Goal: Task Accomplishment & Management: Manage account settings

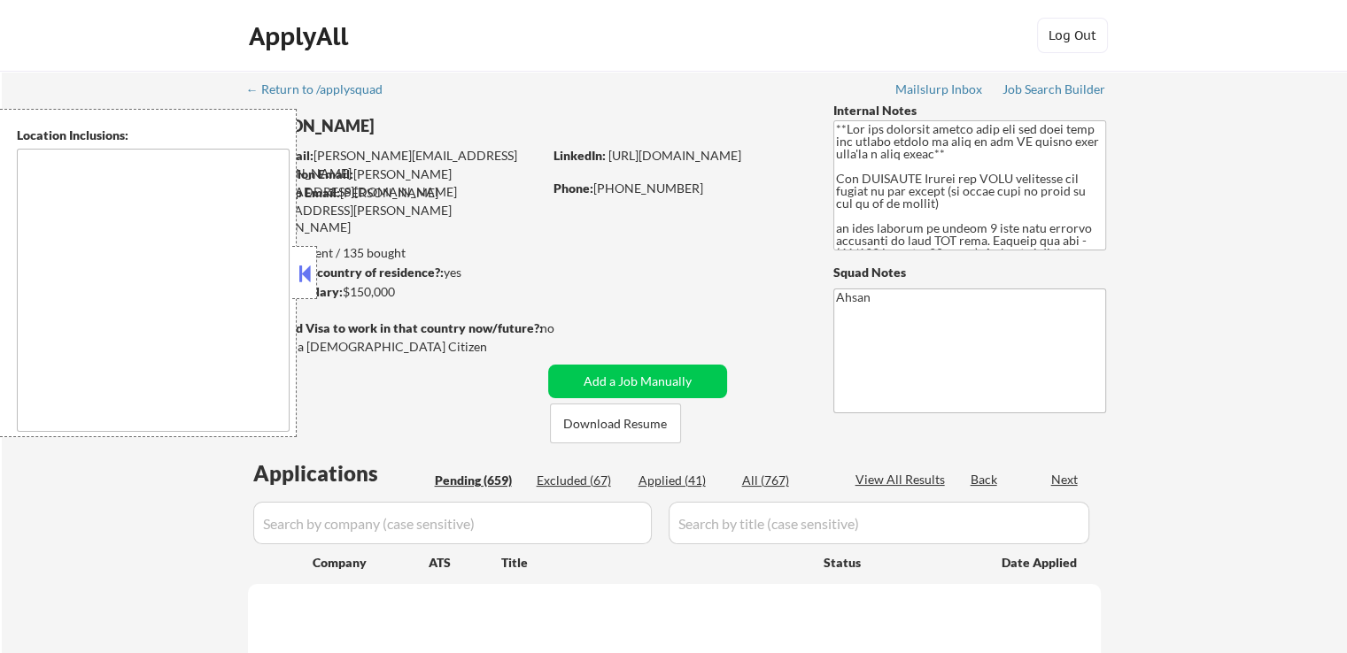
type textarea "[GEOGRAPHIC_DATA], [GEOGRAPHIC_DATA], [GEOGRAPHIC_DATA] [GEOGRAPHIC_DATA], [GEO…"
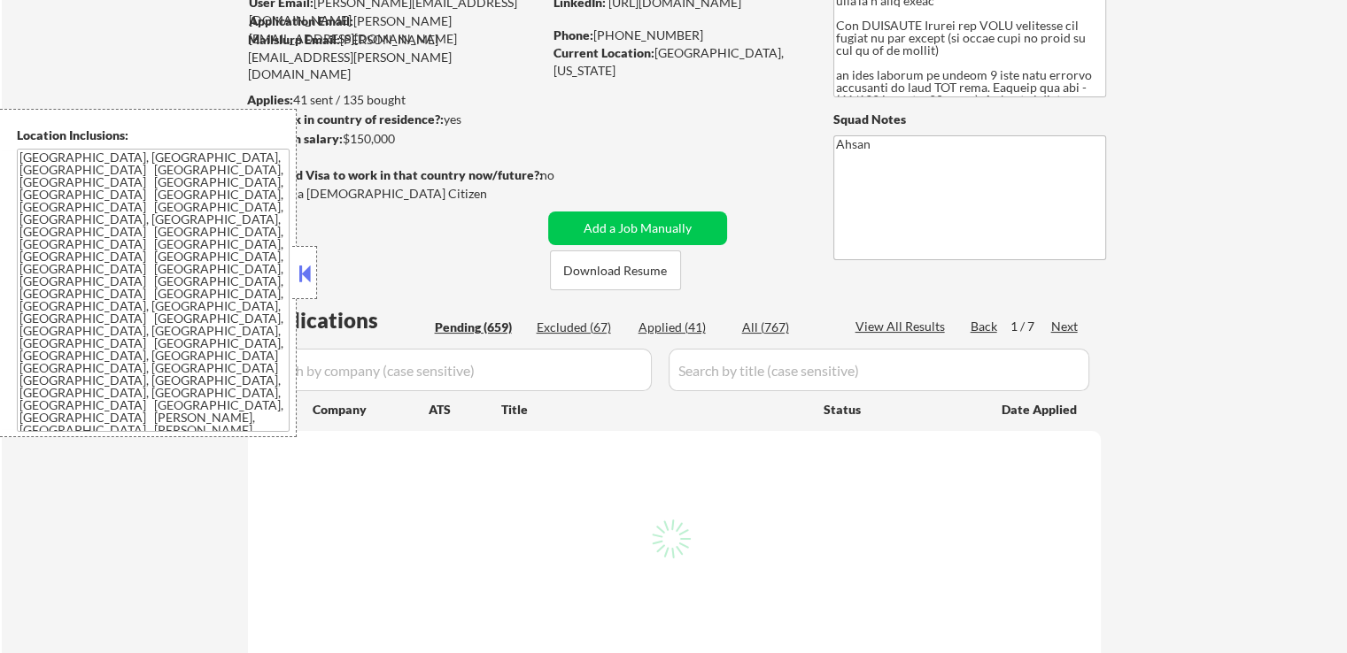
scroll to position [266, 0]
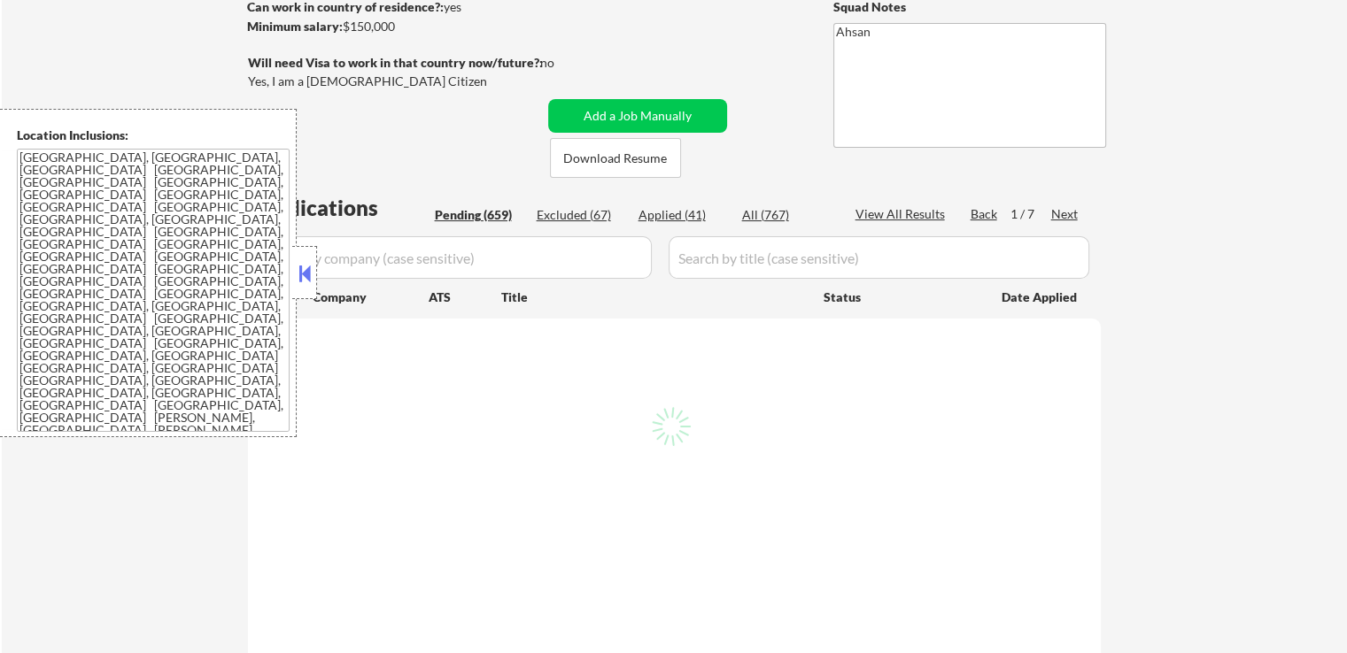
select select ""pending""
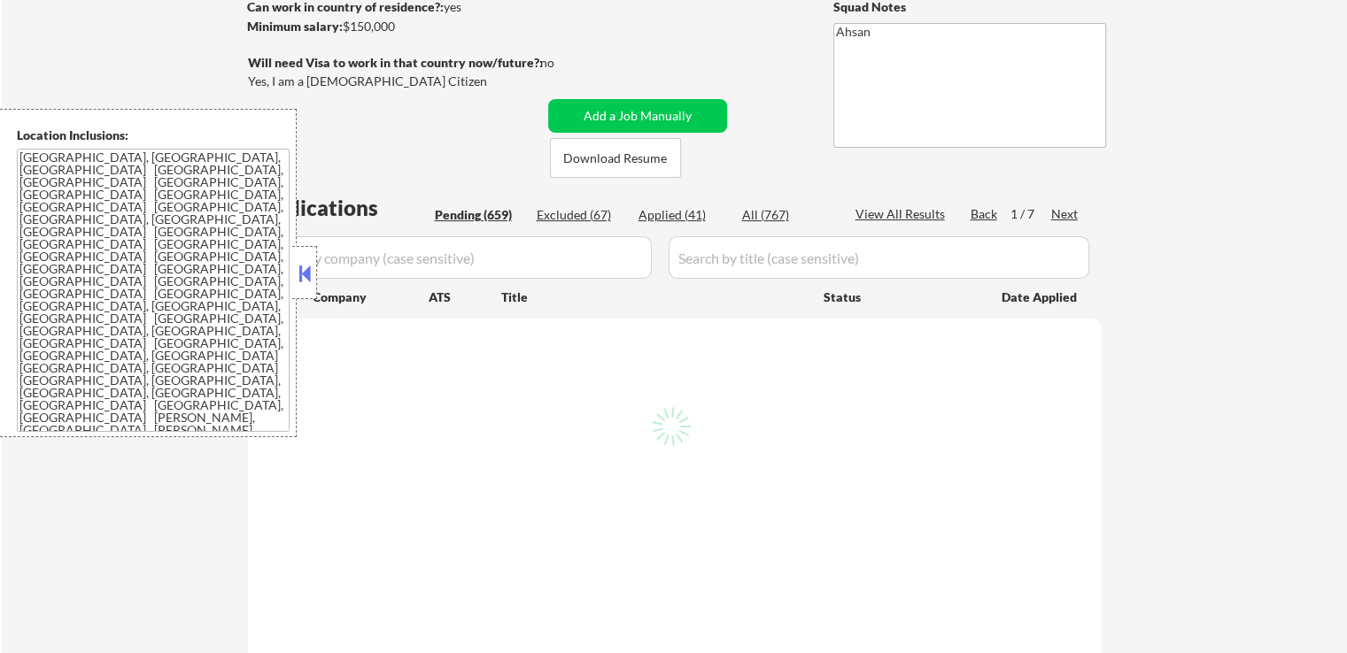
select select ""pending""
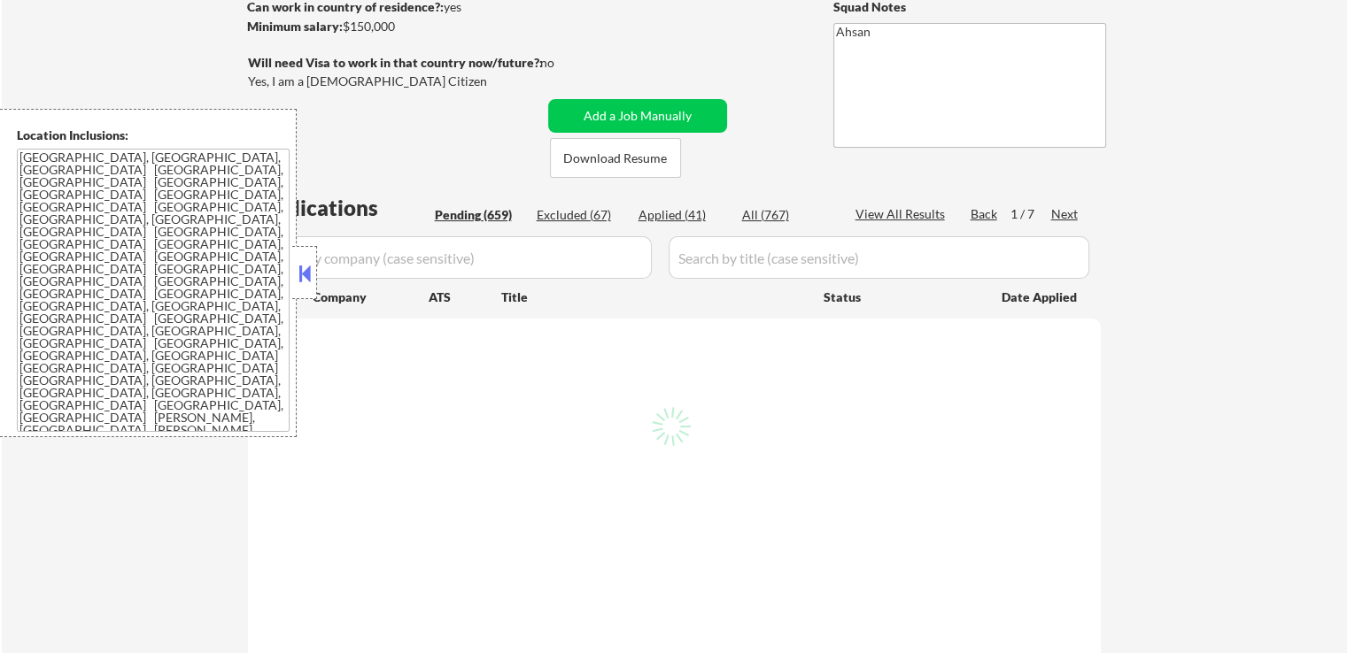
select select ""pending""
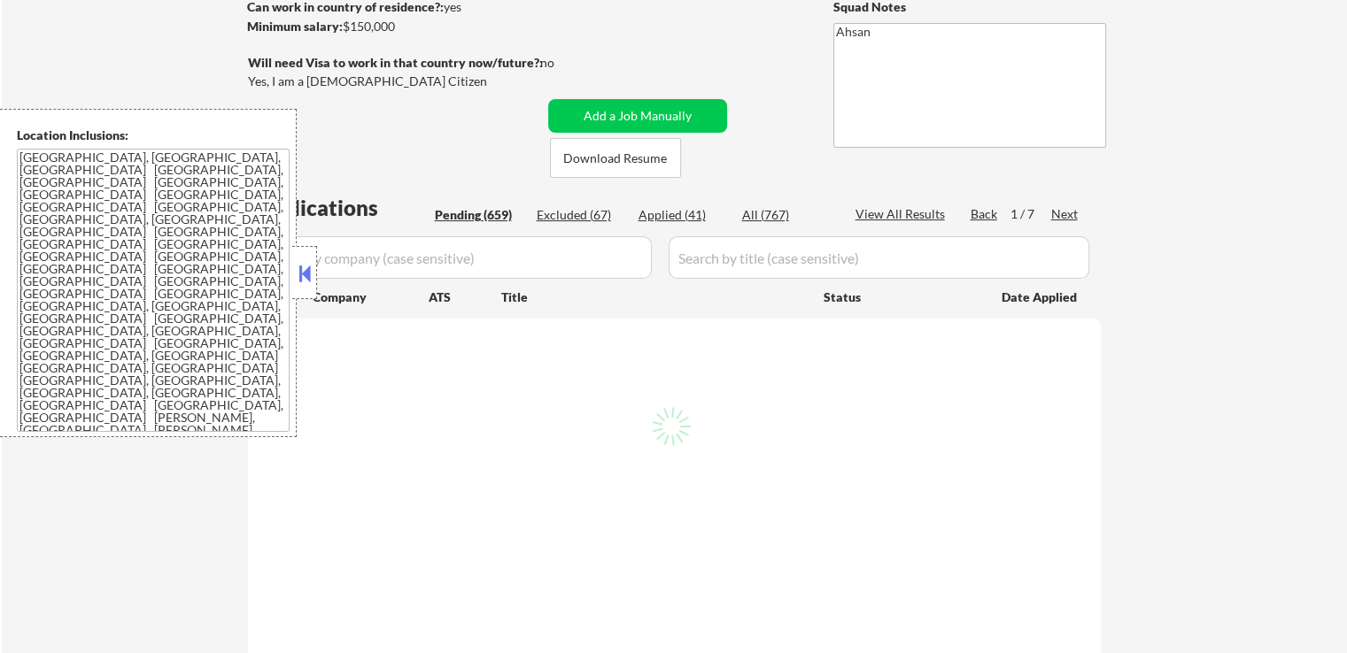
select select ""pending""
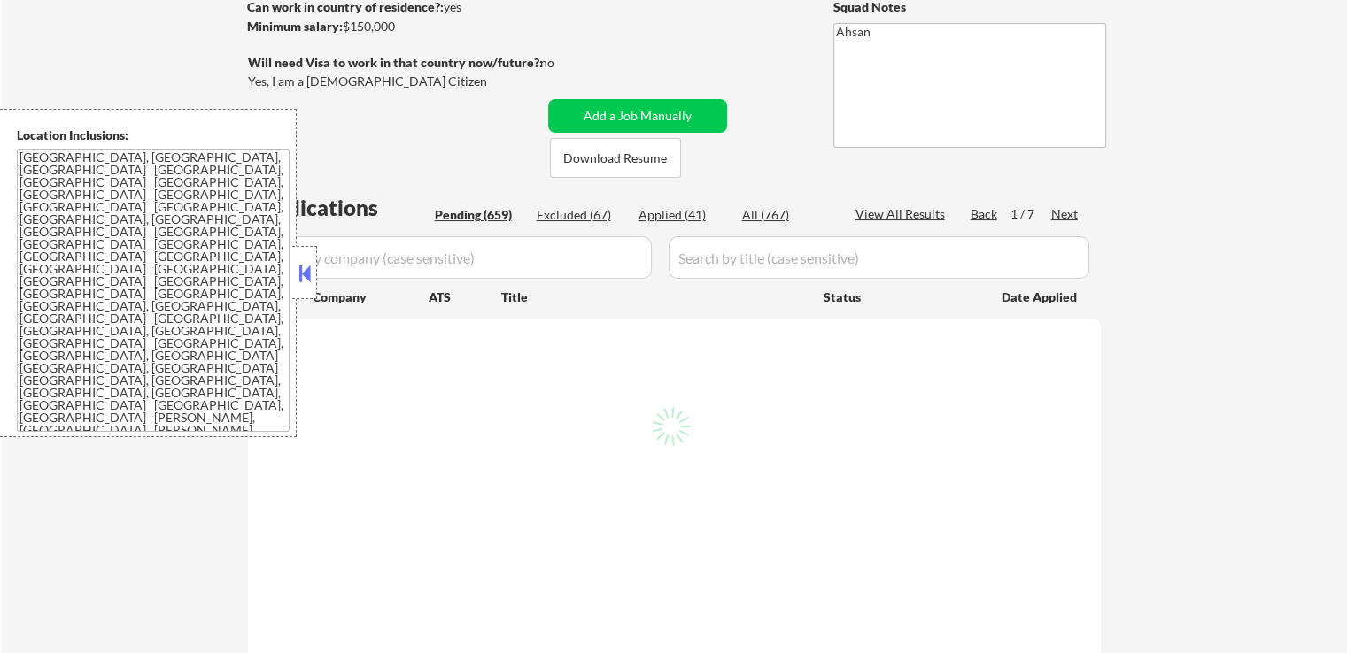
select select ""pending""
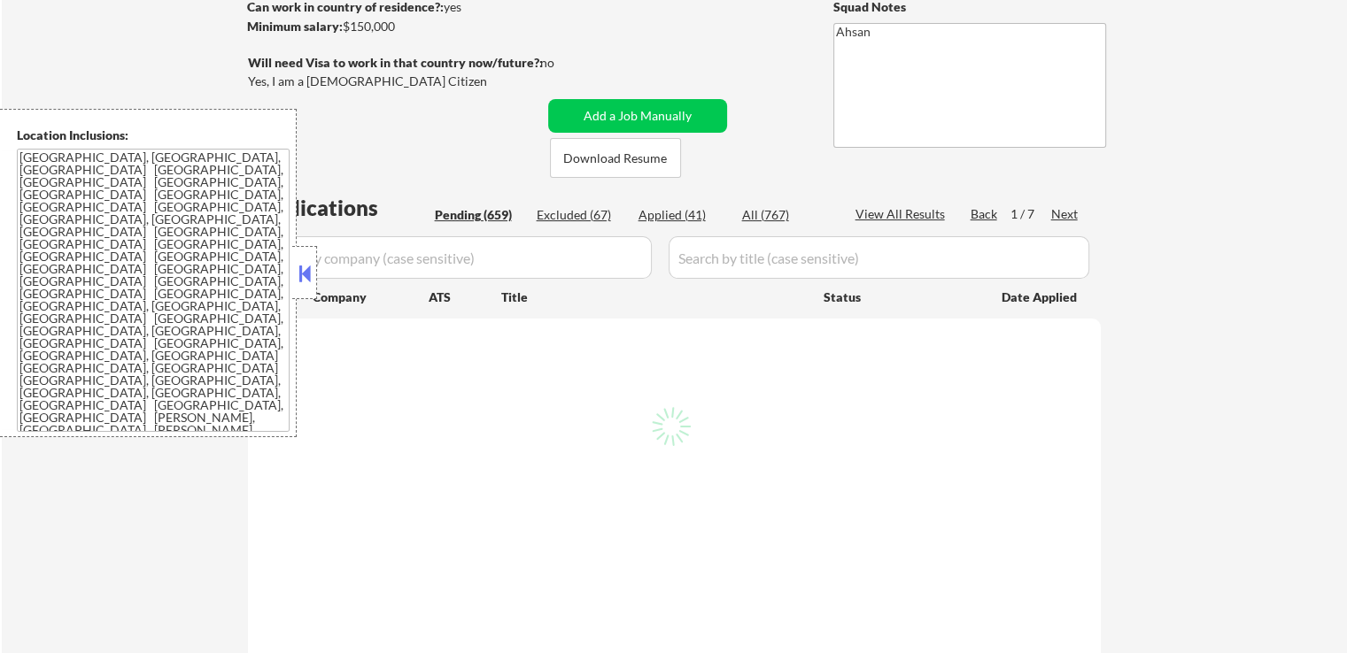
select select ""pending""
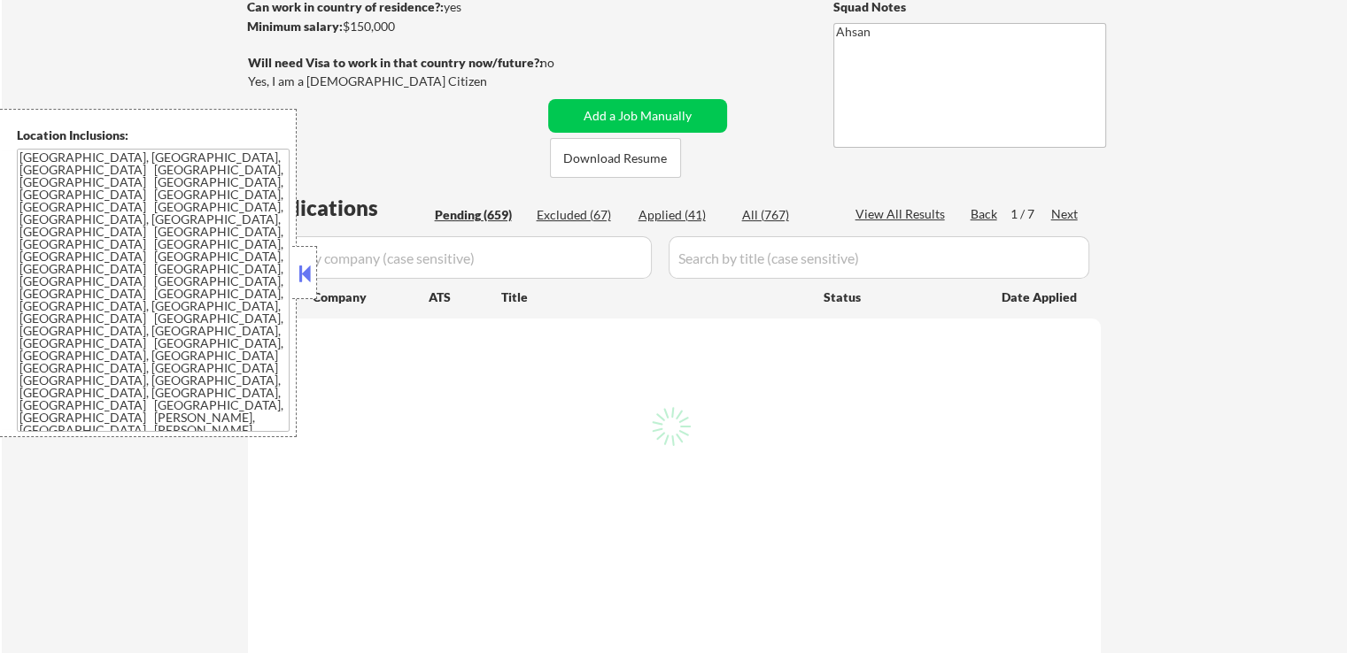
select select ""pending""
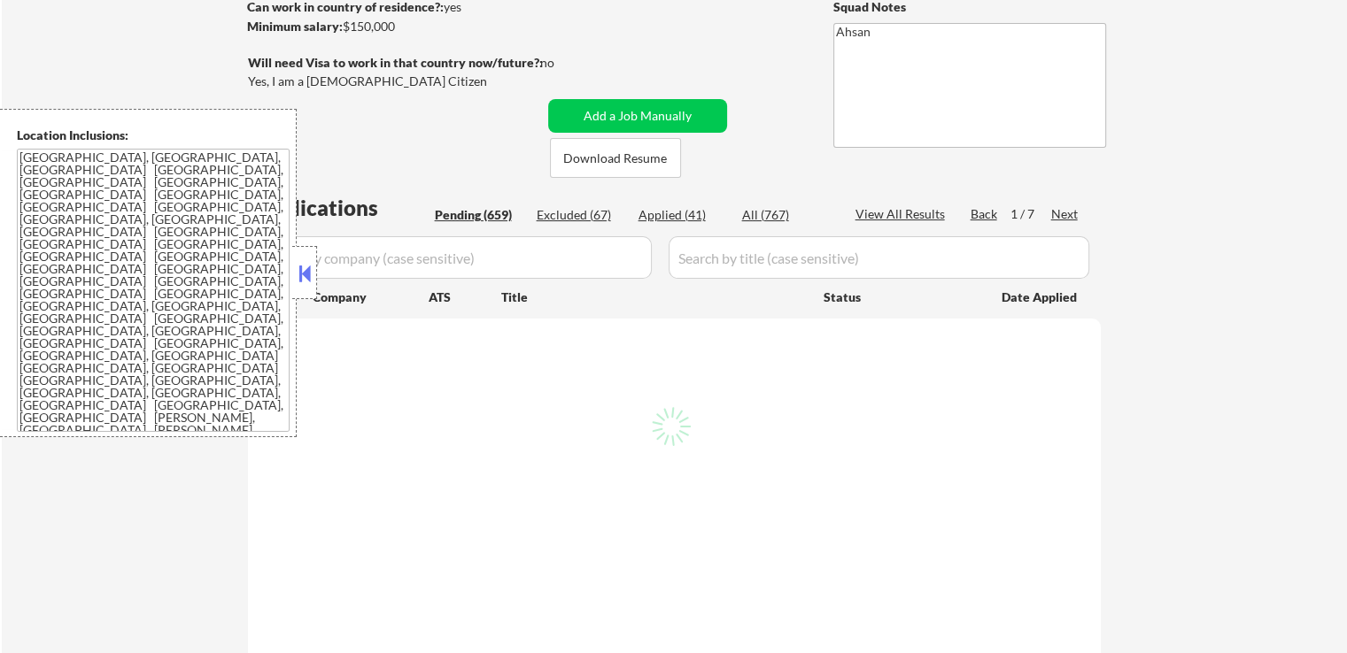
select select ""pending""
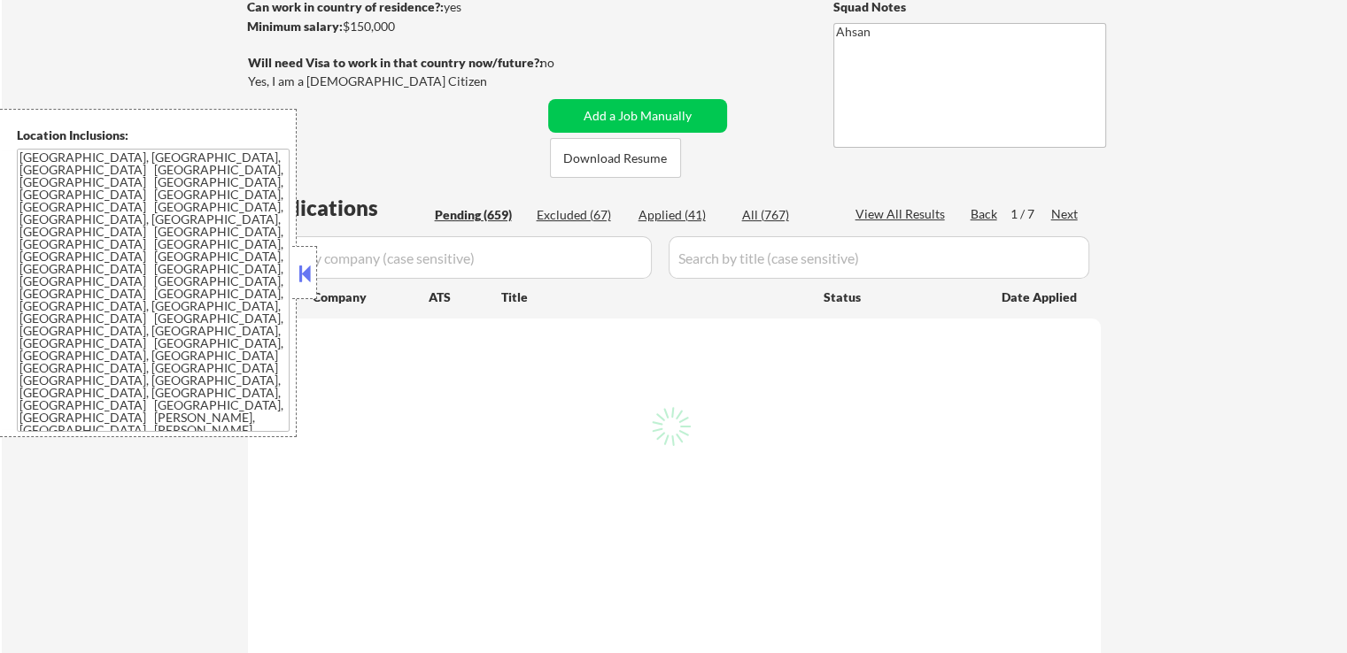
select select ""pending""
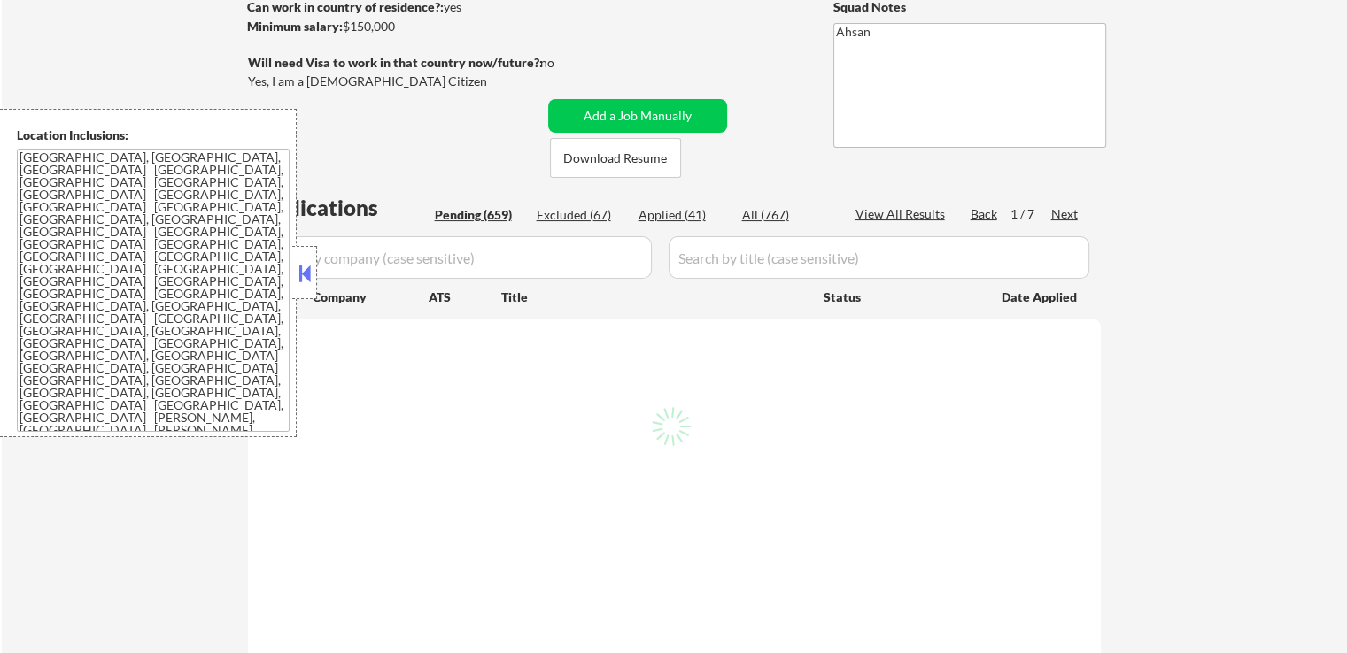
select select ""pending""
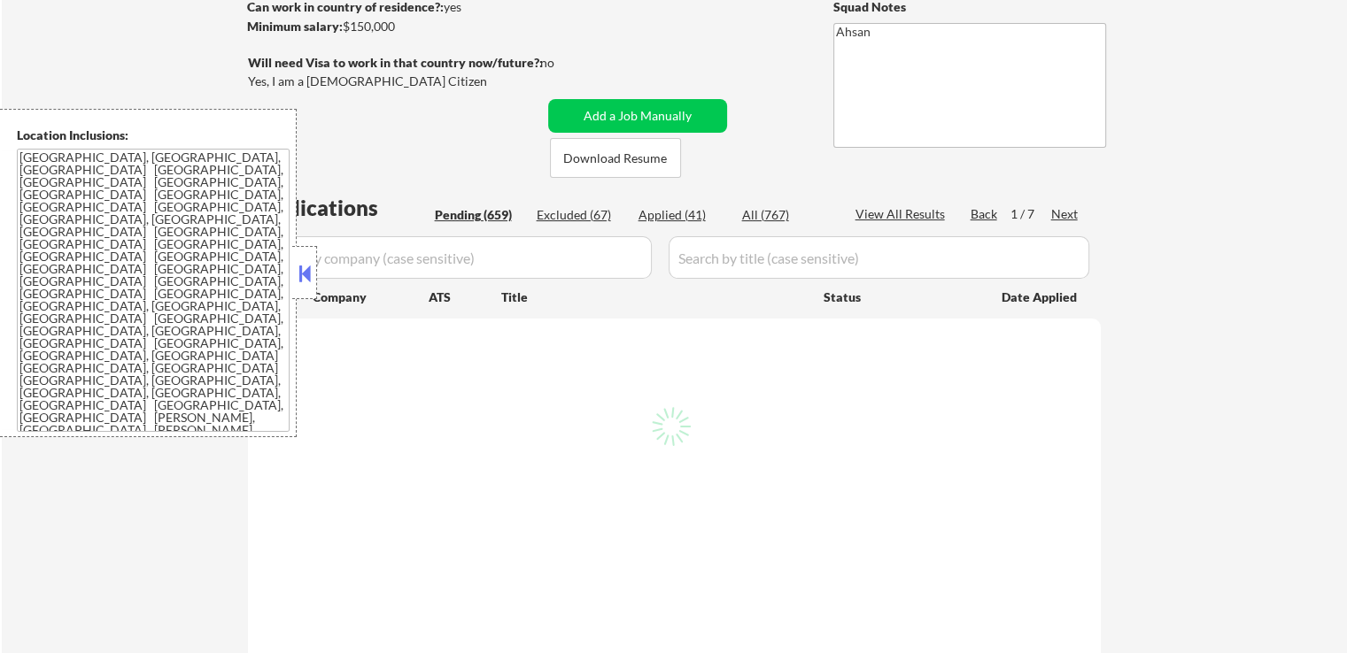
select select ""pending""
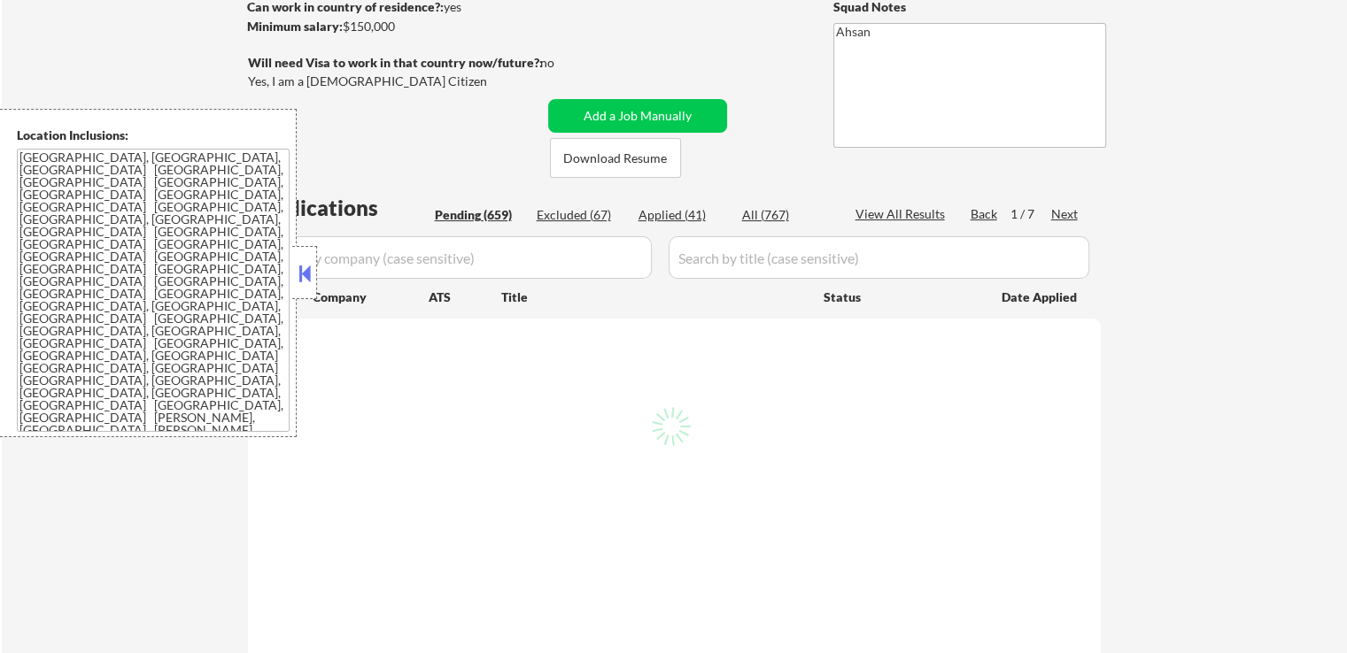
select select ""pending""
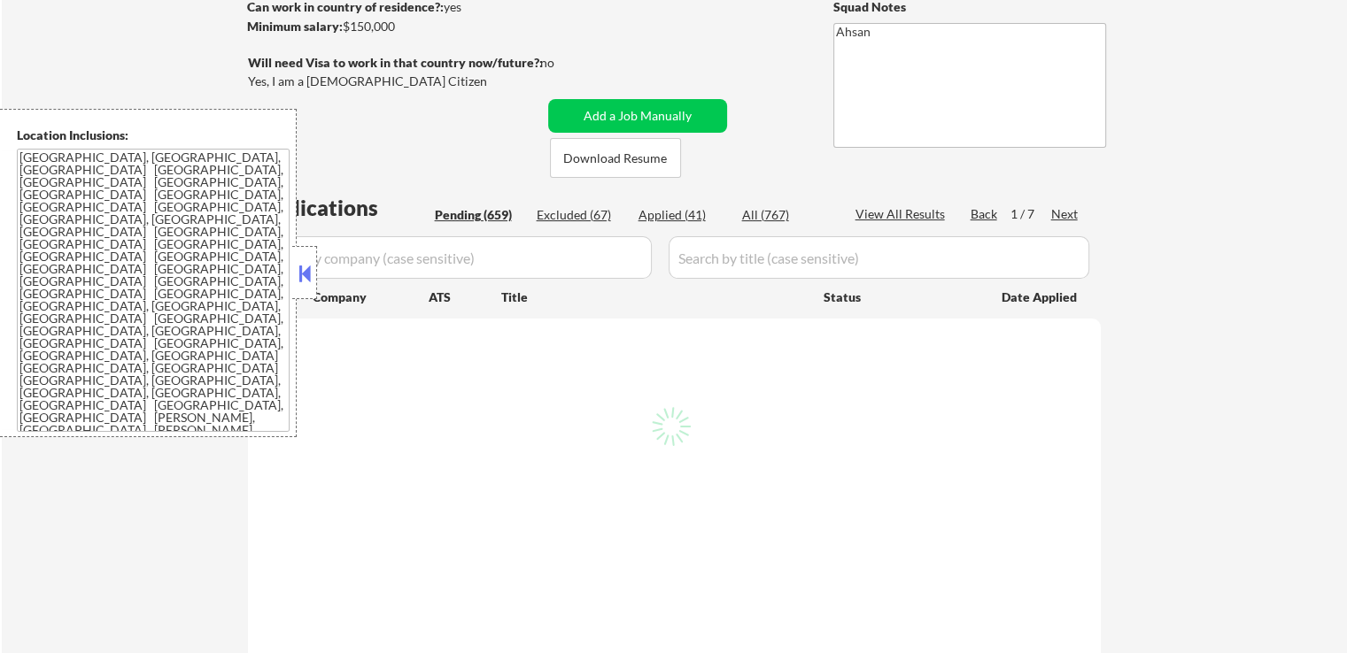
select select ""pending""
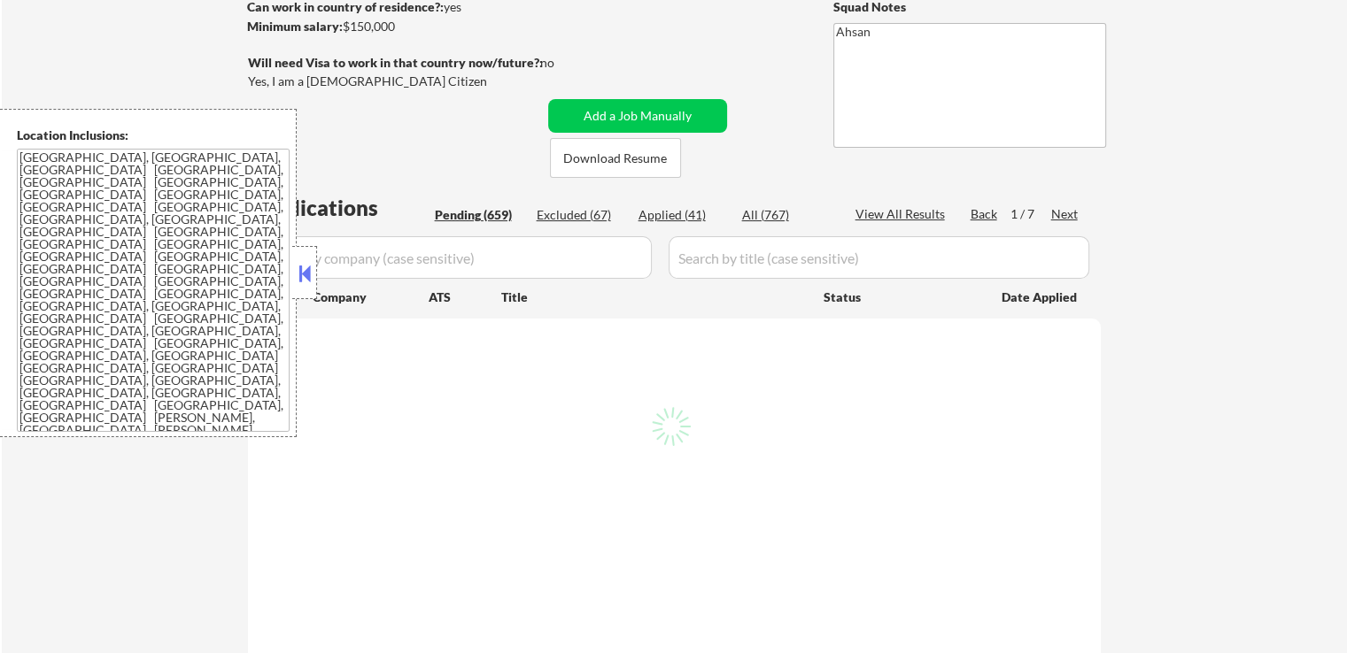
select select ""pending""
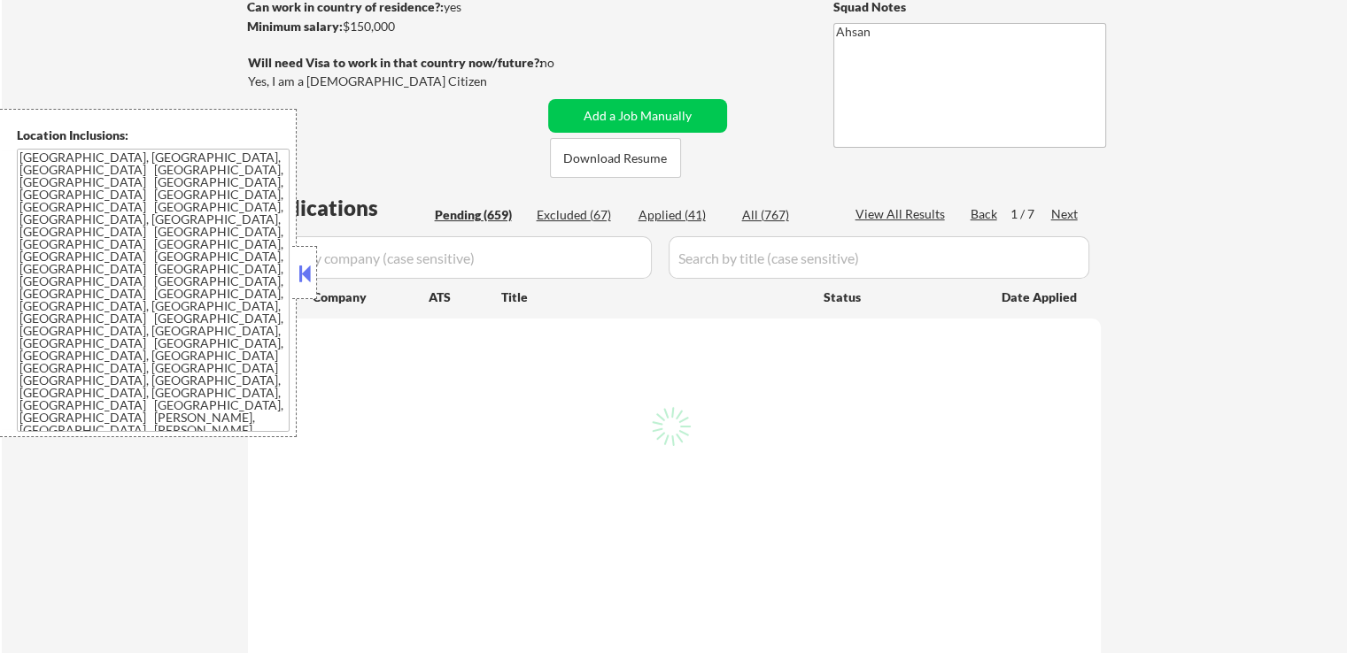
select select ""pending""
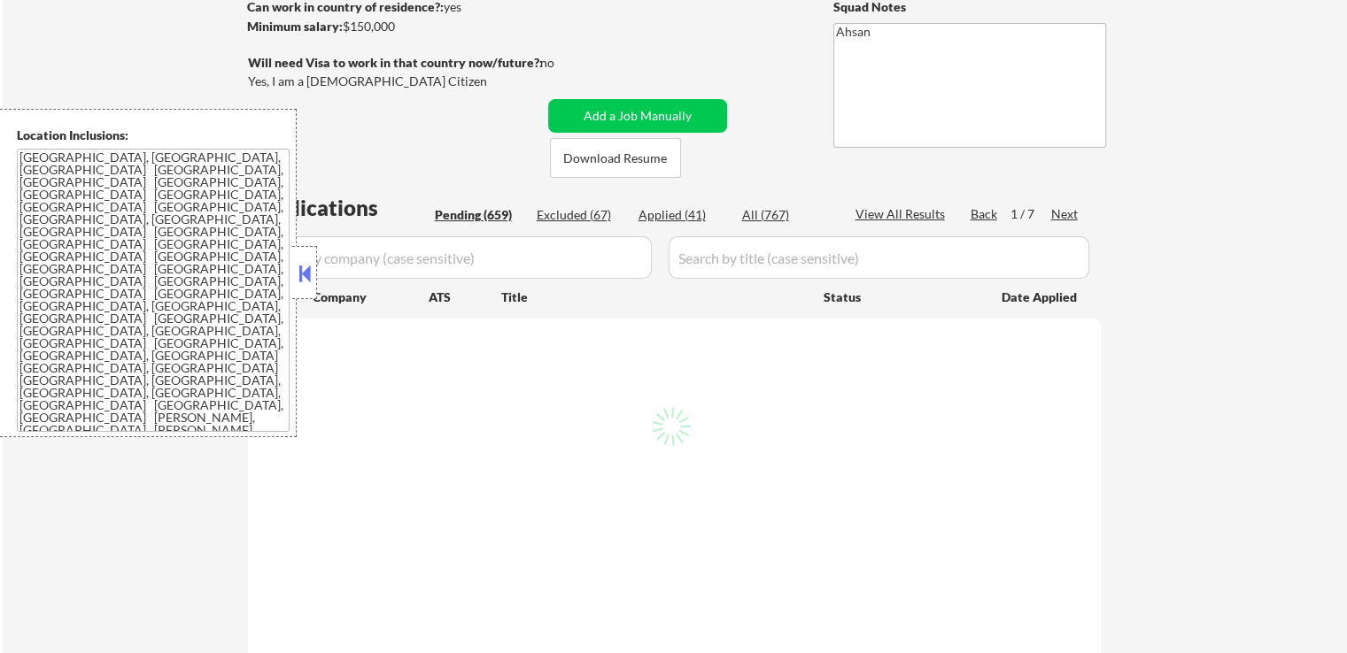
select select ""pending""
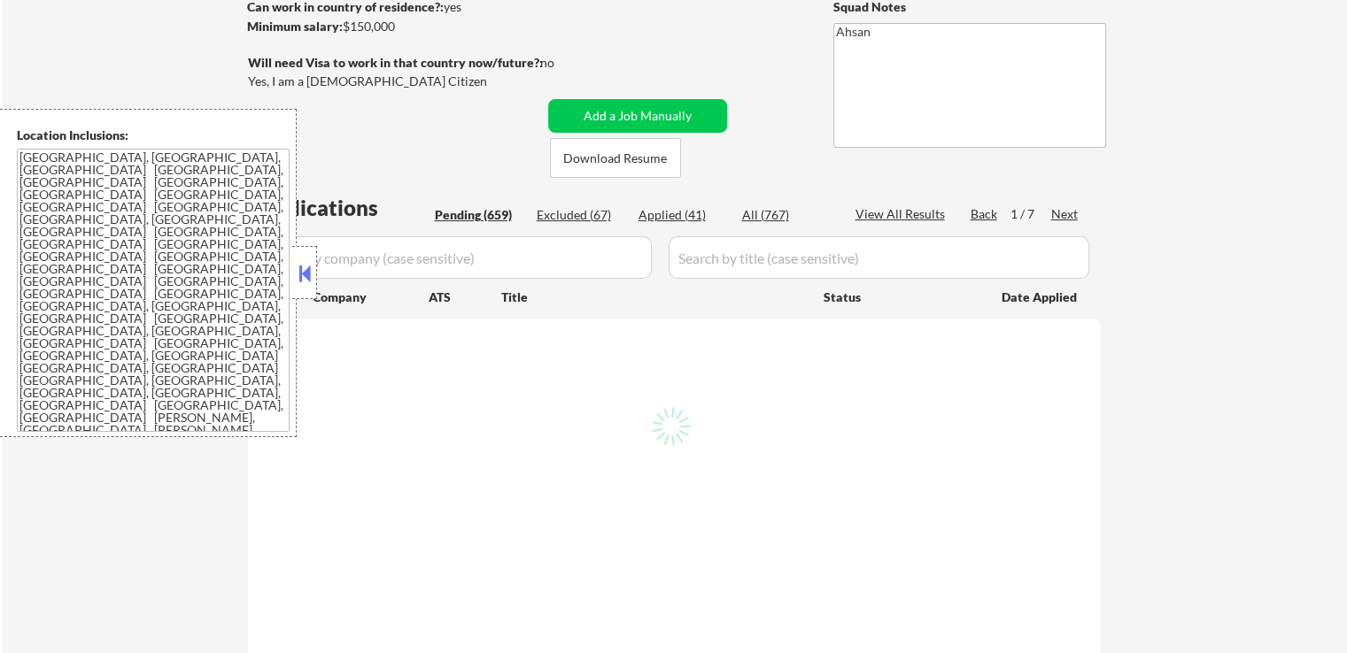
select select ""pending""
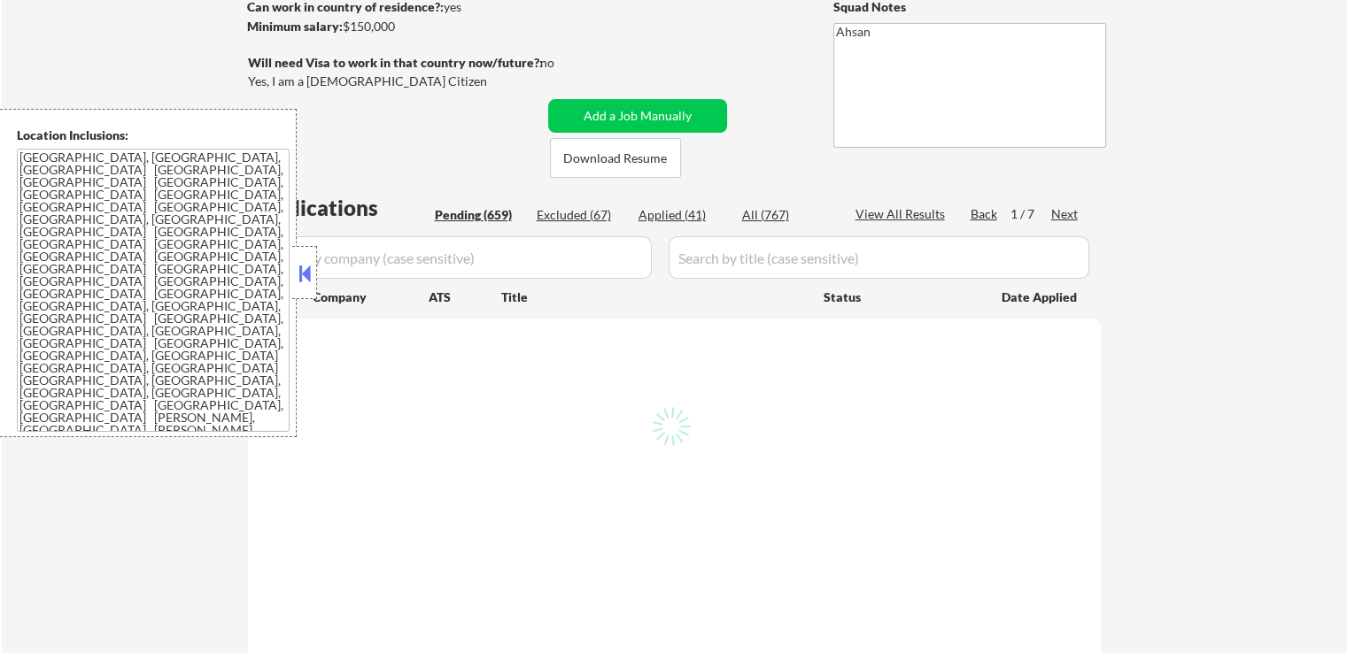
select select ""pending""
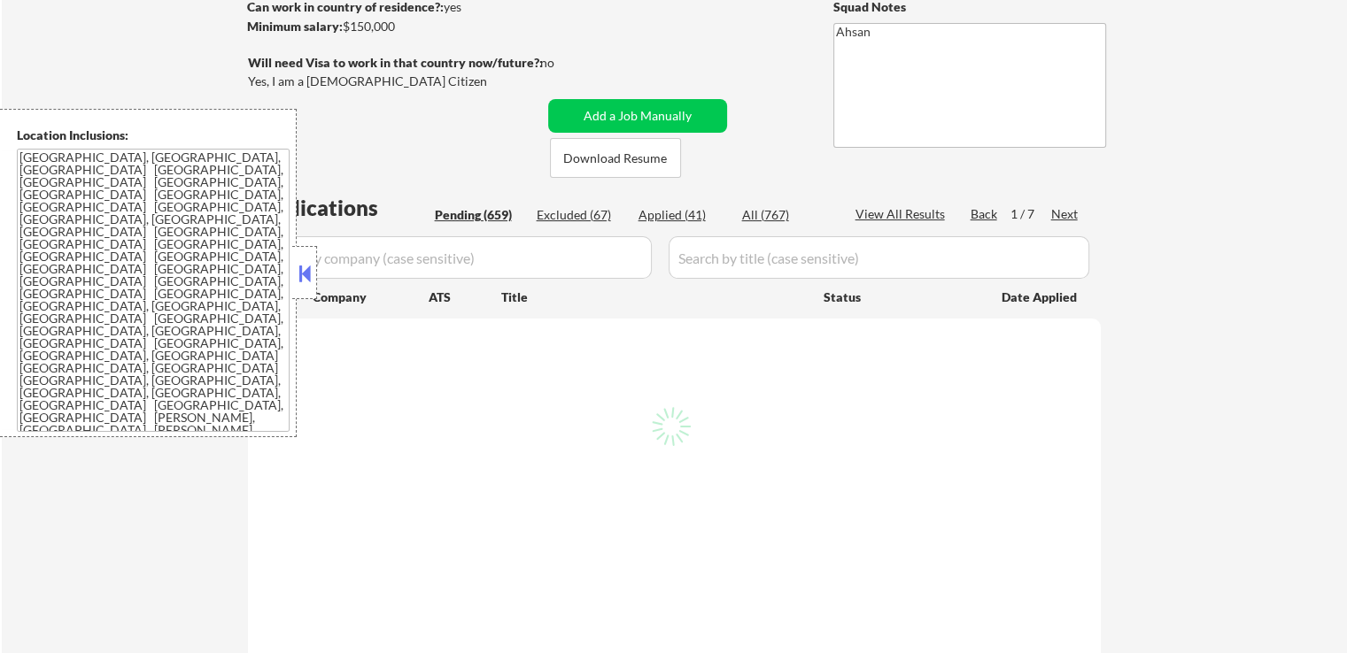
select select ""pending""
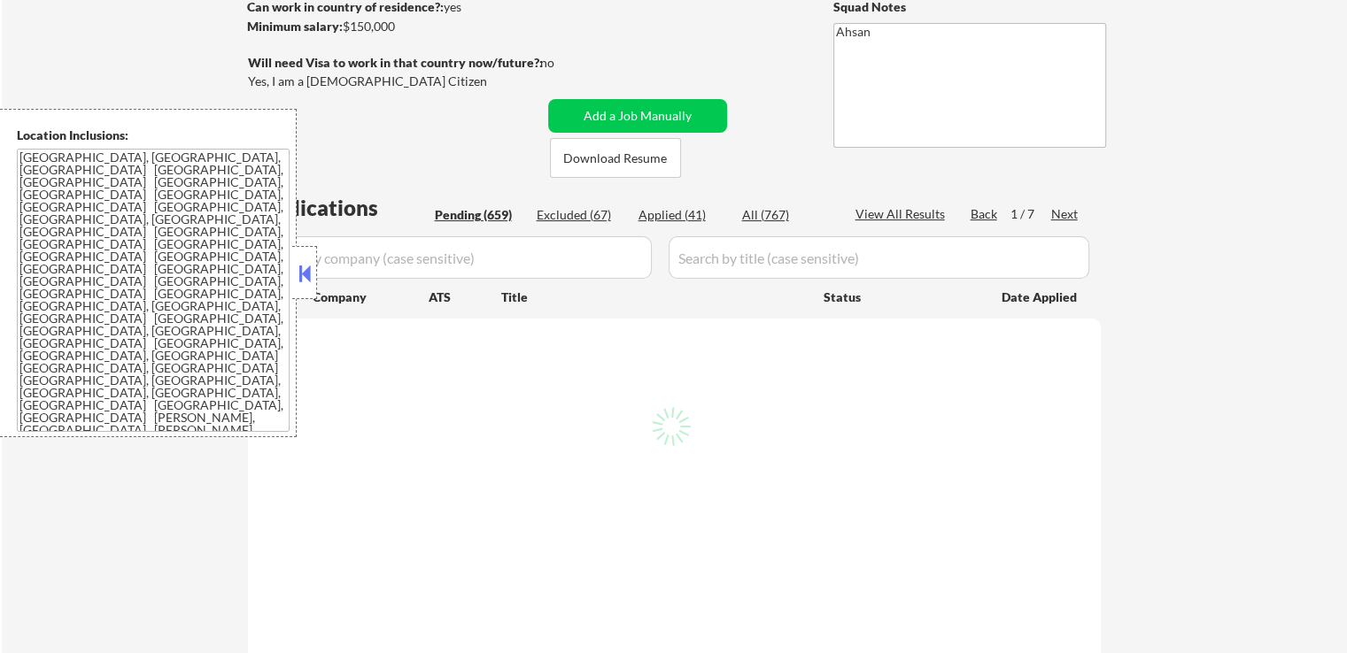
select select ""pending""
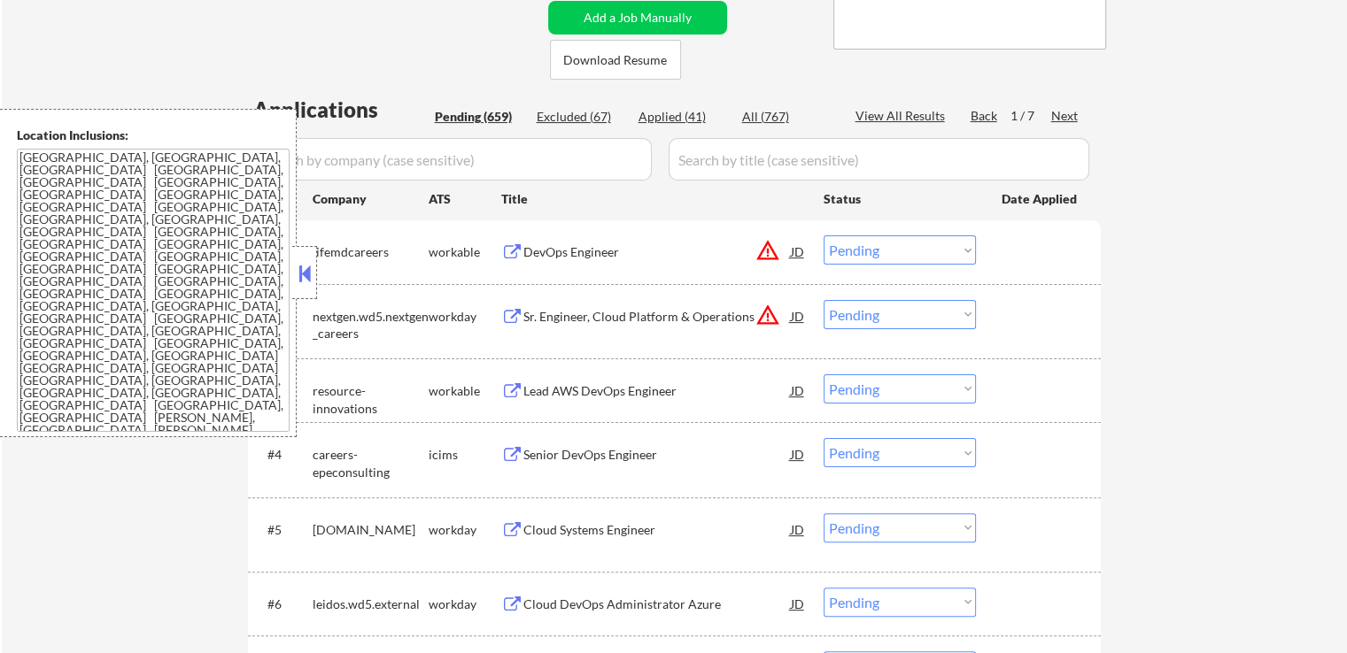
scroll to position [443, 0]
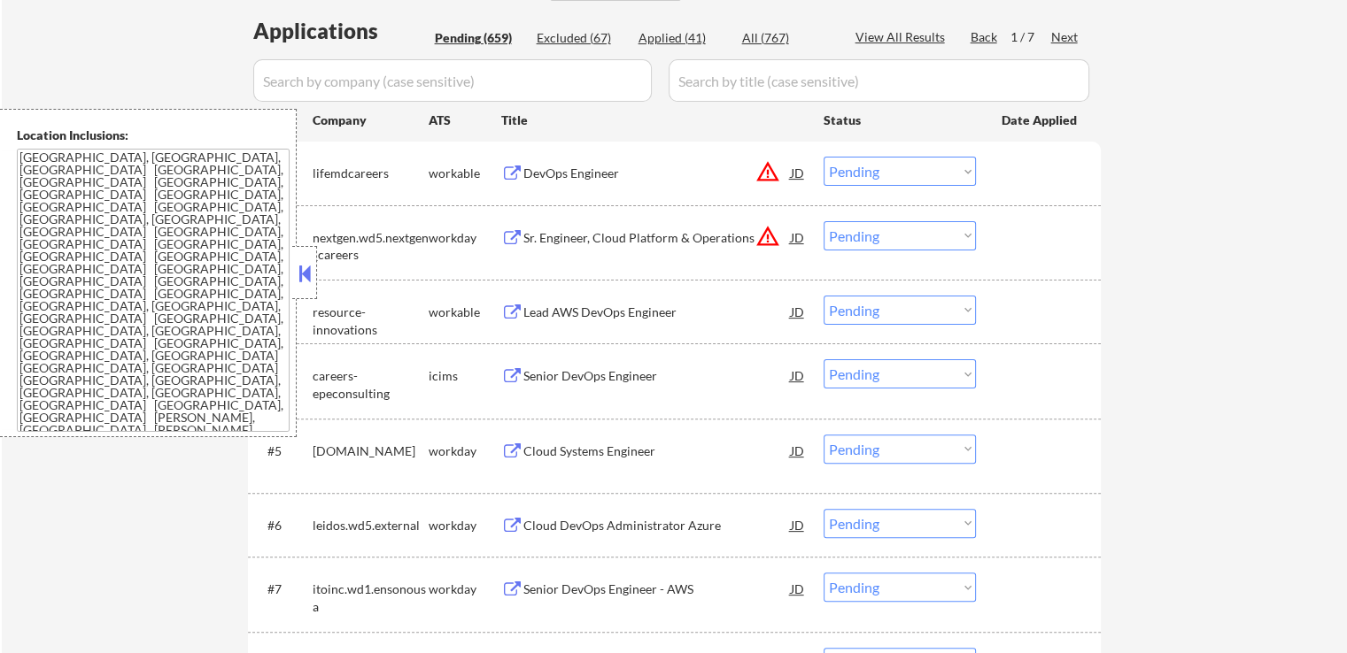
click at [1069, 36] on div "Next" at bounding box center [1065, 37] width 28 height 18
click at [612, 299] on div "Lead AWS DevOps Engineer" at bounding box center [656, 312] width 267 height 32
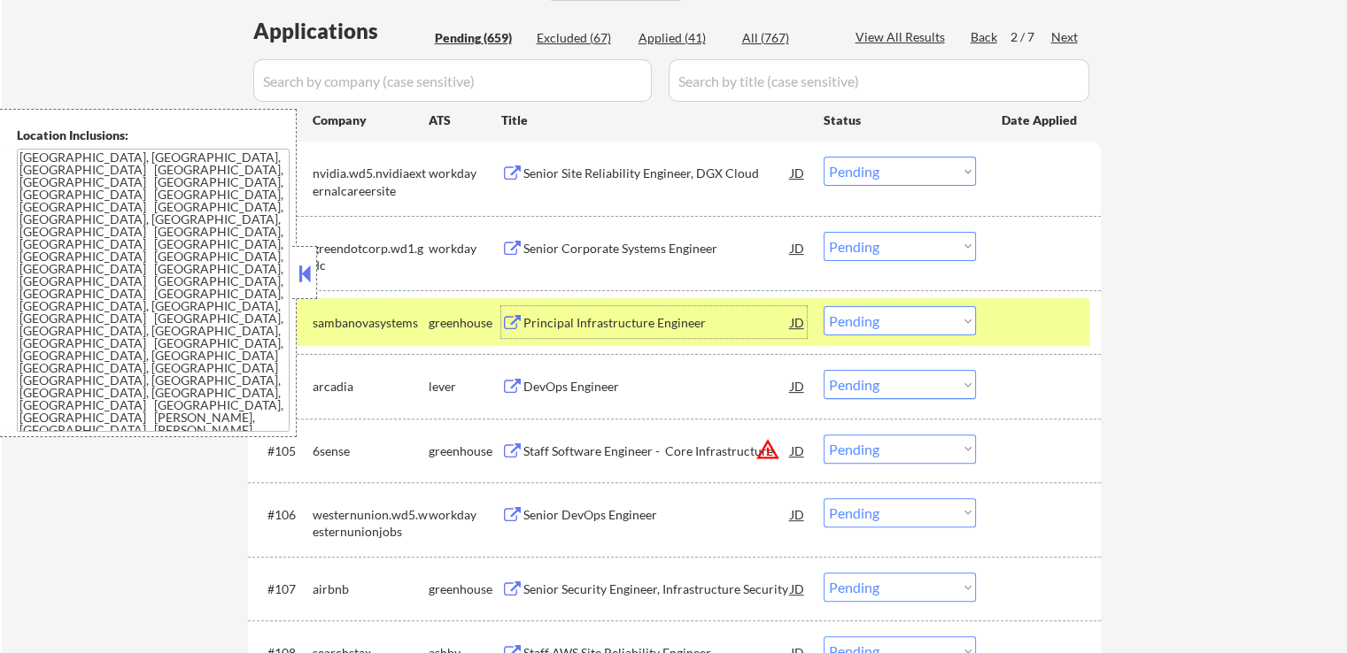
click at [573, 393] on div "DevOps Engineer" at bounding box center [656, 387] width 267 height 18
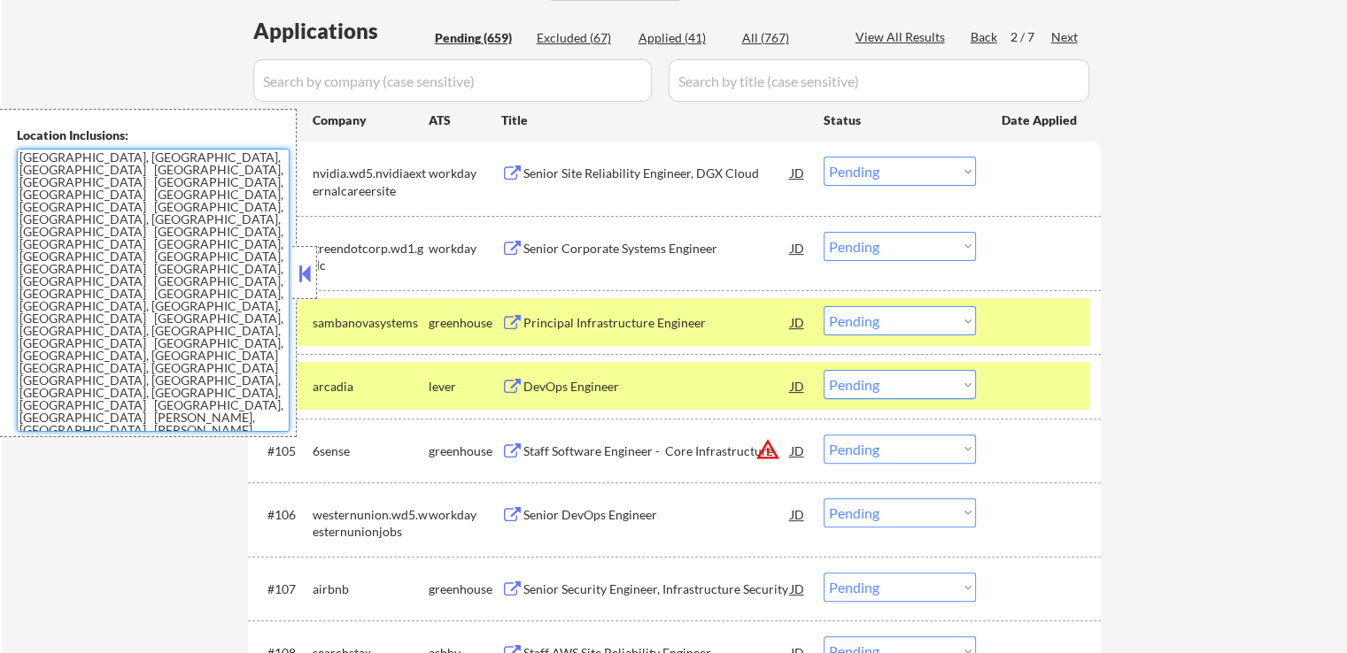
drag, startPoint x: 273, startPoint y: 323, endPoint x: 0, endPoint y: 160, distance: 317.7
click at [0, 160] on div "Location Inclusions: [GEOGRAPHIC_DATA], [GEOGRAPHIC_DATA] [GEOGRAPHIC_DATA], [G…" at bounding box center [148, 273] width 297 height 329
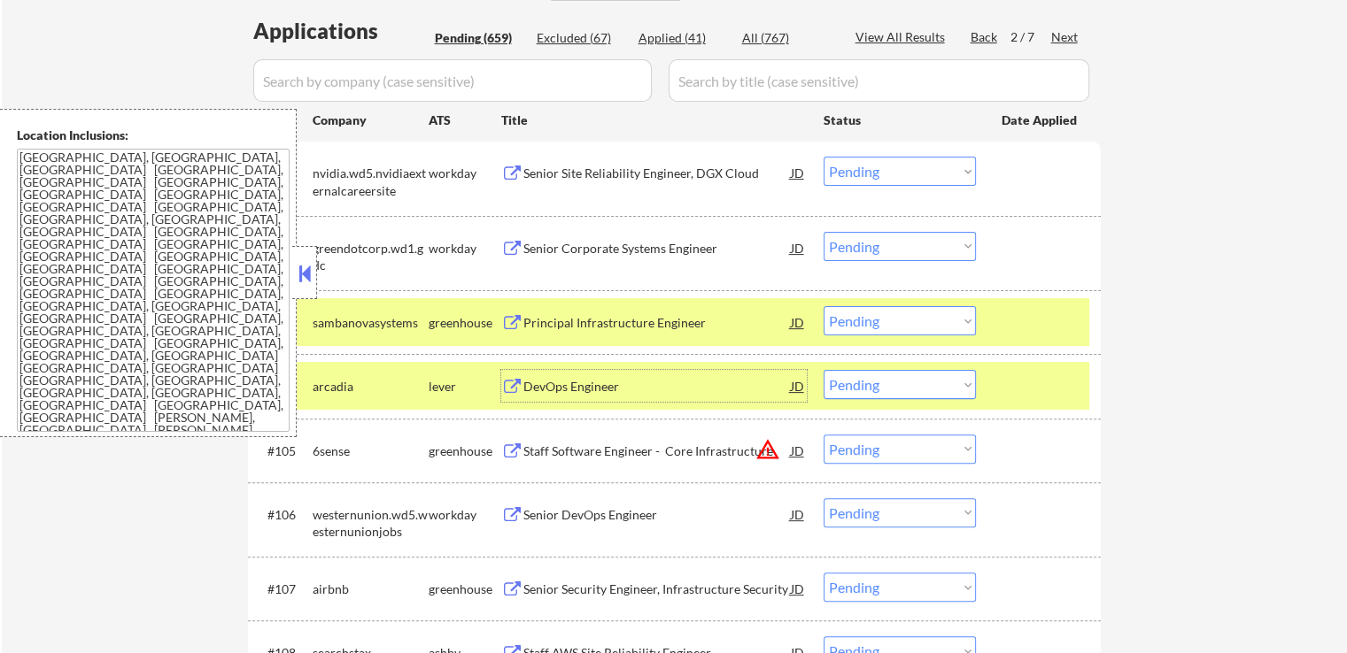
click at [538, 388] on div "DevOps Engineer" at bounding box center [656, 387] width 267 height 18
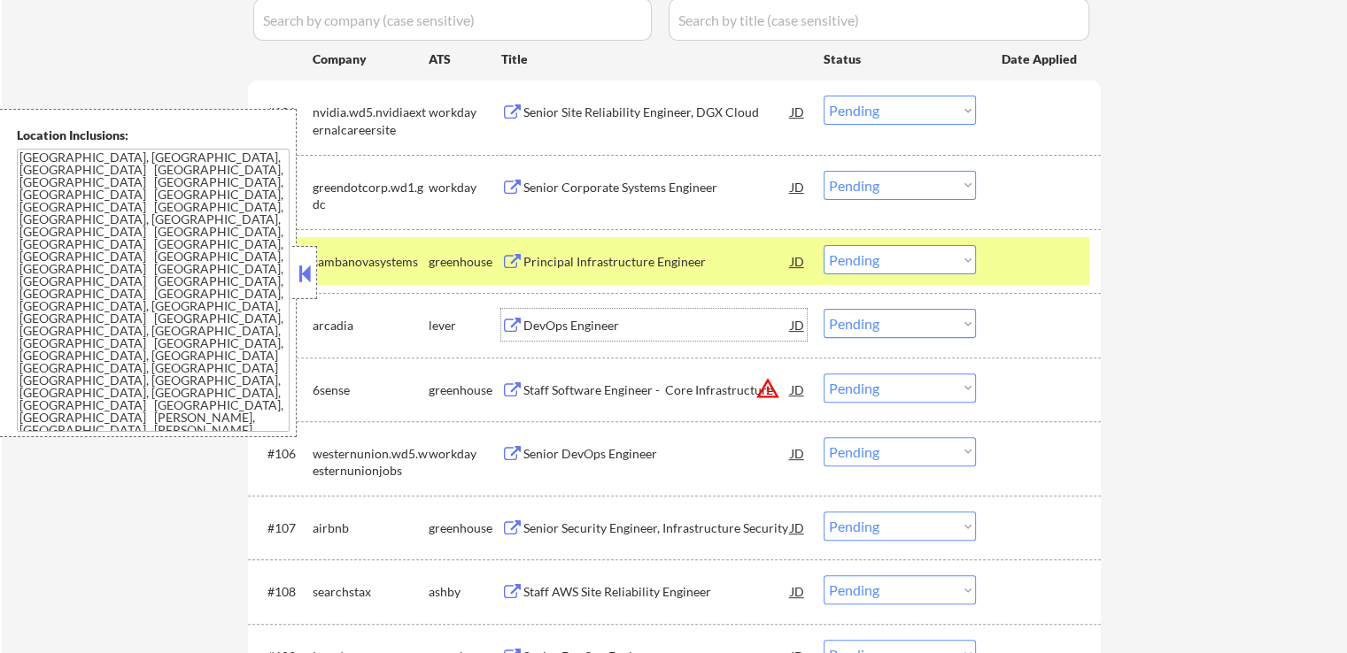
scroll to position [531, 0]
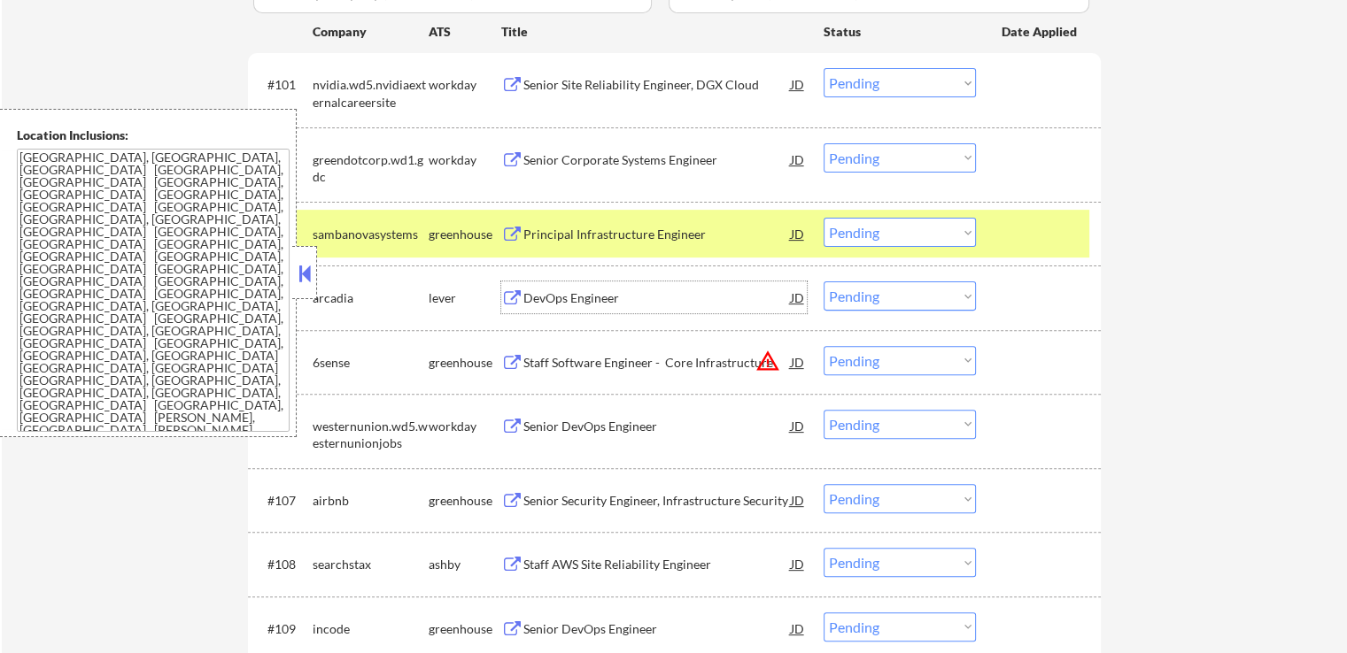
click at [878, 297] on select "Choose an option... Pending Applied Excluded (Questions) Excluded (Expired) Exc…" at bounding box center [900, 296] width 152 height 29
click at [824, 282] on select "Choose an option... Pending Applied Excluded (Questions) Excluded (Expired) Exc…" at bounding box center [900, 296] width 152 height 29
click at [573, 243] on div "Principal Infrastructure Engineer" at bounding box center [656, 234] width 267 height 32
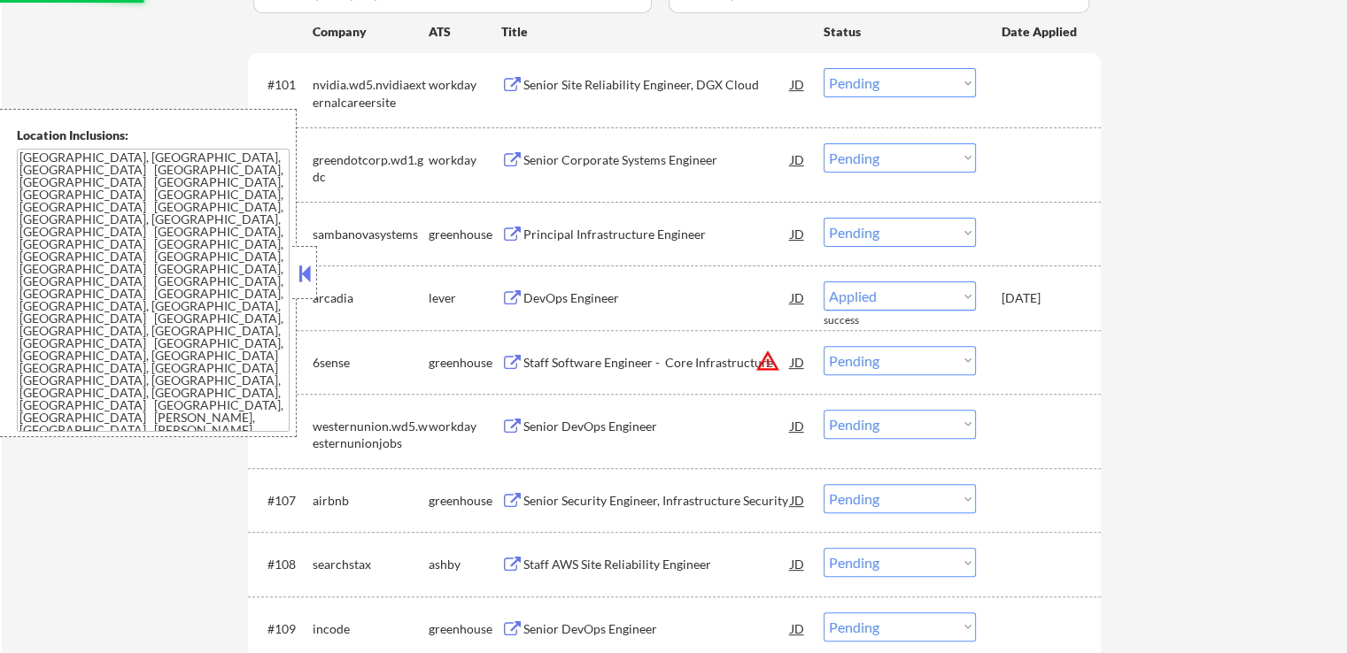
select select ""pending""
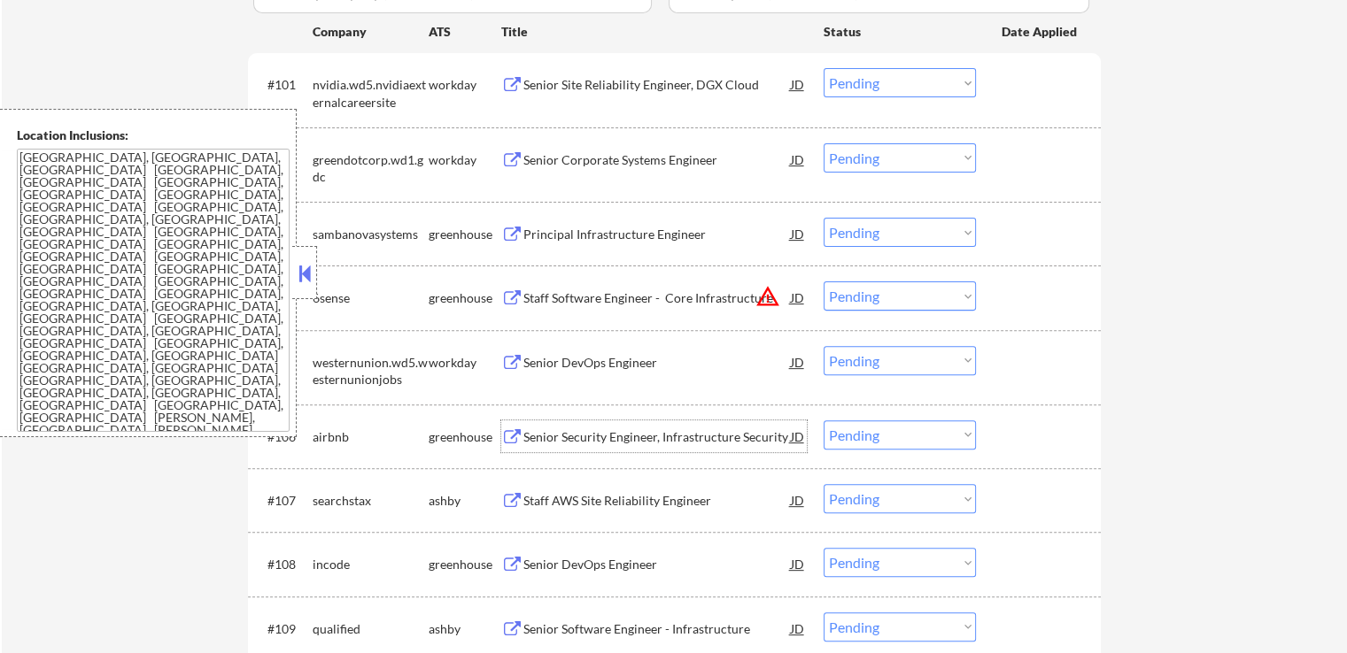
click at [537, 438] on div "Senior Security Engineer, Infrastructure Security" at bounding box center [656, 438] width 267 height 18
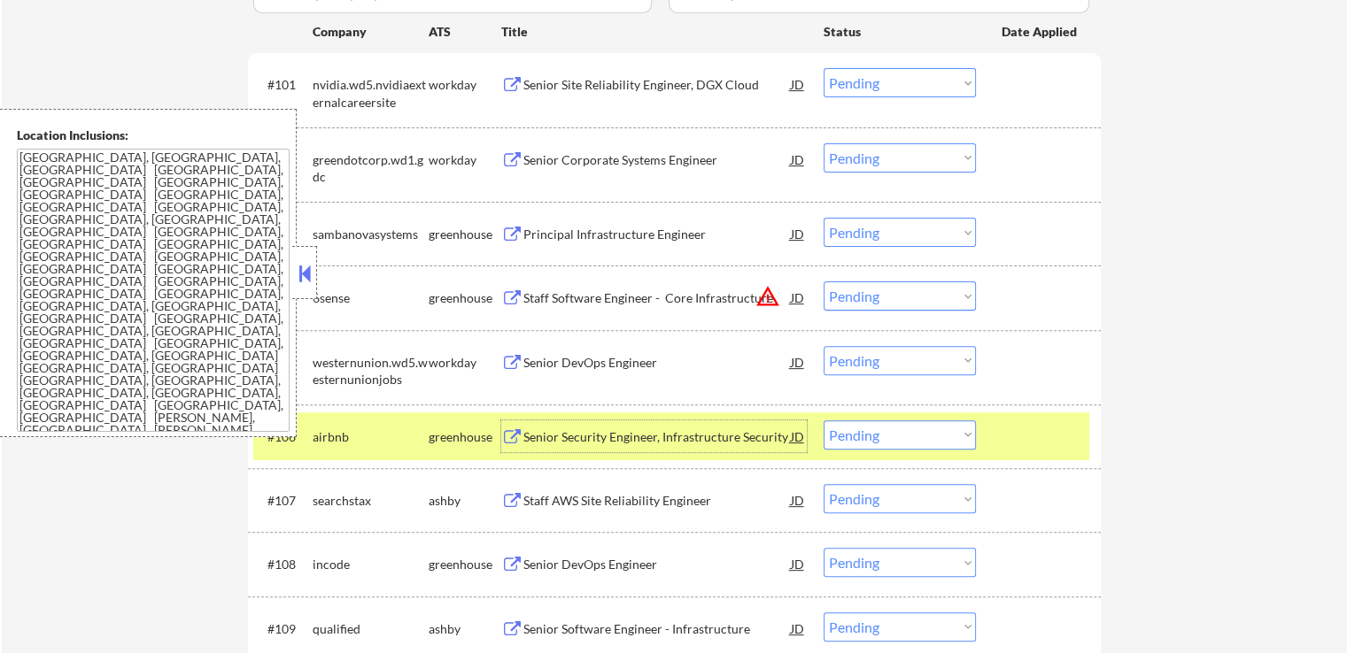
click at [551, 298] on div "Staff Software Engineer - Core Infrastructure" at bounding box center [656, 299] width 267 height 18
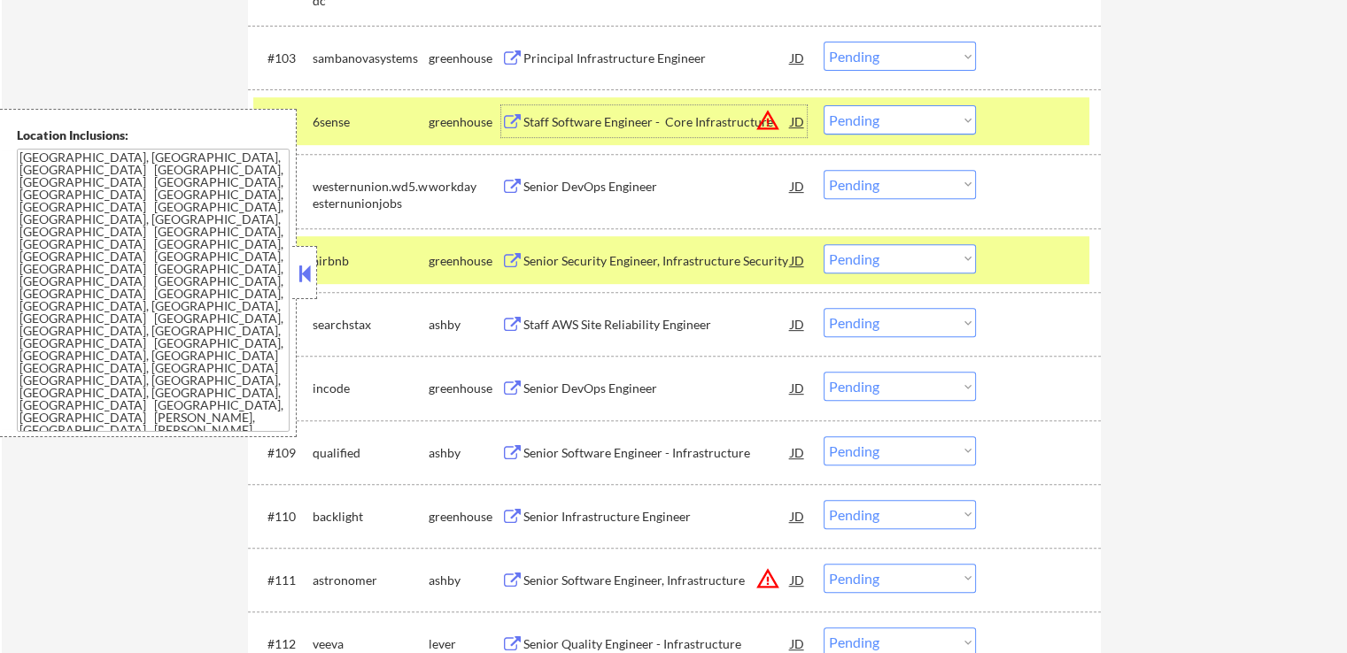
scroll to position [708, 0]
click at [873, 251] on select "Choose an option... Pending Applied Excluded (Questions) Excluded (Expired) Exc…" at bounding box center [900, 258] width 152 height 29
click at [824, 244] on select "Choose an option... Pending Applied Excluded (Questions) Excluded (Expired) Exc…" at bounding box center [900, 258] width 152 height 29
select select ""pending""
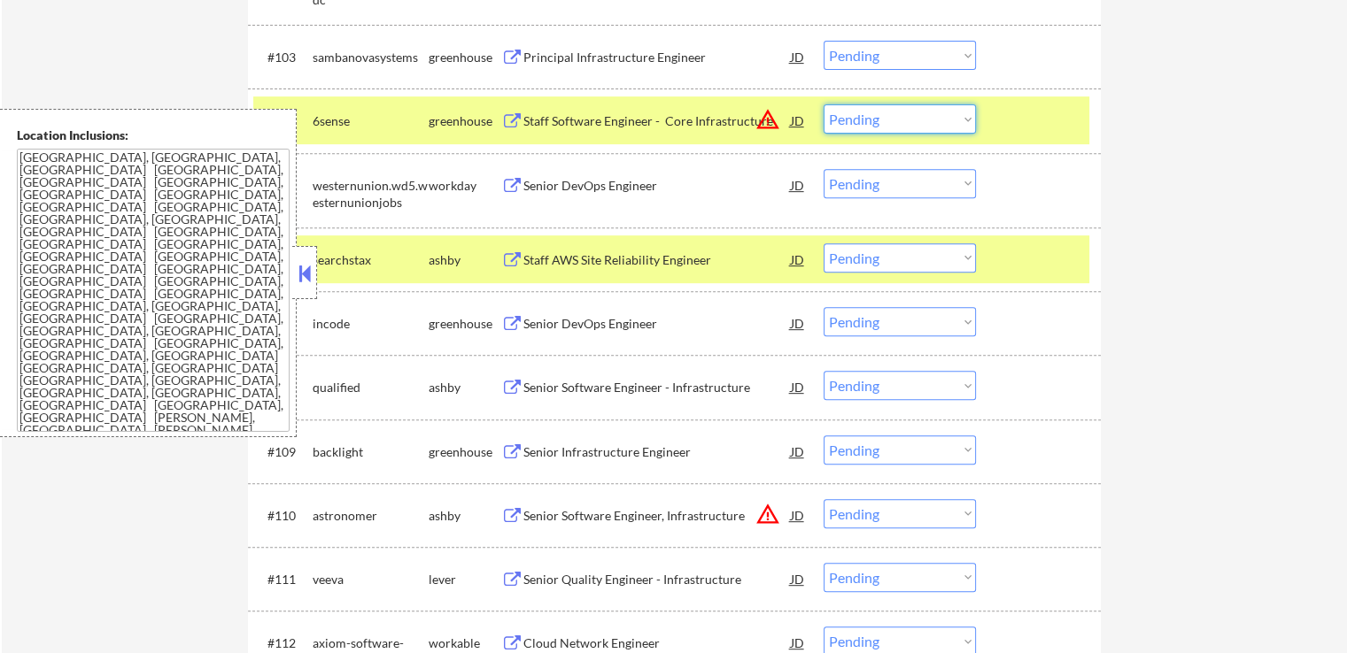
click at [905, 128] on select "Choose an option... Pending Applied Excluded (Questions) Excluded (Expired) Exc…" at bounding box center [900, 118] width 152 height 29
click at [824, 104] on select "Choose an option... Pending Applied Excluded (Questions) Excluded (Expired) Exc…" at bounding box center [900, 118] width 152 height 29
select select ""pending""
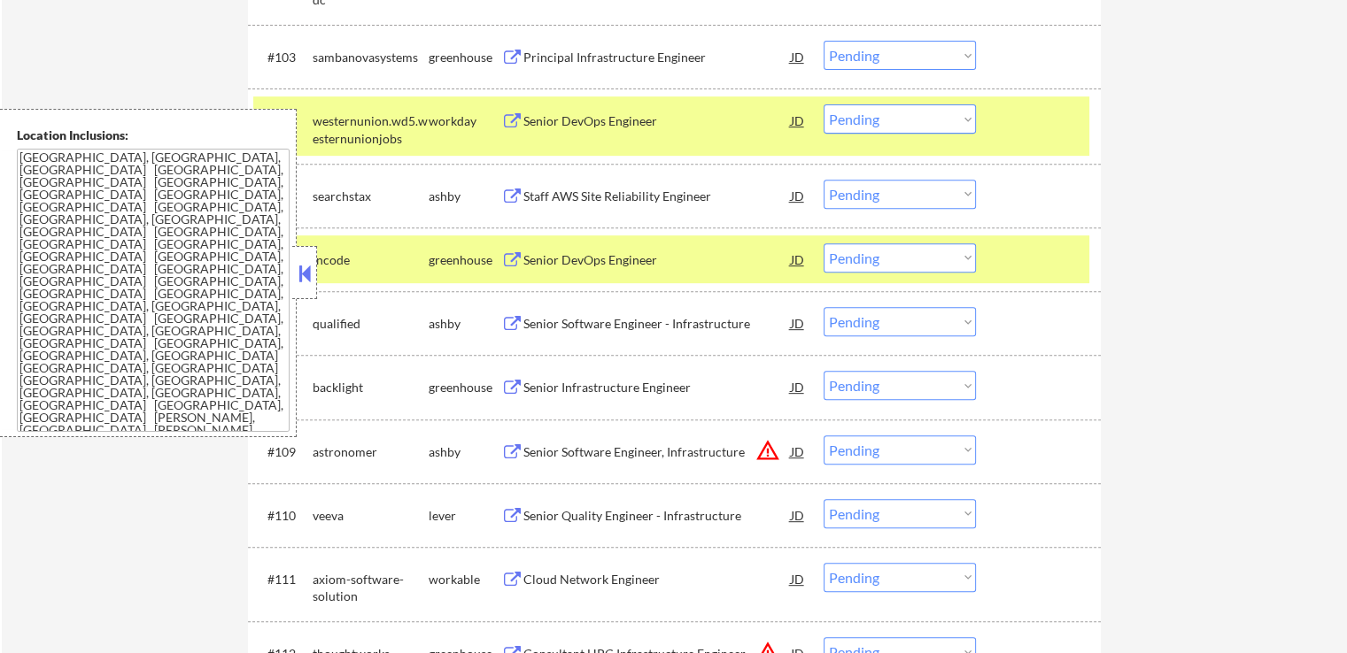
scroll to position [620, 0]
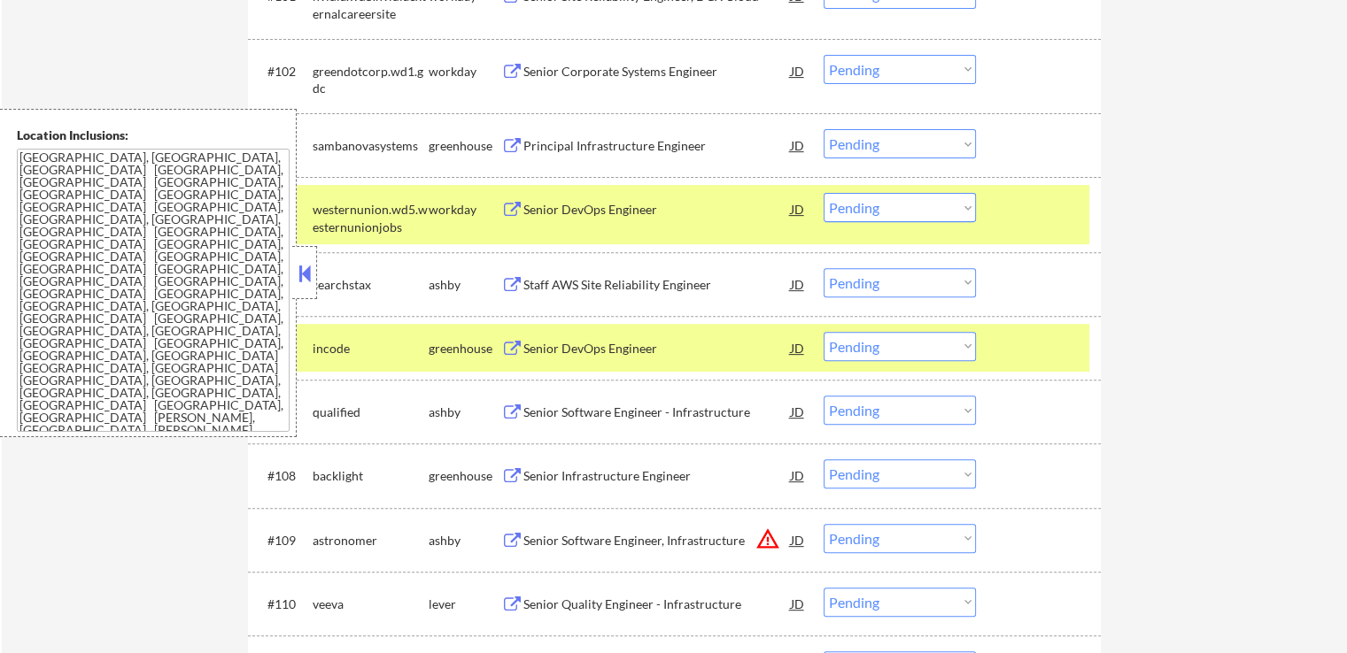
click at [867, 143] on select "Choose an option... Pending Applied Excluded (Questions) Excluded (Expired) Exc…" at bounding box center [900, 143] width 152 height 29
click at [824, 129] on select "Choose an option... Pending Applied Excluded (Questions) Excluded (Expired) Exc…" at bounding box center [900, 143] width 152 height 29
select select ""pending""
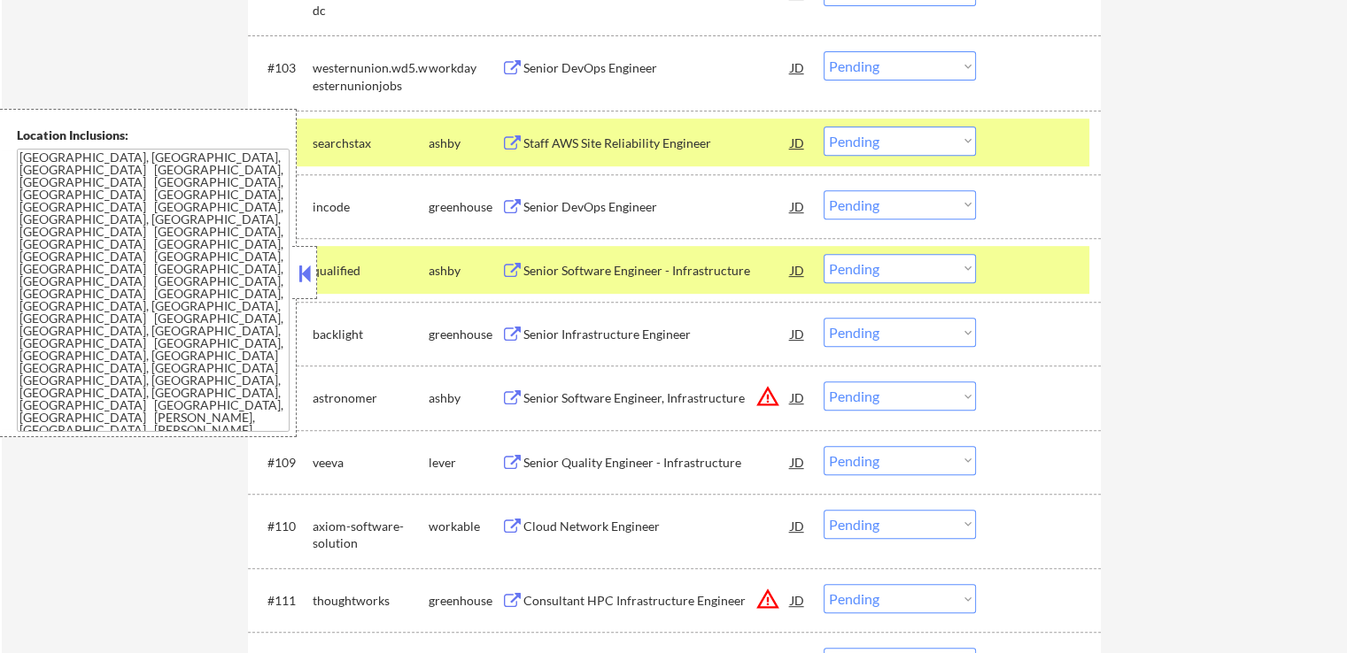
scroll to position [708, 0]
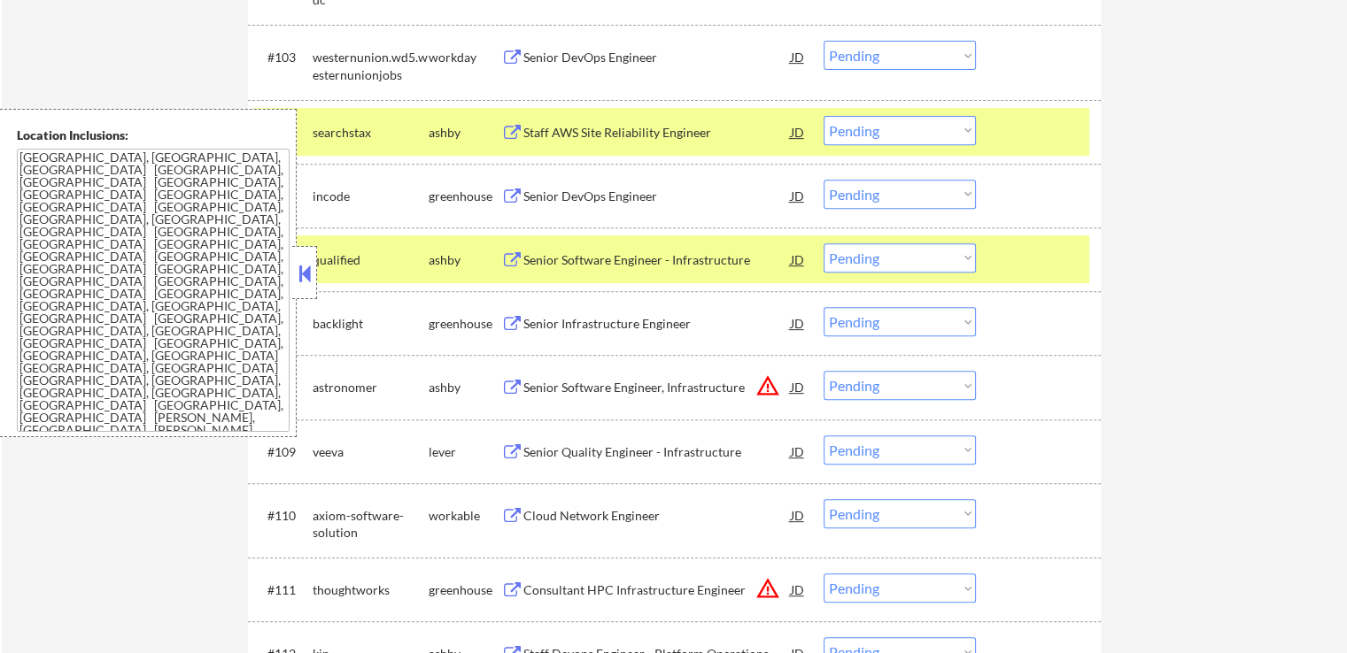
click at [570, 127] on div "Staff AWS Site Reliability Engineer" at bounding box center [656, 133] width 267 height 18
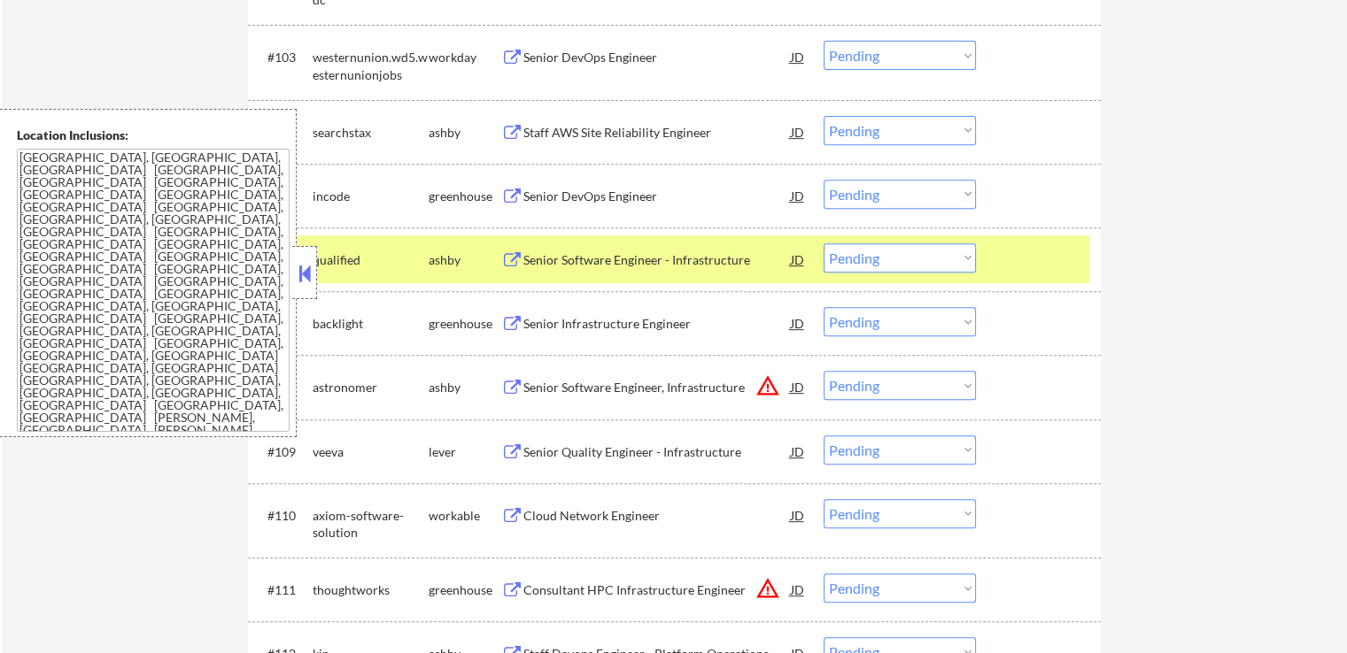
click at [553, 201] on div "Senior DevOps Engineer" at bounding box center [656, 197] width 267 height 18
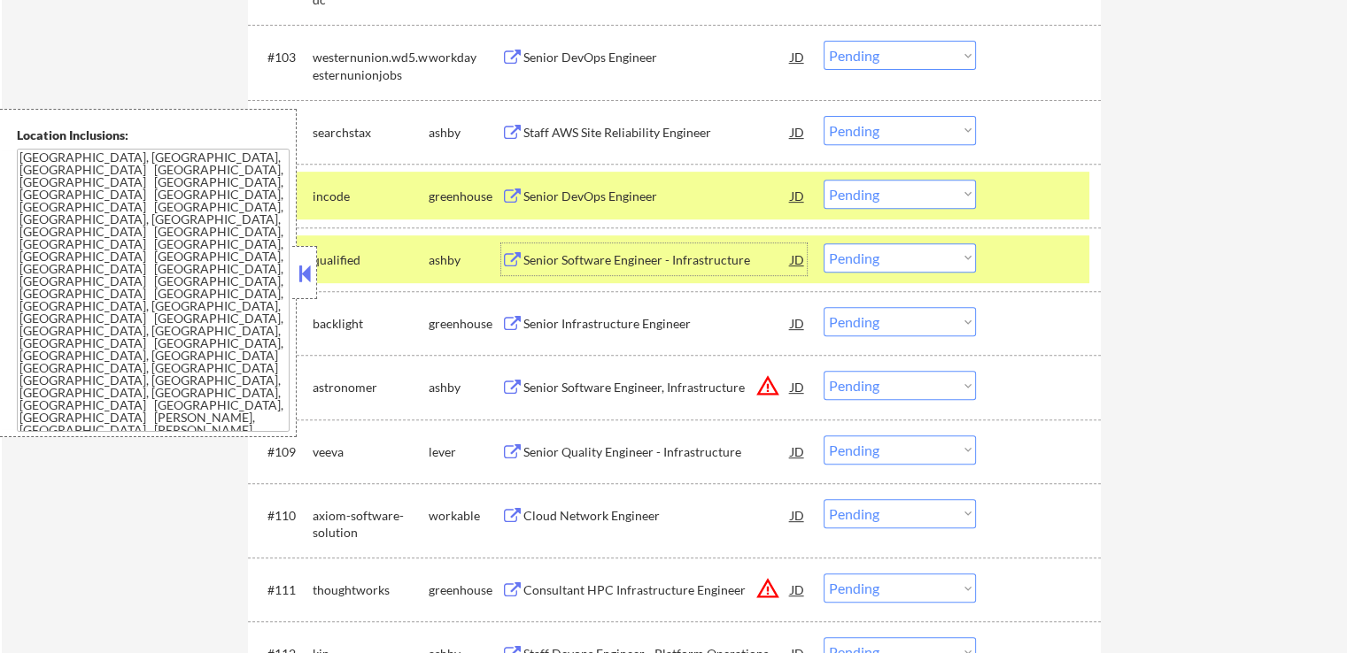
click at [542, 274] on div "Senior Software Engineer - Infrastructure" at bounding box center [656, 260] width 267 height 32
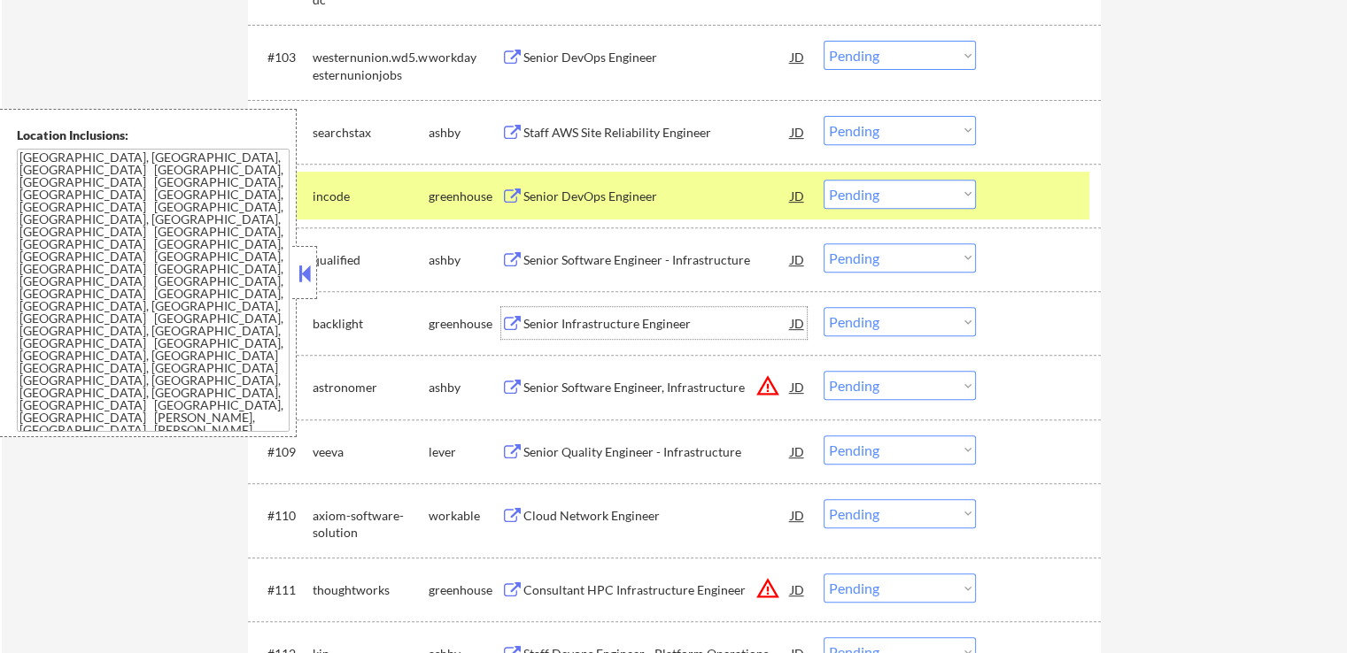
click at [531, 325] on div "Senior Infrastructure Engineer" at bounding box center [656, 324] width 267 height 18
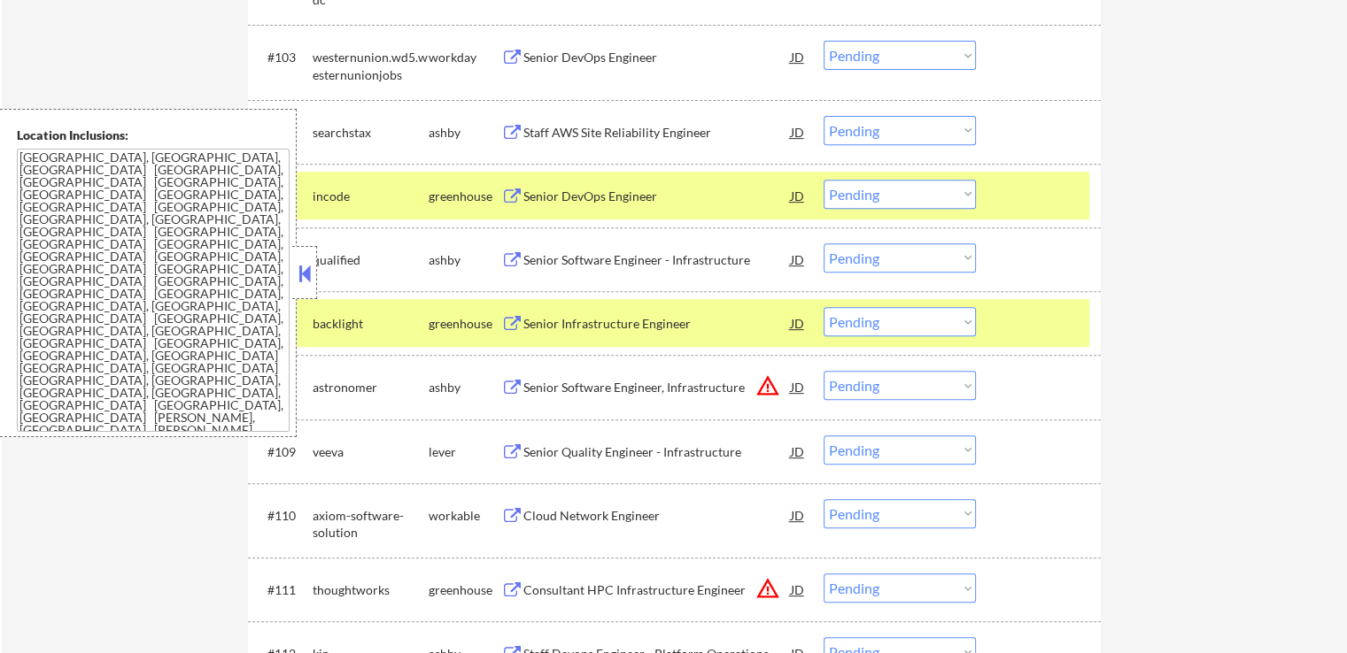
click at [524, 445] on div "Senior Quality Engineer - Infrastructure" at bounding box center [656, 453] width 267 height 18
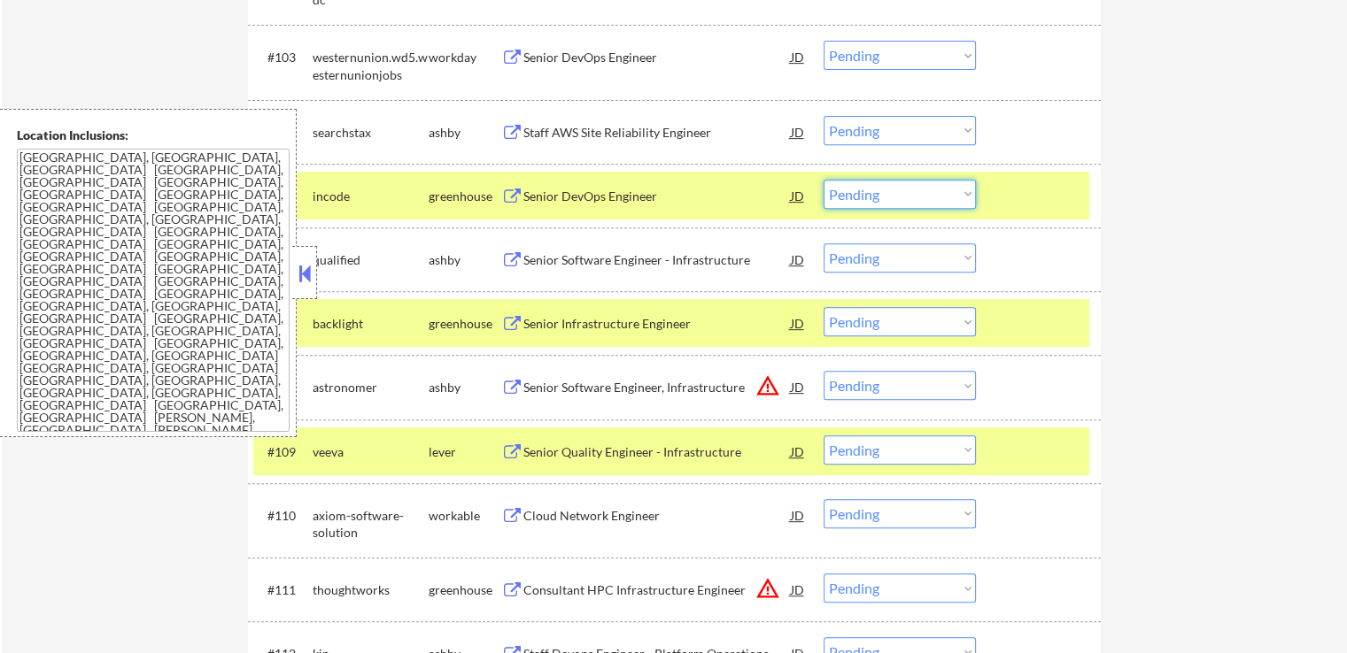
click at [870, 190] on select "Choose an option... Pending Applied Excluded (Questions) Excluded (Expired) Exc…" at bounding box center [900, 194] width 152 height 29
click at [824, 180] on select "Choose an option... Pending Applied Excluded (Questions) Excluded (Expired) Exc…" at bounding box center [900, 194] width 152 height 29
select select ""pending""
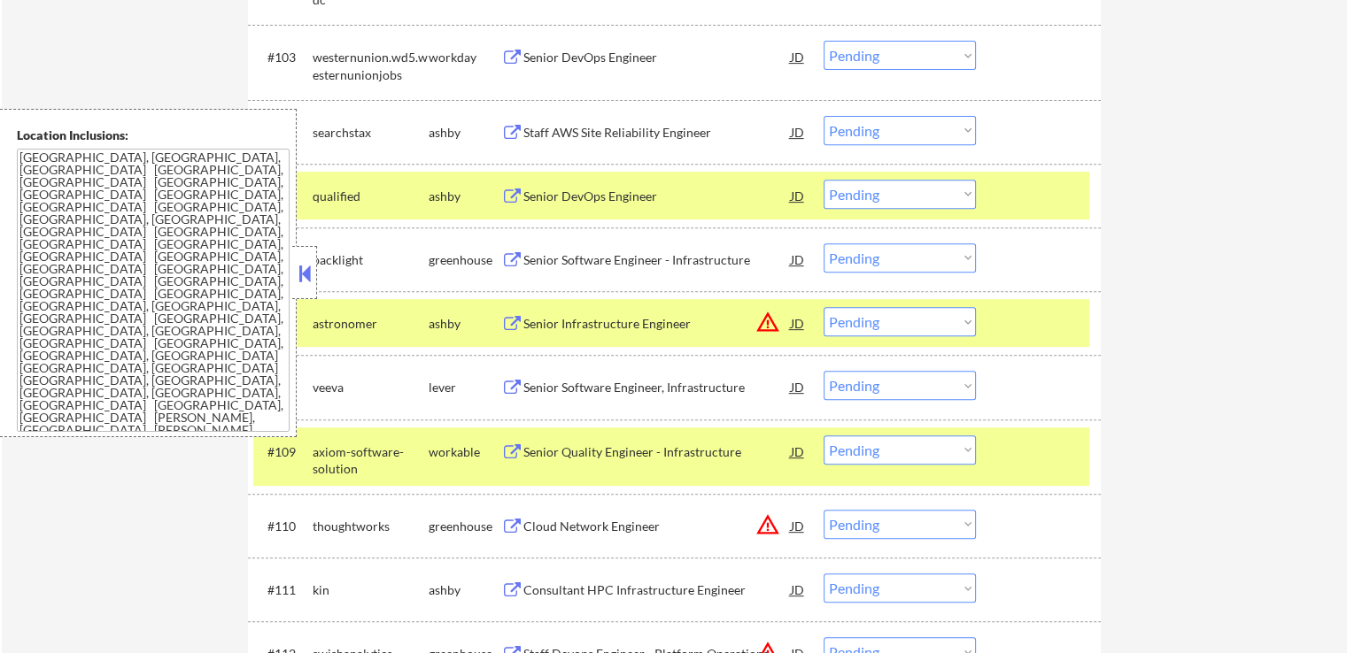
select select ""PLACEHOLDER_1427118222253""
select select ""pending""
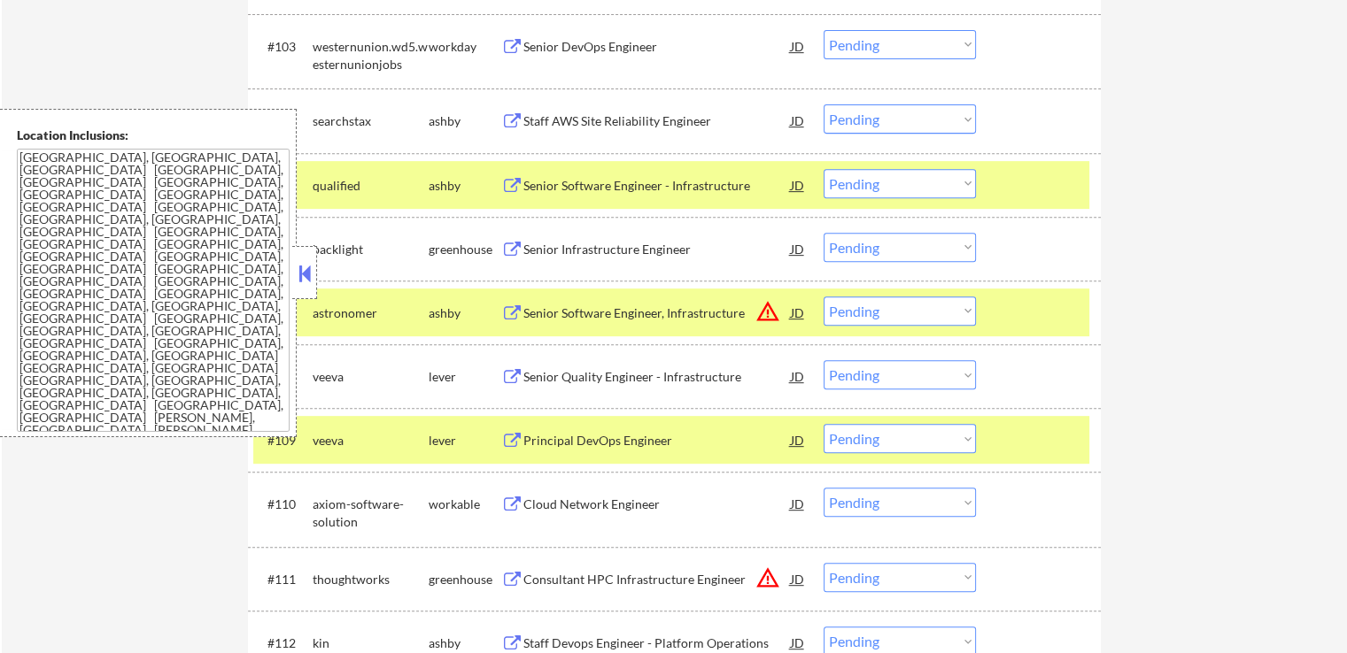
scroll to position [797, 0]
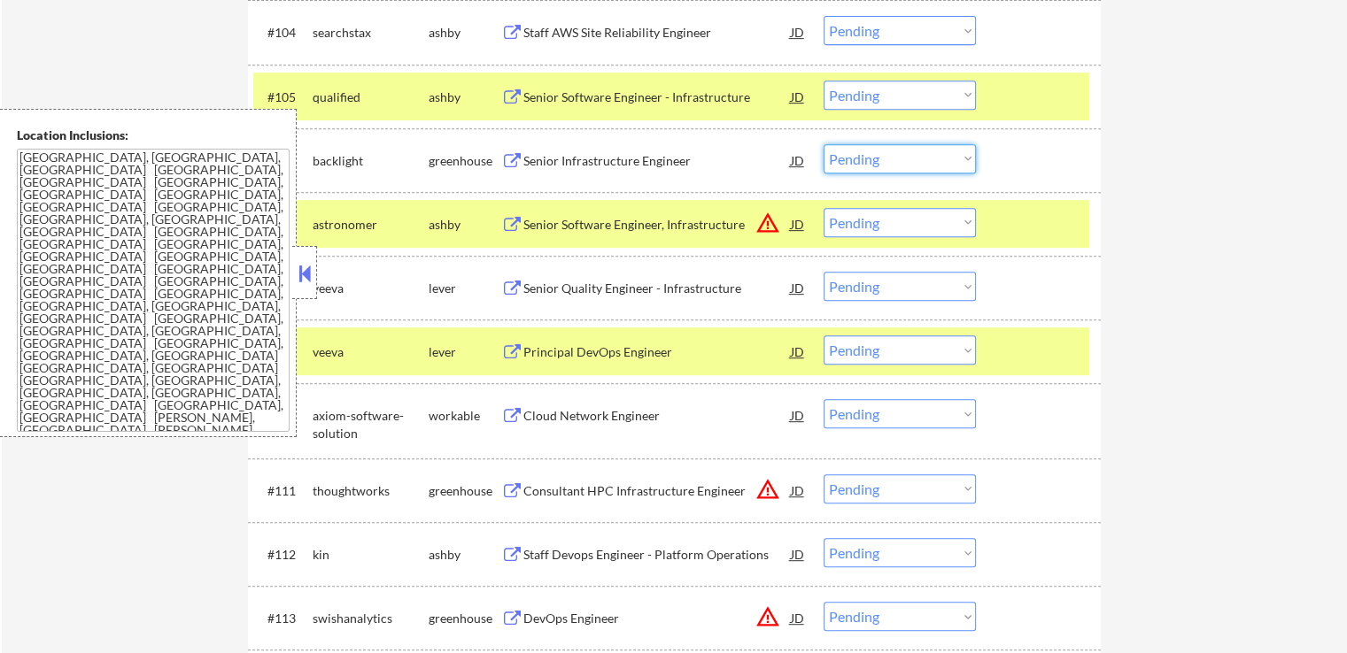
drag, startPoint x: 921, startPoint y: 160, endPoint x: 921, endPoint y: 171, distance: 10.6
click at [921, 160] on select "Choose an option... Pending Applied Excluded (Questions) Excluded (Expired) Exc…" at bounding box center [900, 158] width 152 height 29
click at [824, 144] on select "Choose an option... Pending Applied Excluded (Questions) Excluded (Expired) Exc…" at bounding box center [900, 158] width 152 height 29
select select ""pending""
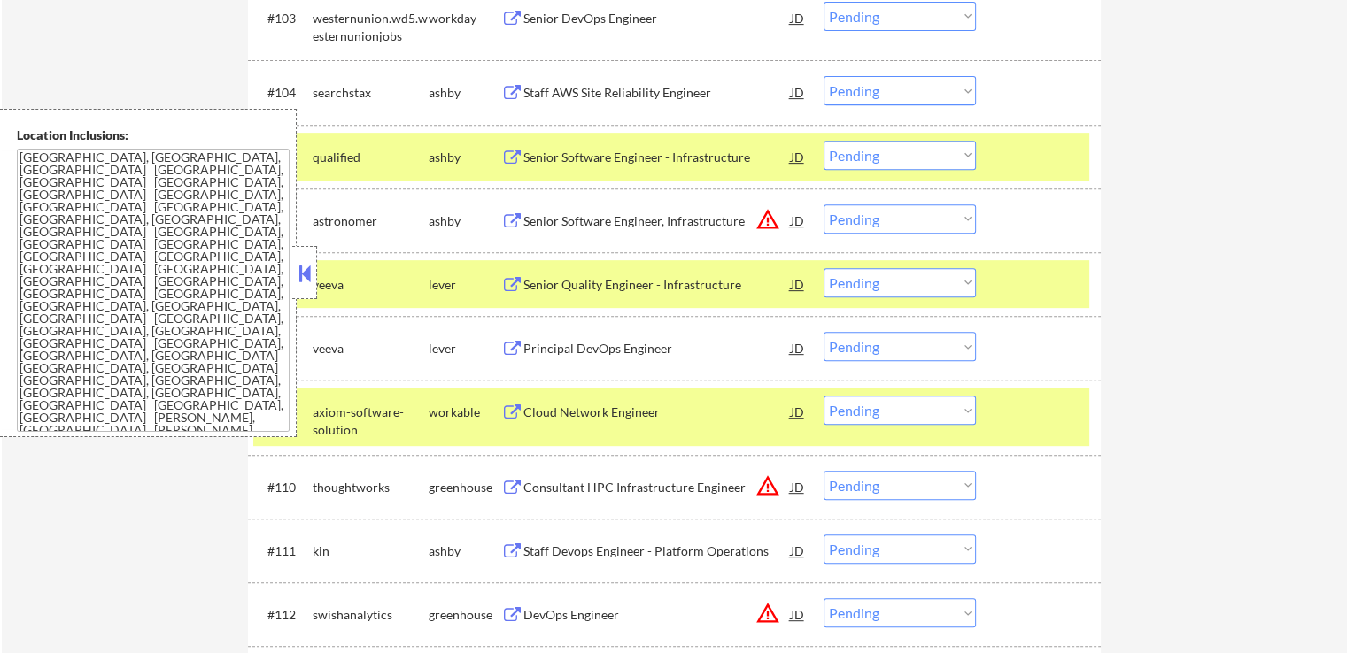
scroll to position [708, 0]
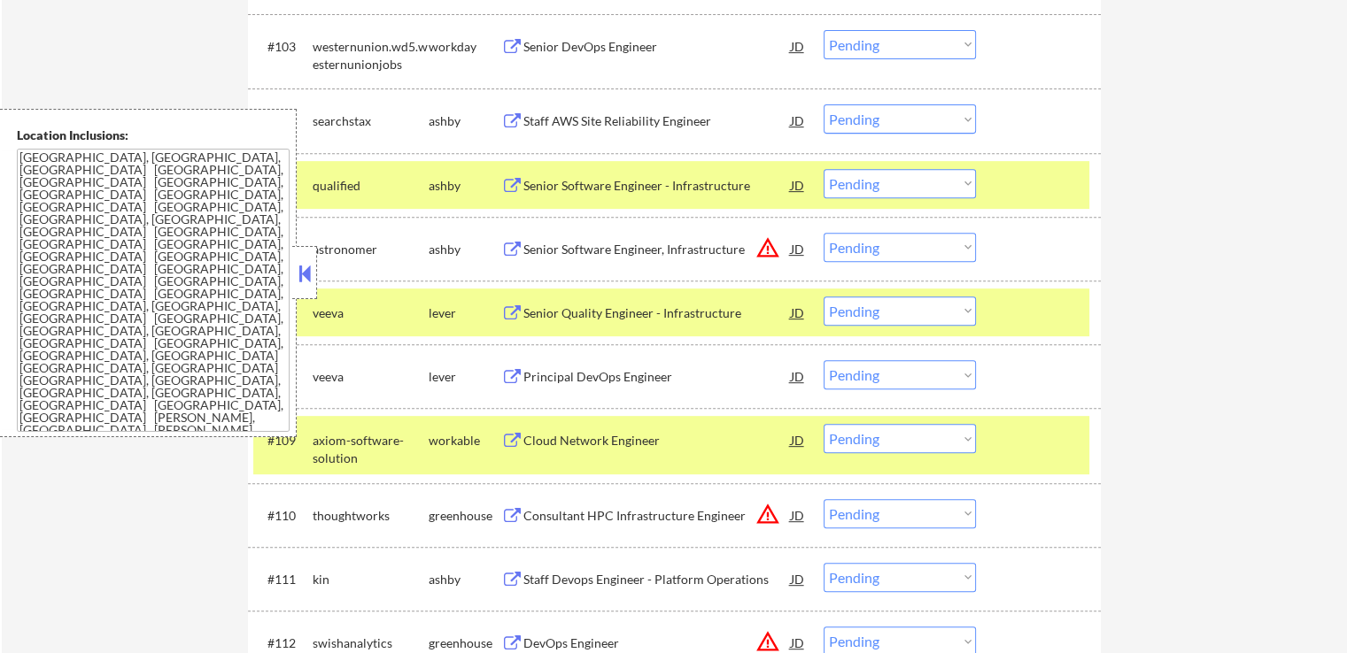
drag, startPoint x: 871, startPoint y: 122, endPoint x: 875, endPoint y: 131, distance: 9.5
click at [872, 123] on select "Choose an option... Pending Applied Excluded (Questions) Excluded (Expired) Exc…" at bounding box center [900, 118] width 152 height 29
click at [824, 104] on select "Choose an option... Pending Applied Excluded (Questions) Excluded (Expired) Exc…" at bounding box center [900, 118] width 152 height 29
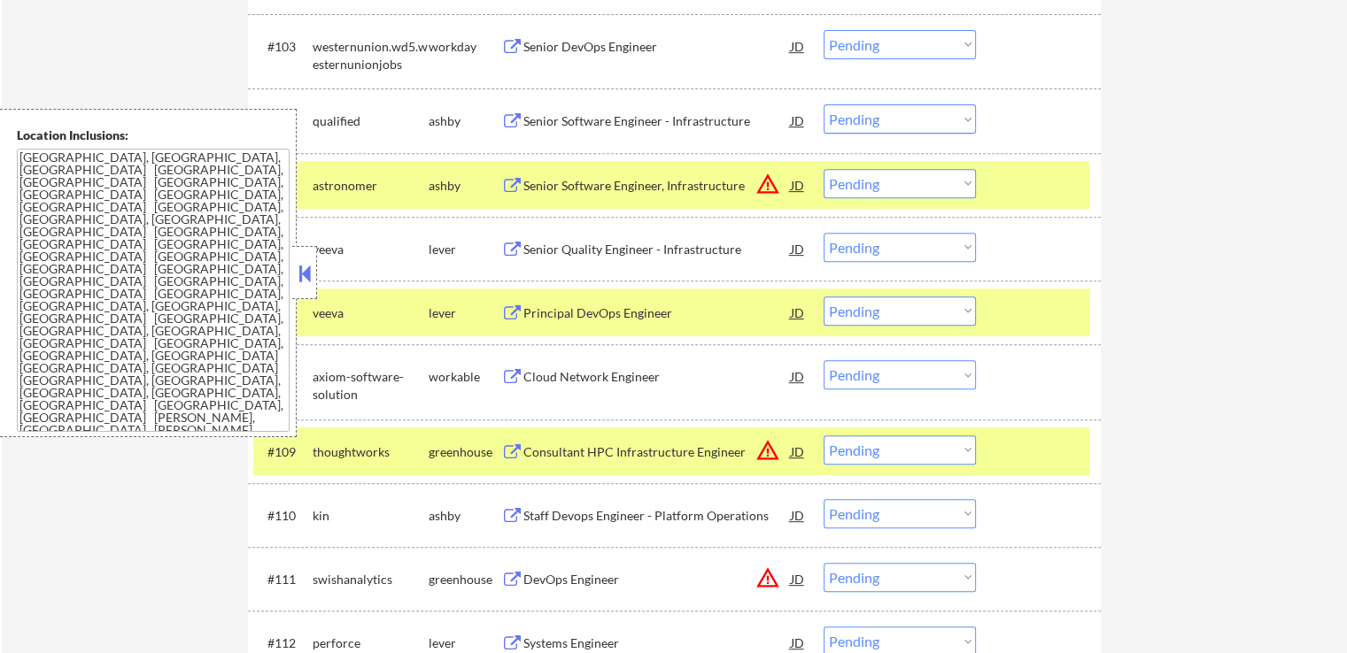
click at [899, 117] on select "Choose an option... Pending Applied Excluded (Questions) Excluded (Expired) Exc…" at bounding box center [900, 118] width 152 height 29
click at [824, 104] on select "Choose an option... Pending Applied Excluded (Questions) Excluded (Expired) Exc…" at bounding box center [900, 118] width 152 height 29
select select ""pending""
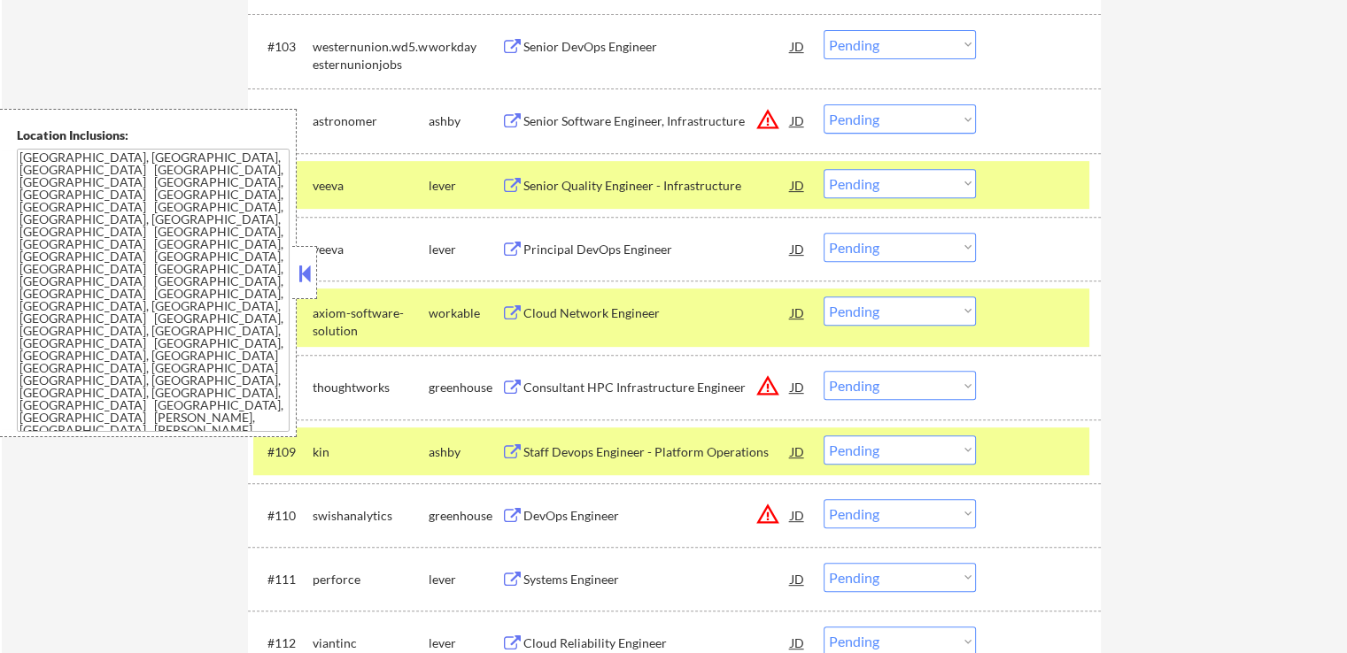
click at [309, 277] on button at bounding box center [304, 273] width 19 height 27
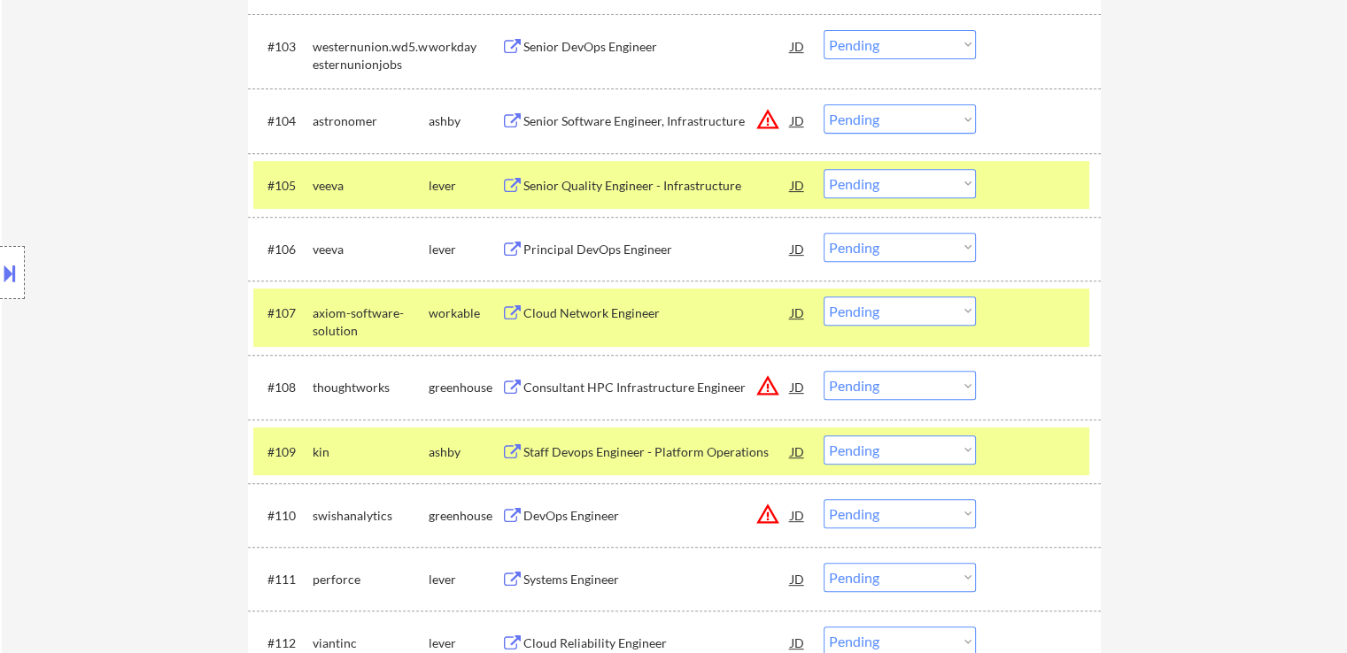
click at [553, 193] on div "Senior Quality Engineer - Infrastructure" at bounding box center [656, 186] width 267 height 18
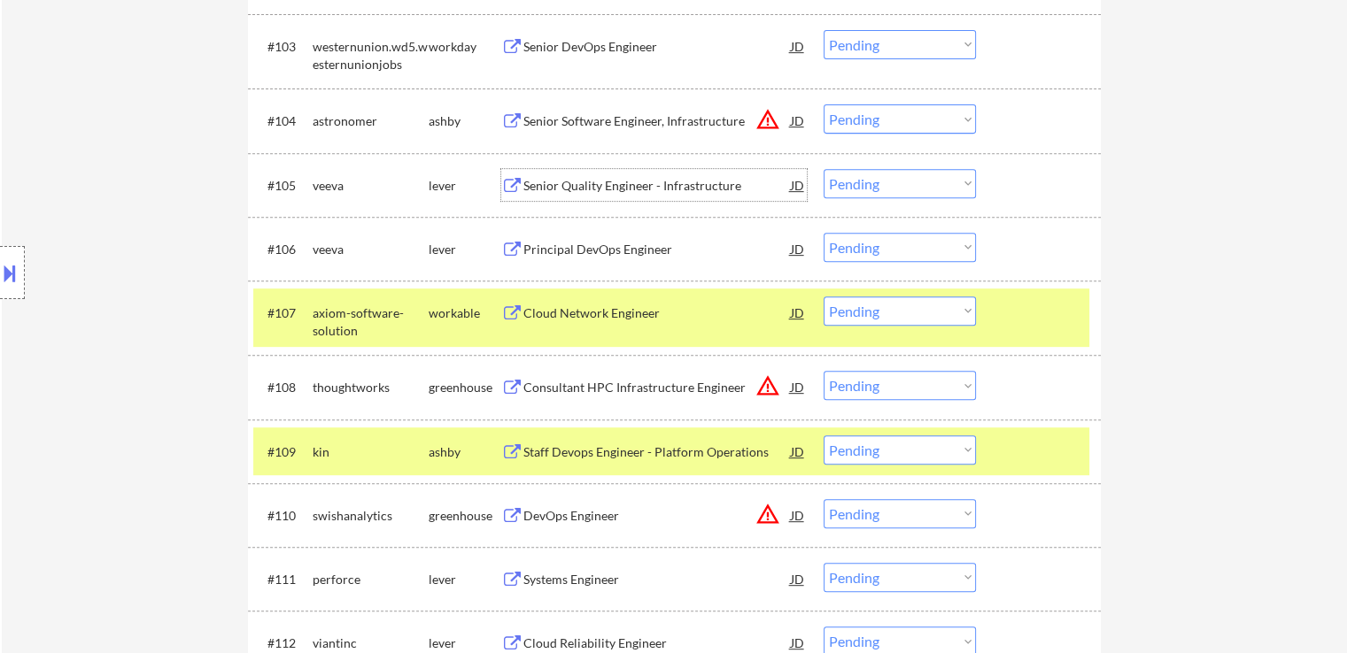
drag, startPoint x: 868, startPoint y: 189, endPoint x: 875, endPoint y: 196, distance: 10.0
click at [868, 189] on select "Choose an option... Pending Applied Excluded (Questions) Excluded (Expired) Exc…" at bounding box center [900, 183] width 152 height 29
click at [824, 169] on select "Choose an option... Pending Applied Excluded (Questions) Excluded (Expired) Exc…" at bounding box center [900, 183] width 152 height 29
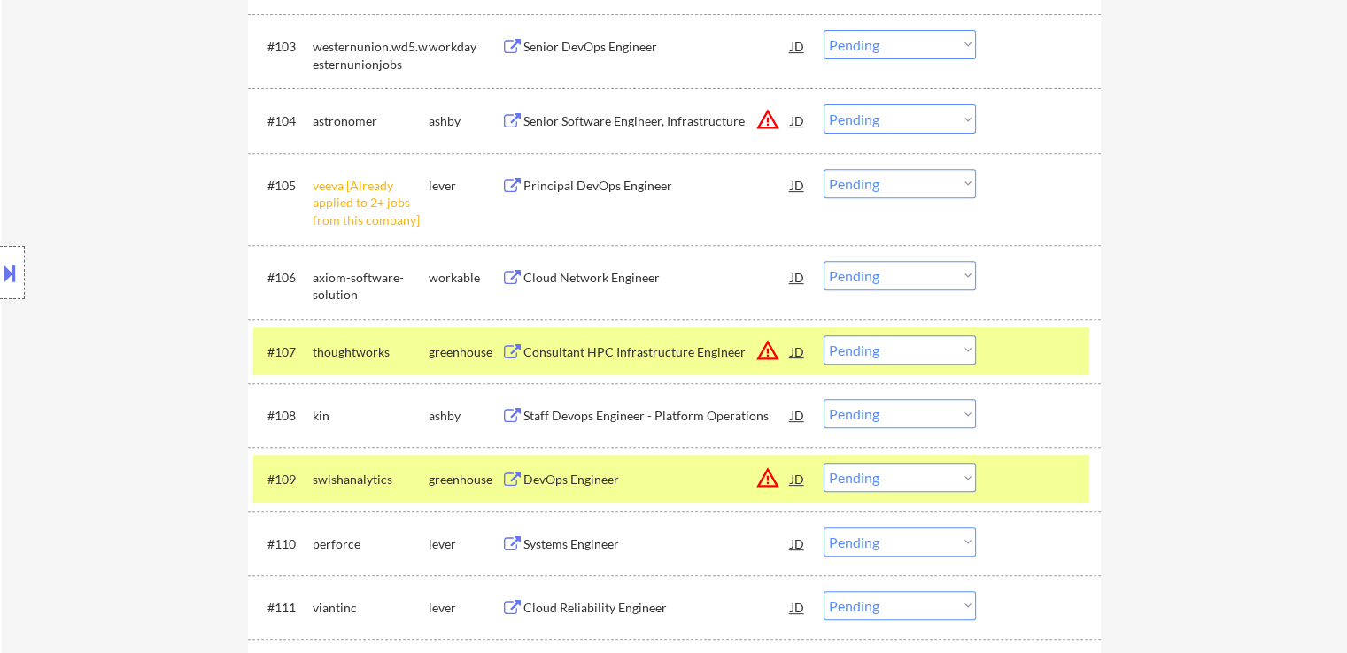
click at [882, 182] on select "Choose an option... Pending Applied Excluded (Questions) Excluded (Expired) Exc…" at bounding box center [900, 183] width 152 height 29
click at [824, 169] on select "Choose an option... Pending Applied Excluded (Questions) Excluded (Expired) Exc…" at bounding box center [900, 183] width 152 height 29
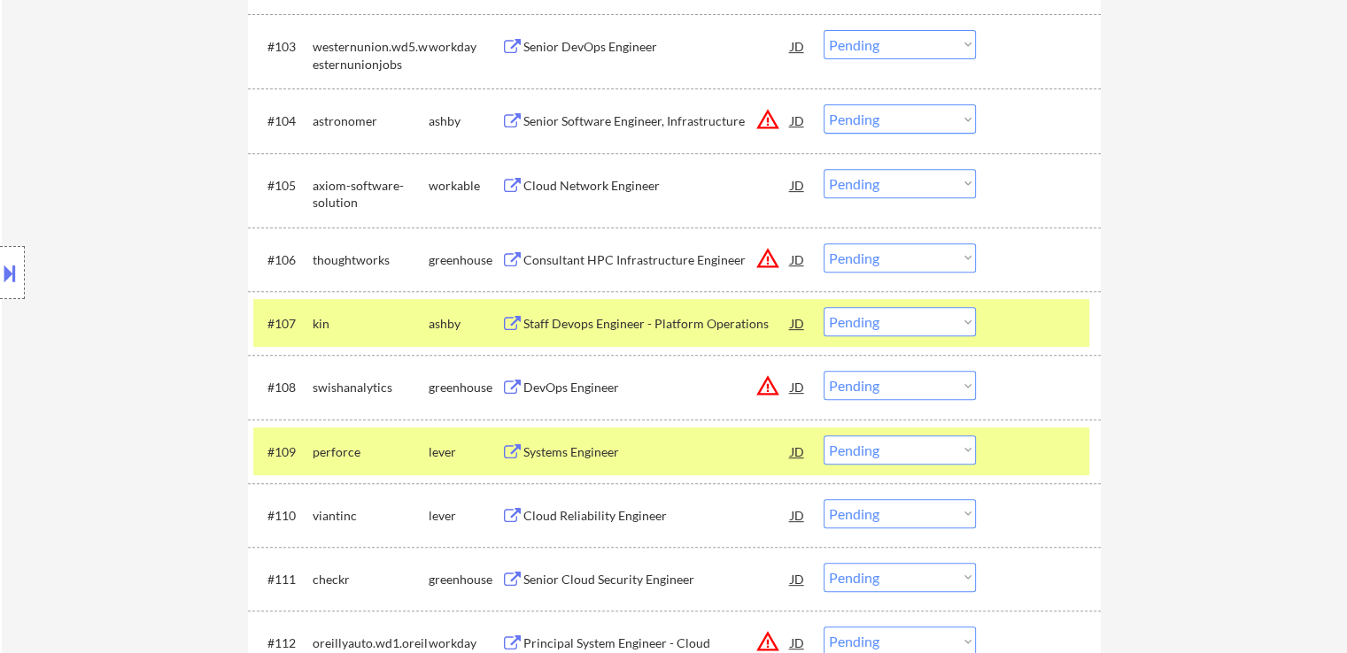
click at [537, 187] on div "Cloud Network Engineer" at bounding box center [656, 186] width 267 height 18
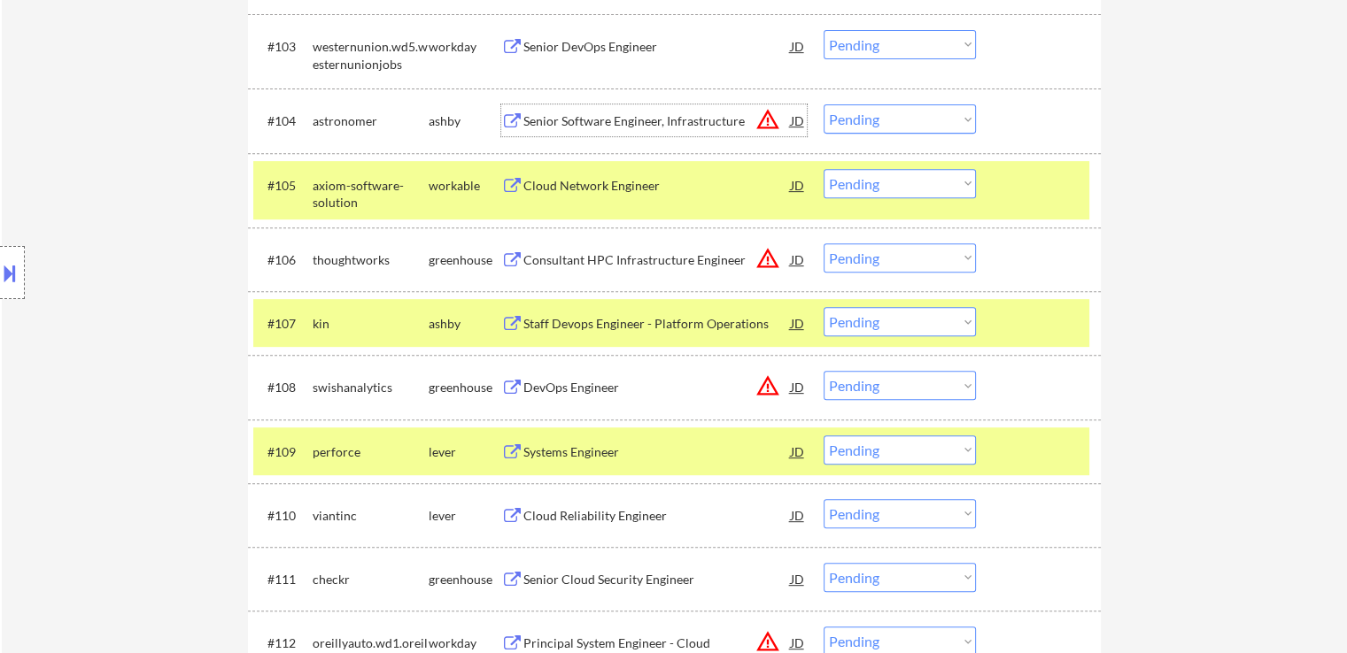
click at [542, 120] on div "Senior Software Engineer, Infrastructure" at bounding box center [656, 121] width 267 height 18
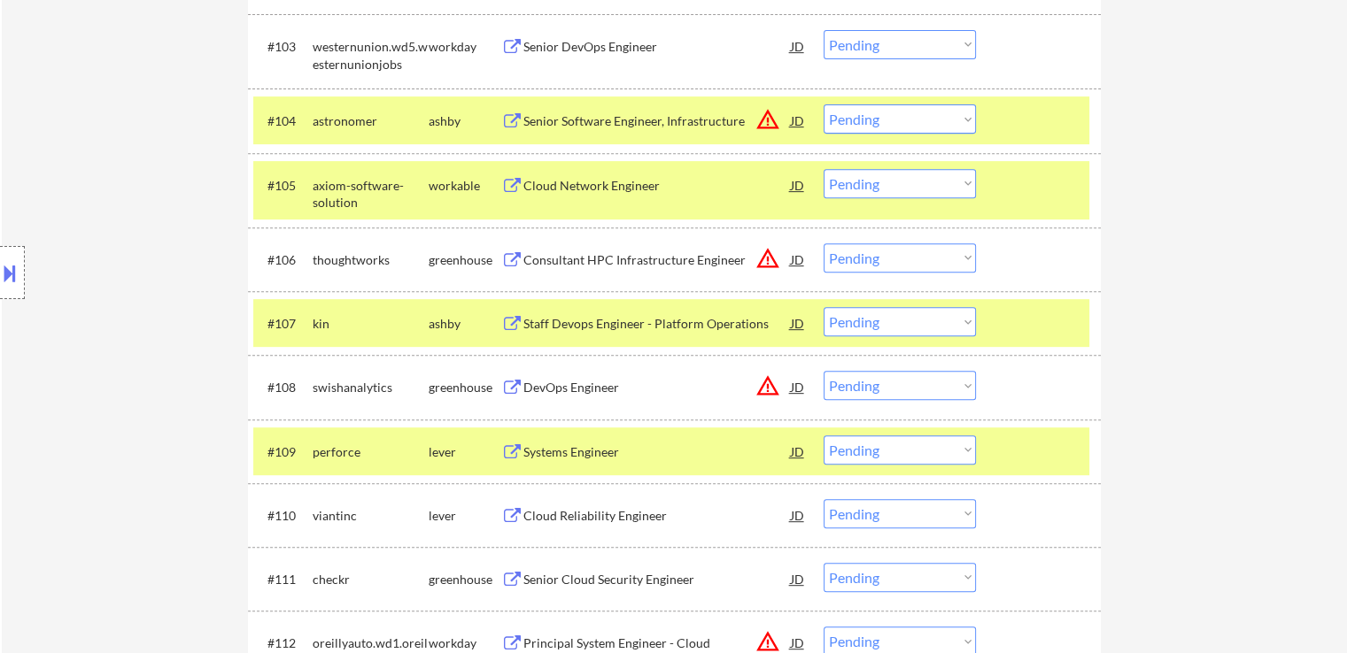
click at [556, 255] on div "Consultant HPC Infrastructure Engineer" at bounding box center [656, 260] width 267 height 18
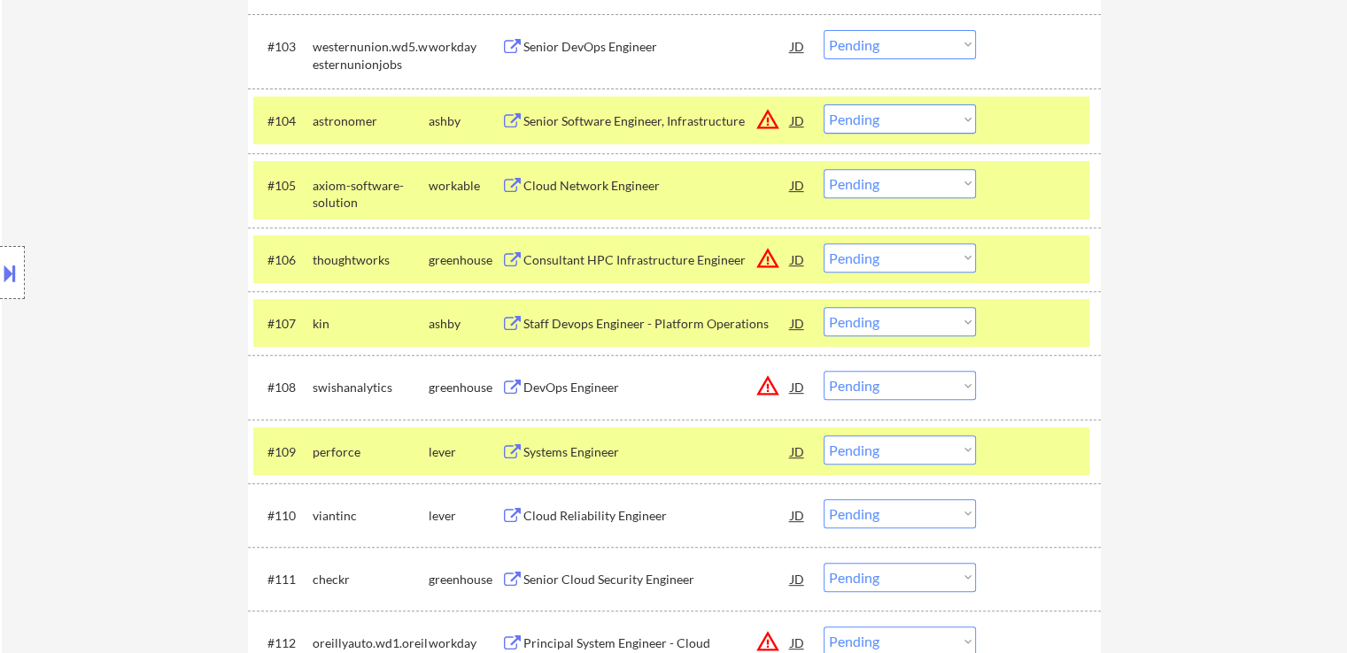
click at [545, 324] on div "Staff Devops Engineer - Platform Operations" at bounding box center [656, 324] width 267 height 18
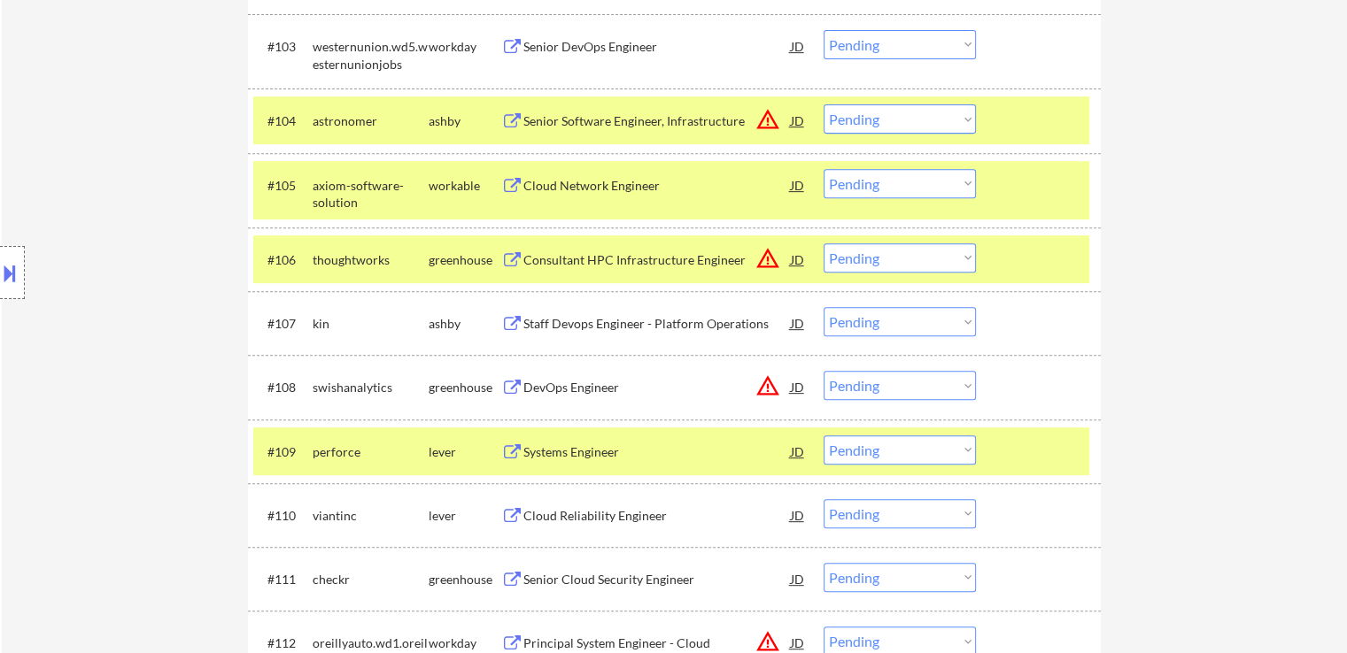
click at [531, 394] on div "DevOps Engineer" at bounding box center [656, 388] width 267 height 18
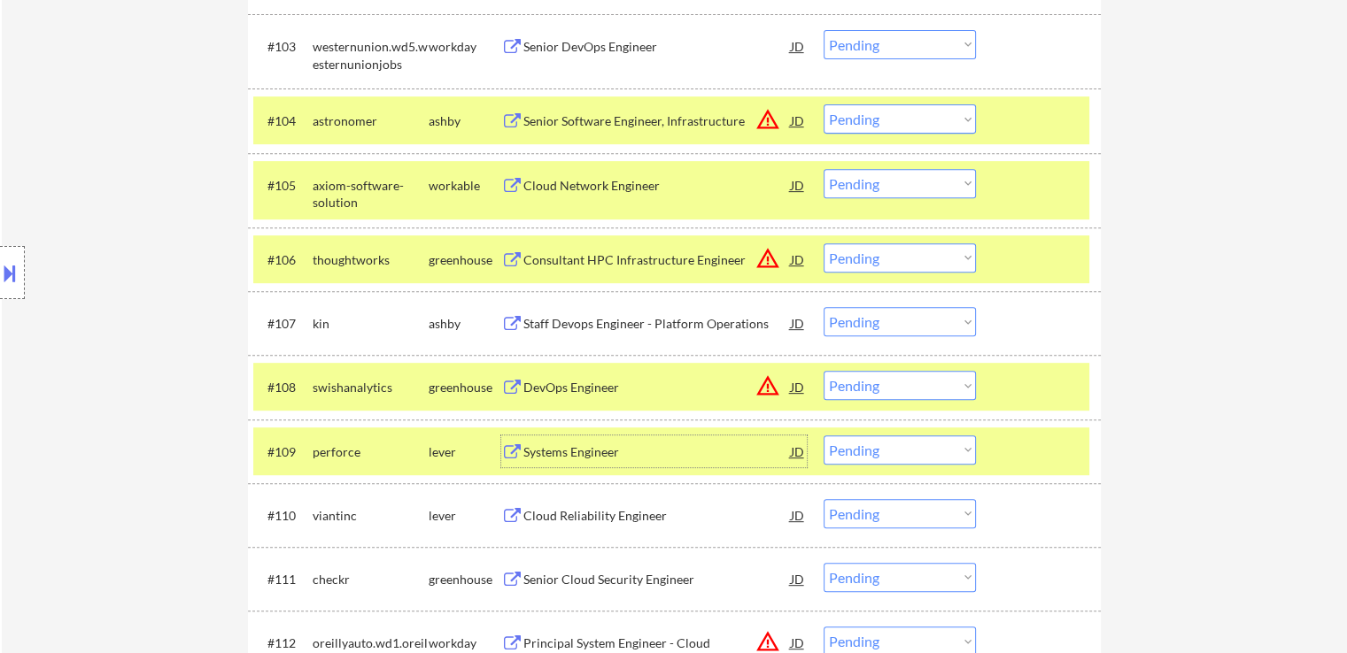
click at [531, 446] on div "Systems Engineer" at bounding box center [656, 453] width 267 height 18
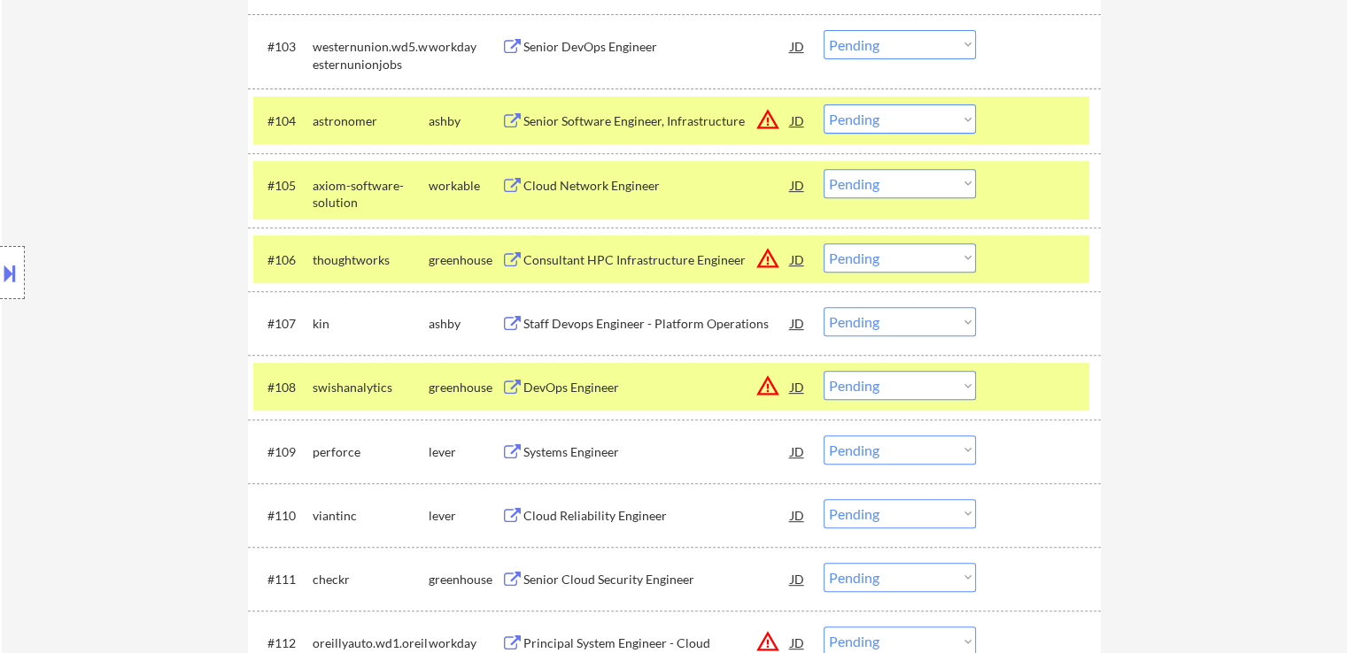
click at [528, 514] on div "Cloud Reliability Engineer" at bounding box center [656, 516] width 267 height 18
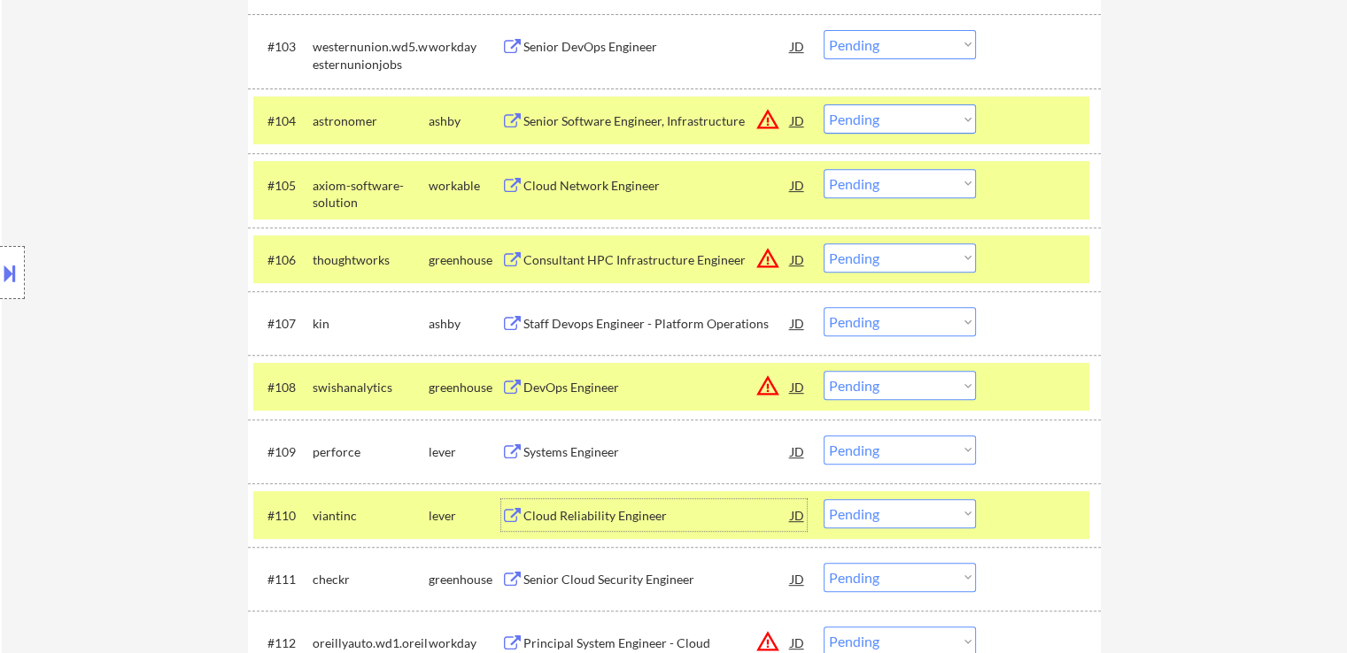
drag, startPoint x: 875, startPoint y: 184, endPoint x: 876, endPoint y: 193, distance: 8.9
click at [875, 184] on select "Choose an option... Pending Applied Excluded (Questions) Excluded (Expired) Exc…" at bounding box center [900, 183] width 152 height 29
click at [824, 169] on select "Choose an option... Pending Applied Excluded (Questions) Excluded (Expired) Exc…" at bounding box center [900, 183] width 152 height 29
select select ""pending""
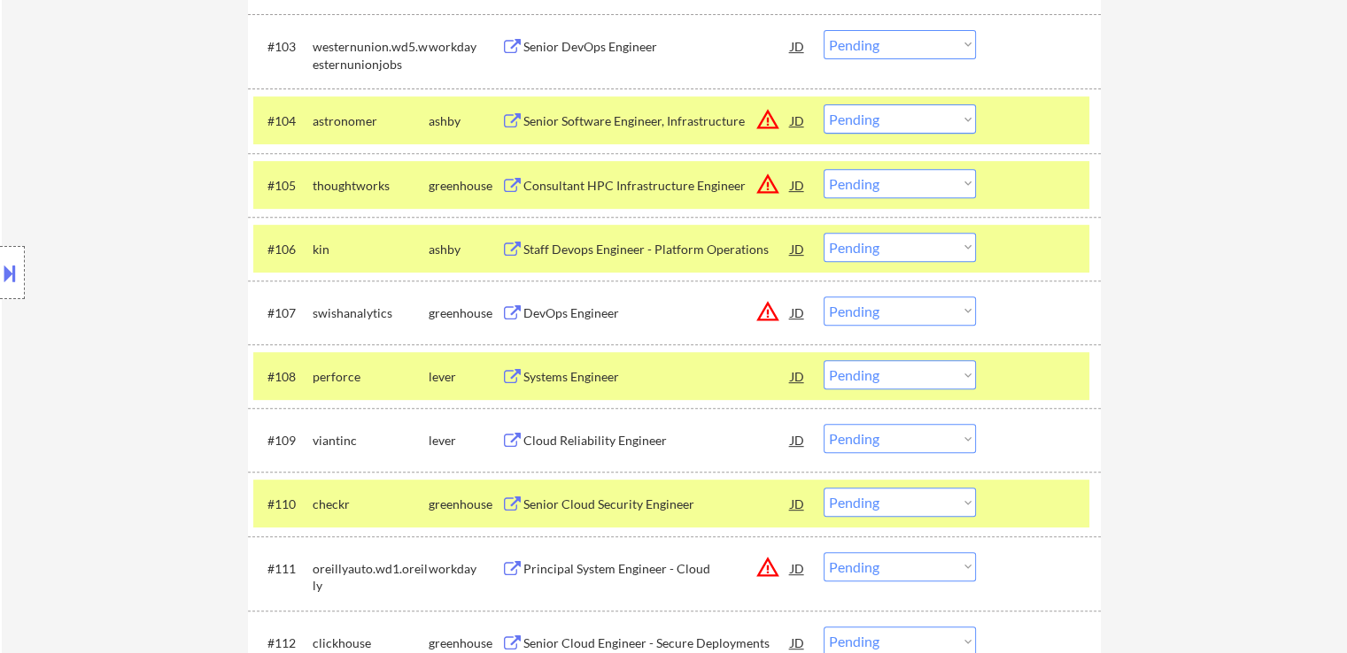
drag, startPoint x: 847, startPoint y: 113, endPoint x: 857, endPoint y: 132, distance: 21.4
click at [847, 113] on select "Choose an option... Pending Applied Excluded (Questions) Excluded (Expired) Exc…" at bounding box center [900, 118] width 152 height 29
click at [824, 104] on select "Choose an option... Pending Applied Excluded (Questions) Excluded (Expired) Exc…" at bounding box center [900, 118] width 152 height 29
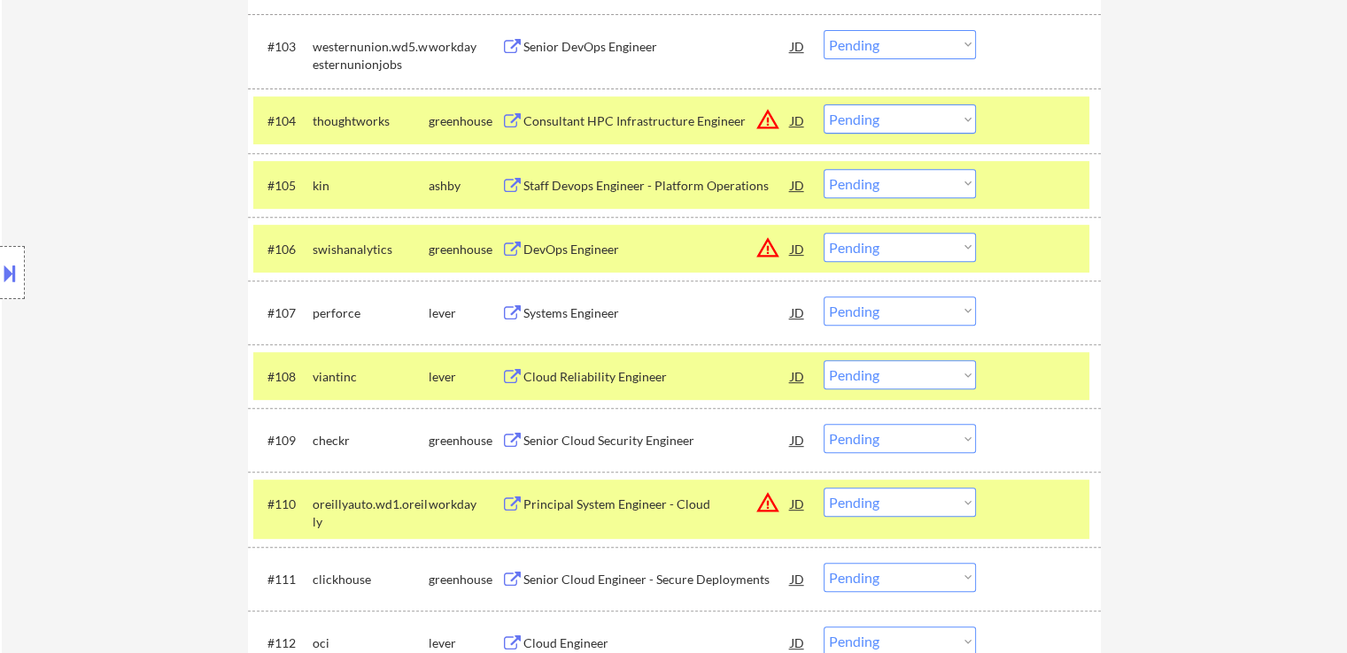
click at [861, 113] on select "Choose an option... Pending Applied Excluded (Questions) Excluded (Expired) Exc…" at bounding box center [900, 118] width 152 height 29
click at [824, 104] on select "Choose an option... Pending Applied Excluded (Questions) Excluded (Expired) Exc…" at bounding box center [900, 118] width 152 height 29
select select ""pending""
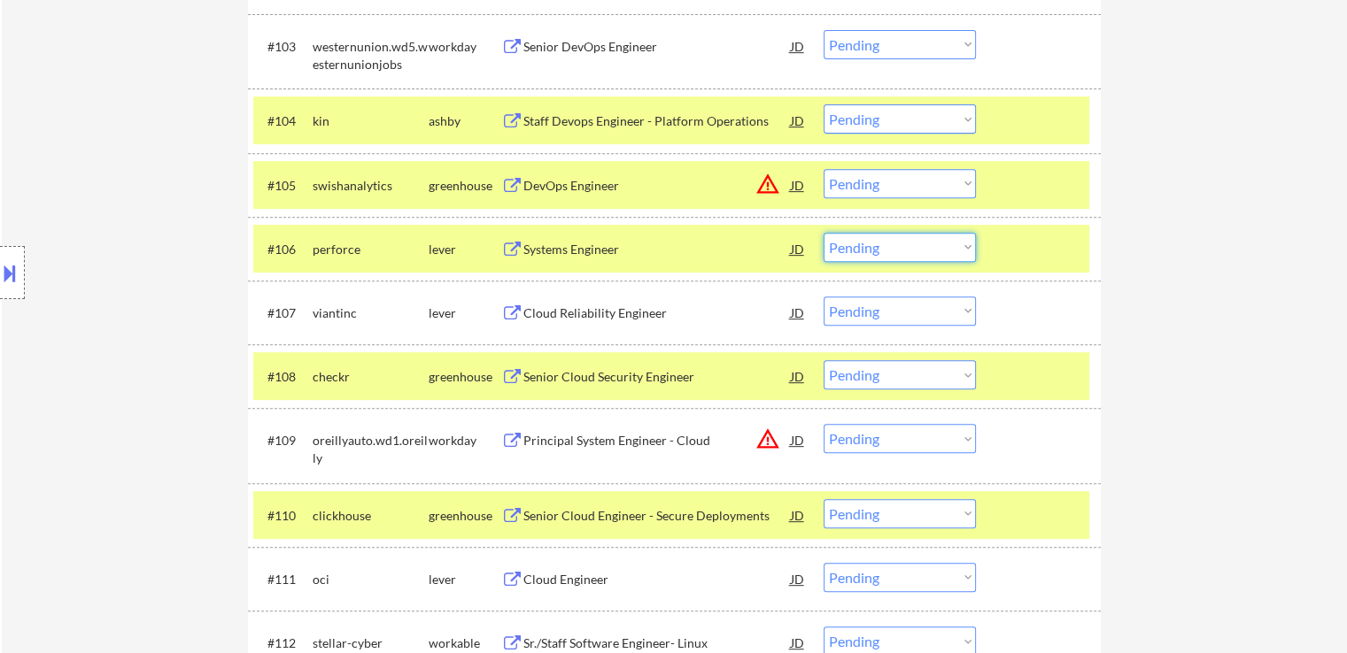
drag, startPoint x: 888, startPoint y: 250, endPoint x: 893, endPoint y: 258, distance: 9.1
click at [888, 250] on select "Choose an option... Pending Applied Excluded (Questions) Excluded (Expired) Exc…" at bounding box center [900, 247] width 152 height 29
click at [824, 233] on select "Choose an option... Pending Applied Excluded (Questions) Excluded (Expired) Exc…" at bounding box center [900, 247] width 152 height 29
select select ""pending""
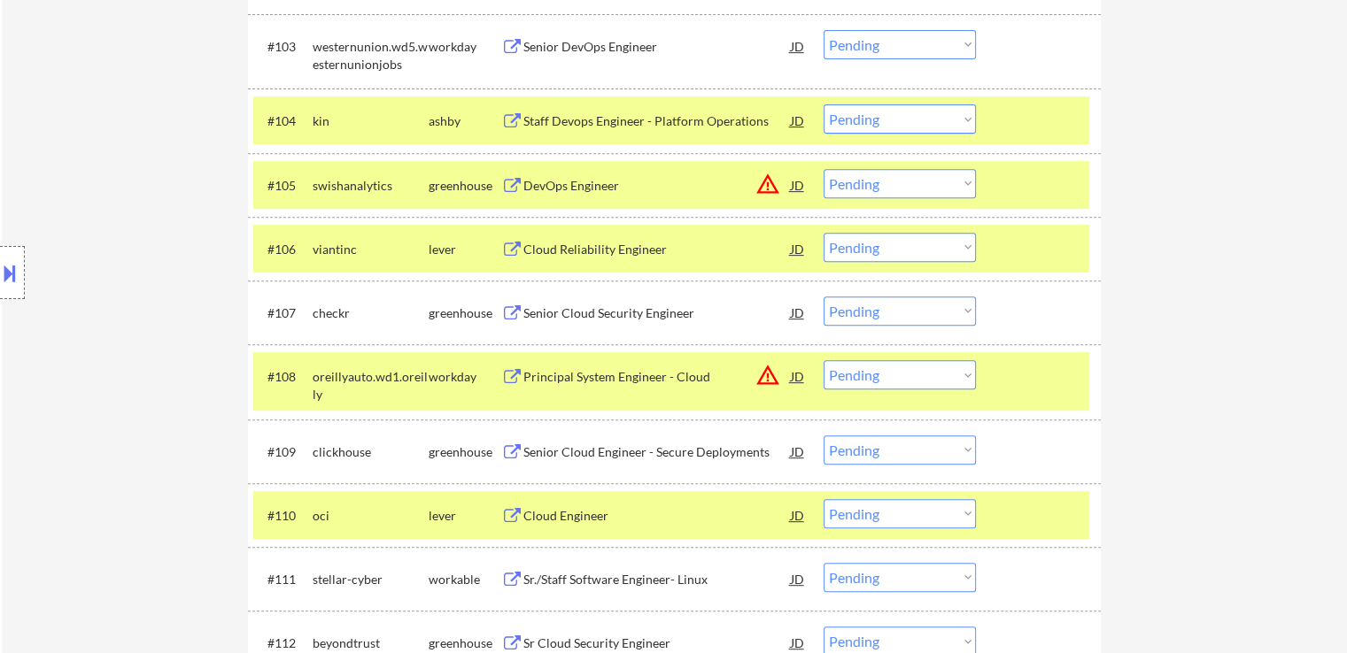
click at [888, 173] on select "Choose an option... Pending Applied Excluded (Questions) Excluded (Expired) Exc…" at bounding box center [900, 183] width 152 height 29
click at [824, 169] on select "Choose an option... Pending Applied Excluded (Questions) Excluded (Expired) Exc…" at bounding box center [900, 183] width 152 height 29
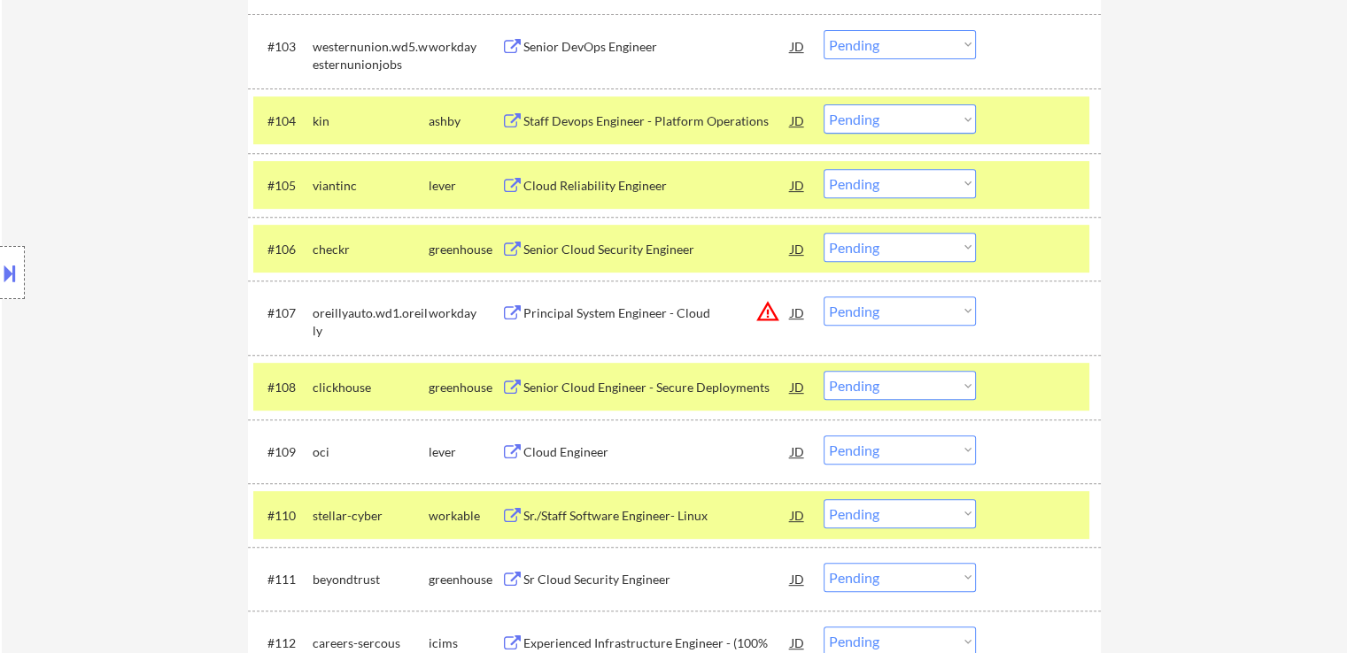
click at [910, 180] on select "Choose an option... Pending Applied Excluded (Questions) Excluded (Expired) Exc…" at bounding box center [900, 183] width 152 height 29
click at [824, 169] on select "Choose an option... Pending Applied Excluded (Questions) Excluded (Expired) Exc…" at bounding box center [900, 183] width 152 height 29
click at [528, 251] on div "Senior Cloud Security Engineer" at bounding box center [656, 250] width 267 height 18
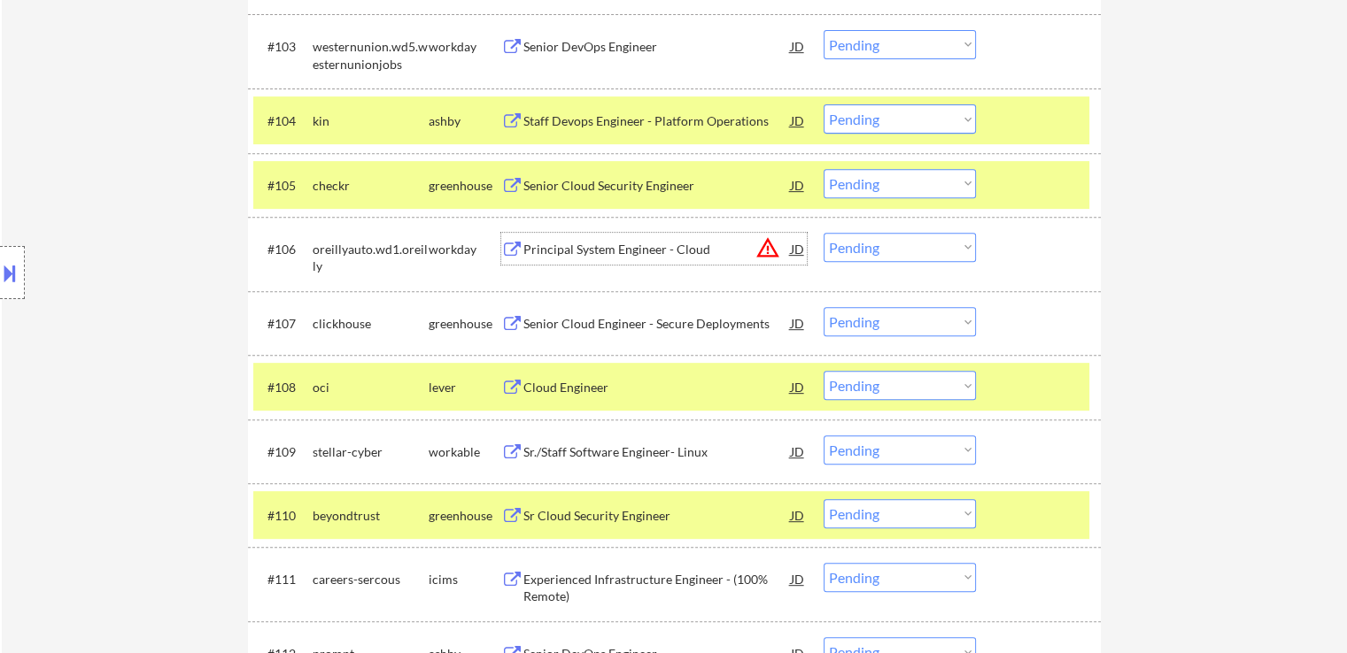
click at [869, 190] on select "Choose an option... Pending Applied Excluded (Questions) Excluded (Expired) Exc…" at bounding box center [900, 183] width 152 height 29
click at [824, 169] on select "Choose an option... Pending Applied Excluded (Questions) Excluded (Expired) Exc…" at bounding box center [900, 183] width 152 height 29
select select ""pending""
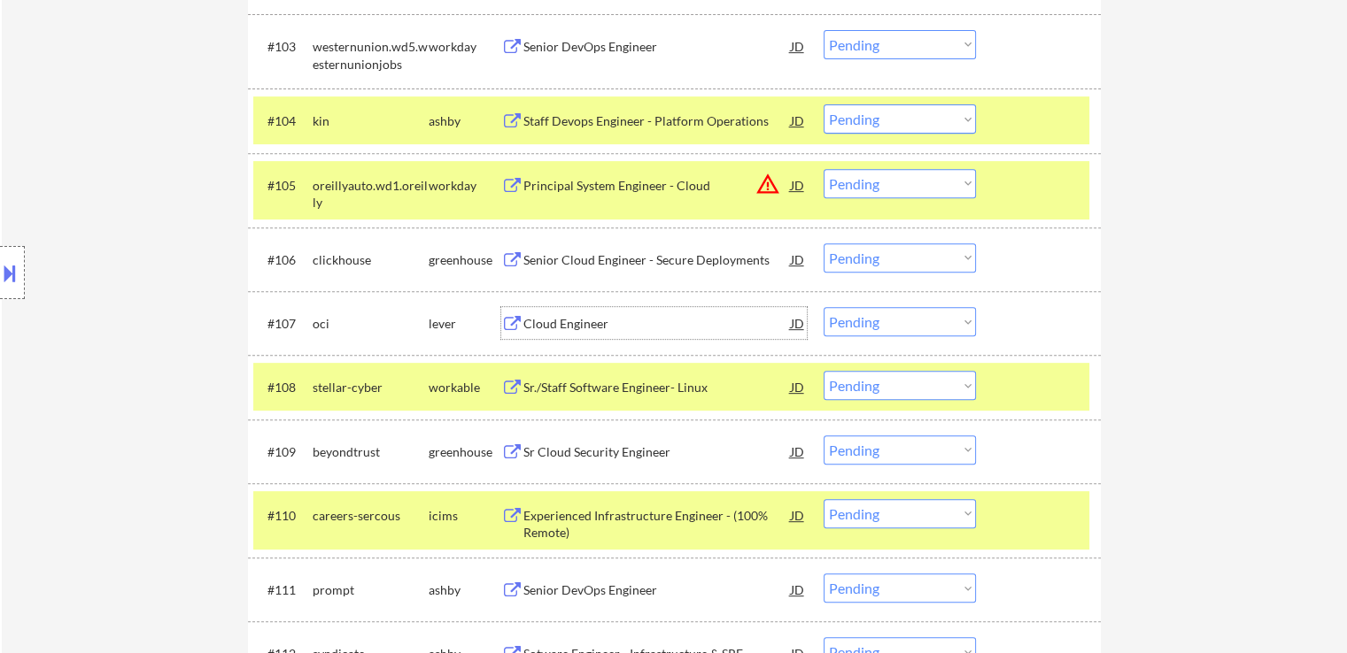
click at [534, 322] on div "Cloud Engineer" at bounding box center [656, 324] width 267 height 18
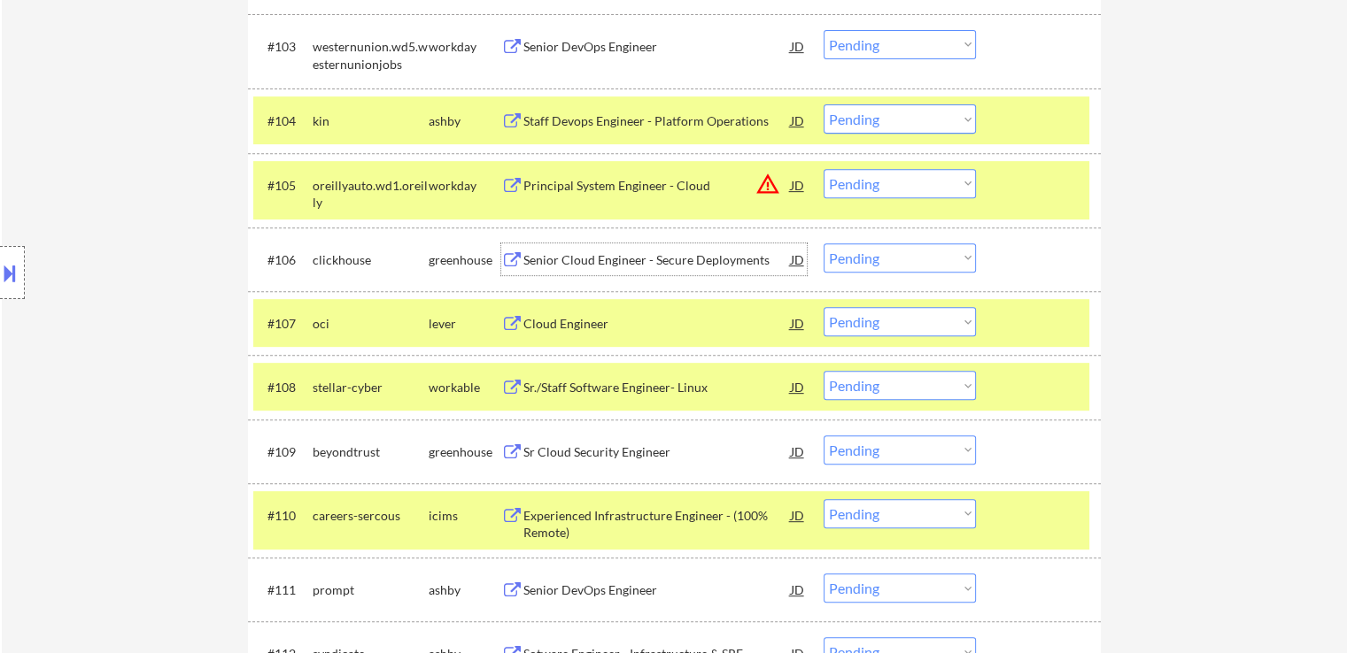
click at [581, 249] on div "Senior Cloud Engineer - Secure Deployments" at bounding box center [656, 260] width 267 height 32
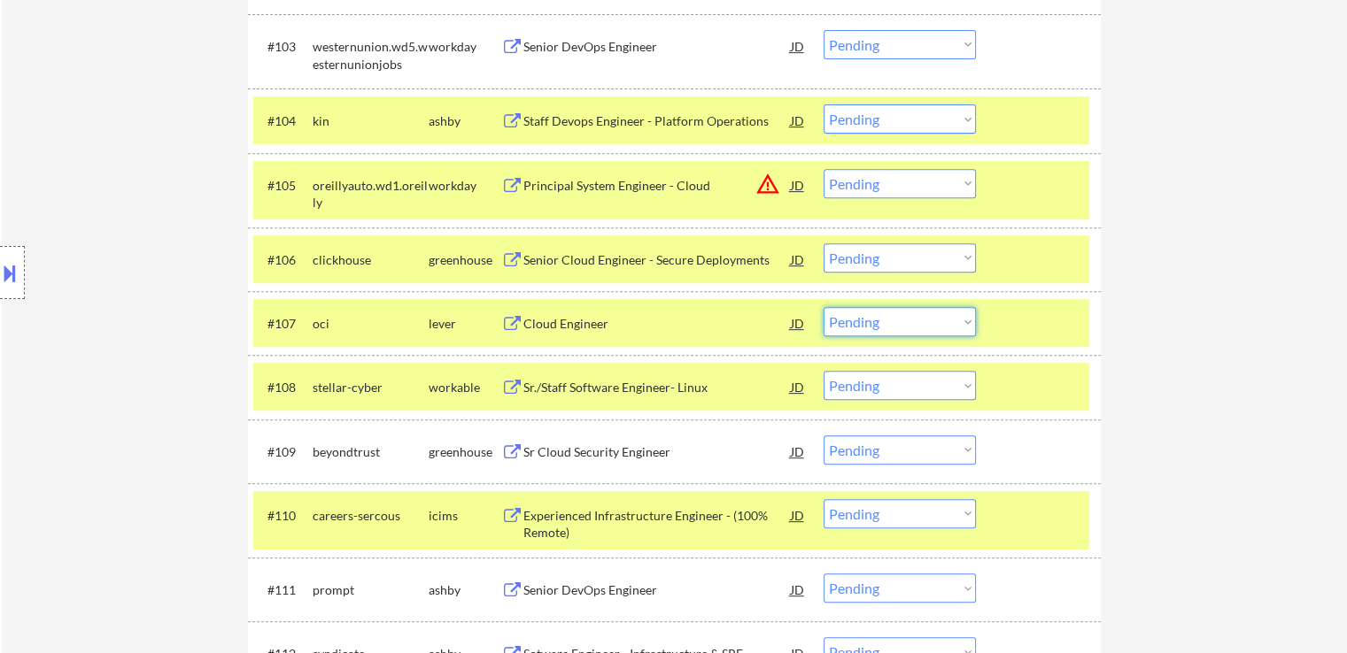
click at [879, 327] on select "Choose an option... Pending Applied Excluded (Questions) Excluded (Expired) Exc…" at bounding box center [900, 321] width 152 height 29
click at [824, 307] on select "Choose an option... Pending Applied Excluded (Questions) Excluded (Expired) Exc…" at bounding box center [900, 321] width 152 height 29
select select ""pending""
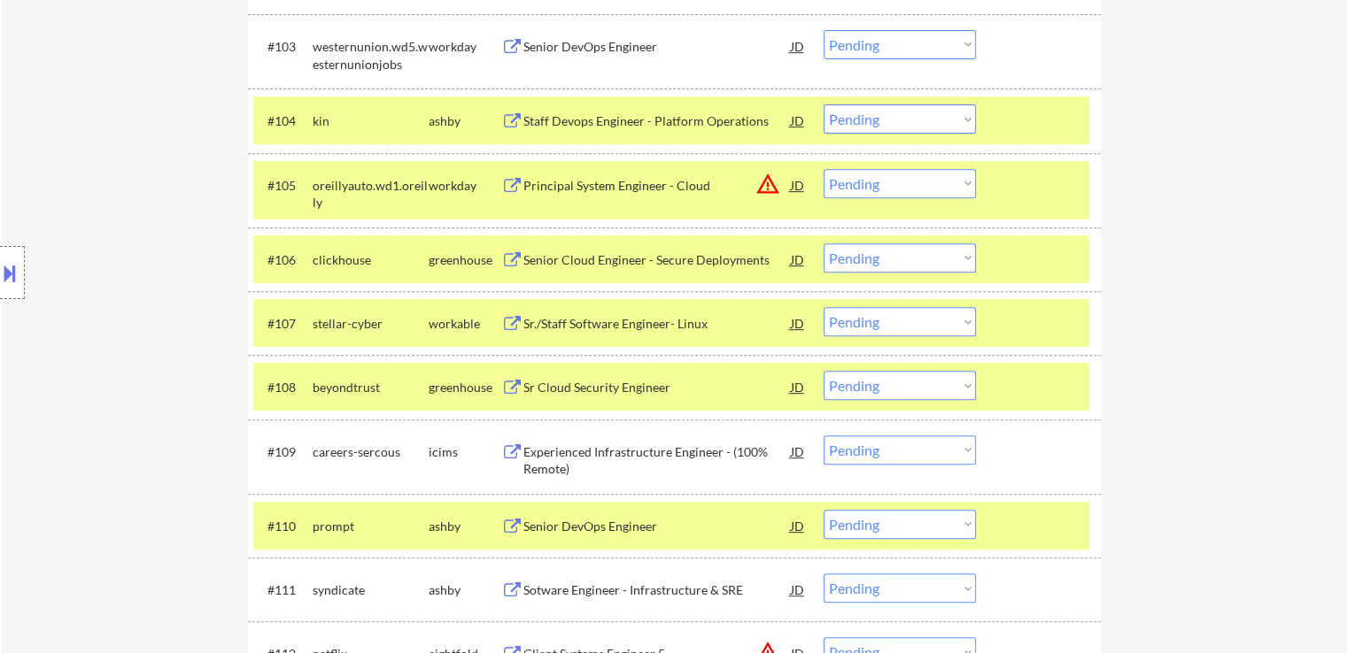
drag, startPoint x: 870, startPoint y: 259, endPoint x: 877, endPoint y: 270, distance: 13.1
click at [870, 259] on select "Choose an option... Pending Applied Excluded (Questions) Excluded (Expired) Exc…" at bounding box center [900, 258] width 152 height 29
click at [824, 244] on select "Choose an option... Pending Applied Excluded (Questions) Excluded (Expired) Exc…" at bounding box center [900, 258] width 152 height 29
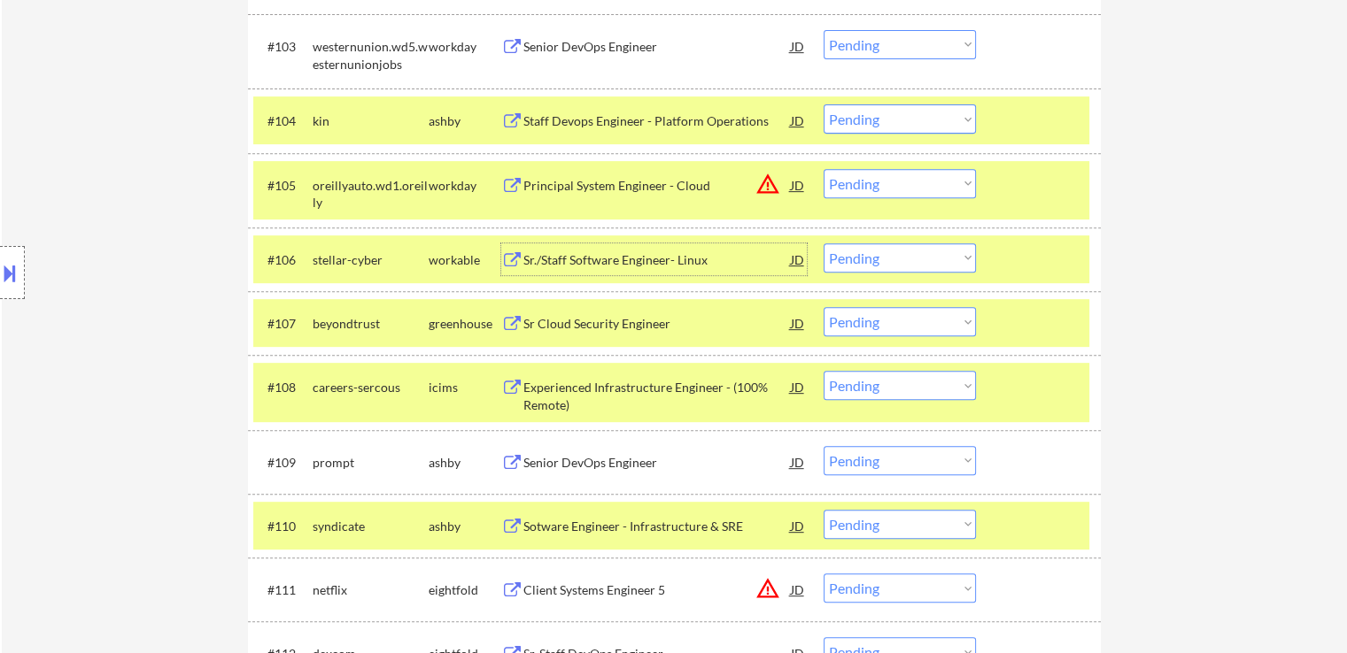
click at [532, 260] on div "Sr./Staff Software Engineer- Linux" at bounding box center [656, 260] width 267 height 18
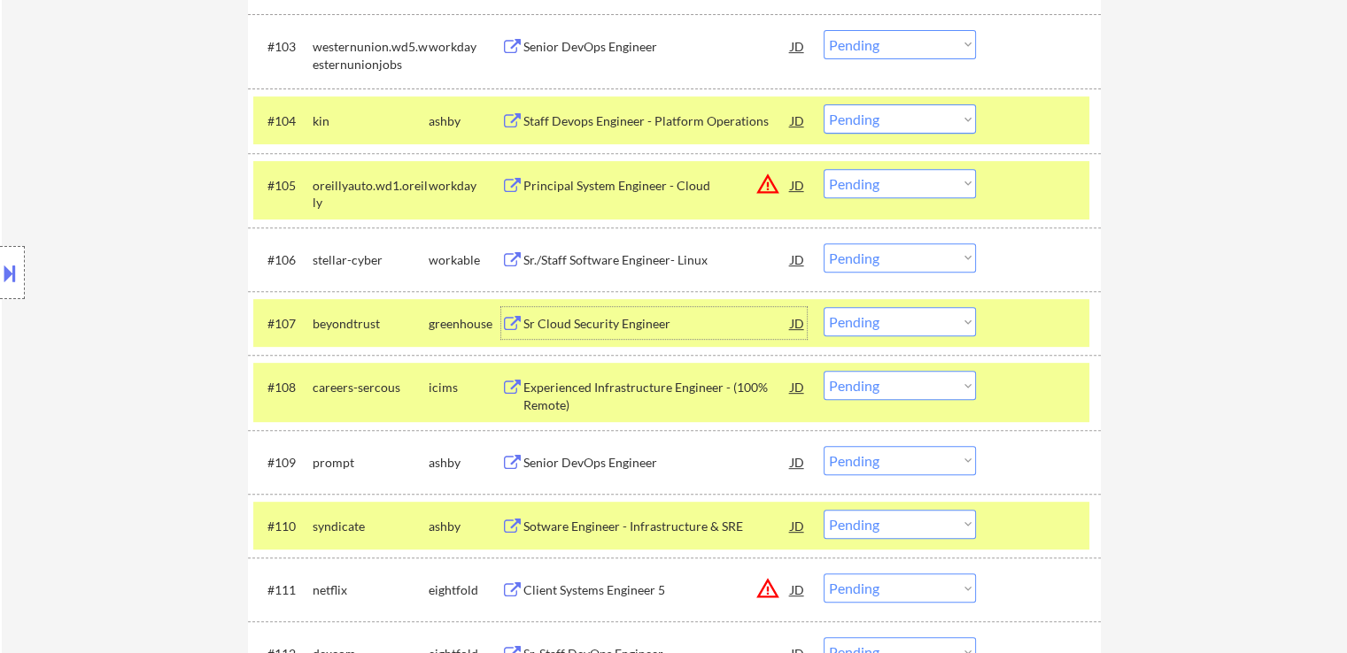
click at [532, 321] on div "Sr Cloud Security Engineer" at bounding box center [656, 324] width 267 height 18
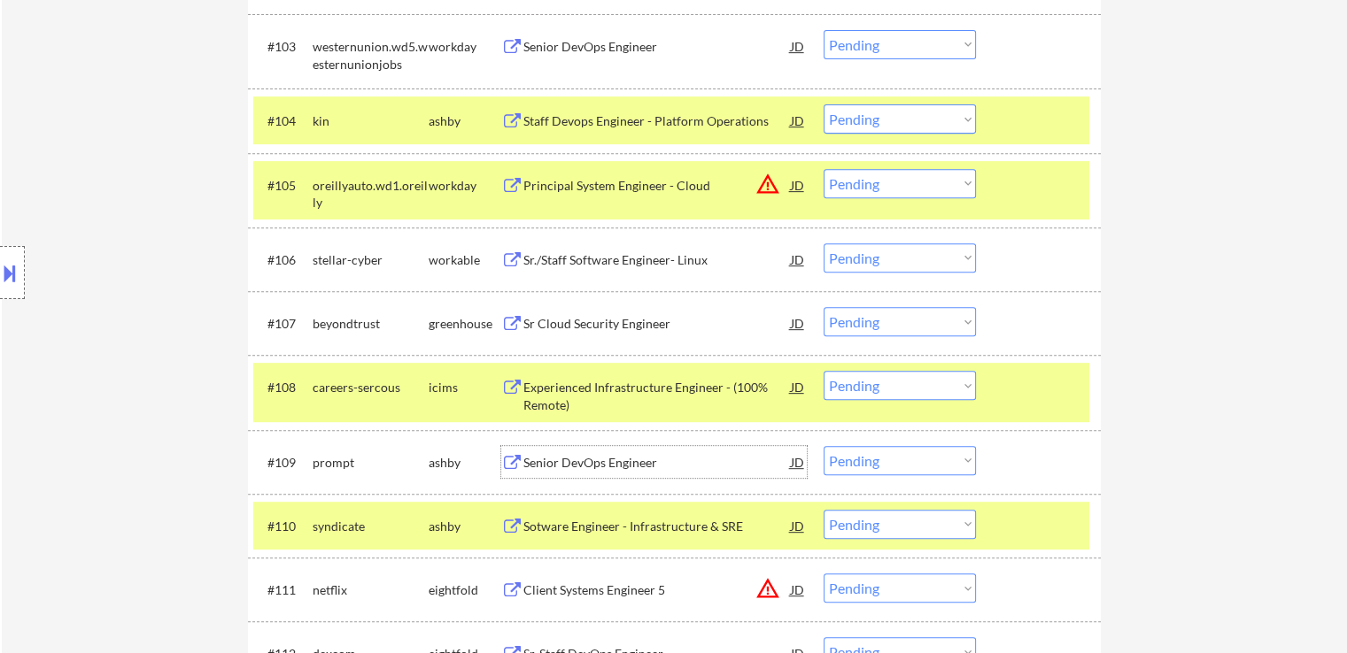
click at [535, 452] on div "Senior DevOps Engineer" at bounding box center [656, 462] width 267 height 32
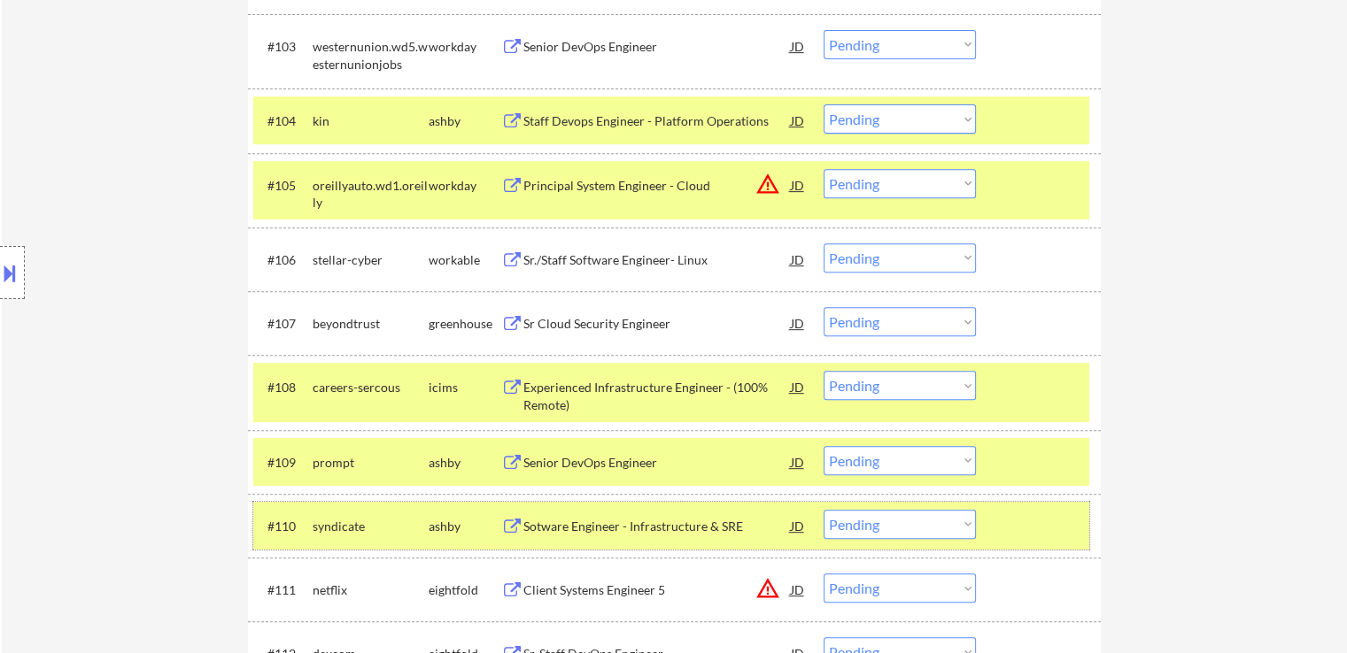
click at [1025, 514] on div at bounding box center [1040, 526] width 78 height 32
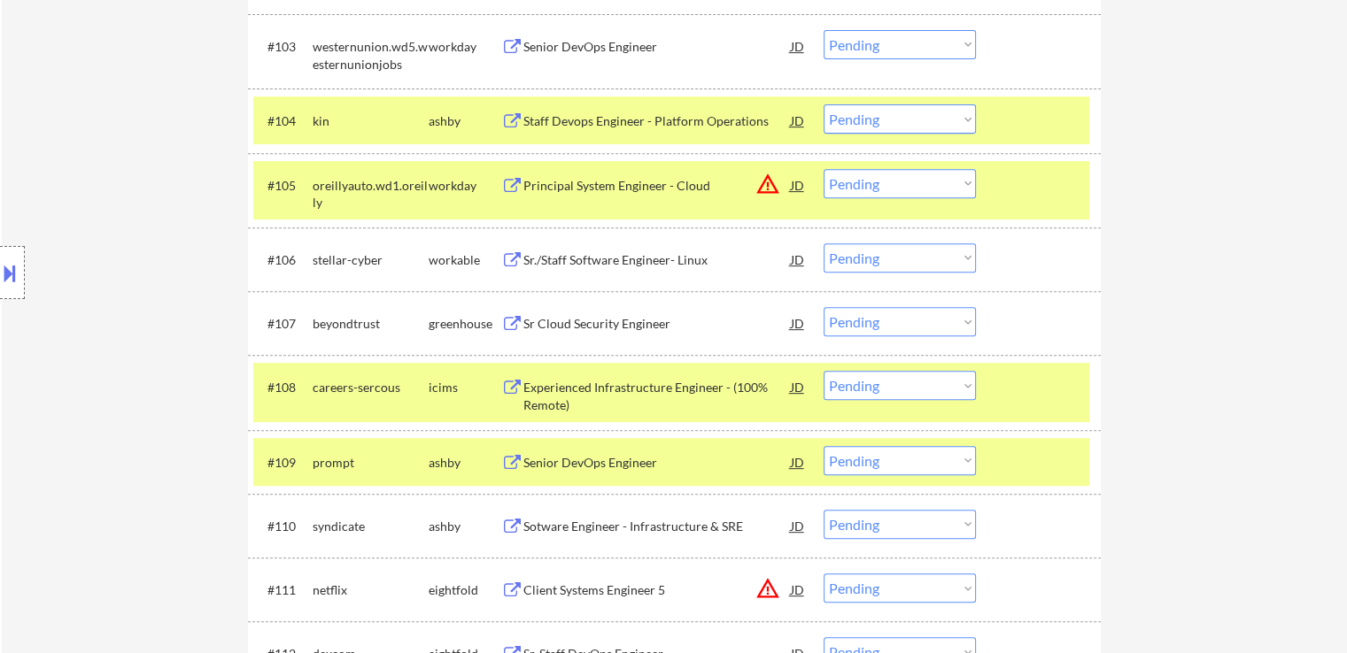
click at [1029, 469] on div at bounding box center [1040, 462] width 78 height 32
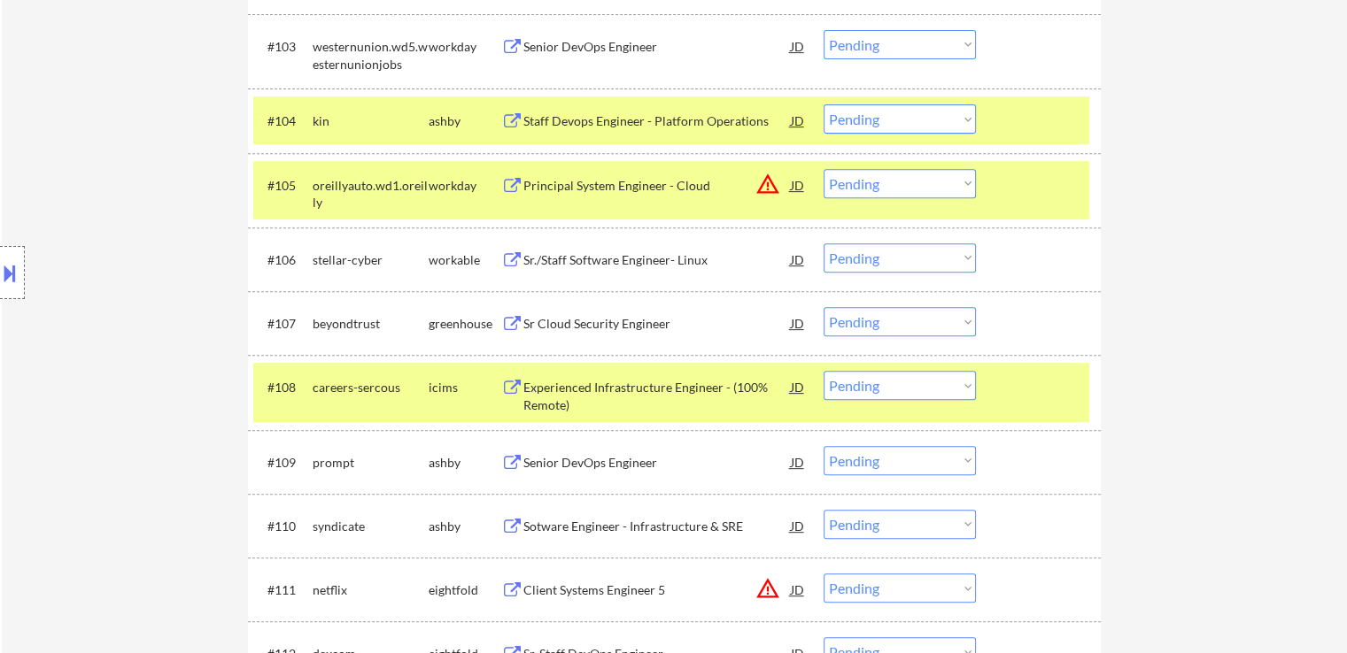
click at [1032, 398] on div at bounding box center [1040, 387] width 78 height 32
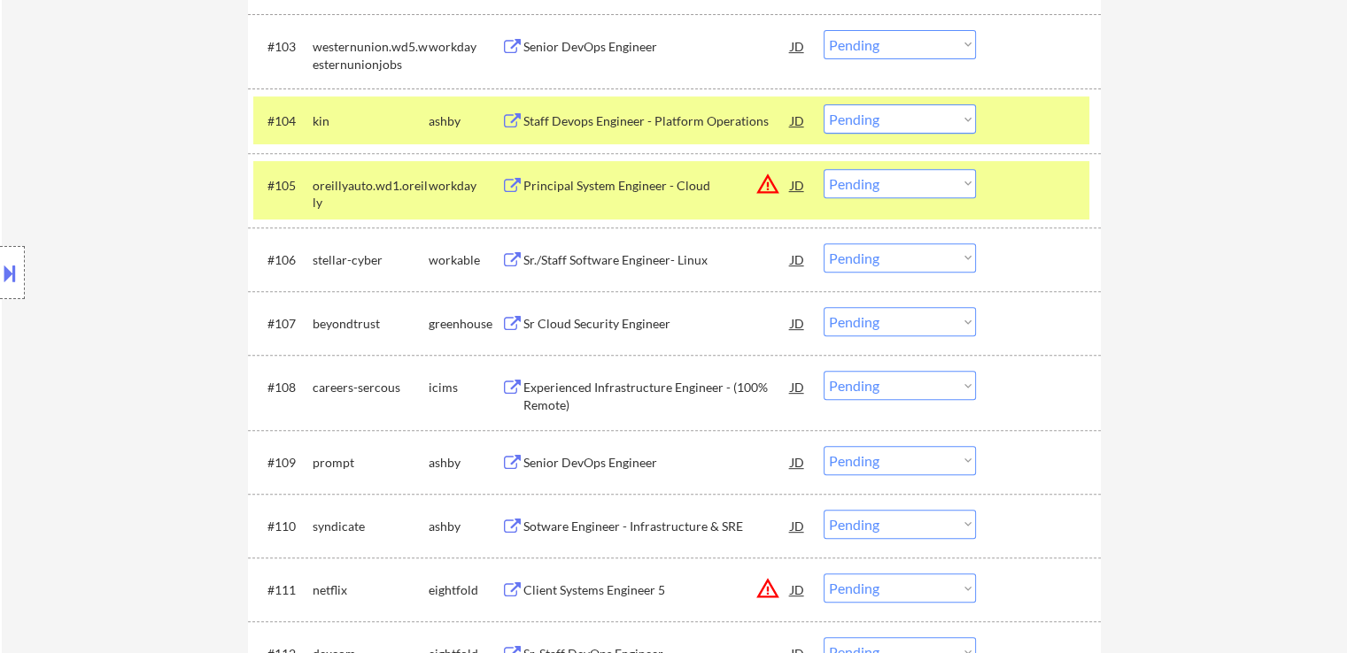
click at [1024, 201] on div "#105 oreillyauto.wd1.oreilly workday Principal System Engineer - Cloud JD warni…" at bounding box center [671, 190] width 836 height 58
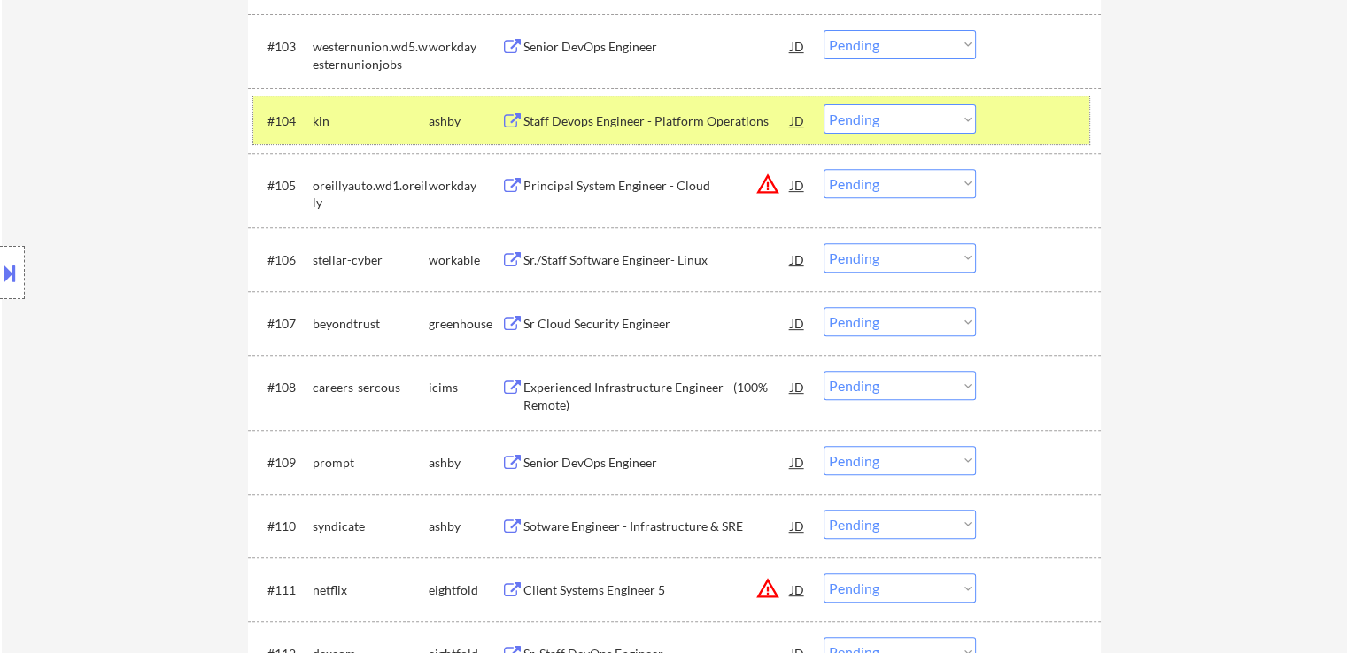
click at [1023, 118] on div at bounding box center [1040, 120] width 78 height 32
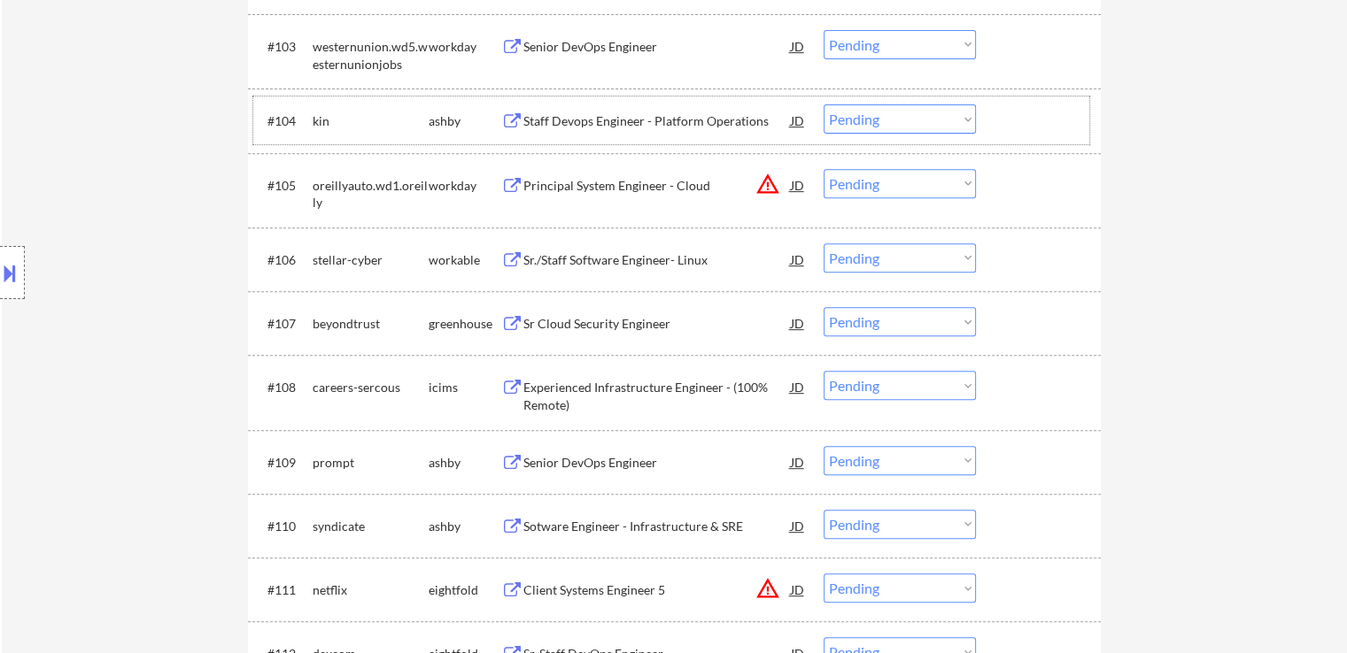
drag, startPoint x: 928, startPoint y: 257, endPoint x: 925, endPoint y: 267, distance: 10.1
click at [928, 257] on select "Choose an option... Pending Applied Excluded (Questions) Excluded (Expired) Exc…" at bounding box center [900, 258] width 152 height 29
click at [824, 244] on select "Choose an option... Pending Applied Excluded (Questions) Excluded (Expired) Exc…" at bounding box center [900, 258] width 152 height 29
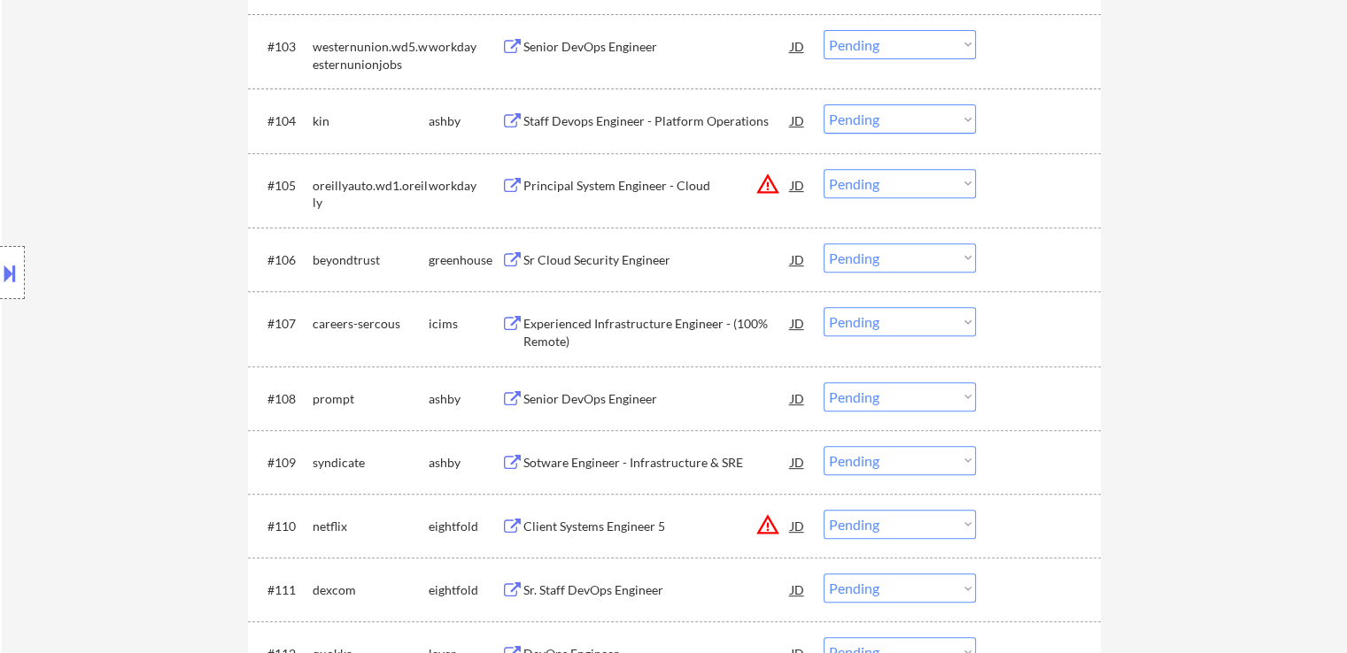
click at [893, 256] on select "Choose an option... Pending Applied Excluded (Questions) Excluded (Expired) Exc…" at bounding box center [900, 258] width 152 height 29
click at [824, 244] on select "Choose an option... Pending Applied Excluded (Questions) Excluded (Expired) Exc…" at bounding box center [900, 258] width 152 height 29
select select ""pending""
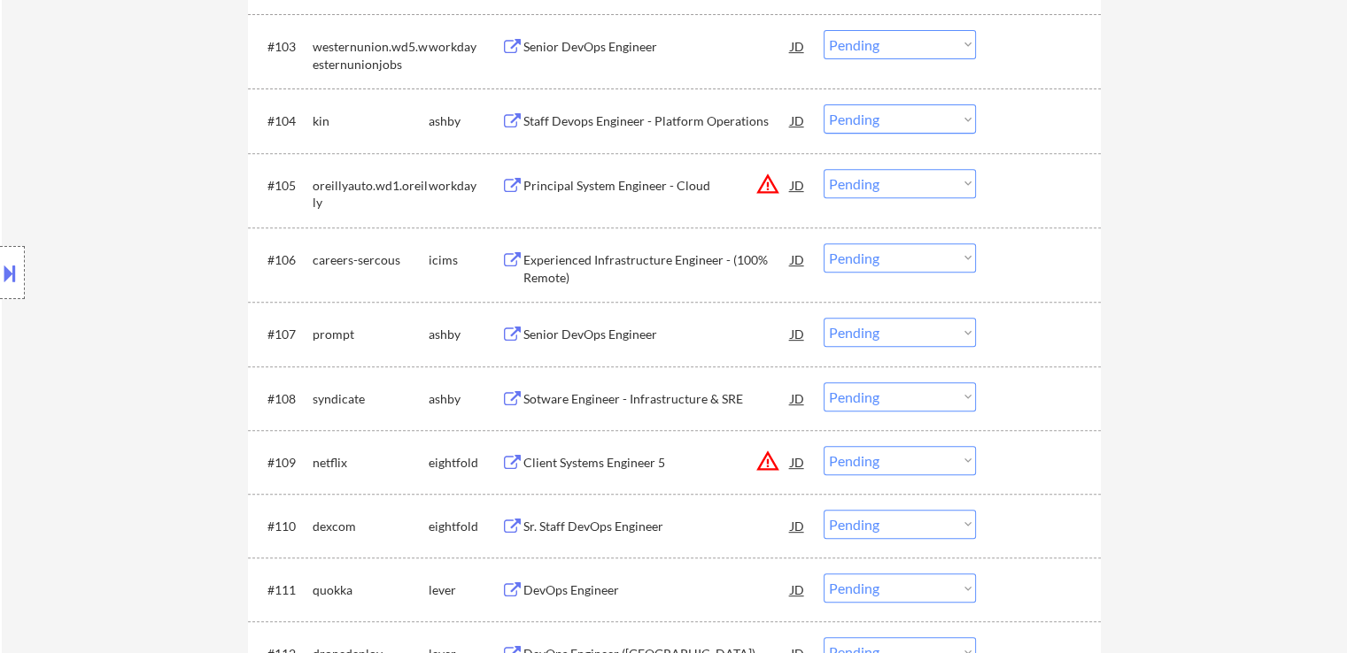
drag, startPoint x: 875, startPoint y: 329, endPoint x: 886, endPoint y: 340, distance: 15.7
click at [876, 330] on select "Choose an option... Pending Applied Excluded (Questions) Excluded (Expired) Exc…" at bounding box center [900, 332] width 152 height 29
click at [824, 318] on select "Choose an option... Pending Applied Excluded (Questions) Excluded (Expired) Exc…" at bounding box center [900, 332] width 152 height 29
click at [552, 394] on div "Sotware Engineer - Infrastructure & SRE" at bounding box center [656, 399] width 267 height 18
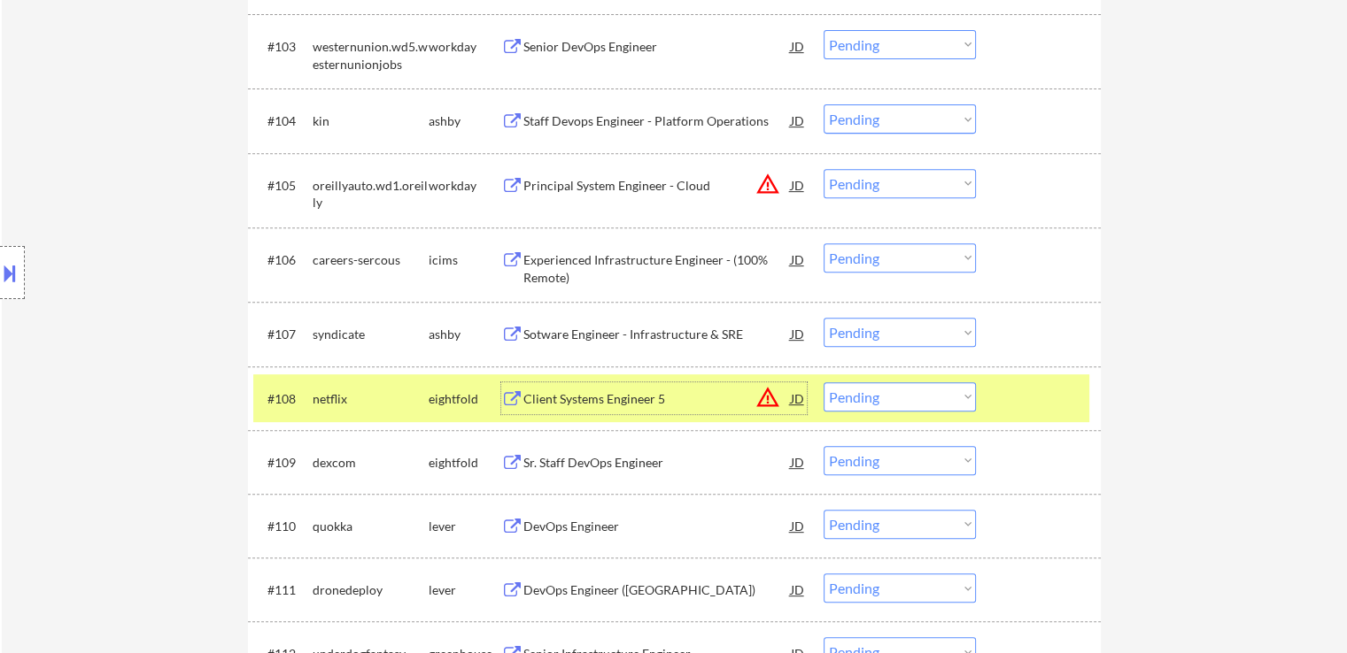
click at [884, 339] on select "Choose an option... Pending Applied Excluded (Questions) Excluded (Expired) Exc…" at bounding box center [900, 332] width 152 height 29
click at [824, 318] on select "Choose an option... Pending Applied Excluded (Questions) Excluded (Expired) Exc…" at bounding box center [900, 332] width 152 height 29
select select ""pending""
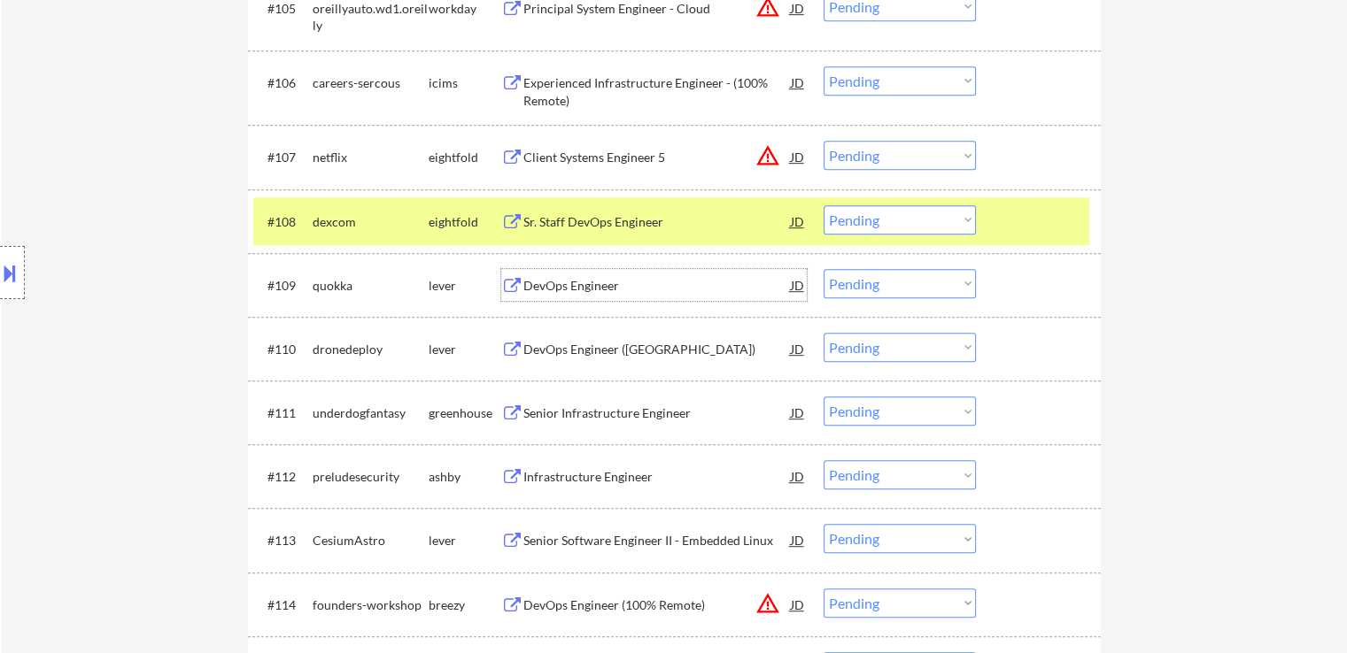
click at [549, 282] on div "DevOps Engineer" at bounding box center [656, 286] width 267 height 18
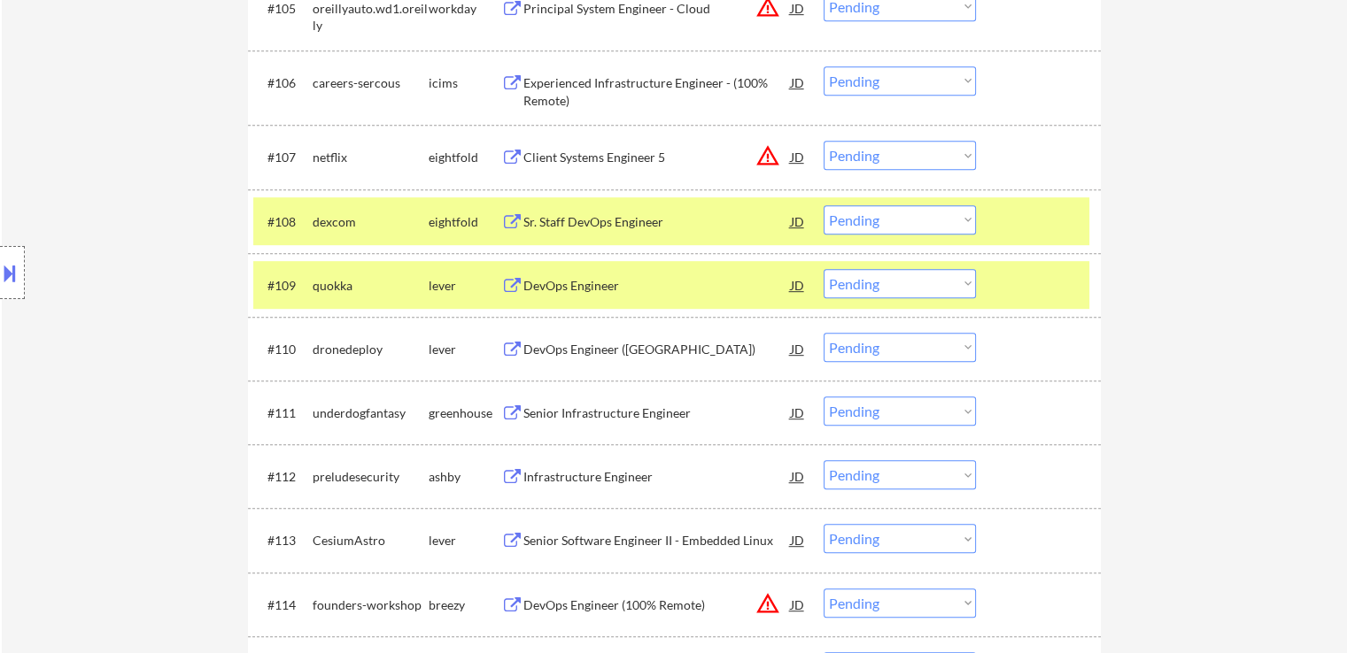
click at [541, 337] on div "DevOps Engineer ([GEOGRAPHIC_DATA])" at bounding box center [656, 349] width 267 height 32
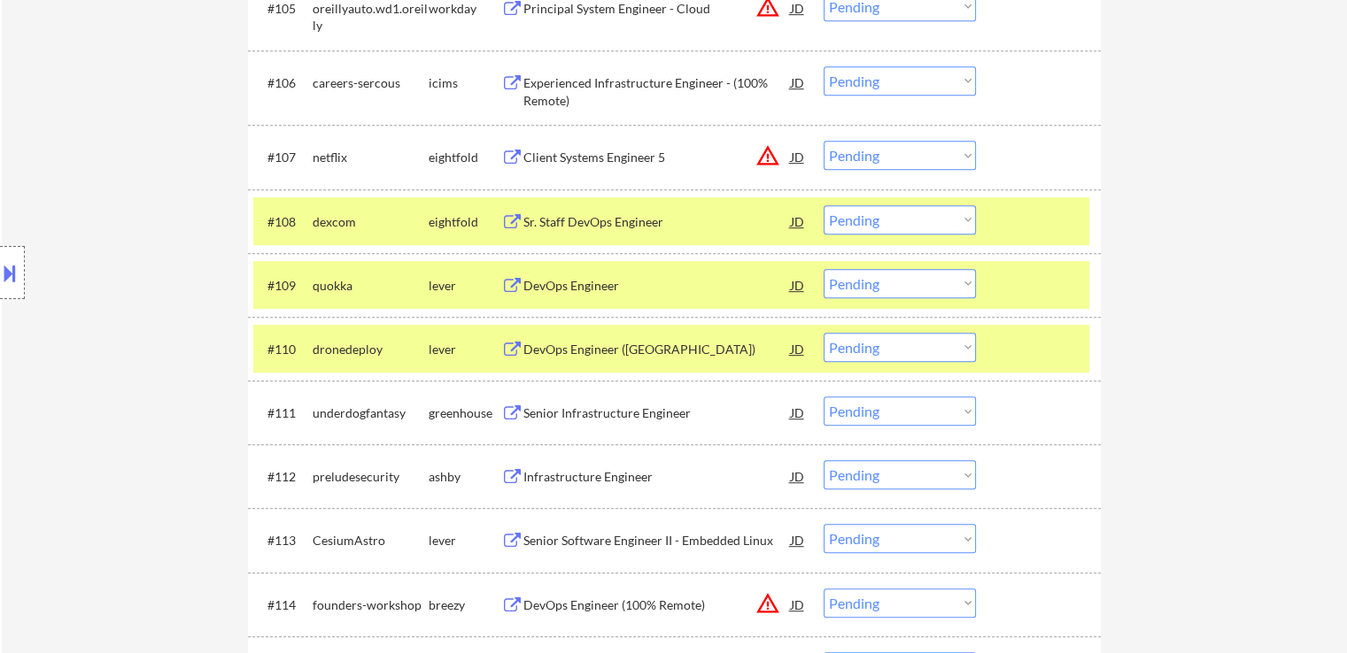
click at [524, 393] on div "#111 underdogfantasy greenhouse Senior Infrastructure Engineer JD warning_amber…" at bounding box center [671, 413] width 836 height 48
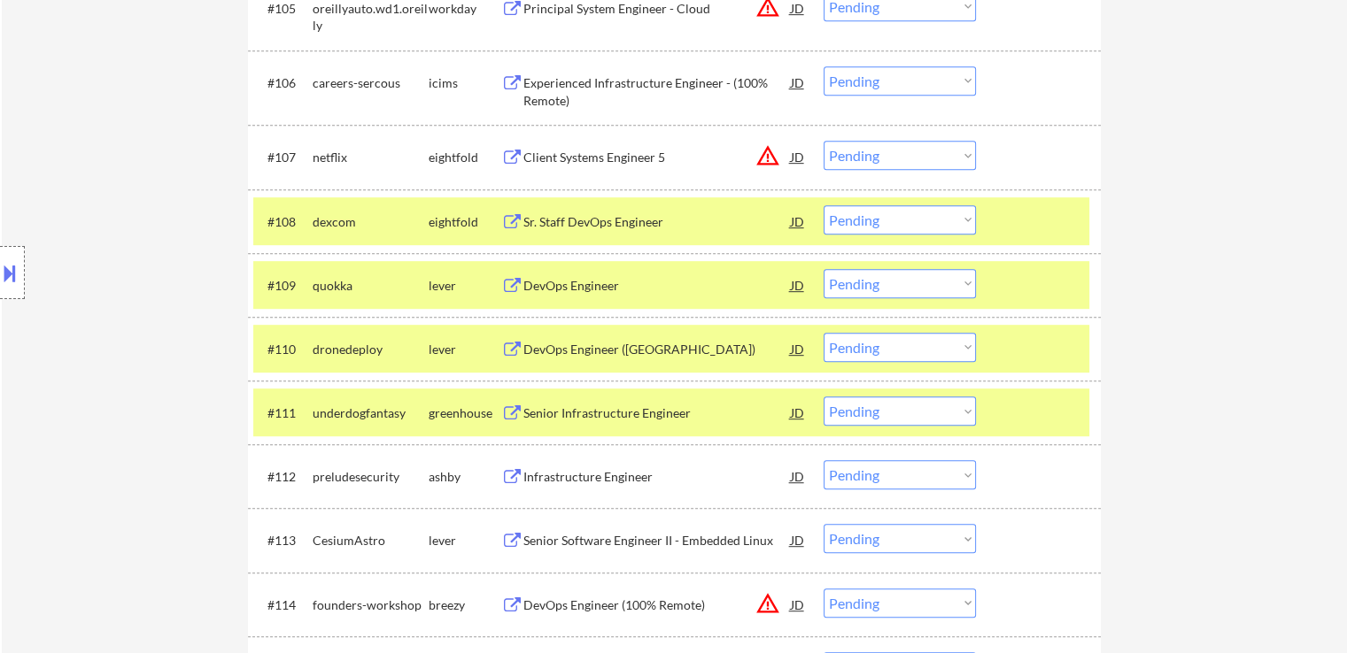
click at [526, 476] on div "Infrastructure Engineer" at bounding box center [656, 477] width 267 height 18
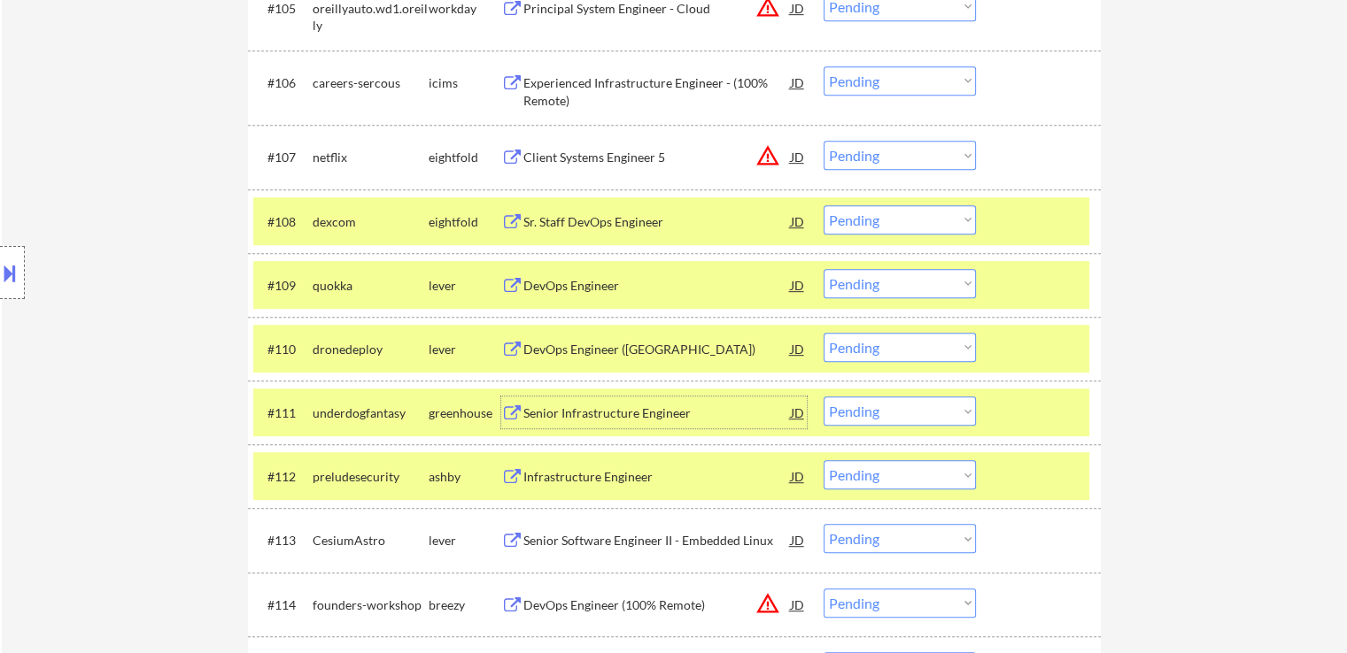
click at [544, 407] on div "Senior Infrastructure Engineer" at bounding box center [656, 414] width 267 height 18
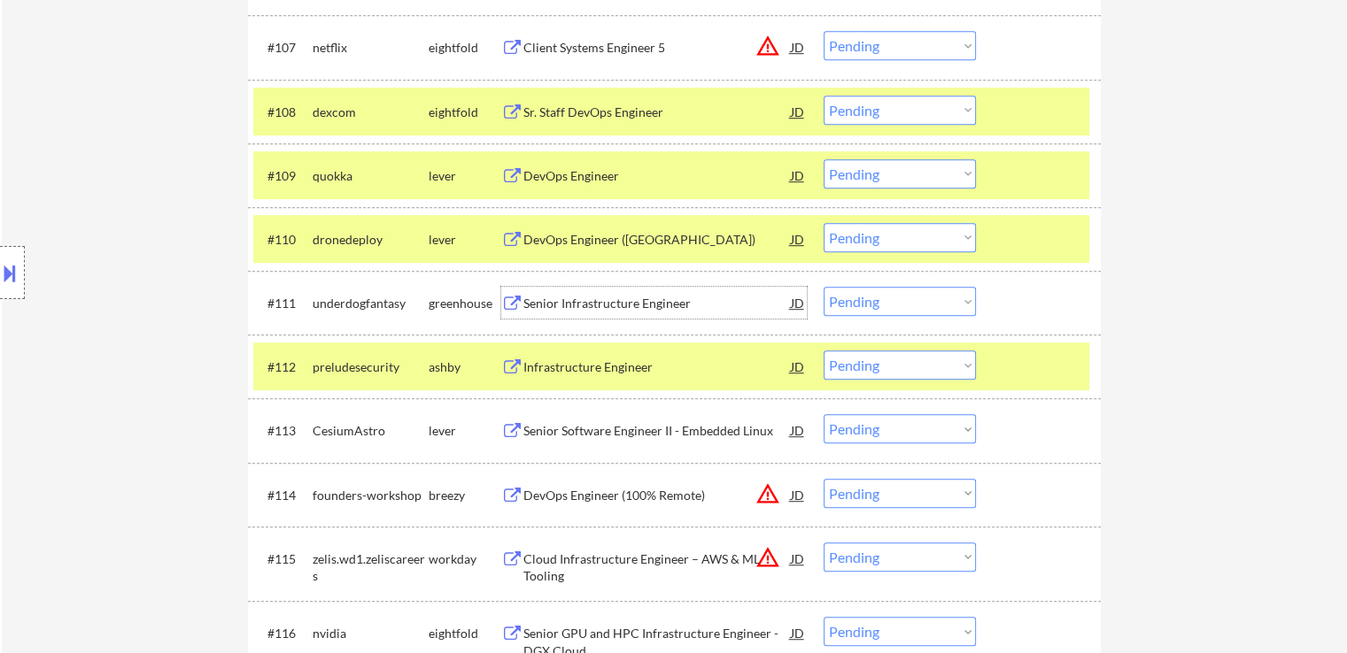
scroll to position [1063, 0]
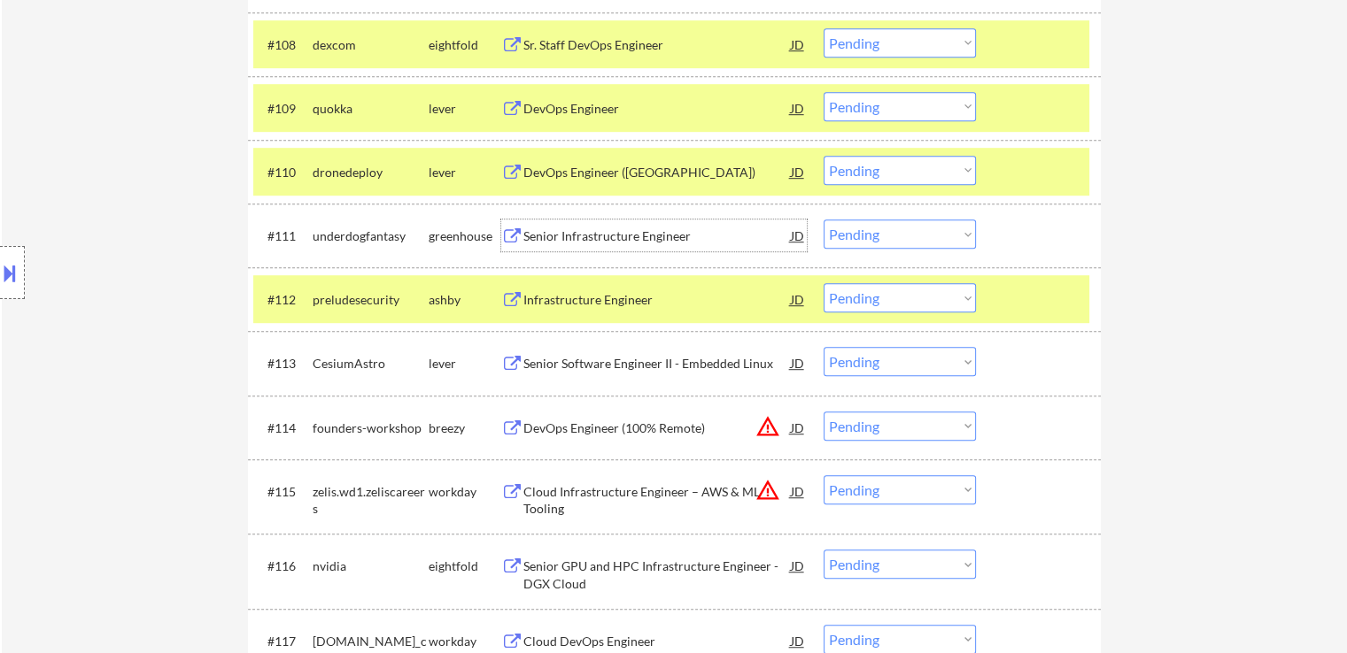
drag, startPoint x: 870, startPoint y: 292, endPoint x: 879, endPoint y: 301, distance: 12.5
click at [871, 292] on select "Choose an option... Pending Applied Excluded (Questions) Excluded (Expired) Exc…" at bounding box center [900, 297] width 152 height 29
click at [824, 283] on select "Choose an option... Pending Applied Excluded (Questions) Excluded (Expired) Exc…" at bounding box center [900, 297] width 152 height 29
select select ""pending""
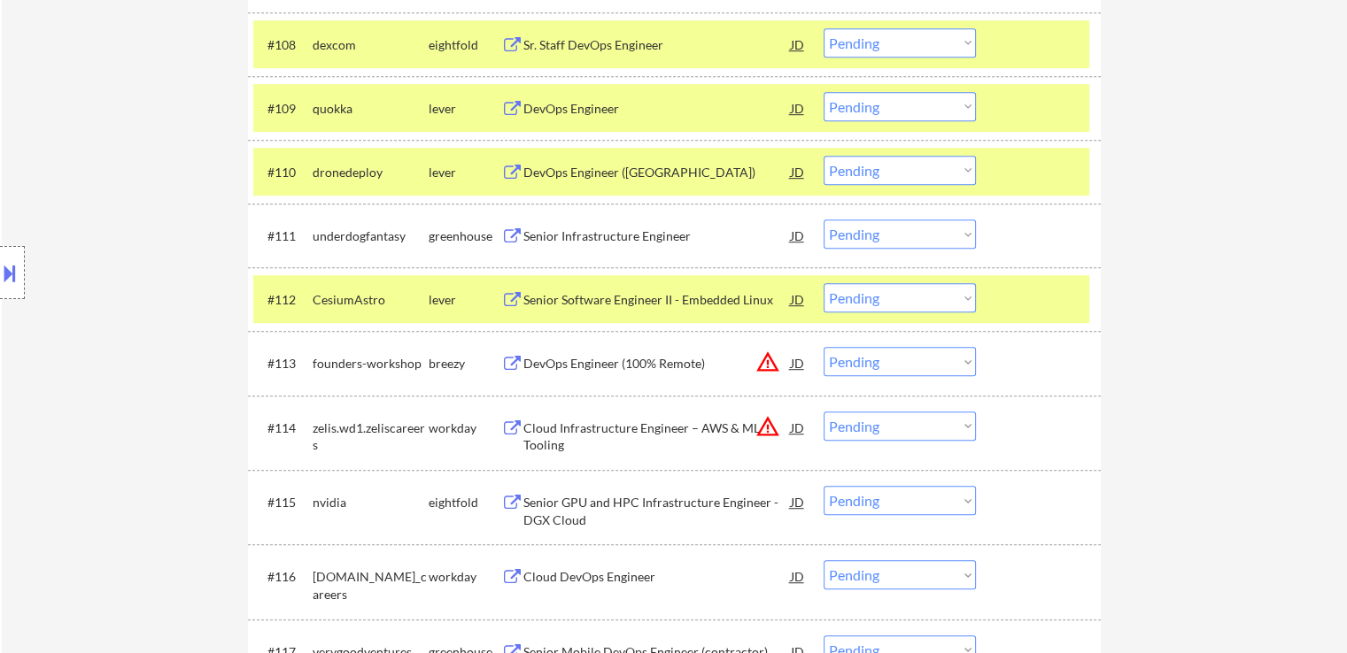
click at [896, 108] on select "Choose an option... Pending Applied Excluded (Questions) Excluded (Expired) Exc…" at bounding box center [900, 106] width 152 height 29
click at [824, 92] on select "Choose an option... Pending Applied Excluded (Questions) Excluded (Expired) Exc…" at bounding box center [900, 106] width 152 height 29
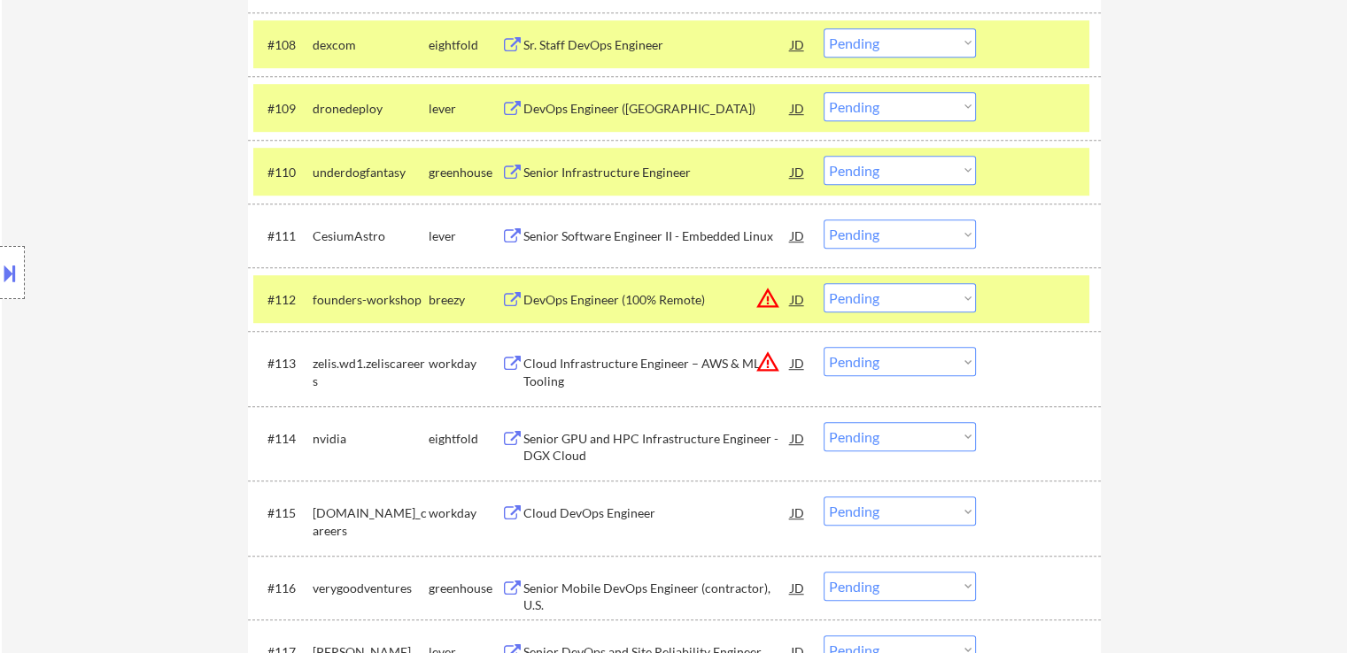
click at [914, 112] on select "Choose an option... Pending Applied Excluded (Questions) Excluded (Expired) Exc…" at bounding box center [900, 106] width 152 height 29
click at [824, 92] on select "Choose an option... Pending Applied Excluded (Questions) Excluded (Expired) Exc…" at bounding box center [900, 106] width 152 height 29
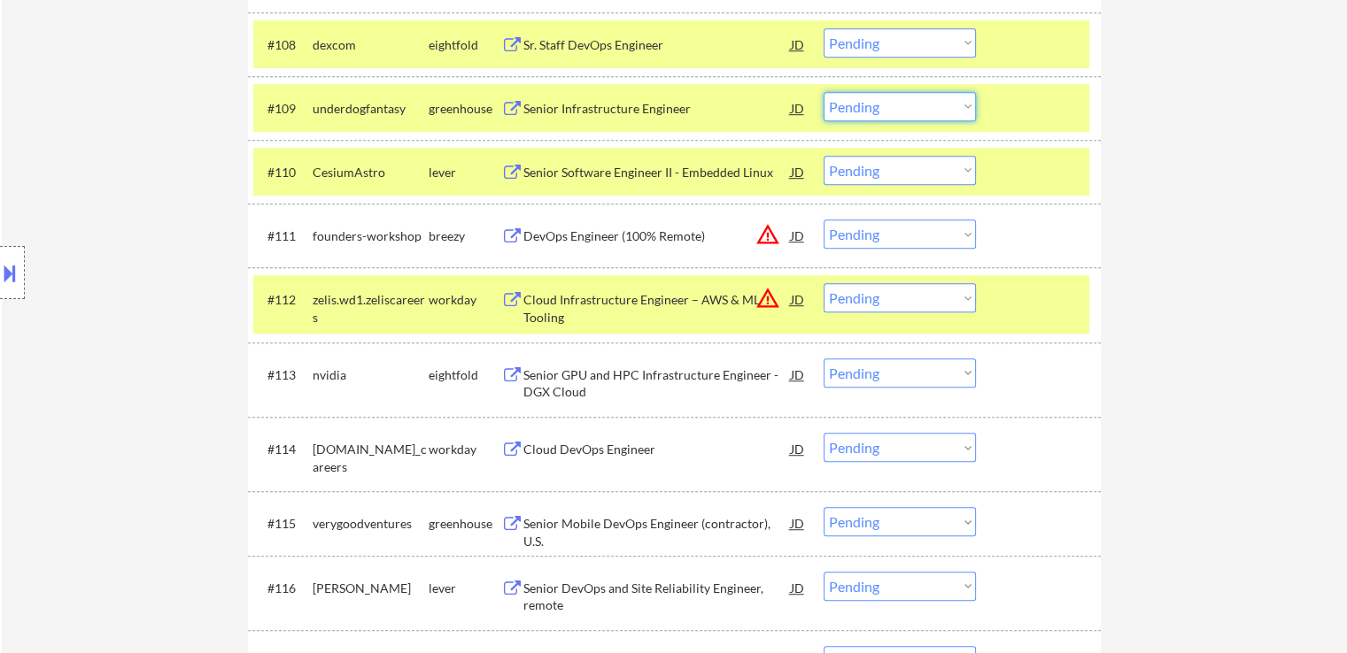
drag, startPoint x: 880, startPoint y: 103, endPoint x: 893, endPoint y: 119, distance: 20.2
click at [881, 103] on select "Choose an option... Pending Applied Excluded (Questions) Excluded (Expired) Exc…" at bounding box center [900, 106] width 152 height 29
click at [824, 92] on select "Choose an option... Pending Applied Excluded (Questions) Excluded (Expired) Exc…" at bounding box center [900, 106] width 152 height 29
click at [691, 179] on div "Senior Software Engineer II - Embedded Linux" at bounding box center [656, 173] width 267 height 18
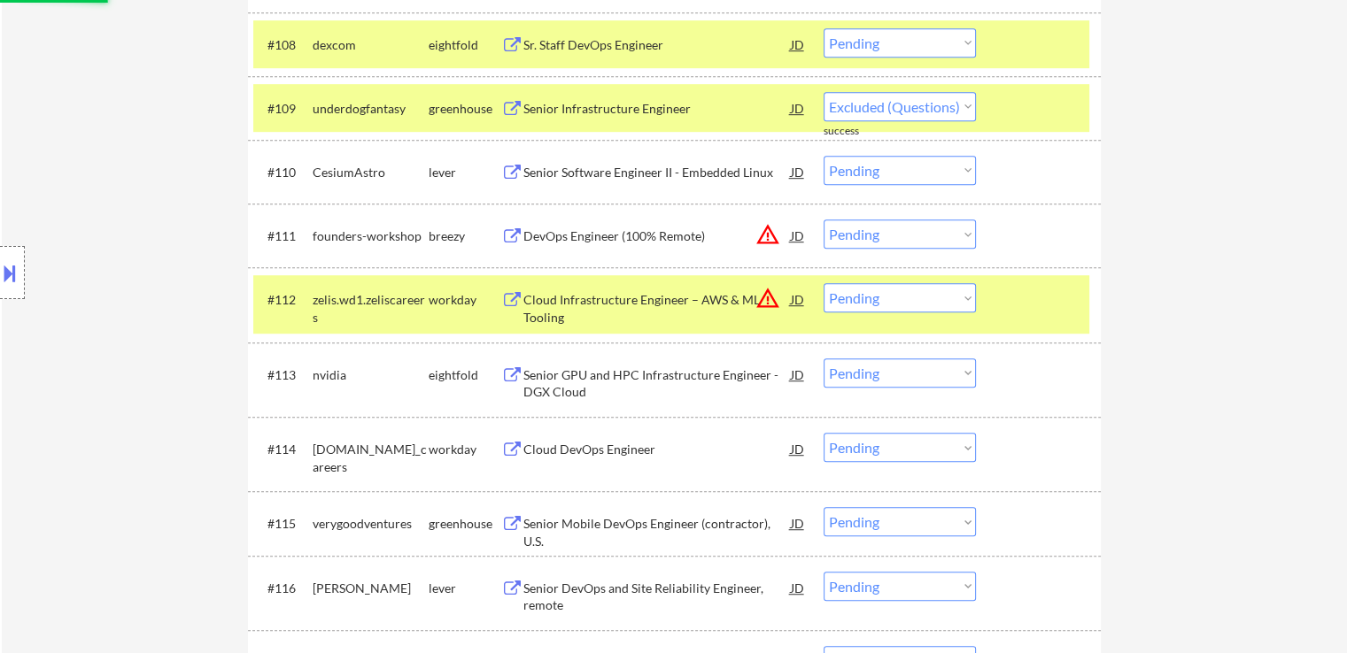
select select ""pending""
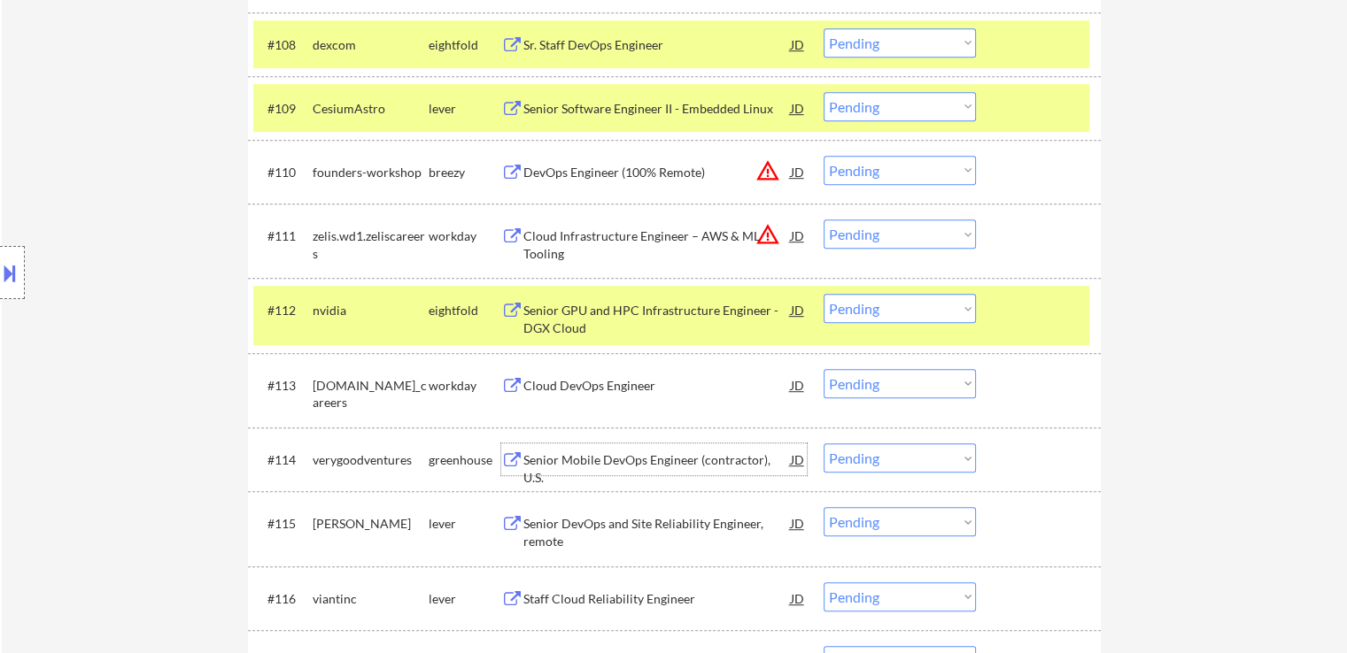
click at [526, 458] on div "Senior Mobile DevOps Engineer (contractor), U.S." at bounding box center [656, 469] width 267 height 35
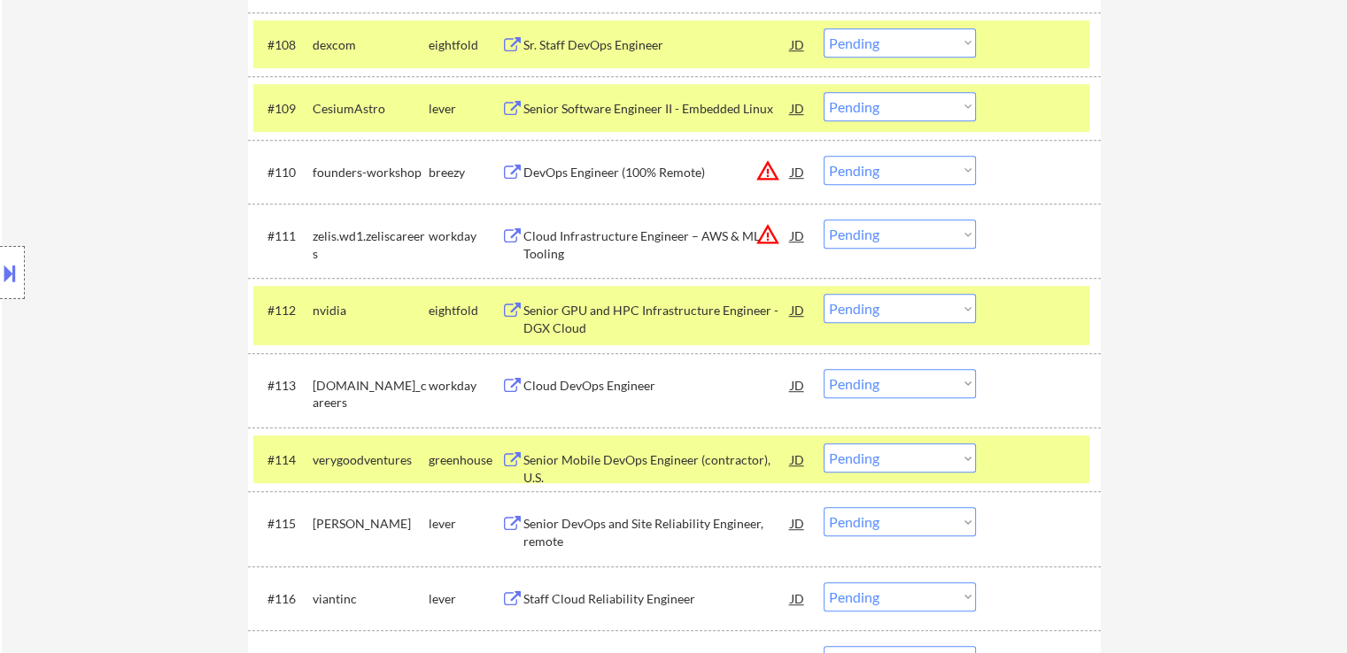
click at [540, 527] on div "Senior DevOps and Site Reliability Engineer, remote" at bounding box center [656, 532] width 267 height 35
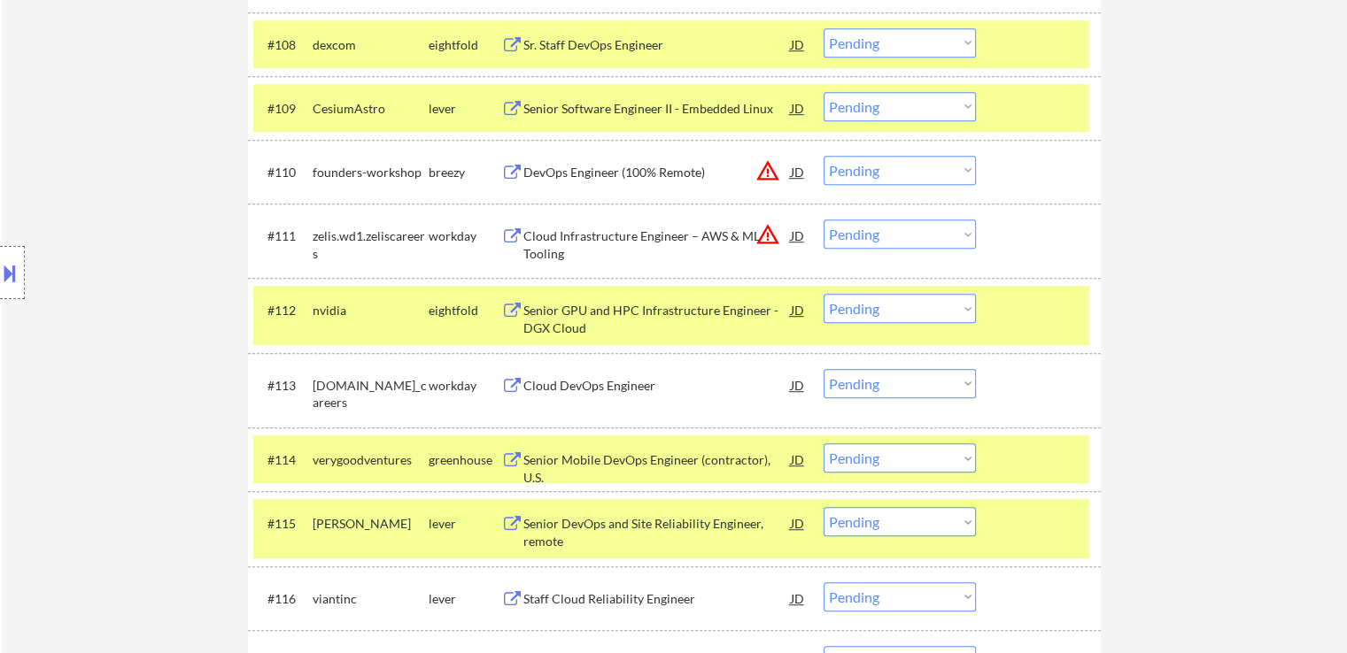
click at [528, 597] on div "Staff Cloud Reliability Engineer" at bounding box center [656, 600] width 267 height 18
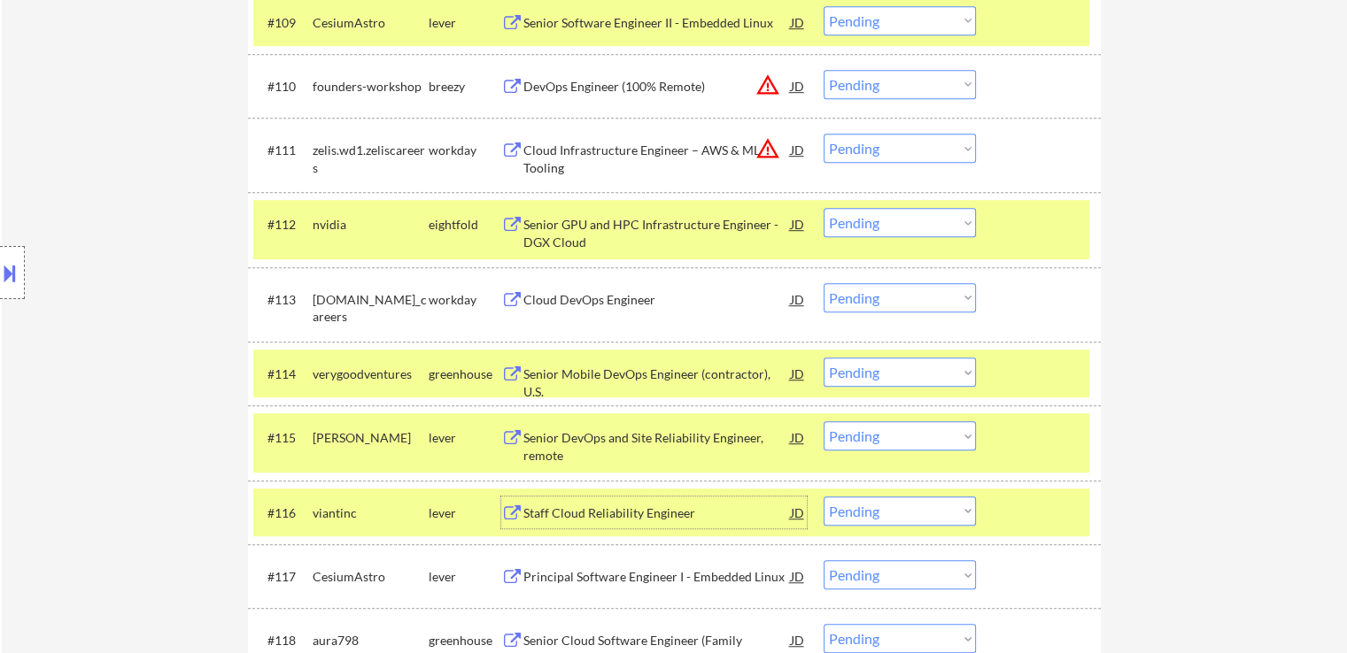
scroll to position [1240, 0]
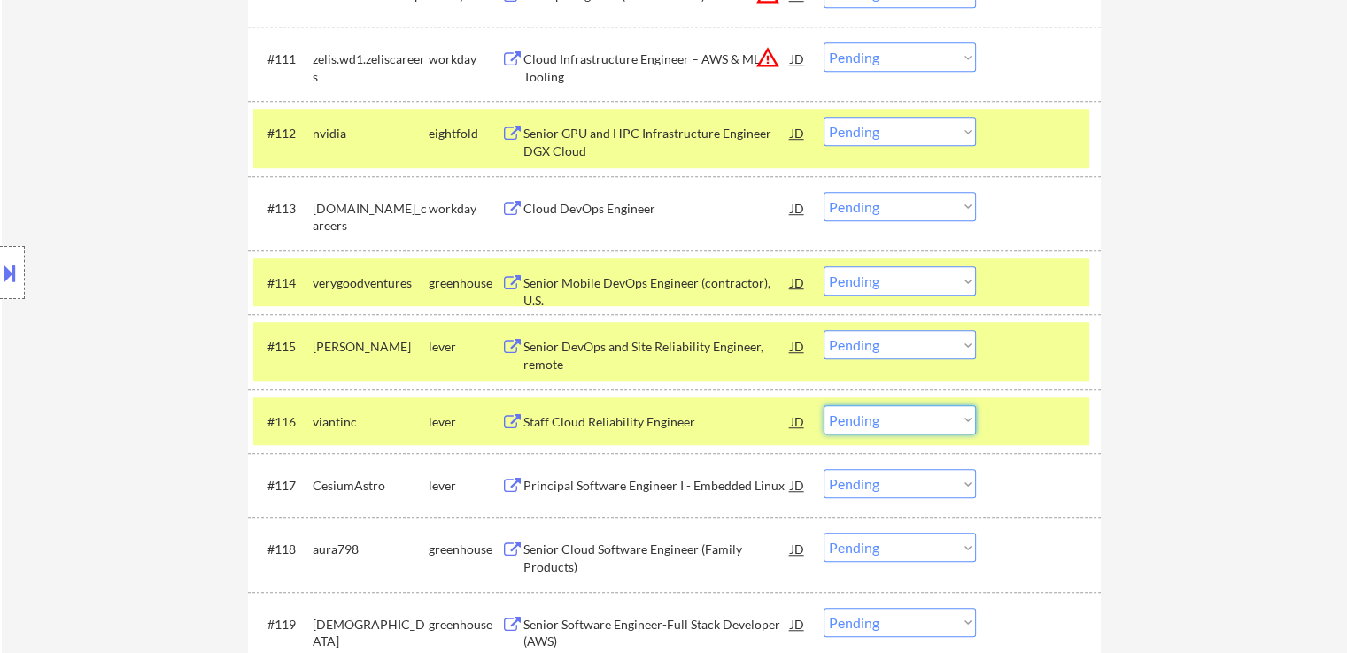
click at [875, 416] on select "Choose an option... Pending Applied Excluded (Questions) Excluded (Expired) Exc…" at bounding box center [900, 420] width 152 height 29
click at [824, 406] on select "Choose an option... Pending Applied Excluded (Questions) Excluded (Expired) Exc…" at bounding box center [900, 420] width 152 height 29
select select ""pending""
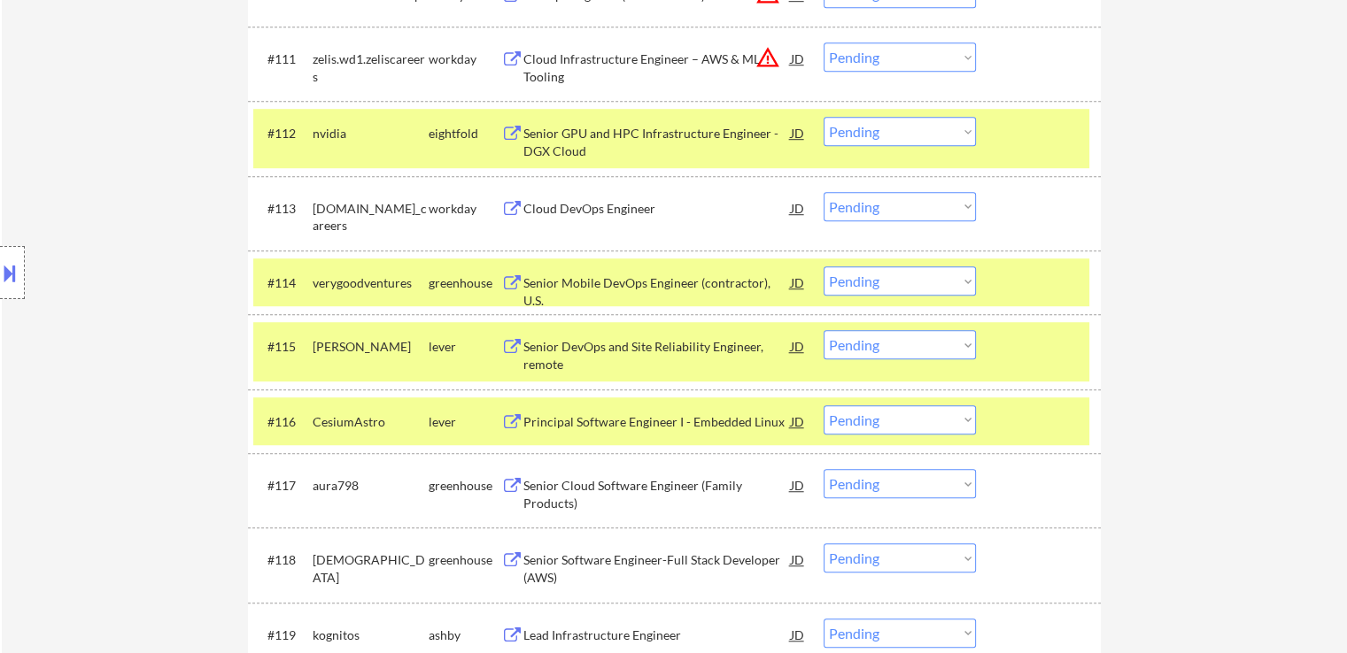
click at [12, 263] on button at bounding box center [9, 273] width 19 height 29
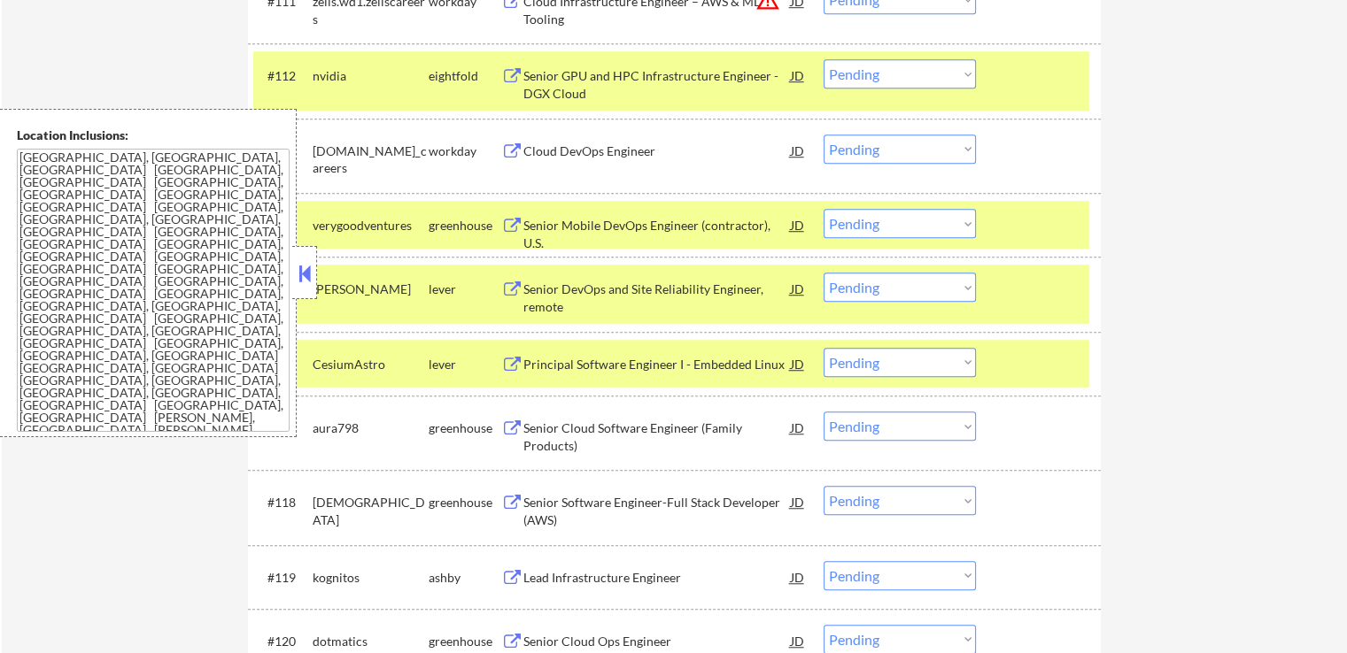
scroll to position [1417, 0]
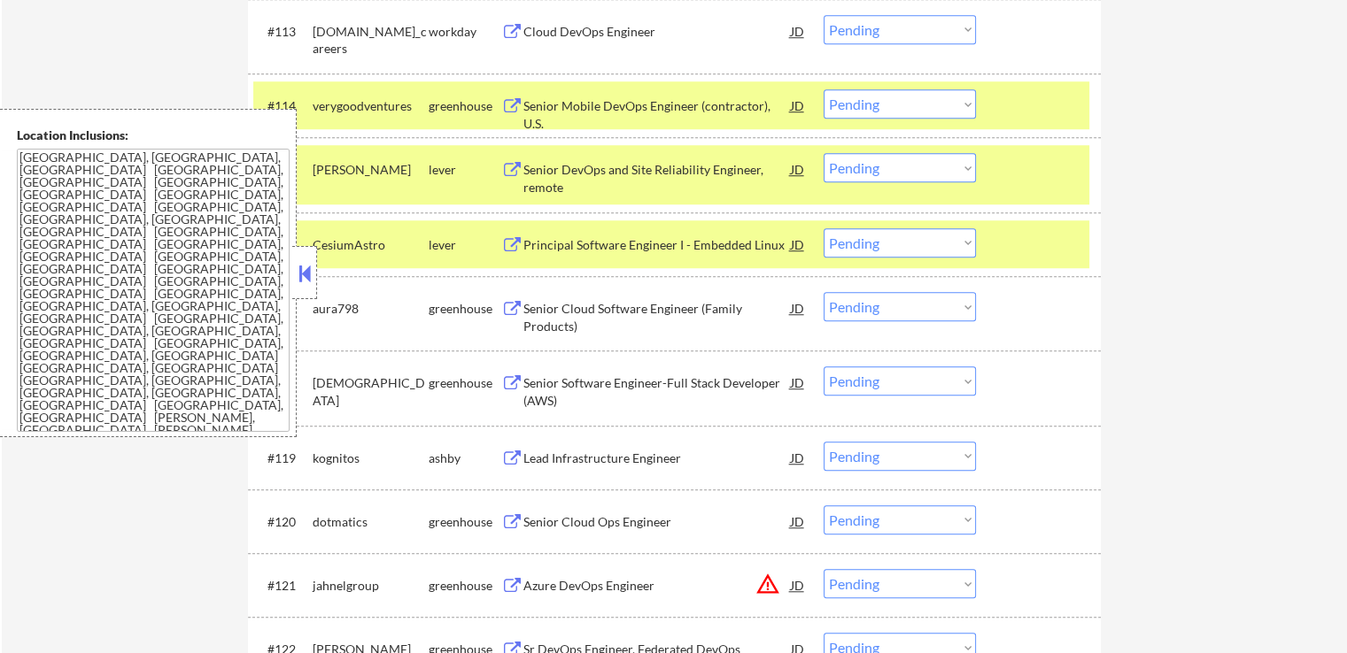
click at [913, 97] on select "Choose an option... Pending Applied Excluded (Questions) Excluded (Expired) Exc…" at bounding box center [900, 103] width 152 height 29
click at [824, 89] on select "Choose an option... Pending Applied Excluded (Questions) Excluded (Expired) Exc…" at bounding box center [900, 103] width 152 height 29
select select ""pending""
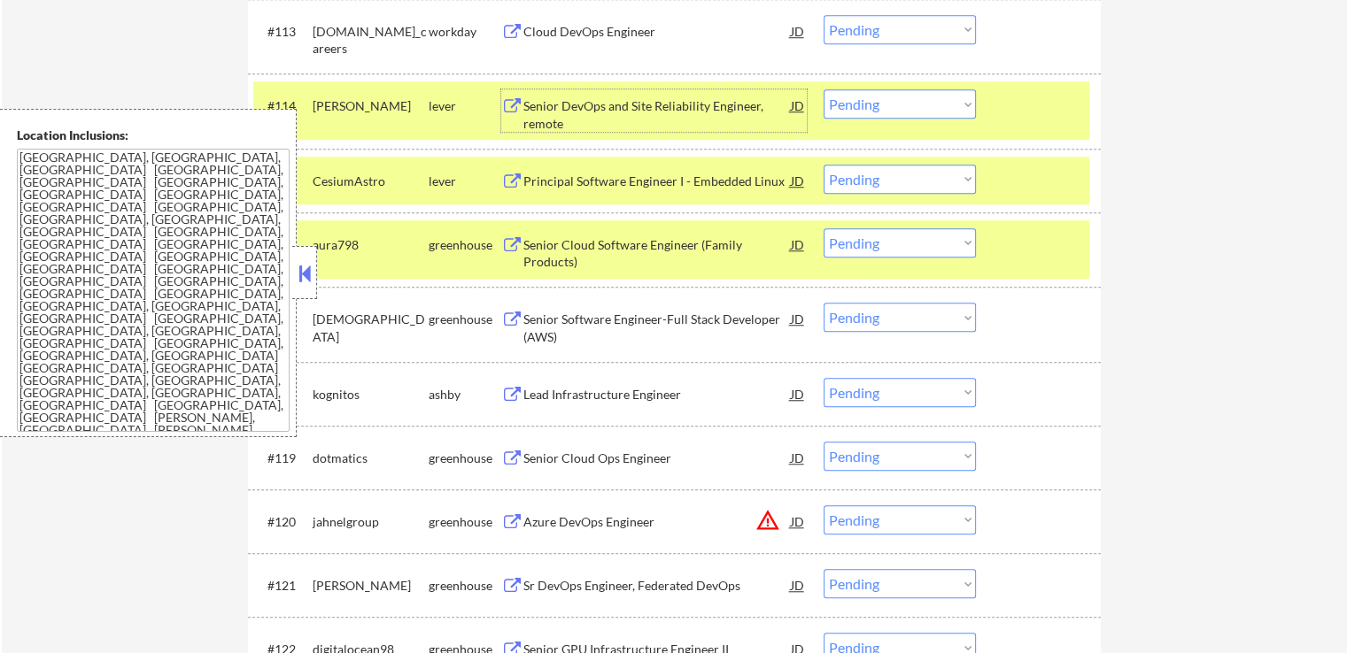
click at [616, 110] on div "Senior DevOps and Site Reliability Engineer, remote" at bounding box center [656, 114] width 267 height 35
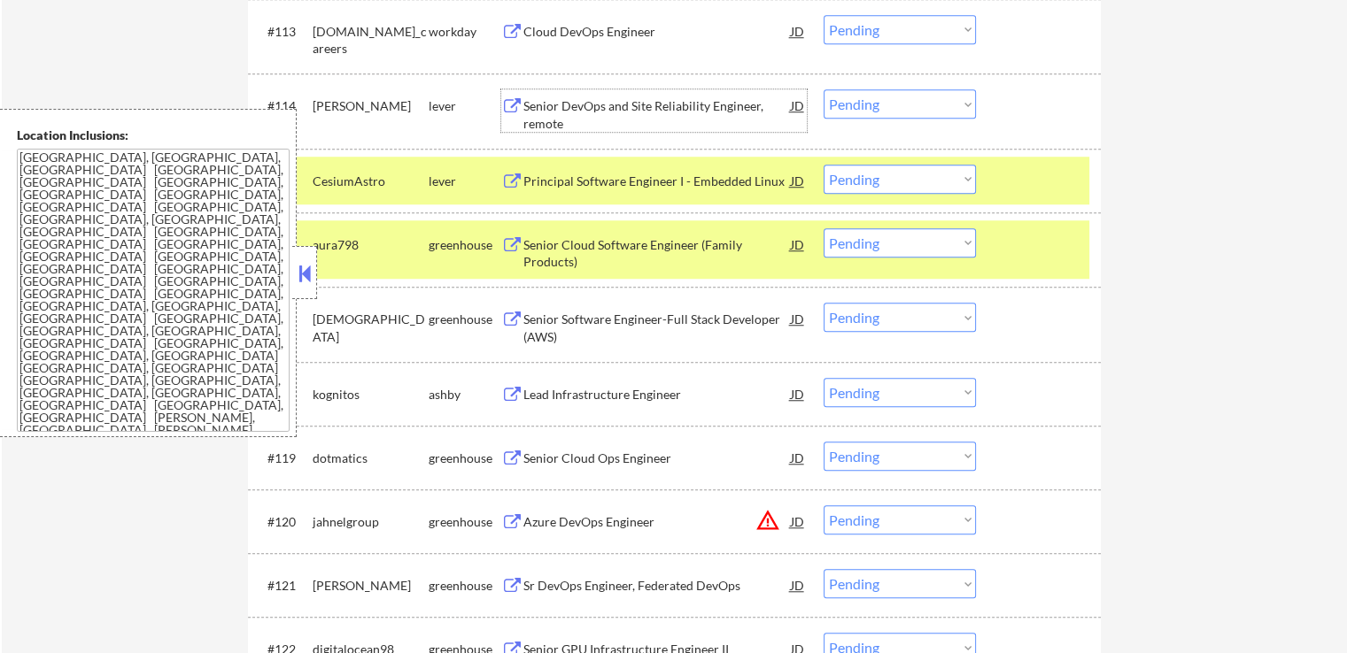
click at [862, 178] on select "Choose an option... Pending Applied Excluded (Questions) Excluded (Expired) Exc…" at bounding box center [900, 179] width 152 height 29
select select ""excluded__location_""
click at [824, 165] on select "Choose an option... Pending Applied Excluded (Questions) Excluded (Expired) Exc…" at bounding box center [900, 179] width 152 height 29
click at [886, 116] on select "Choose an option... Pending Applied Excluded (Questions) Excluded (Expired) Exc…" at bounding box center [900, 103] width 152 height 29
click at [910, 99] on select "Choose an option... Pending Applied Excluded (Questions) Excluded (Expired) Exc…" at bounding box center [900, 103] width 152 height 29
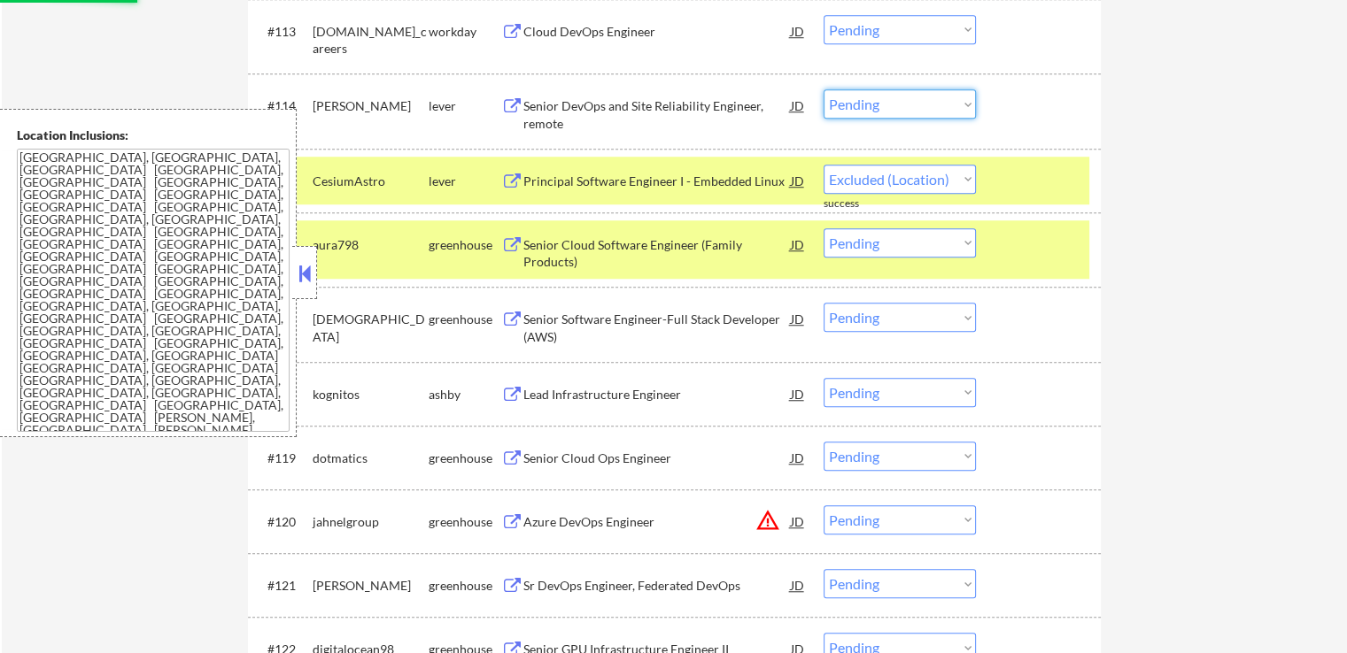
click at [940, 100] on select "Choose an option... Pending Applied Excluded (Questions) Excluded (Expired) Exc…" at bounding box center [900, 103] width 152 height 29
select select ""excluded""
click at [824, 89] on select "Choose an option... Pending Applied Excluded (Questions) Excluded (Expired) Exc…" at bounding box center [900, 103] width 152 height 29
select select ""pending""
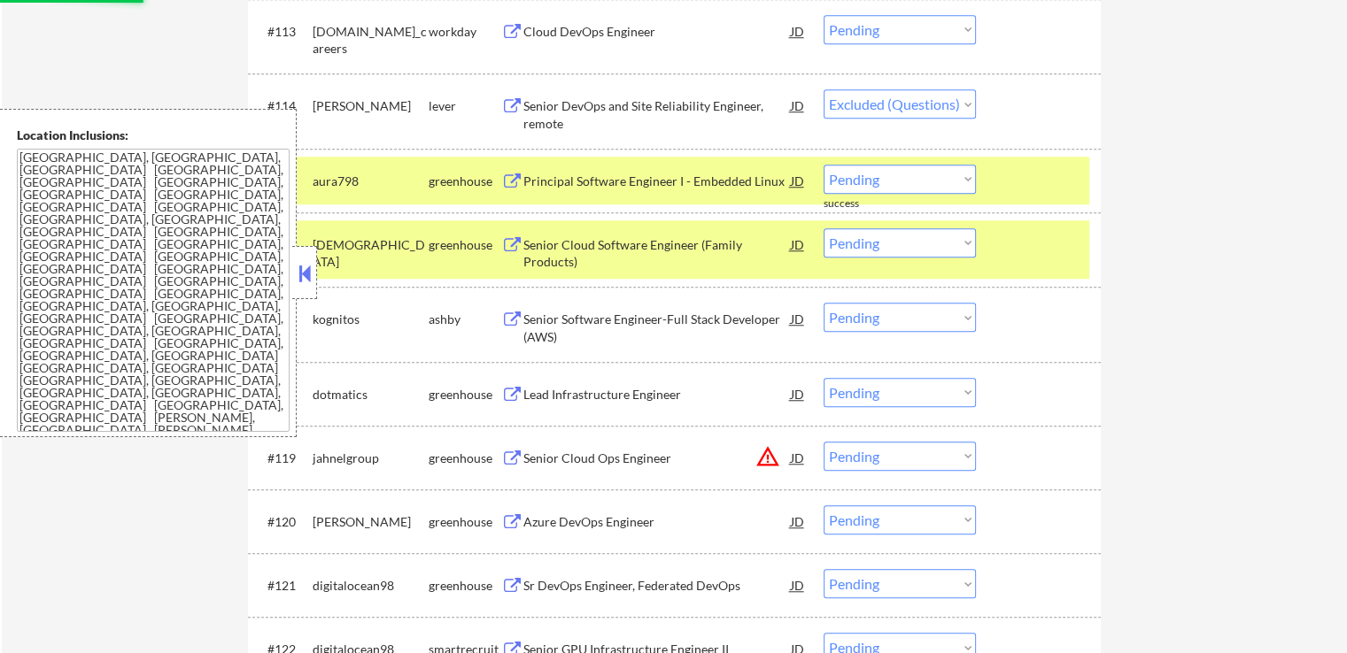
click at [577, 248] on div "Senior Cloud Software Engineer (Family Products)" at bounding box center [656, 253] width 267 height 35
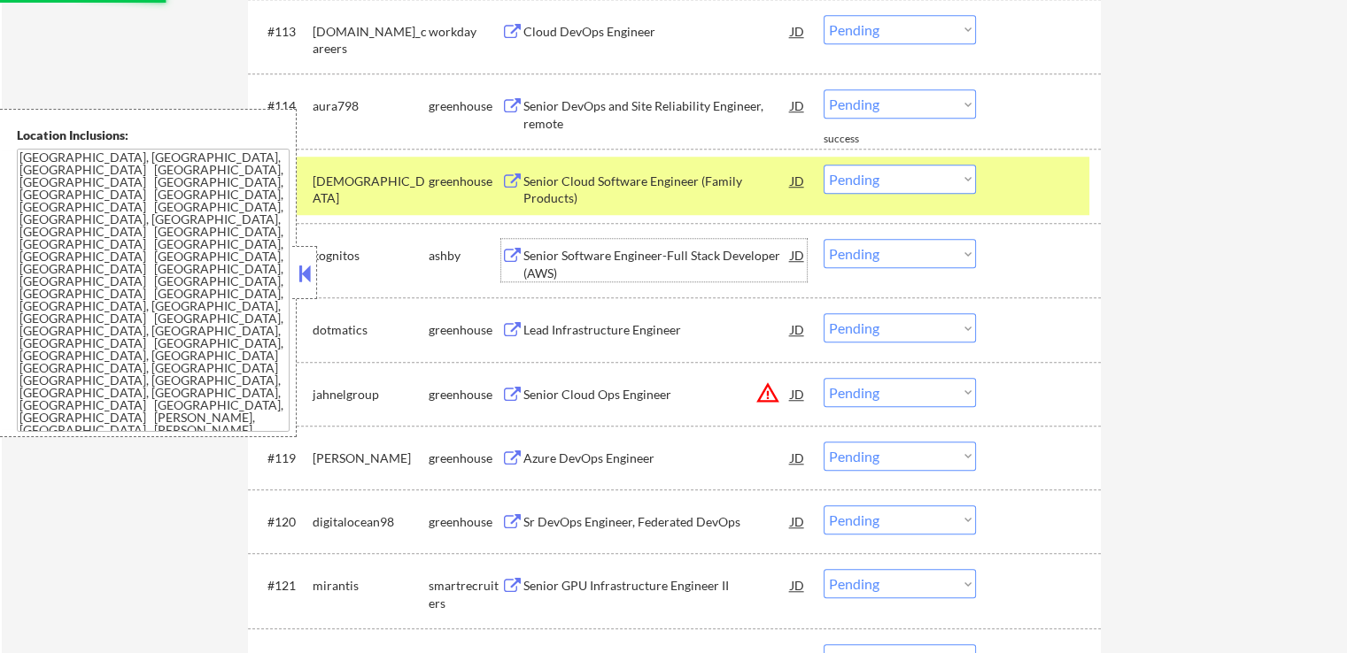
click at [600, 110] on div "Senior DevOps and Site Reliability Engineer, remote" at bounding box center [656, 114] width 267 height 35
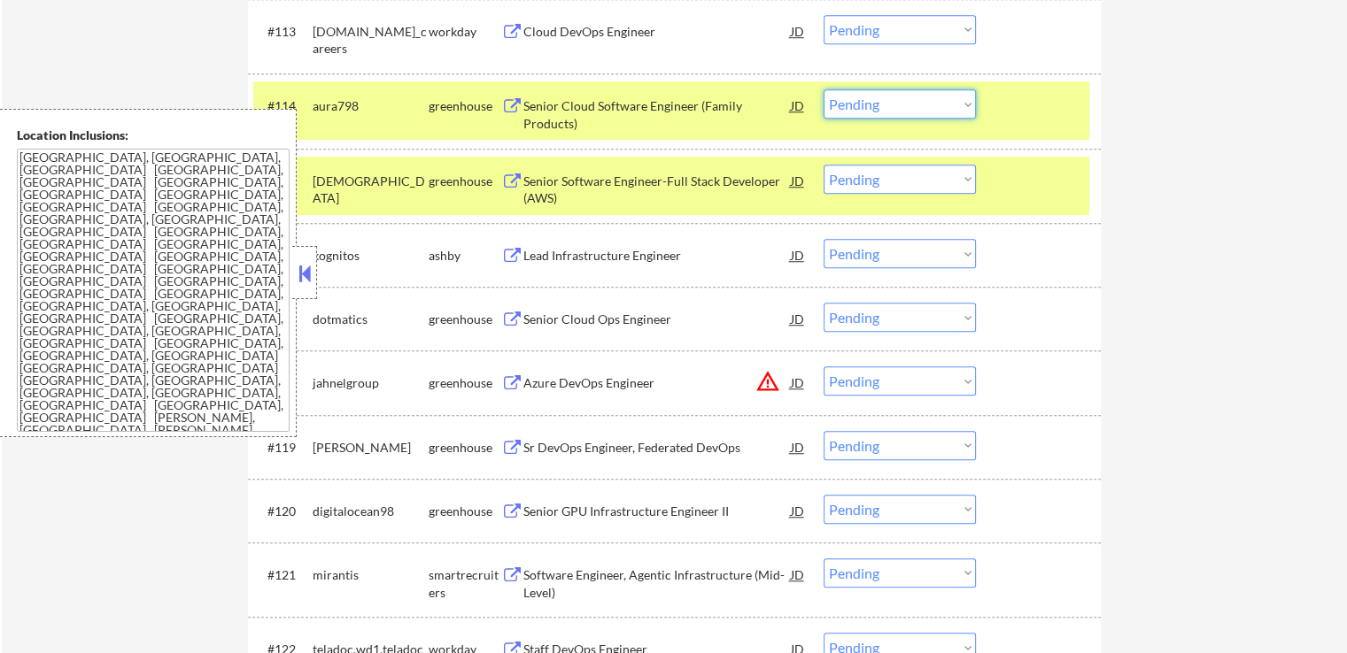
drag, startPoint x: 871, startPoint y: 108, endPoint x: 878, endPoint y: 116, distance: 10.1
click at [871, 108] on select "Choose an option... Pending Applied Excluded (Questions) Excluded (Expired) Exc…" at bounding box center [900, 103] width 152 height 29
click at [824, 89] on select "Choose an option... Pending Applied Excluded (Questions) Excluded (Expired) Exc…" at bounding box center [900, 103] width 152 height 29
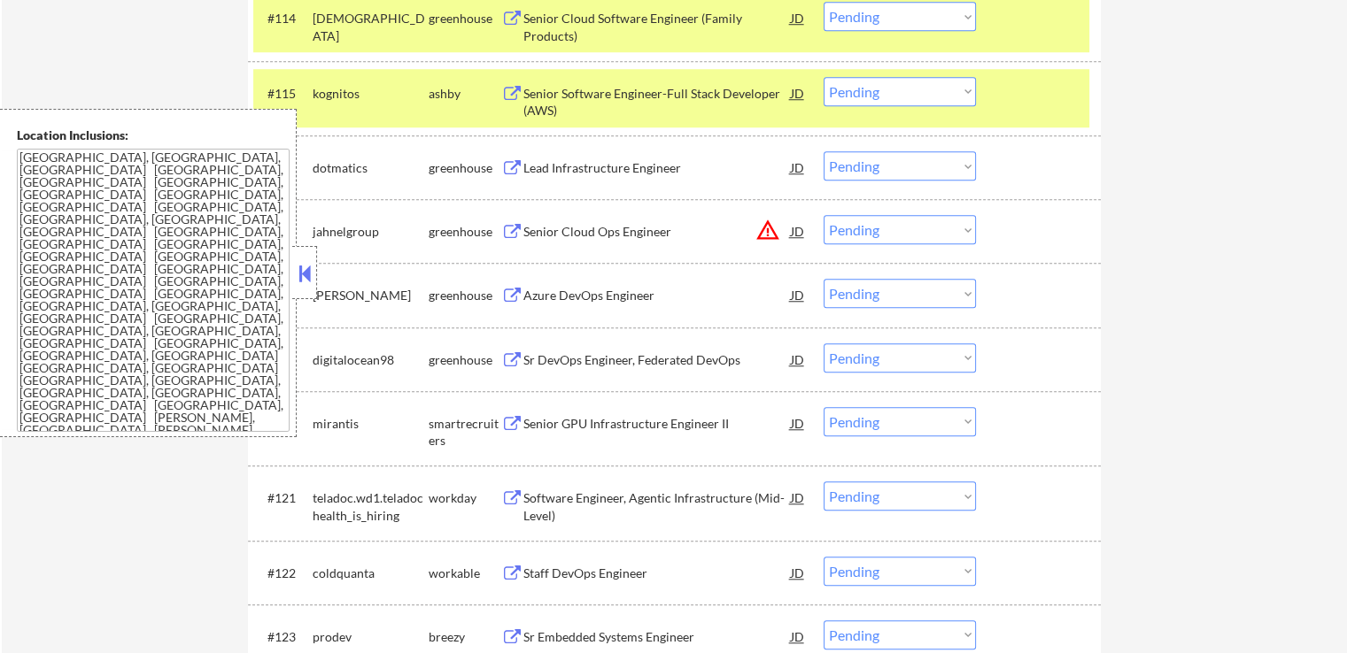
scroll to position [1505, 0]
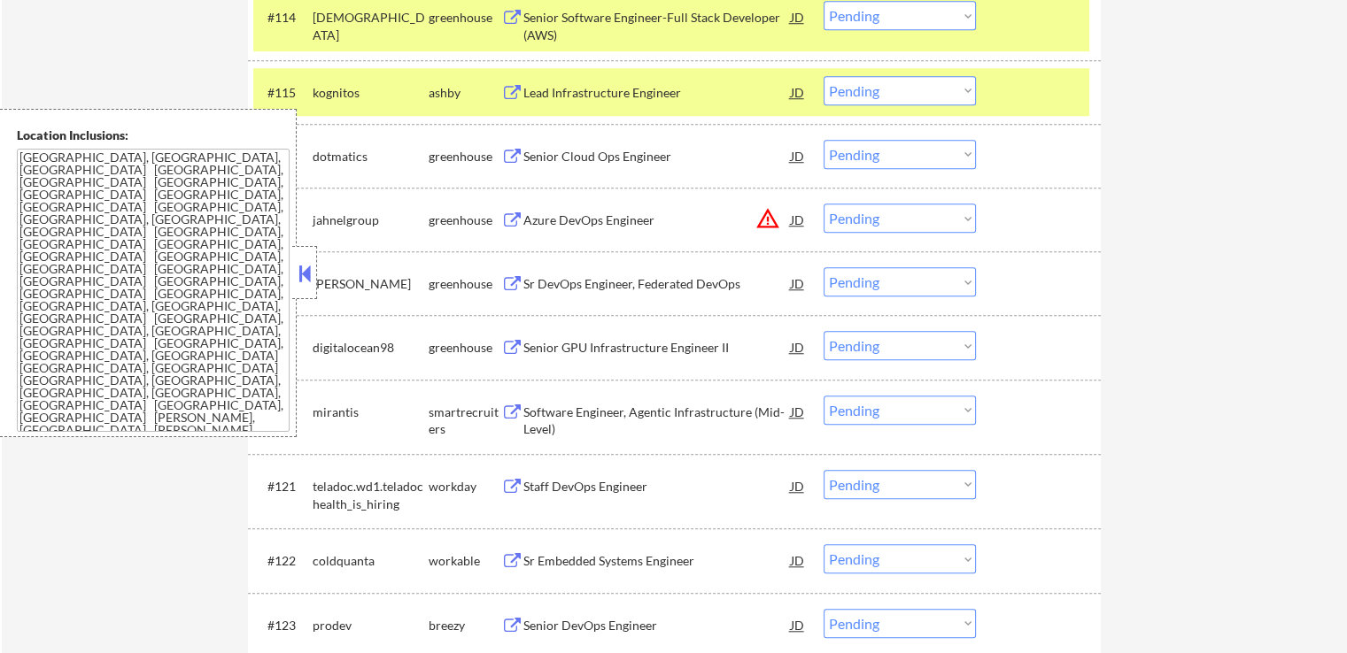
click at [885, 11] on select "Choose an option... Pending Applied Excluded (Questions) Excluded (Expired) Exc…" at bounding box center [900, 15] width 152 height 29
click at [824, 1] on select "Choose an option... Pending Applied Excluded (Questions) Excluded (Expired) Exc…" at bounding box center [900, 15] width 152 height 29
click at [567, 89] on div "Lead Infrastructure Engineer" at bounding box center [656, 93] width 267 height 18
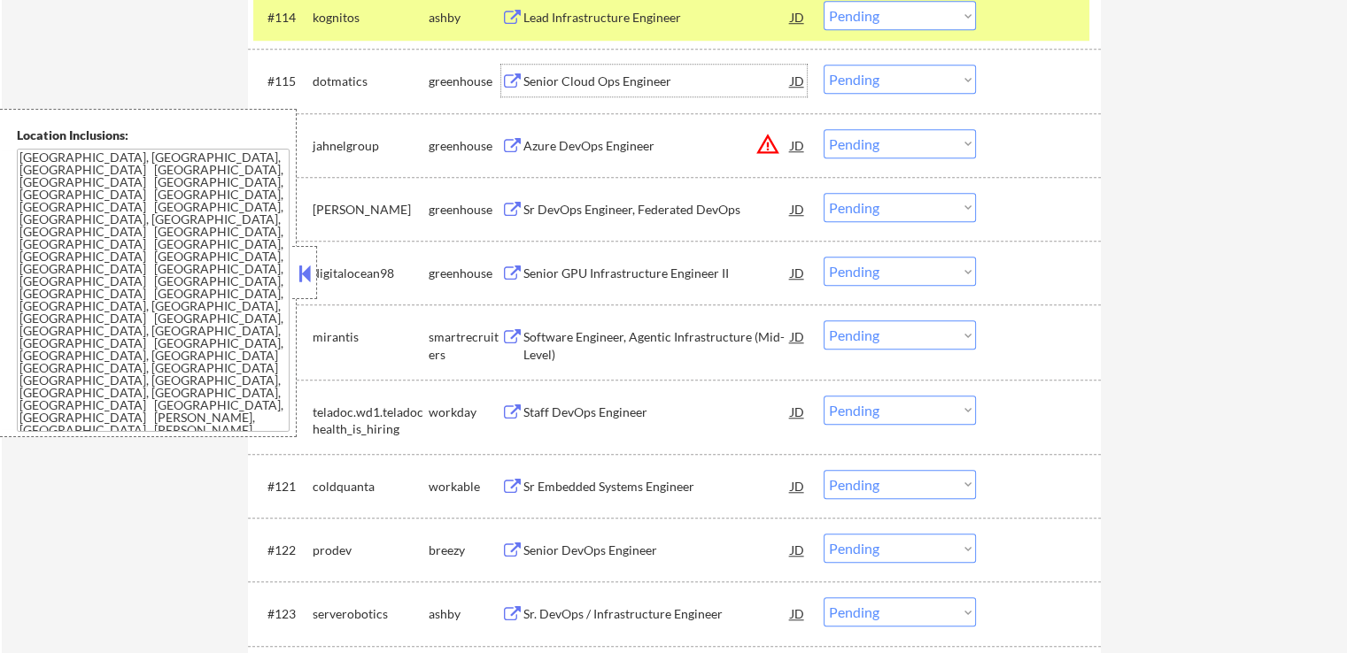
click at [532, 80] on div "Senior Cloud Ops Engineer" at bounding box center [656, 82] width 267 height 18
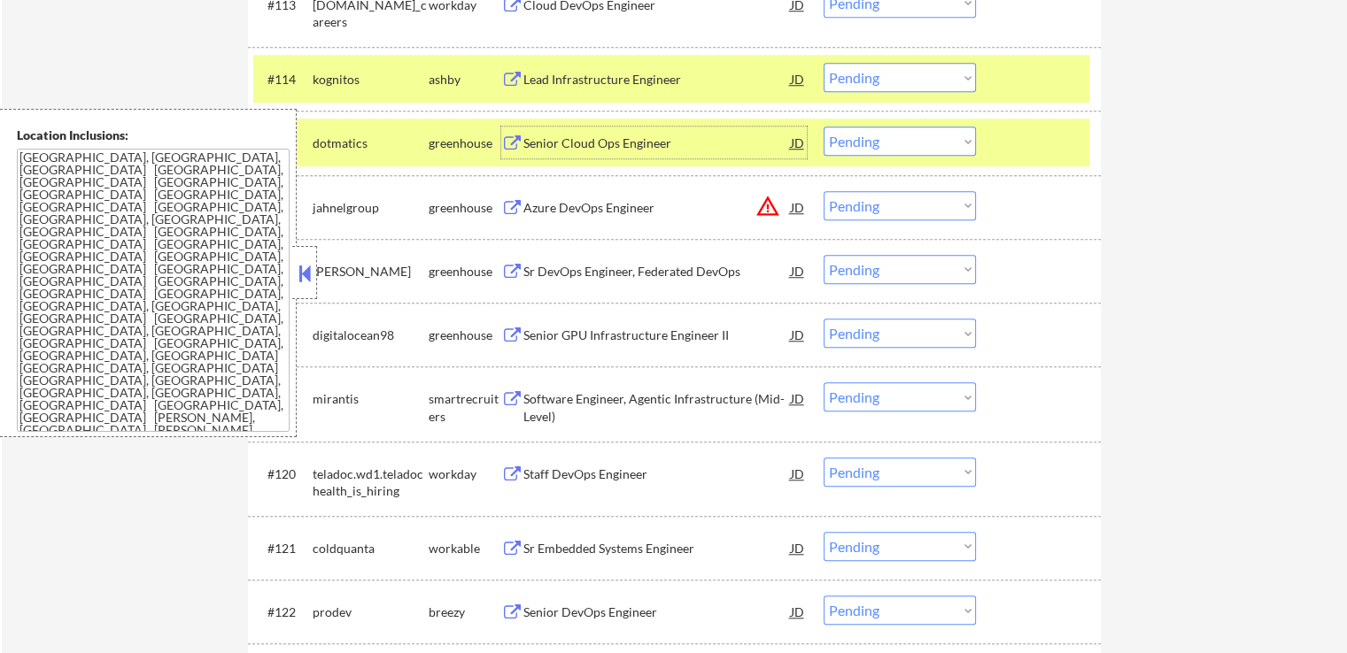
scroll to position [1417, 0]
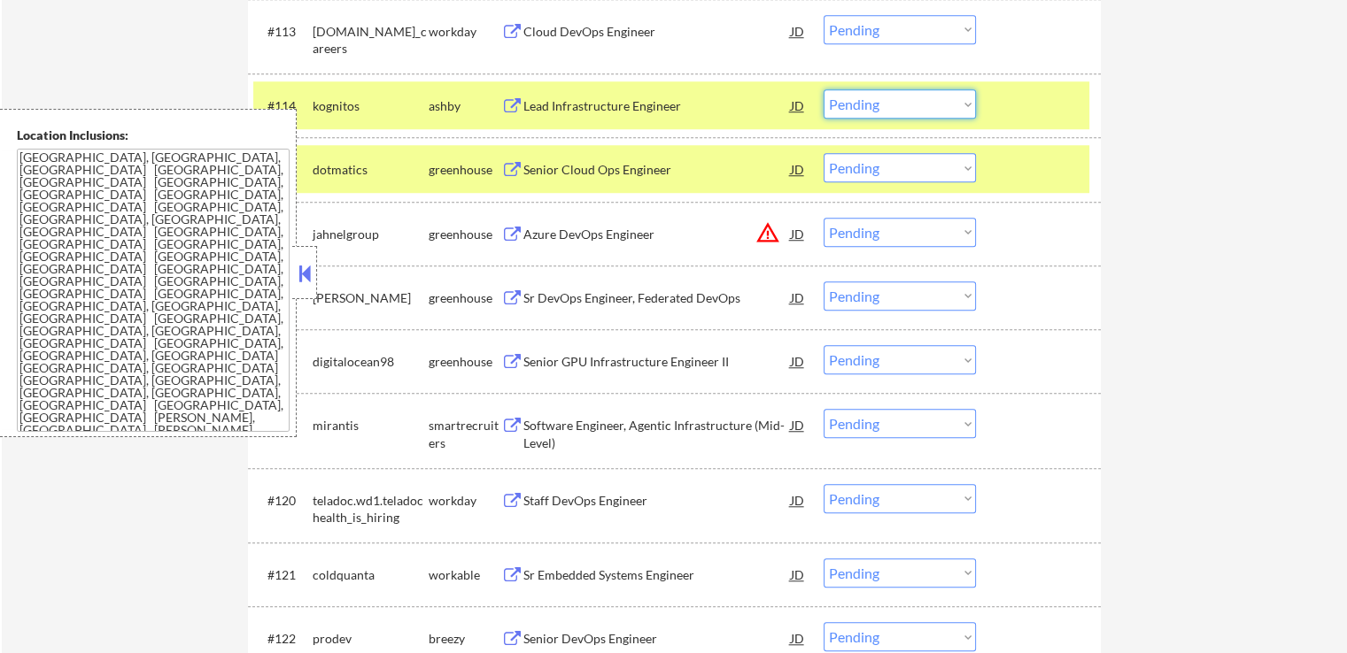
click at [876, 103] on select "Choose an option... Pending Applied Excluded (Questions) Excluded (Expired) Exc…" at bounding box center [900, 103] width 152 height 29
click at [824, 89] on select "Choose an option... Pending Applied Excluded (Questions) Excluded (Expired) Exc…" at bounding box center [900, 103] width 152 height 29
select select ""pending""
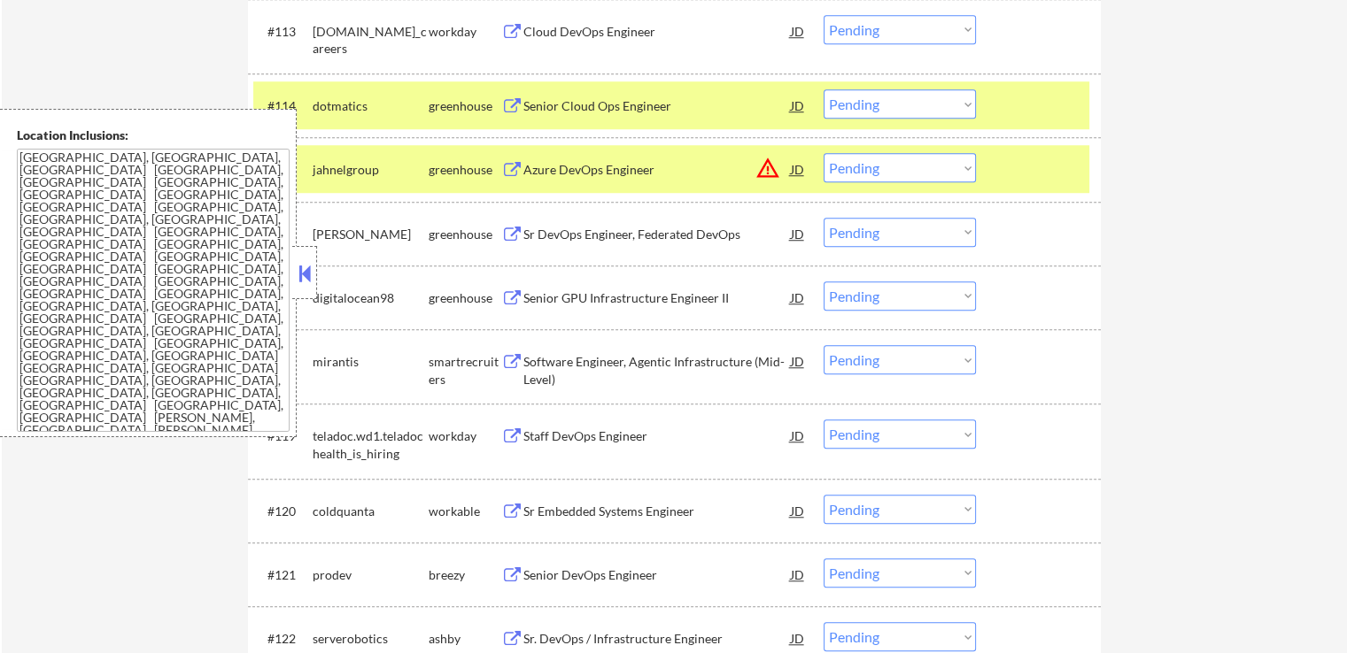
click at [523, 306] on div "Senior GPU Infrastructure Engineer II" at bounding box center [656, 298] width 267 height 32
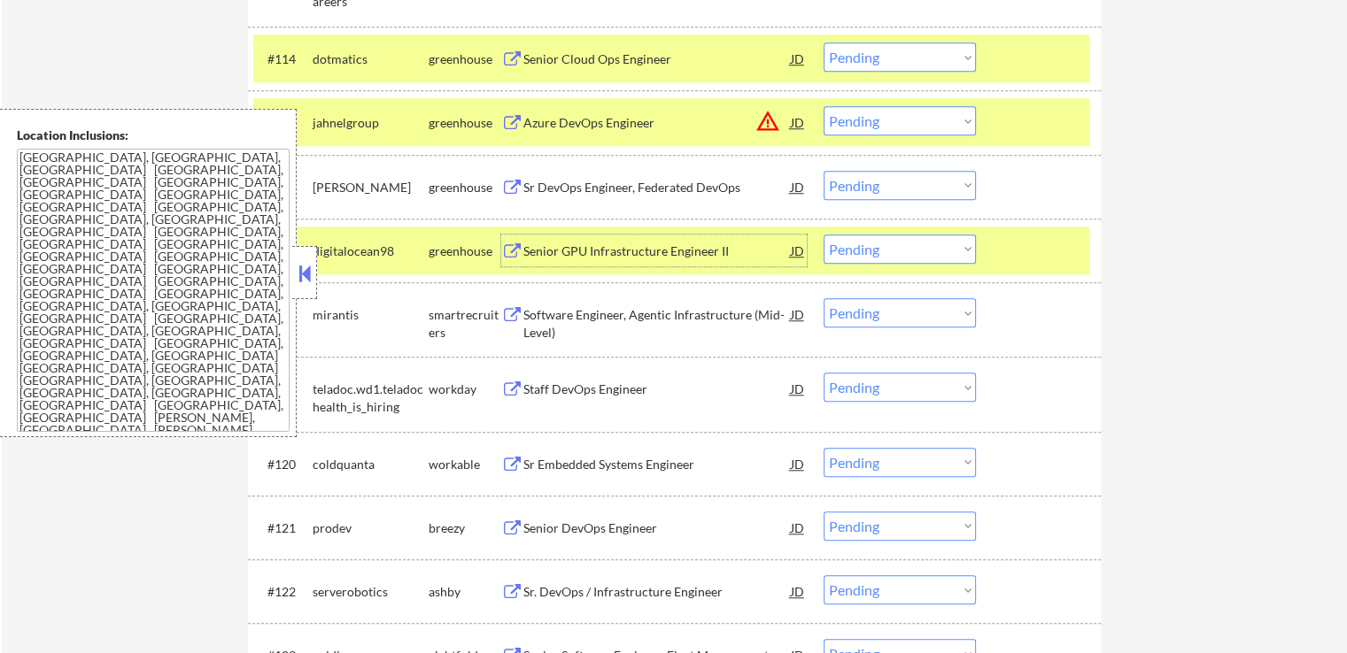
scroll to position [1505, 0]
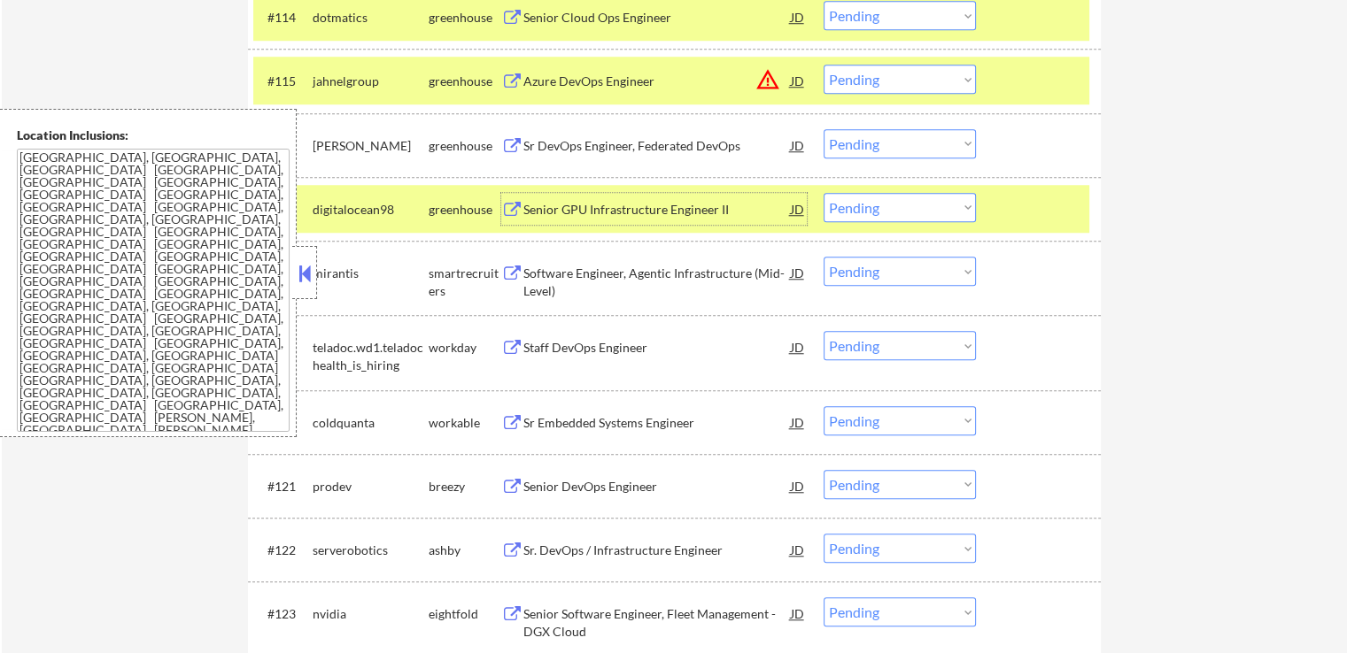
click at [889, 216] on select "Choose an option... Pending Applied Excluded (Questions) Excluded (Expired) Exc…" at bounding box center [900, 207] width 152 height 29
click at [824, 193] on select "Choose an option... Pending Applied Excluded (Questions) Excluded (Expired) Exc…" at bounding box center [900, 207] width 152 height 29
click at [576, 284] on div "Software Engineer, Agentic Infrastructure (Mid-Level)" at bounding box center [656, 282] width 267 height 35
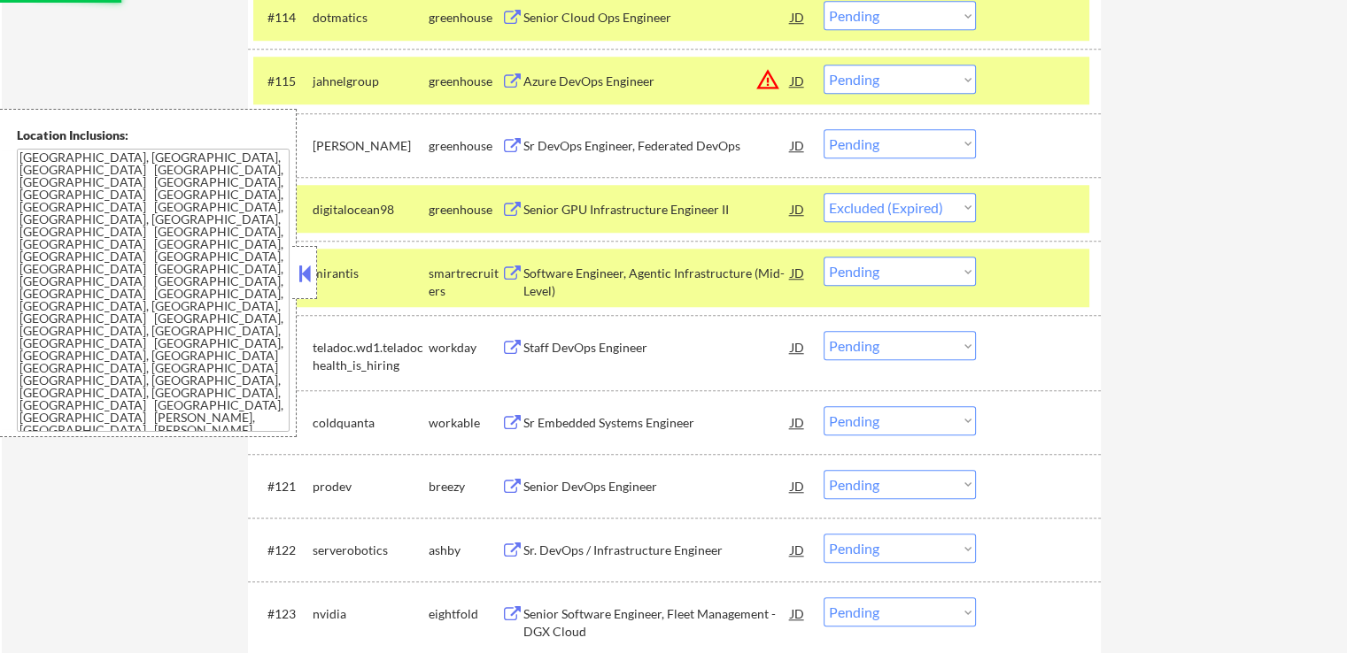
select select ""pending""
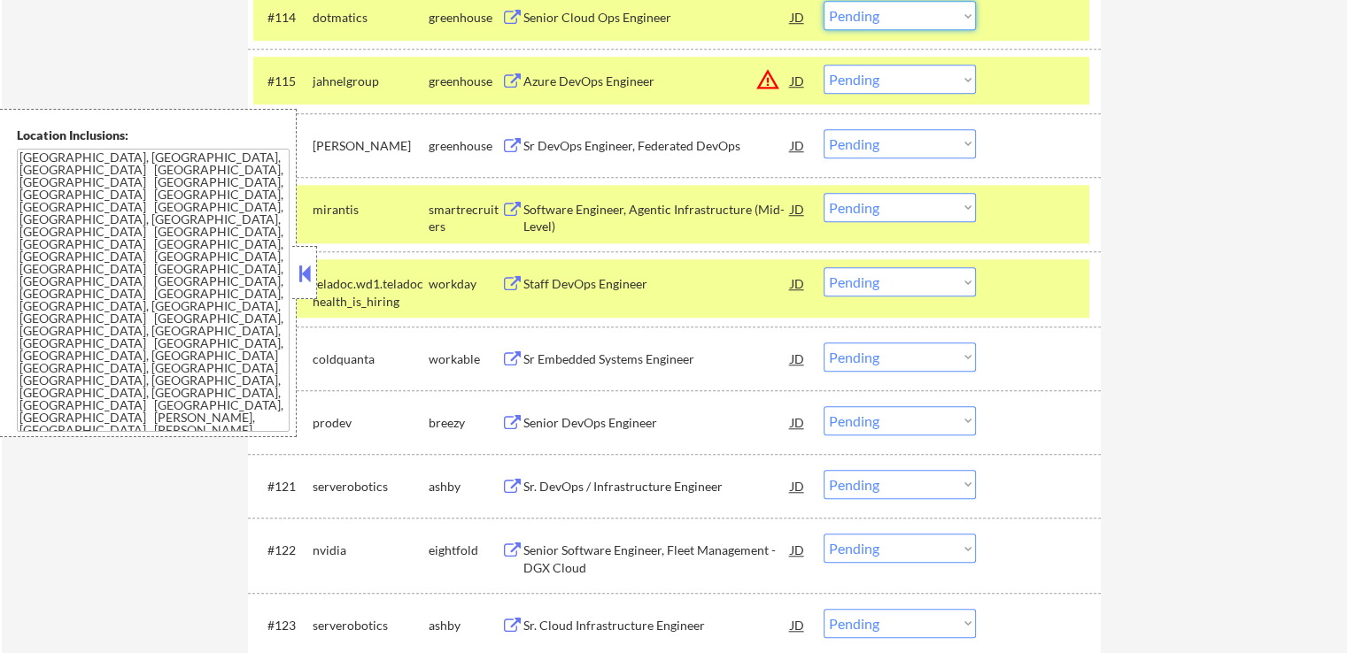
click at [897, 18] on select "Choose an option... Pending Applied Excluded (Questions) Excluded (Expired) Exc…" at bounding box center [900, 15] width 152 height 29
click at [824, 1] on select "Choose an option... Pending Applied Excluded (Questions) Excluded (Expired) Exc…" at bounding box center [900, 15] width 152 height 29
select select ""pending""
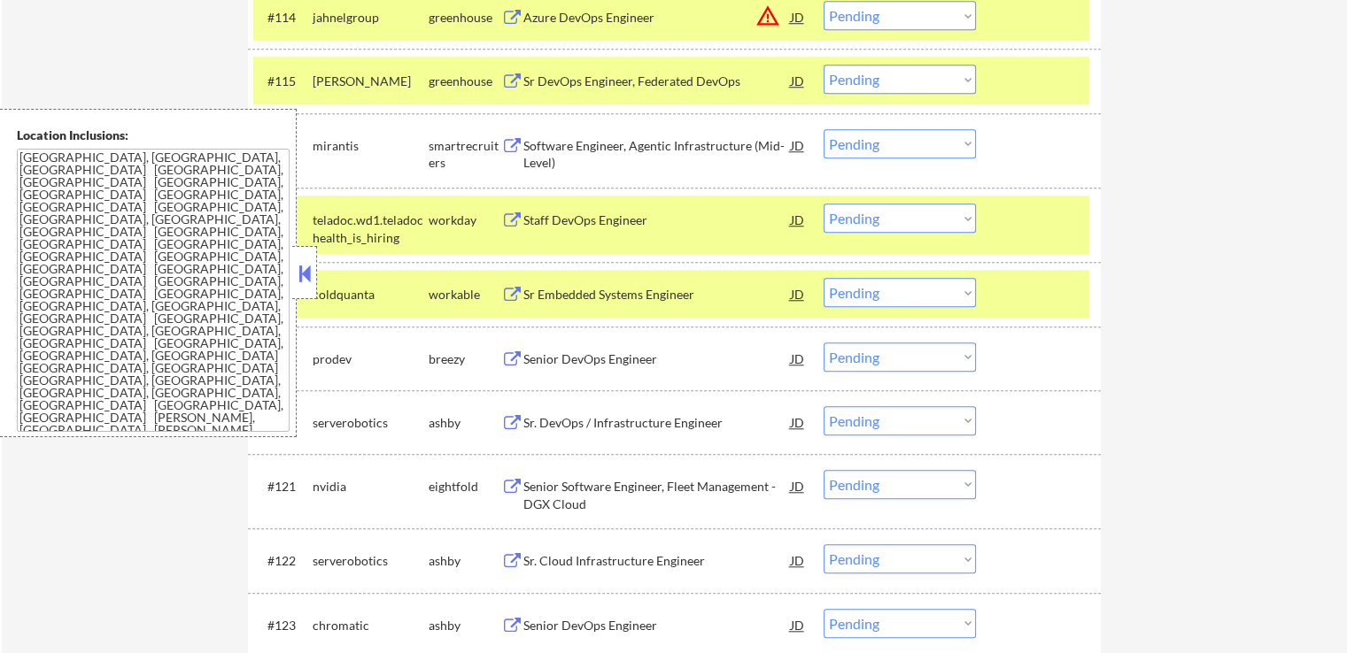
click at [893, 141] on select "Choose an option... Pending Applied Excluded (Questions) Excluded (Expired) Exc…" at bounding box center [900, 143] width 152 height 29
click at [824, 129] on select "Choose an option... Pending Applied Excluded (Questions) Excluded (Expired) Exc…" at bounding box center [900, 143] width 152 height 29
select select ""pending""
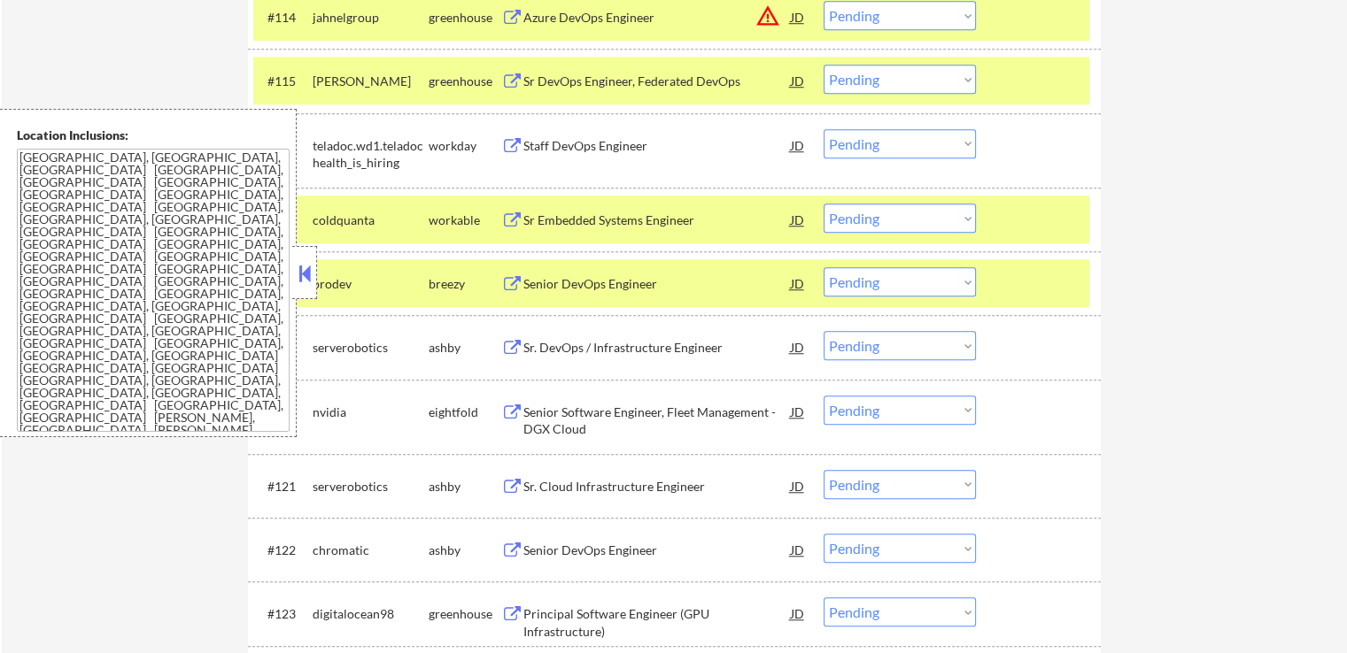
drag, startPoint x: 538, startPoint y: 216, endPoint x: 538, endPoint y: 228, distance: 11.5
click at [538, 217] on div "Sr Embedded Systems Engineer" at bounding box center [656, 221] width 267 height 18
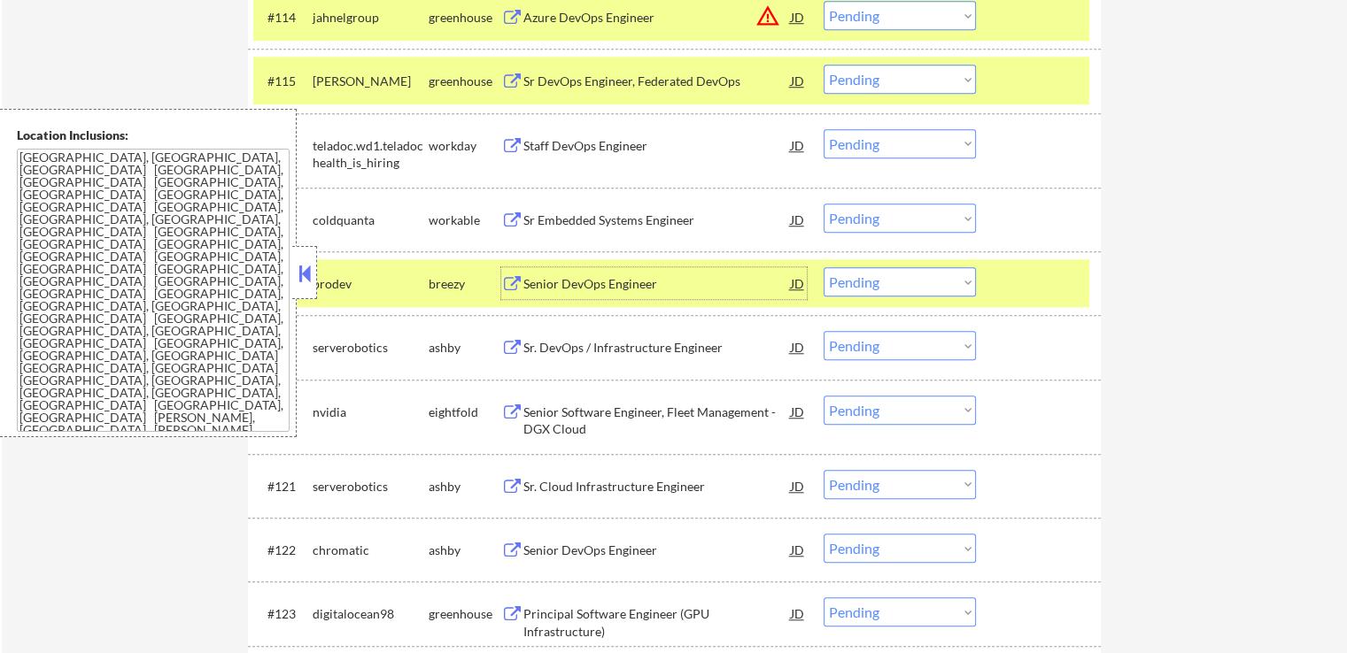
drag, startPoint x: 539, startPoint y: 282, endPoint x: 539, endPoint y: 328, distance: 45.2
click at [539, 286] on div "Senior DevOps Engineer" at bounding box center [656, 284] width 267 height 18
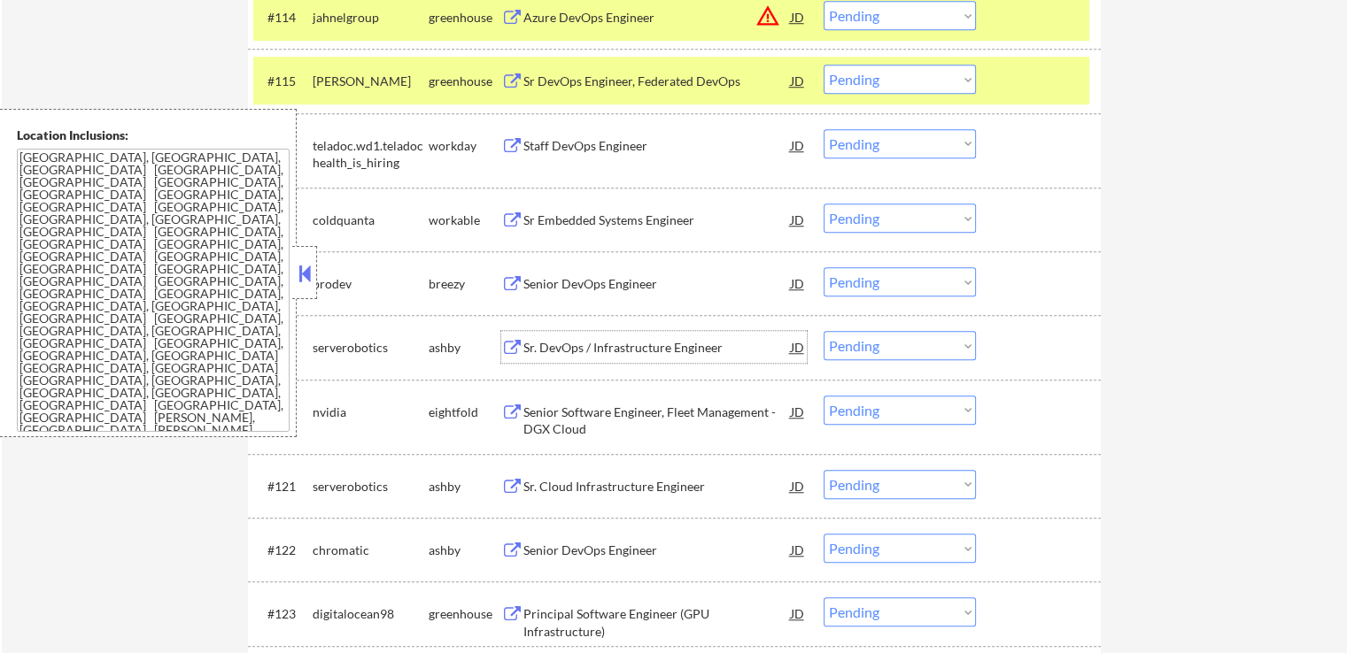
drag, startPoint x: 537, startPoint y: 343, endPoint x: 538, endPoint y: 353, distance: 10.7
click at [537, 344] on div "Sr. DevOps / Infrastructure Engineer" at bounding box center [656, 348] width 267 height 18
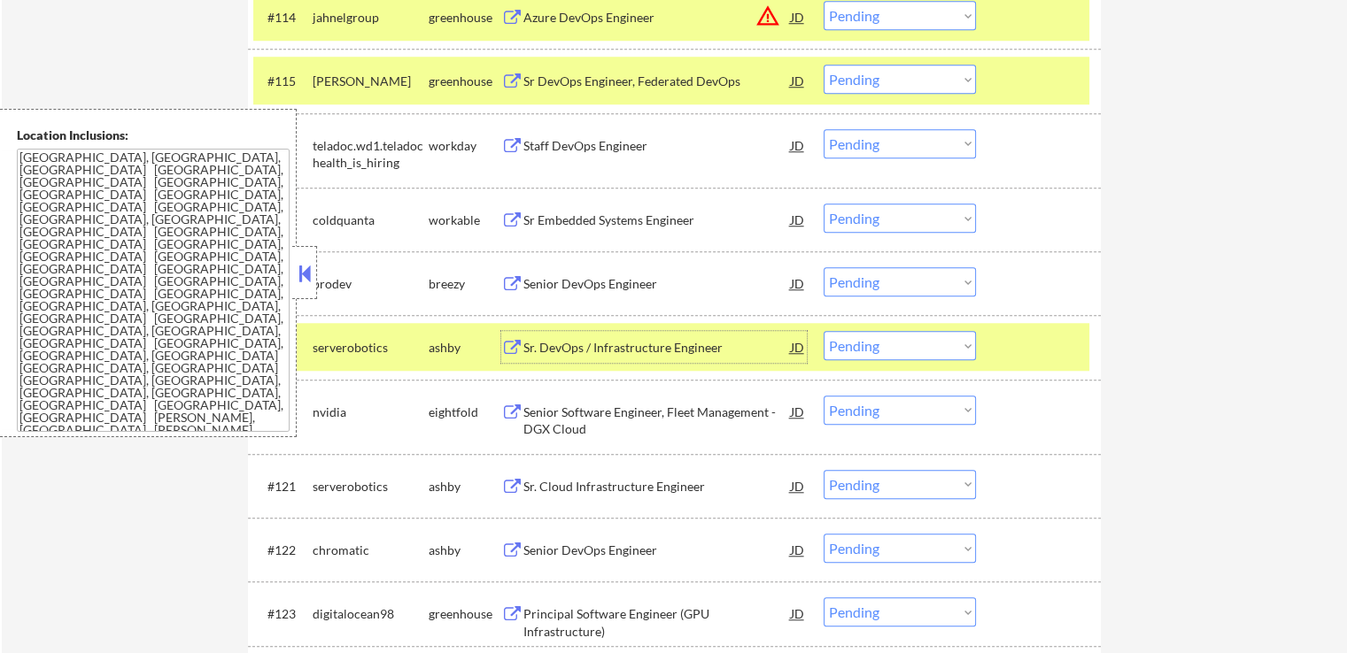
click at [879, 217] on select "Choose an option... Pending Applied Excluded (Questions) Excluded (Expired) Exc…" at bounding box center [900, 218] width 152 height 29
click at [824, 204] on select "Choose an option... Pending Applied Excluded (Questions) Excluded (Expired) Exc…" at bounding box center [900, 218] width 152 height 29
select select ""pending""
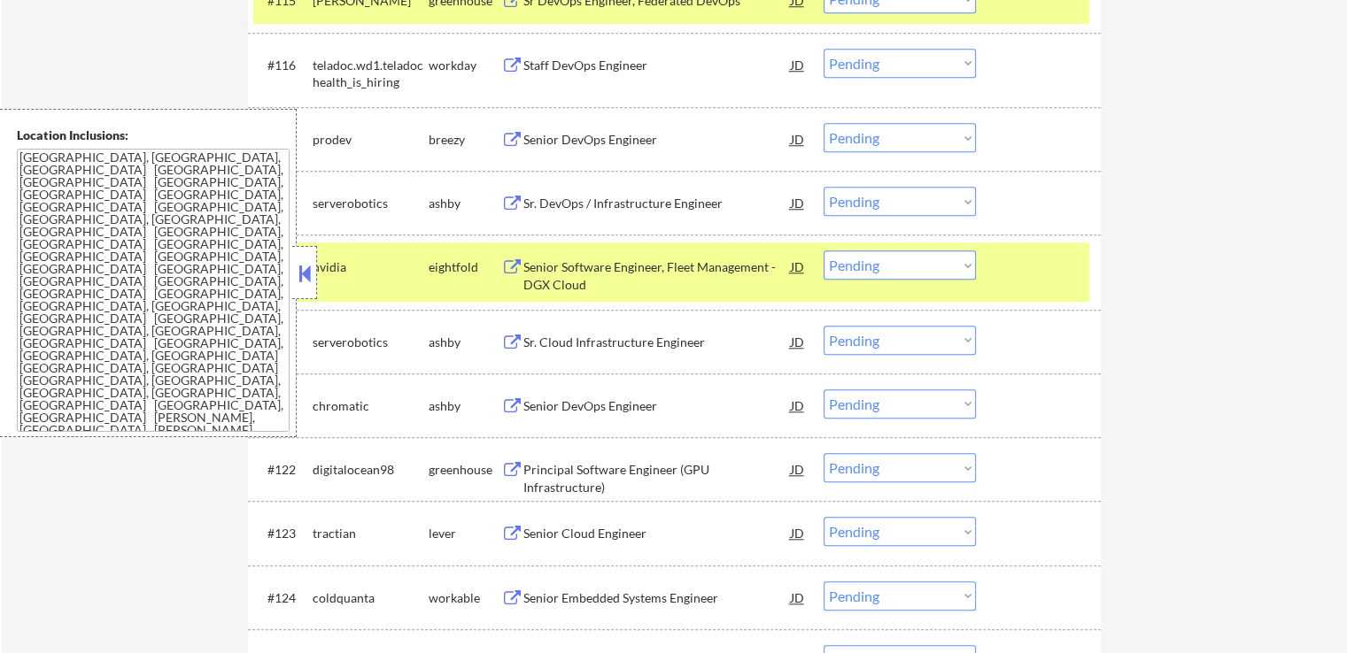
scroll to position [1594, 0]
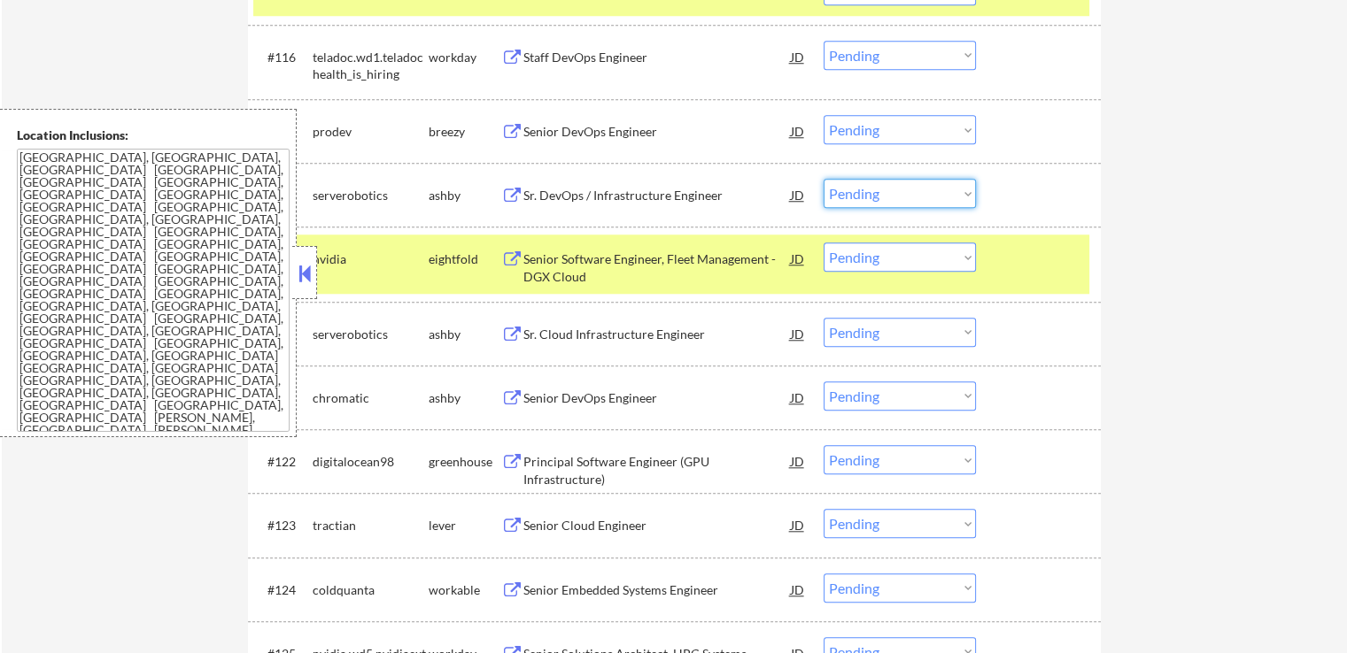
drag, startPoint x: 916, startPoint y: 196, endPoint x: 916, endPoint y: 206, distance: 10.6
click at [916, 196] on select "Choose an option... Pending Applied Excluded (Questions) Excluded (Expired) Exc…" at bounding box center [900, 193] width 152 height 29
click at [824, 179] on select "Choose an option... Pending Applied Excluded (Questions) Excluded (Expired) Exc…" at bounding box center [900, 193] width 152 height 29
select select ""pending""
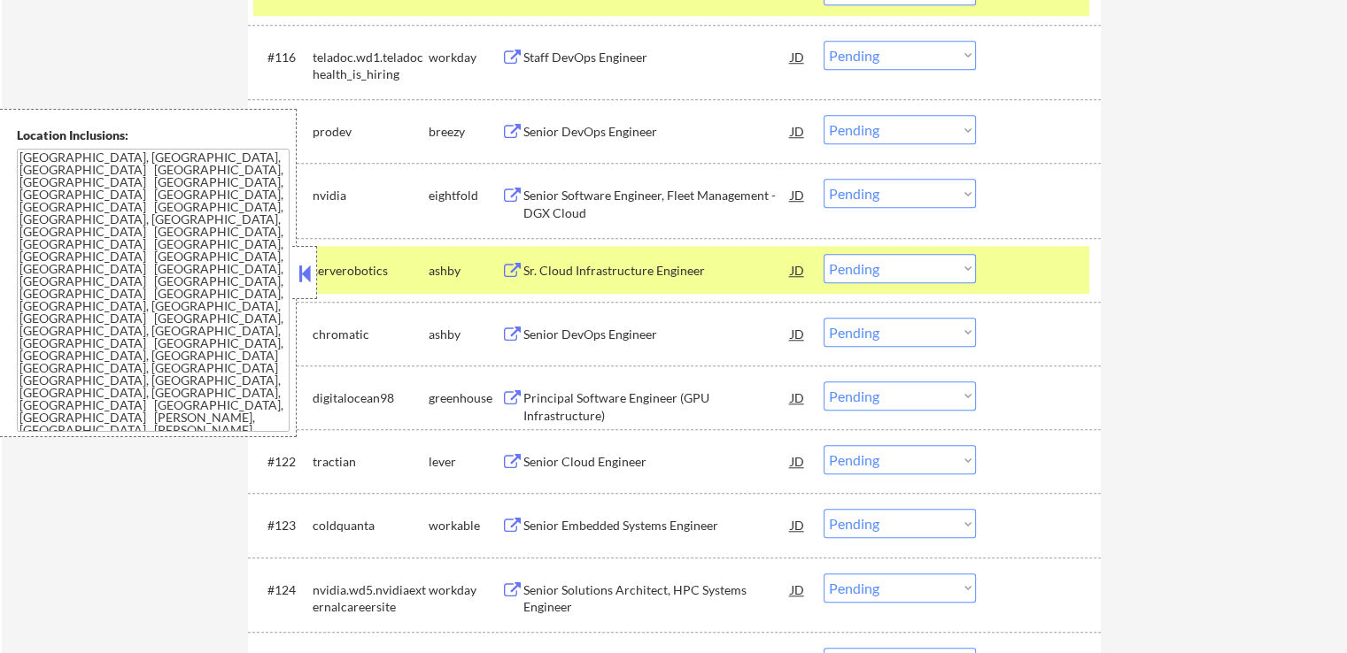
scroll to position [1682, 0]
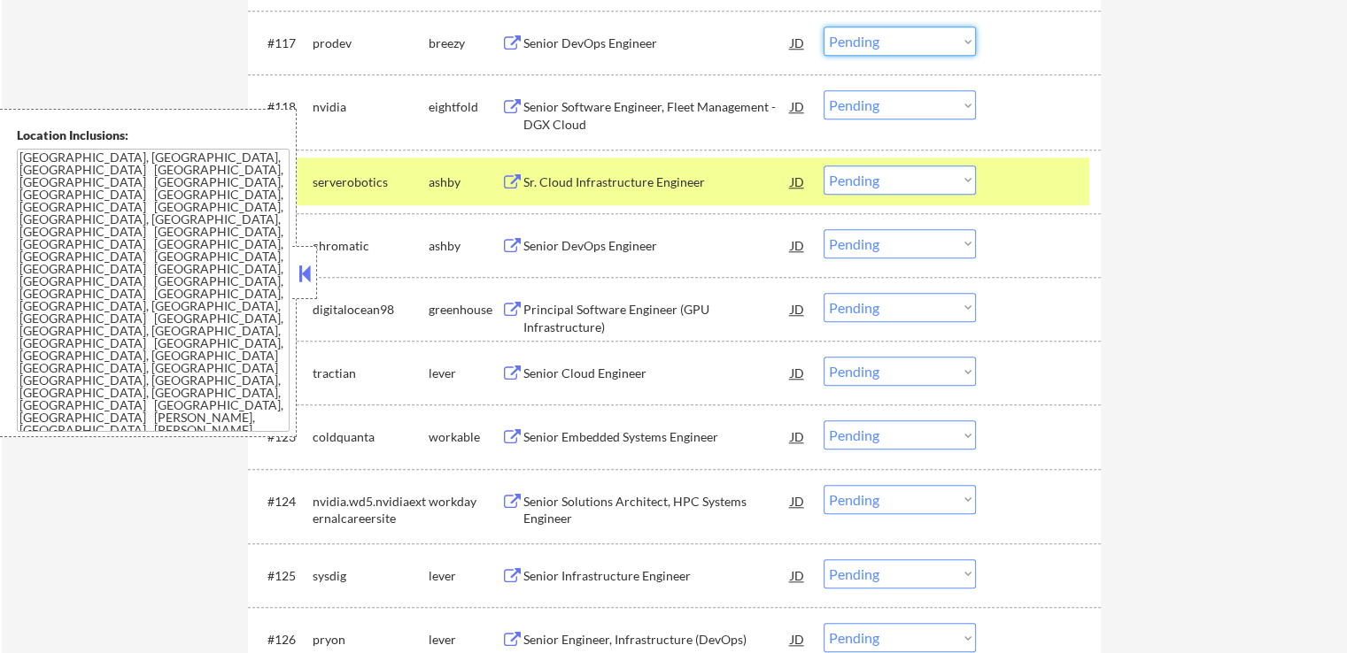
click at [893, 43] on select "Choose an option... Pending Applied Excluded (Questions) Excluded (Expired) Exc…" at bounding box center [900, 41] width 152 height 29
click at [824, 27] on select "Choose an option... Pending Applied Excluded (Questions) Excluded (Expired) Exc…" at bounding box center [900, 41] width 152 height 29
select select ""pending""
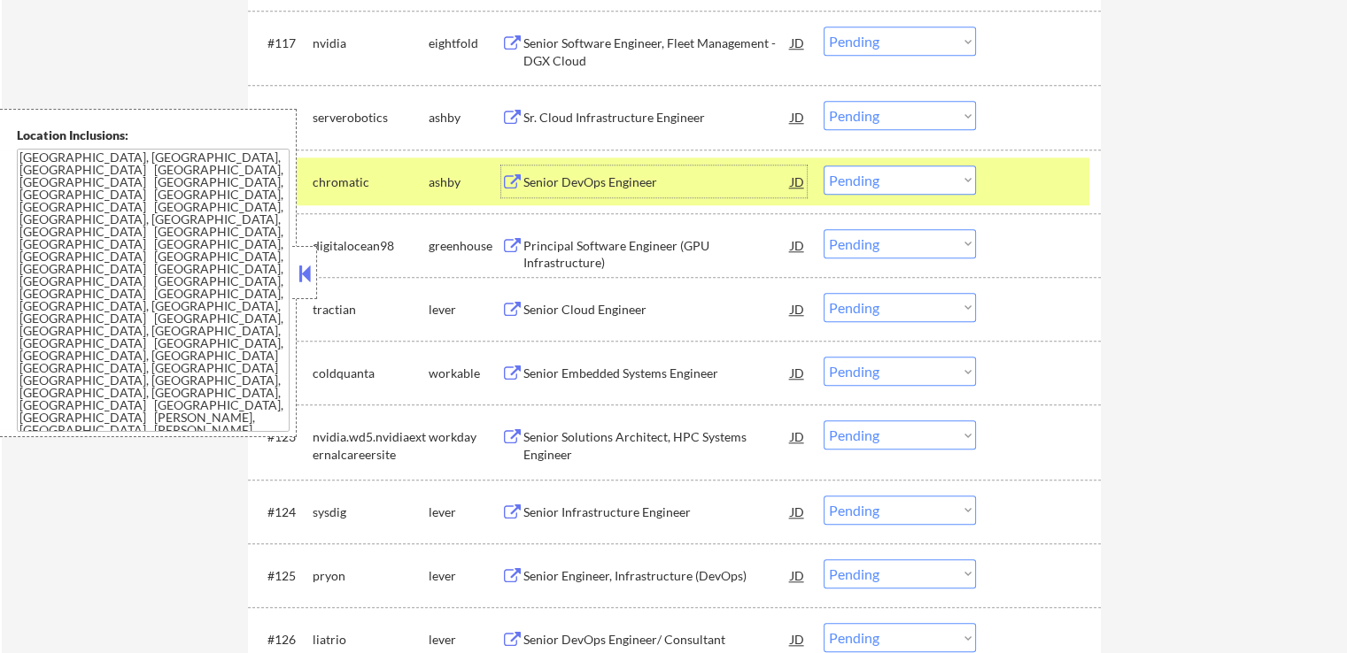
click at [579, 180] on div "Senior DevOps Engineer" at bounding box center [656, 183] width 267 height 18
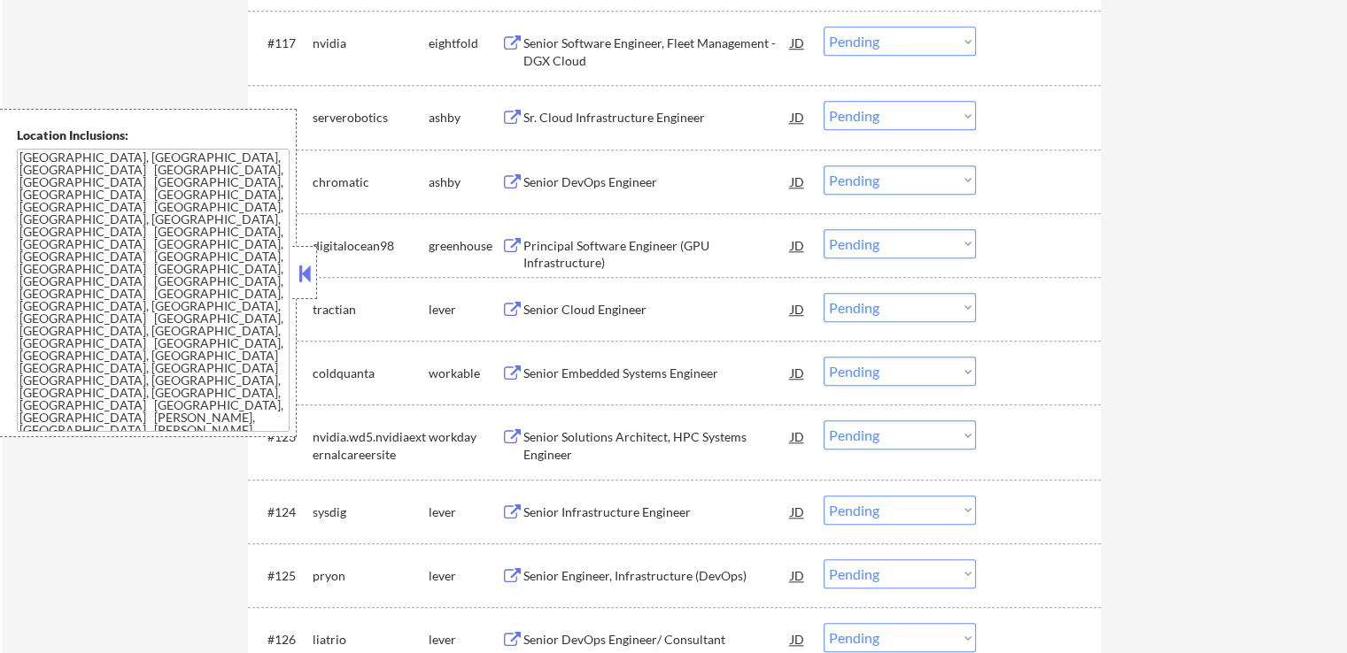
click at [549, 114] on div "Sr. Cloud Infrastructure Engineer" at bounding box center [656, 118] width 267 height 18
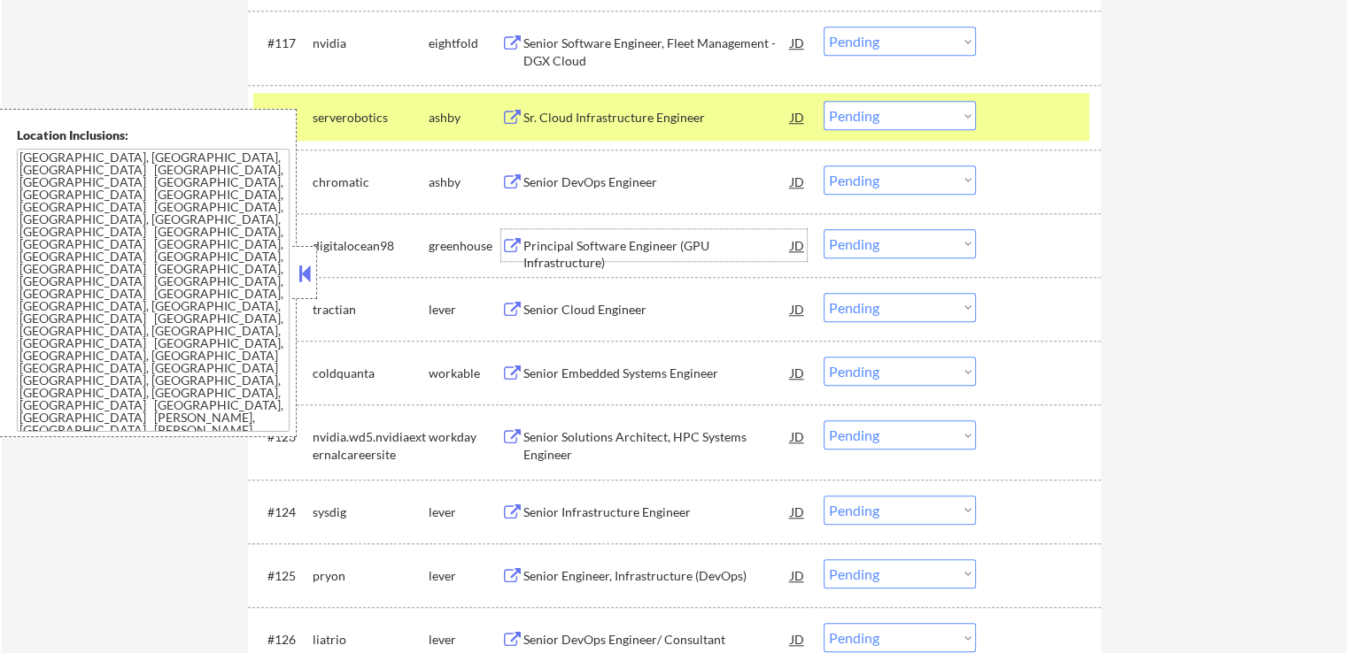
click at [535, 241] on div "Principal Software Engineer (GPU Infrastructure)" at bounding box center [656, 254] width 267 height 35
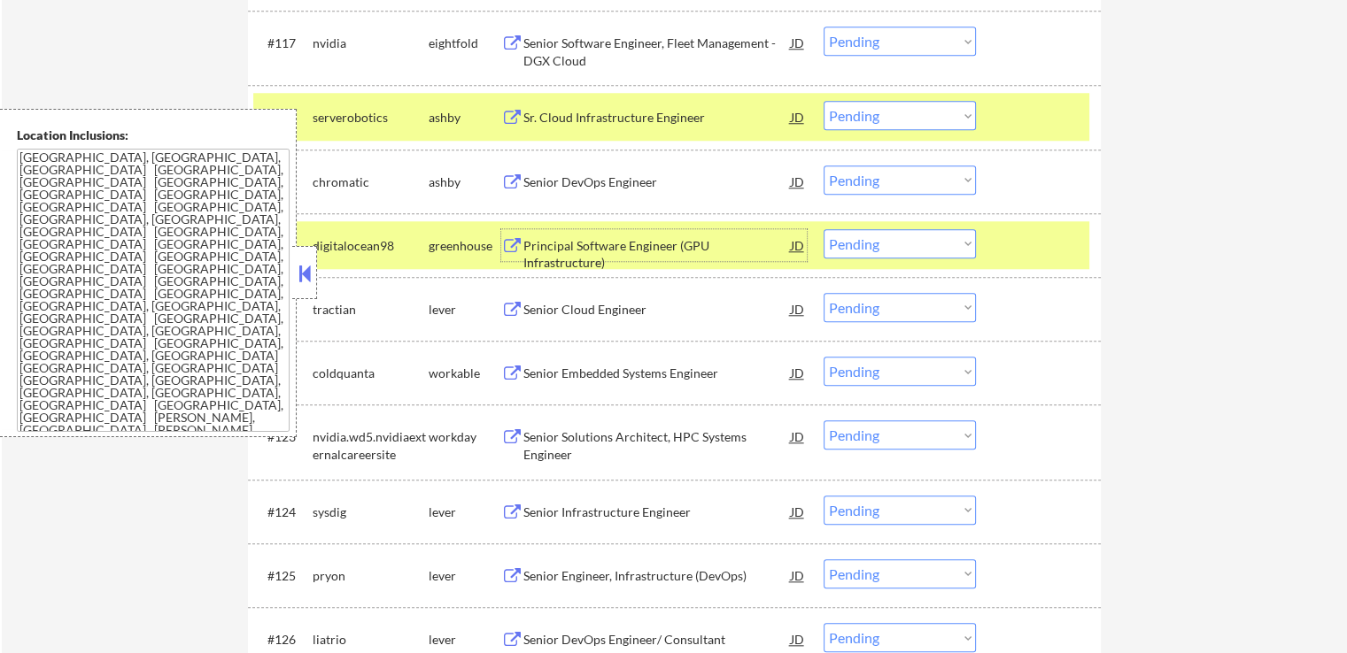
scroll to position [1594, 0]
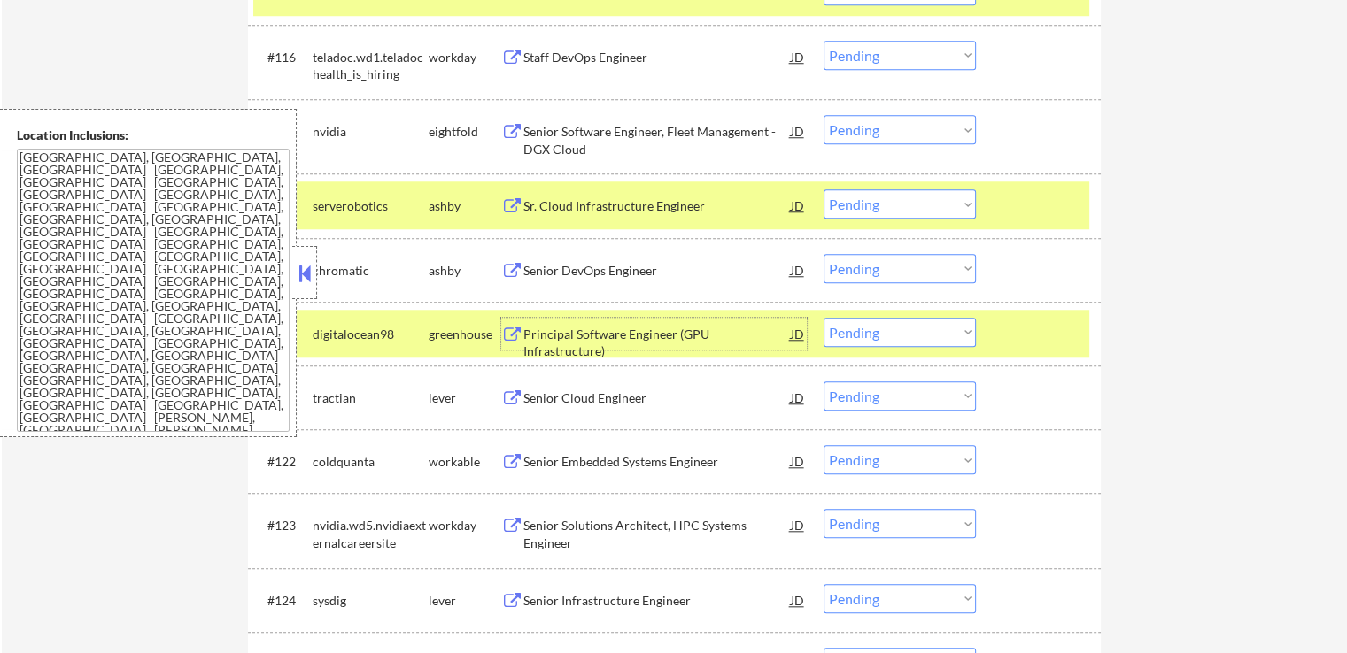
click at [932, 321] on select "Choose an option... Pending Applied Excluded (Questions) Excluded (Expired) Exc…" at bounding box center [900, 332] width 152 height 29
click at [824, 318] on select "Choose an option... Pending Applied Excluded (Questions) Excluded (Expired) Exc…" at bounding box center [900, 332] width 152 height 29
select select ""pending""
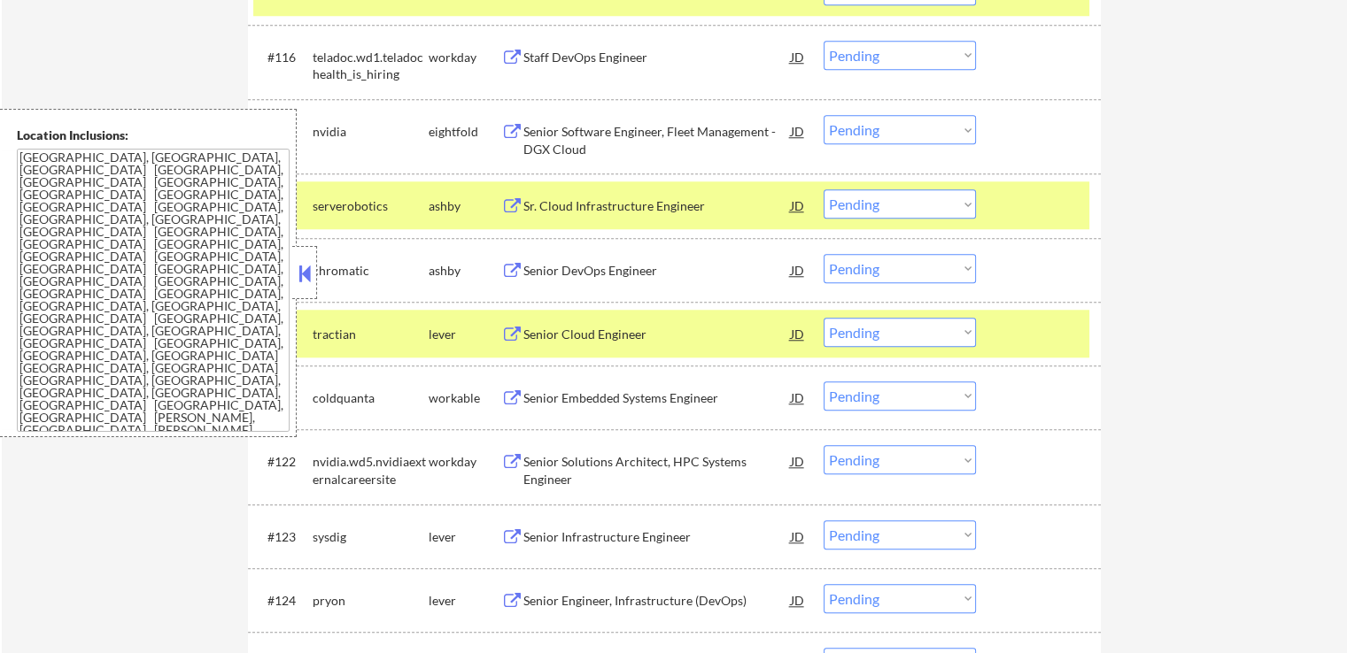
click at [877, 211] on select "Choose an option... Pending Applied Excluded (Questions) Excluded (Expired) Exc…" at bounding box center [900, 203] width 152 height 29
click at [824, 189] on select "Choose an option... Pending Applied Excluded (Questions) Excluded (Expired) Exc…" at bounding box center [900, 203] width 152 height 29
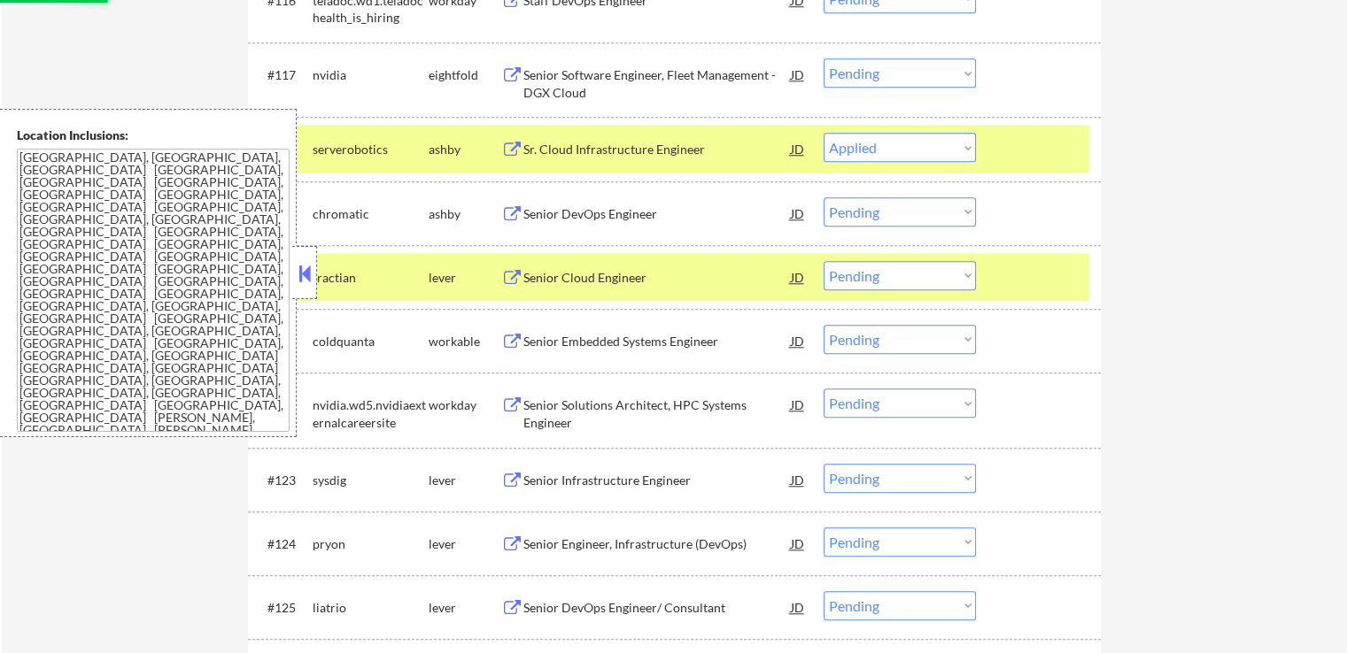
scroll to position [1682, 0]
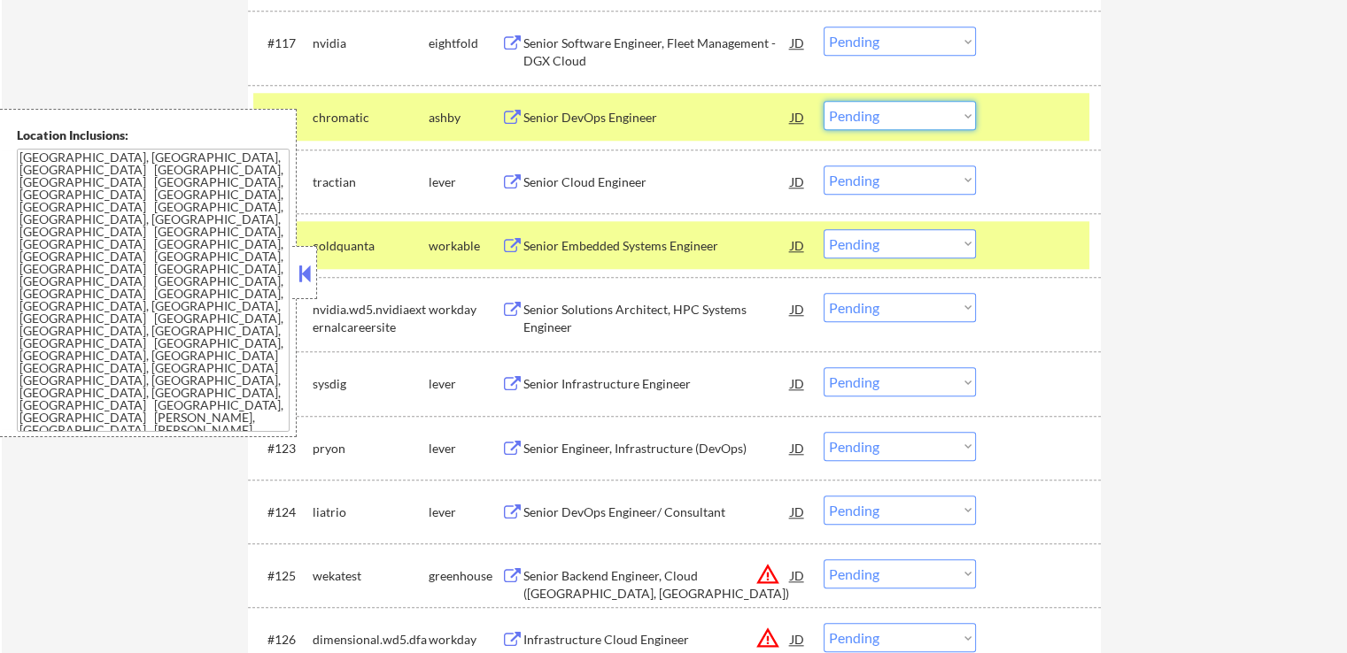
click at [907, 112] on select "Choose an option... Pending Applied Excluded (Questions) Excluded (Expired) Exc…" at bounding box center [900, 115] width 152 height 29
click at [824, 101] on select "Choose an option... Pending Applied Excluded (Questions) Excluded (Expired) Exc…" at bounding box center [900, 115] width 152 height 29
click at [572, 178] on div "Senior Cloud Engineer" at bounding box center [656, 183] width 267 height 18
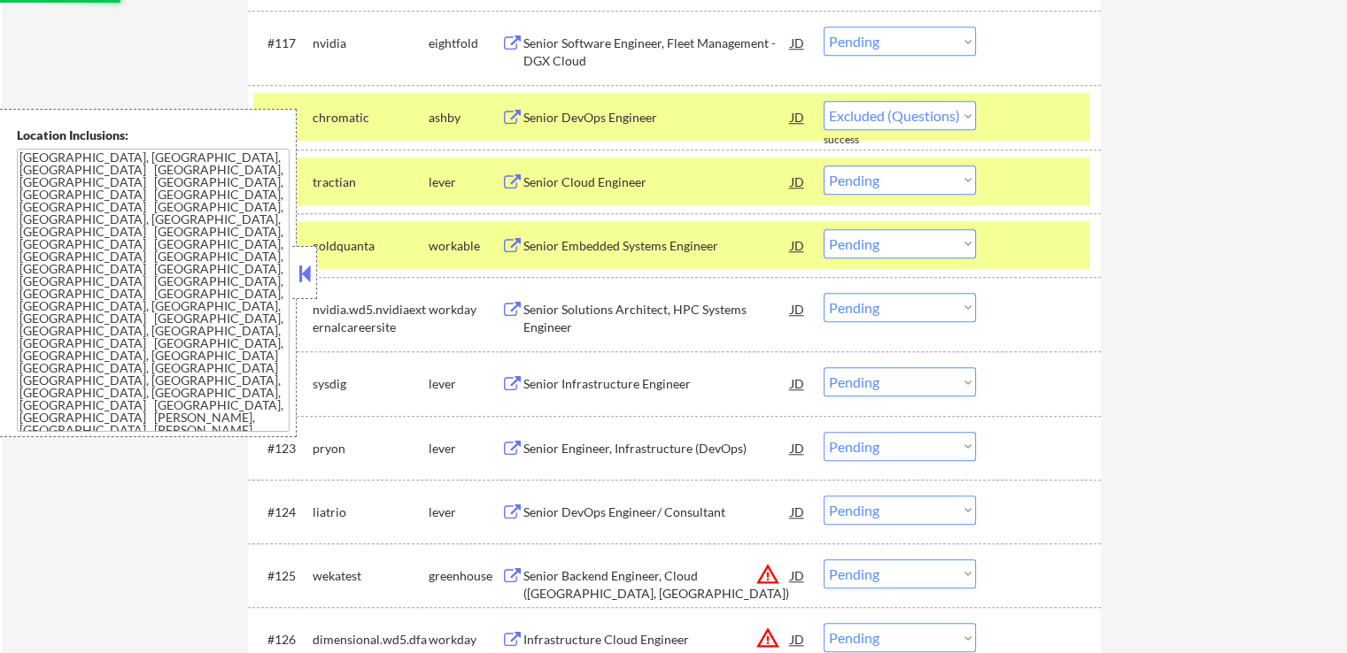
select select ""pending""
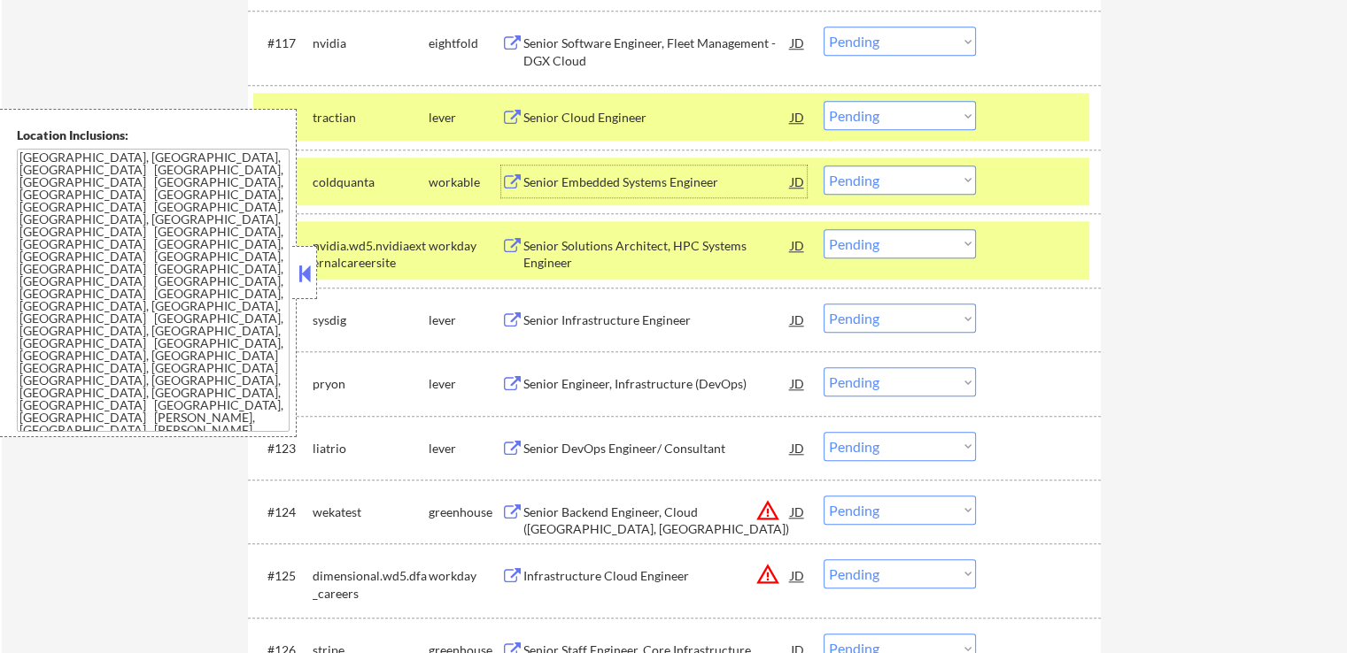
click at [556, 181] on div "Senior Embedded Systems Engineer" at bounding box center [656, 183] width 267 height 18
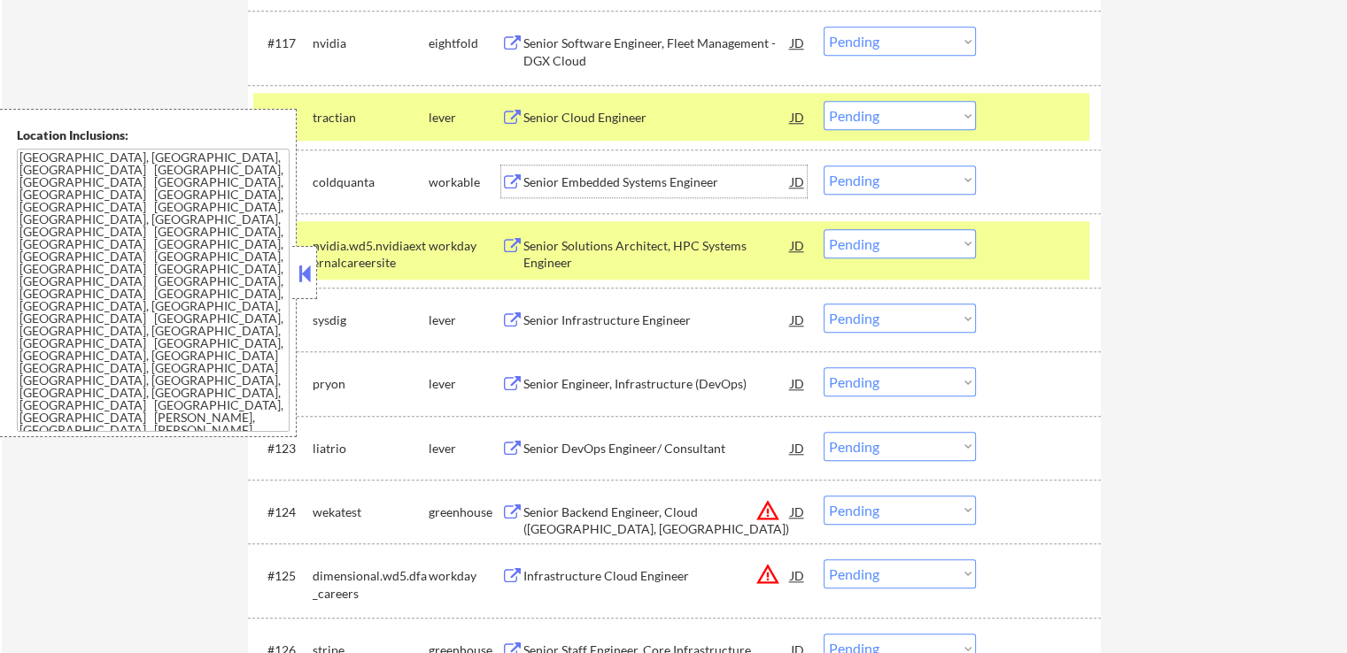
drag, startPoint x: 877, startPoint y: 171, endPoint x: 882, endPoint y: 180, distance: 10.3
click at [877, 171] on select "Choose an option... Pending Applied Excluded (Questions) Excluded (Expired) Exc…" at bounding box center [900, 180] width 152 height 29
click at [824, 166] on select "Choose an option... Pending Applied Excluded (Questions) Excluded (Expired) Exc…" at bounding box center [900, 180] width 152 height 29
select select ""pending""
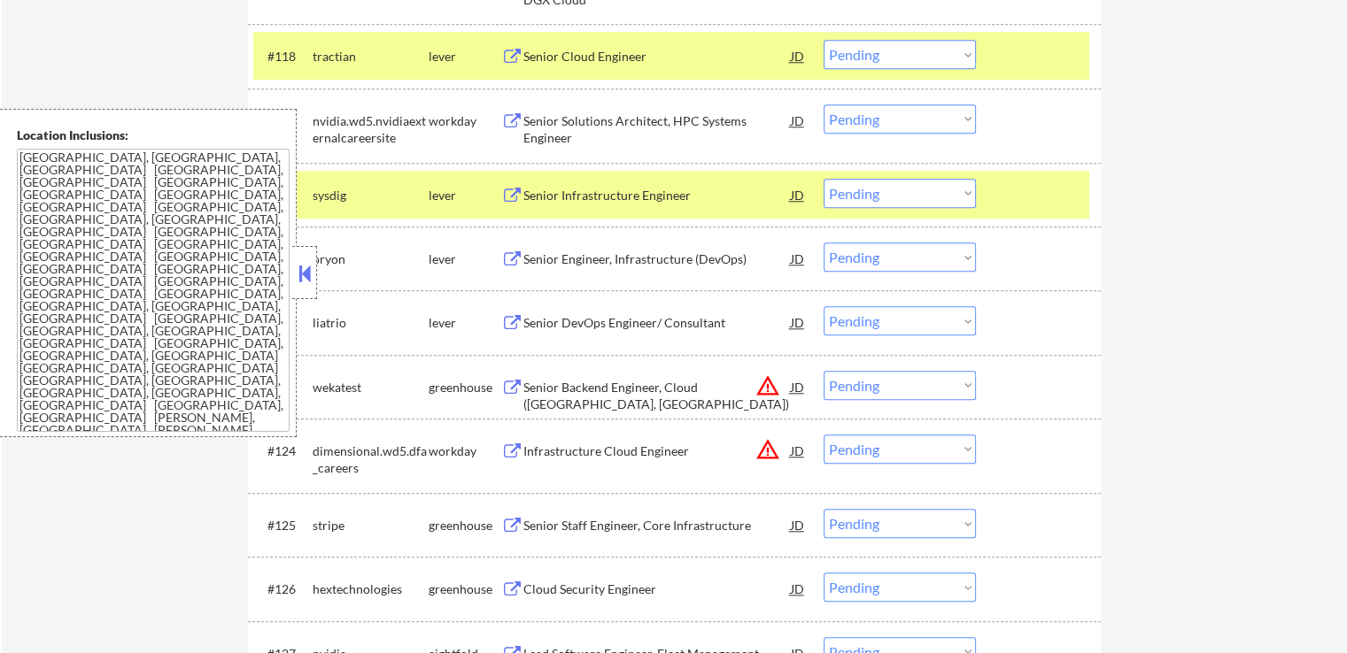
scroll to position [1771, 0]
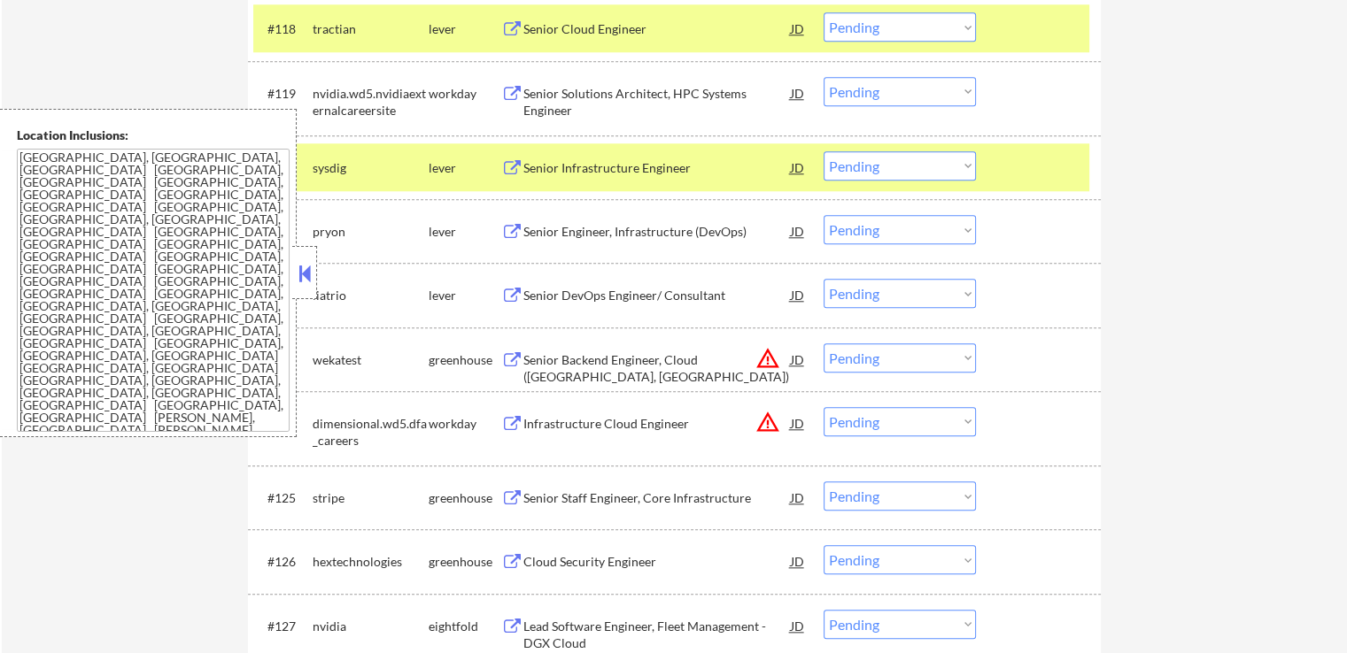
click at [530, 235] on div "Senior Engineer, Infrastructure (DevOps)" at bounding box center [656, 232] width 267 height 18
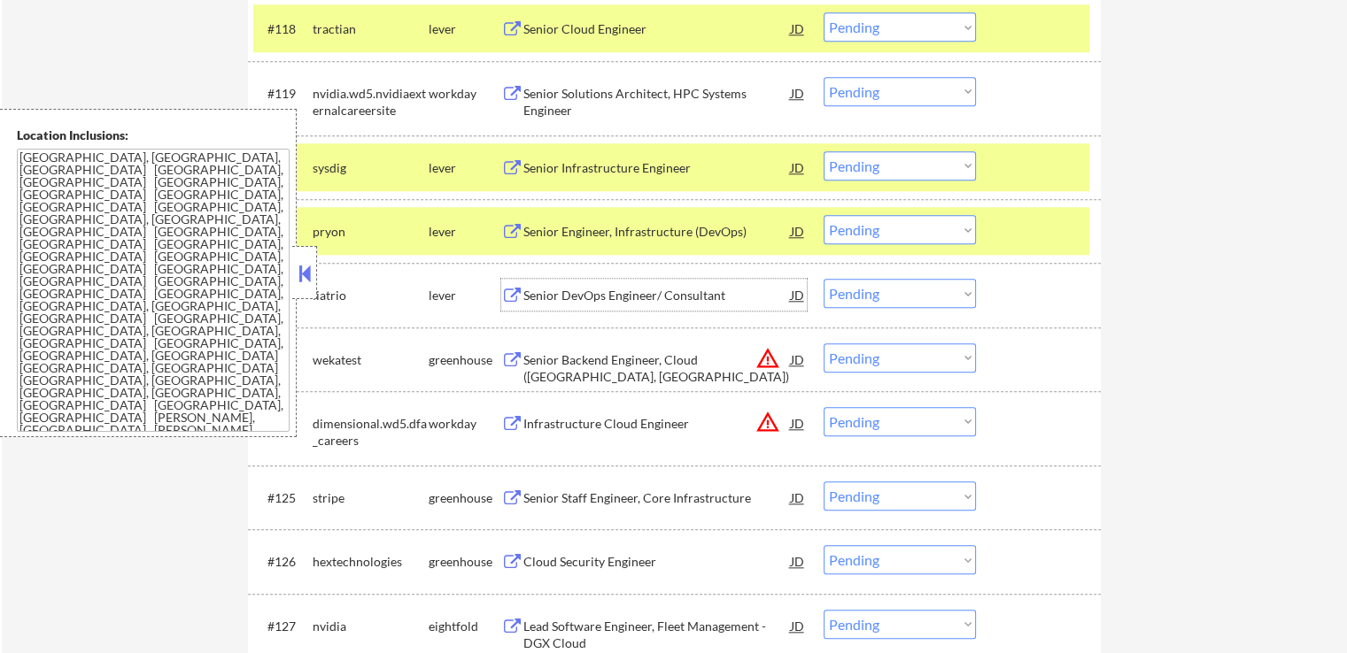
click at [542, 298] on div "Senior DevOps Engineer/ Consultant" at bounding box center [656, 296] width 267 height 18
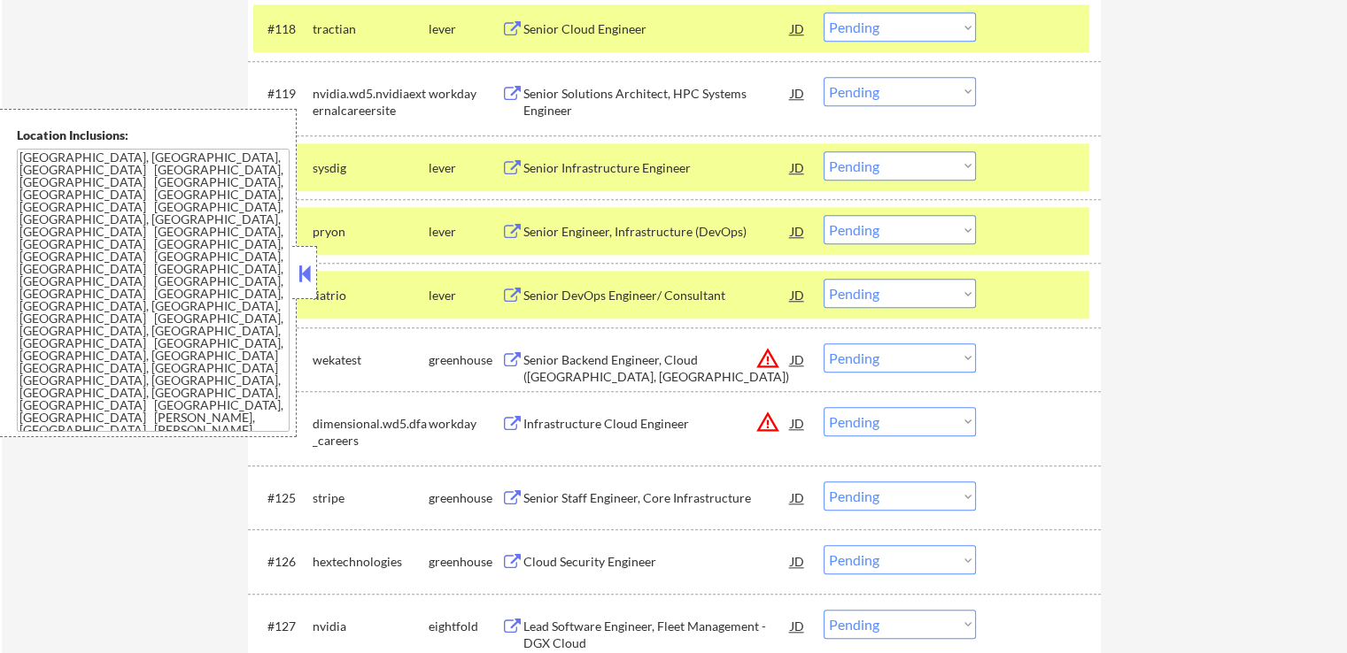
click at [549, 170] on div "Senior Infrastructure Engineer" at bounding box center [656, 168] width 267 height 18
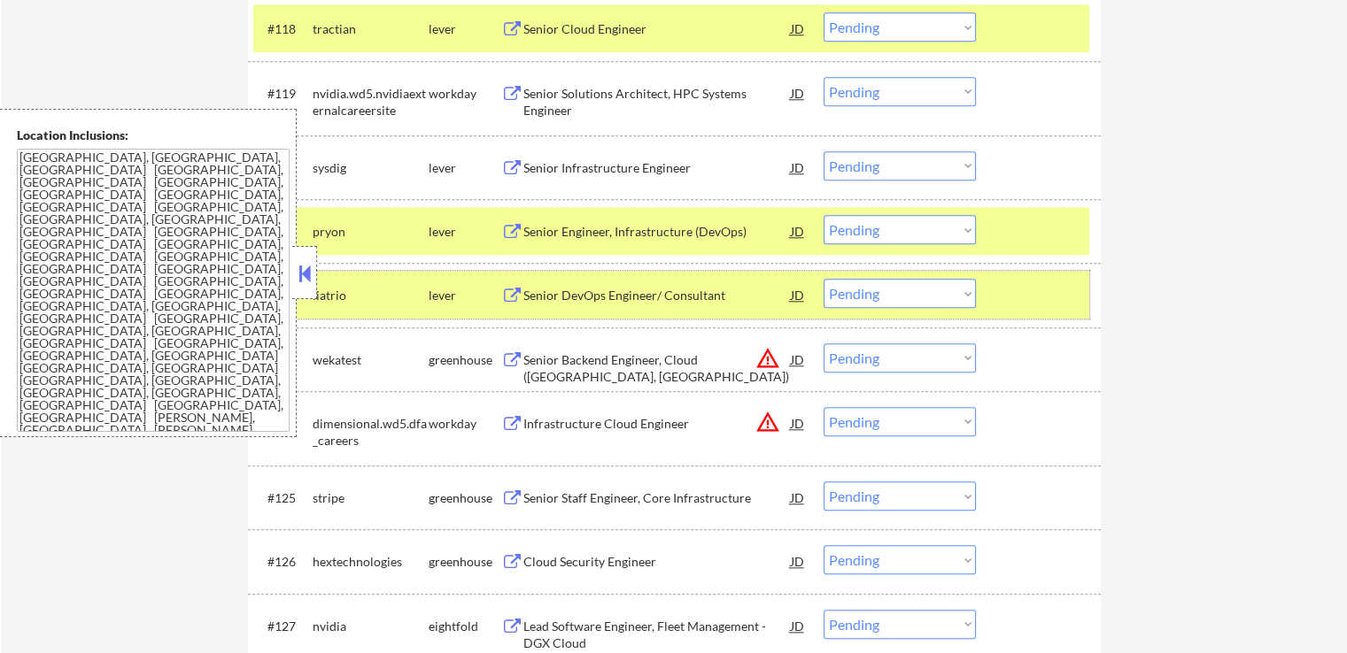
click at [1045, 297] on div at bounding box center [1040, 295] width 78 height 32
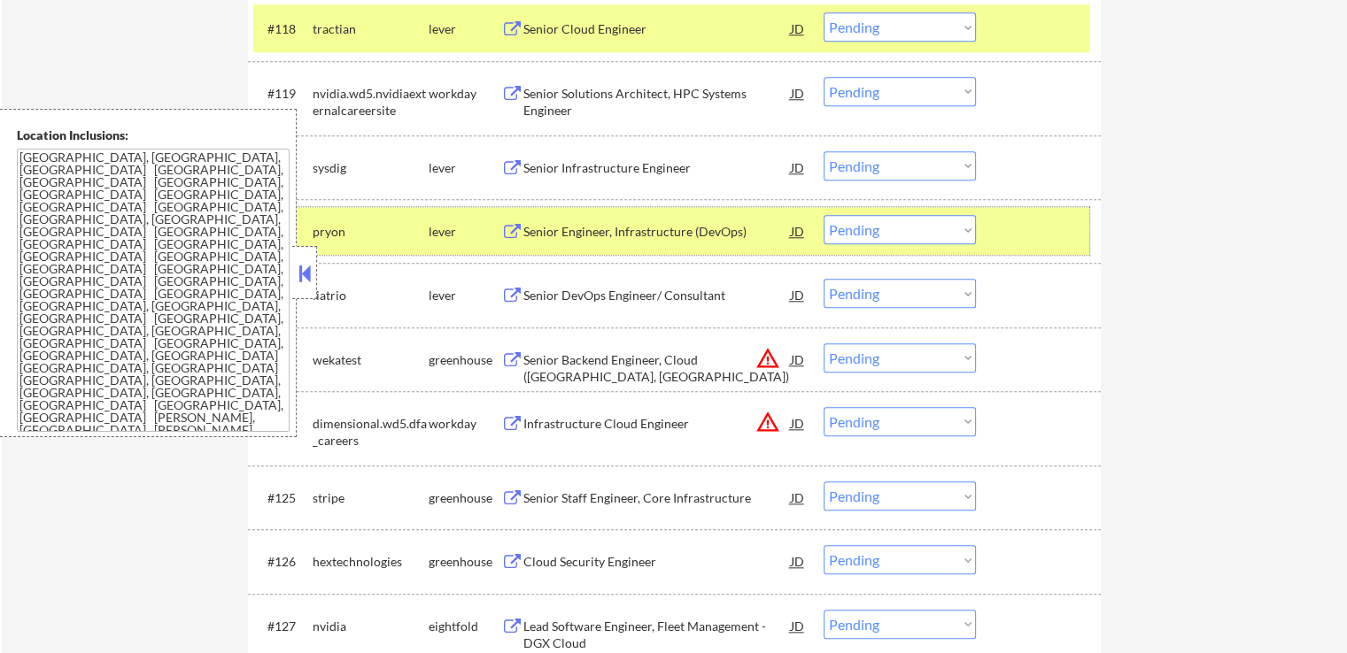
click at [1048, 231] on div at bounding box center [1040, 231] width 78 height 32
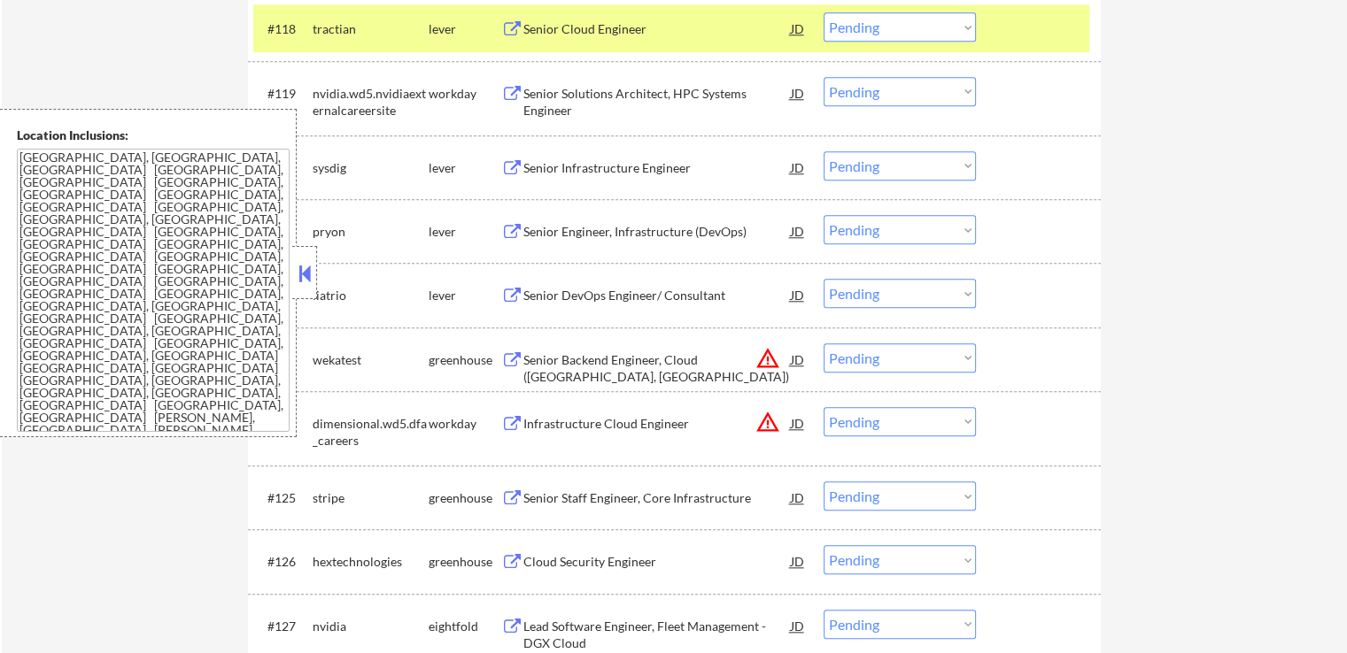
click at [1050, 38] on div at bounding box center [1040, 28] width 78 height 32
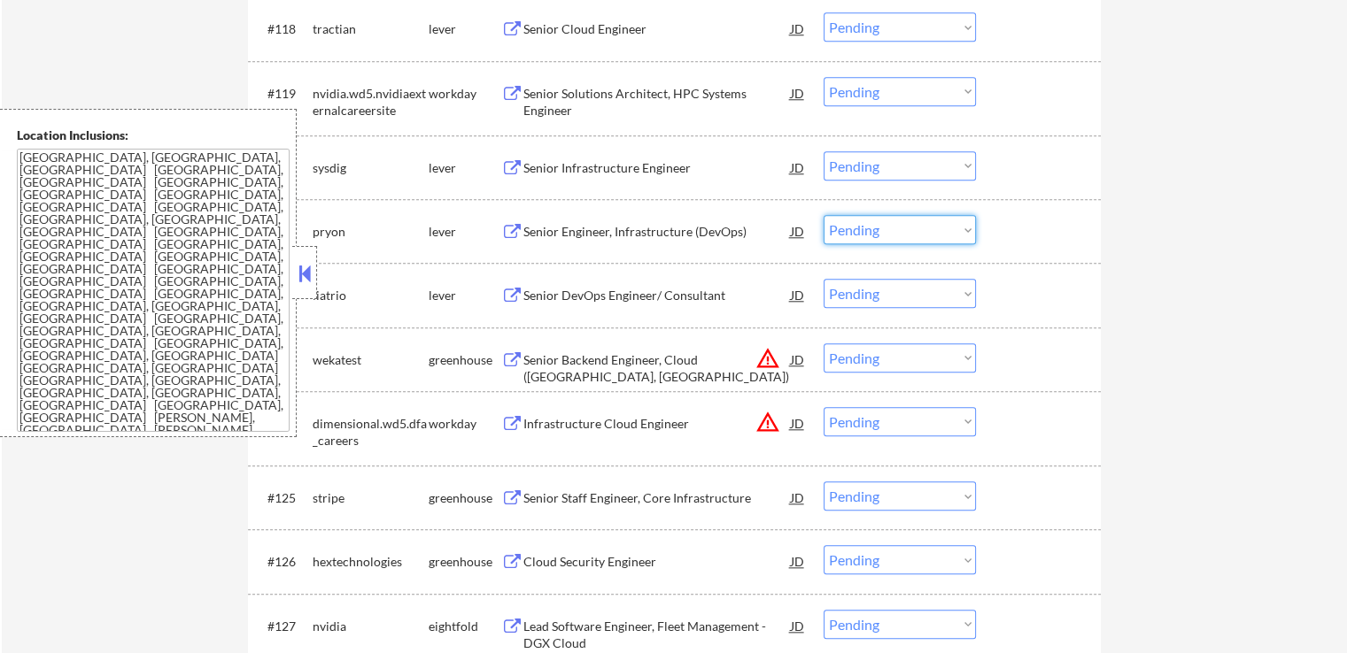
click at [878, 232] on select "Choose an option... Pending Applied Excluded (Questions) Excluded (Expired) Exc…" at bounding box center [900, 229] width 152 height 29
click at [824, 215] on select "Choose an option... Pending Applied Excluded (Questions) Excluded (Expired) Exc…" at bounding box center [900, 229] width 152 height 29
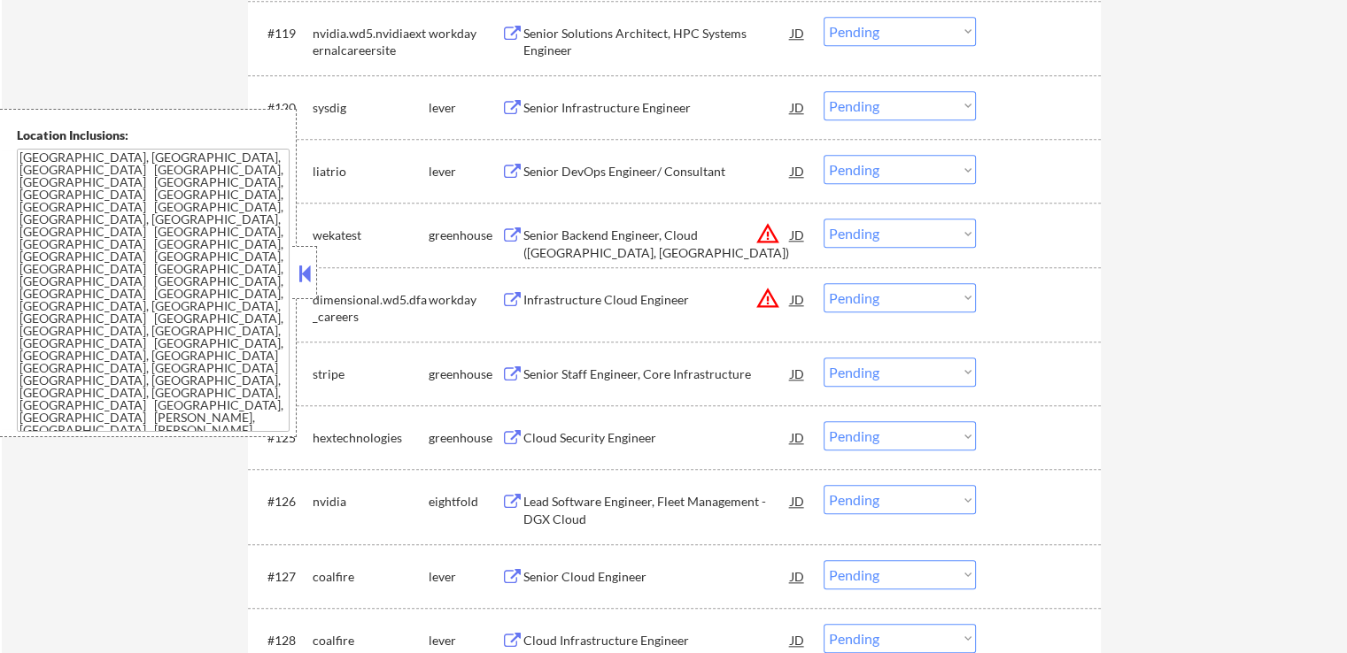
scroll to position [1860, 0]
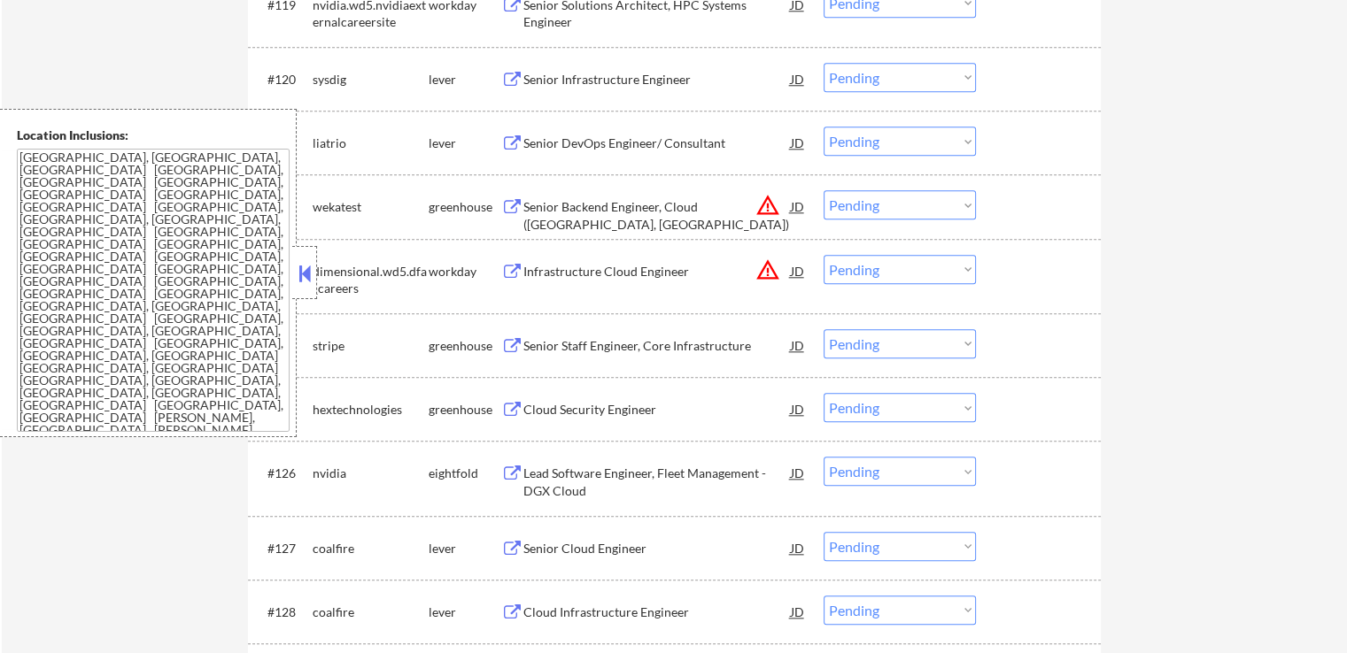
click at [936, 150] on select "Choose an option... Pending Applied Excluded (Questions) Excluded (Expired) Exc…" at bounding box center [900, 141] width 152 height 29
click at [824, 127] on select "Choose an option... Pending Applied Excluded (Questions) Excluded (Expired) Exc…" at bounding box center [900, 141] width 152 height 29
select select ""pending""
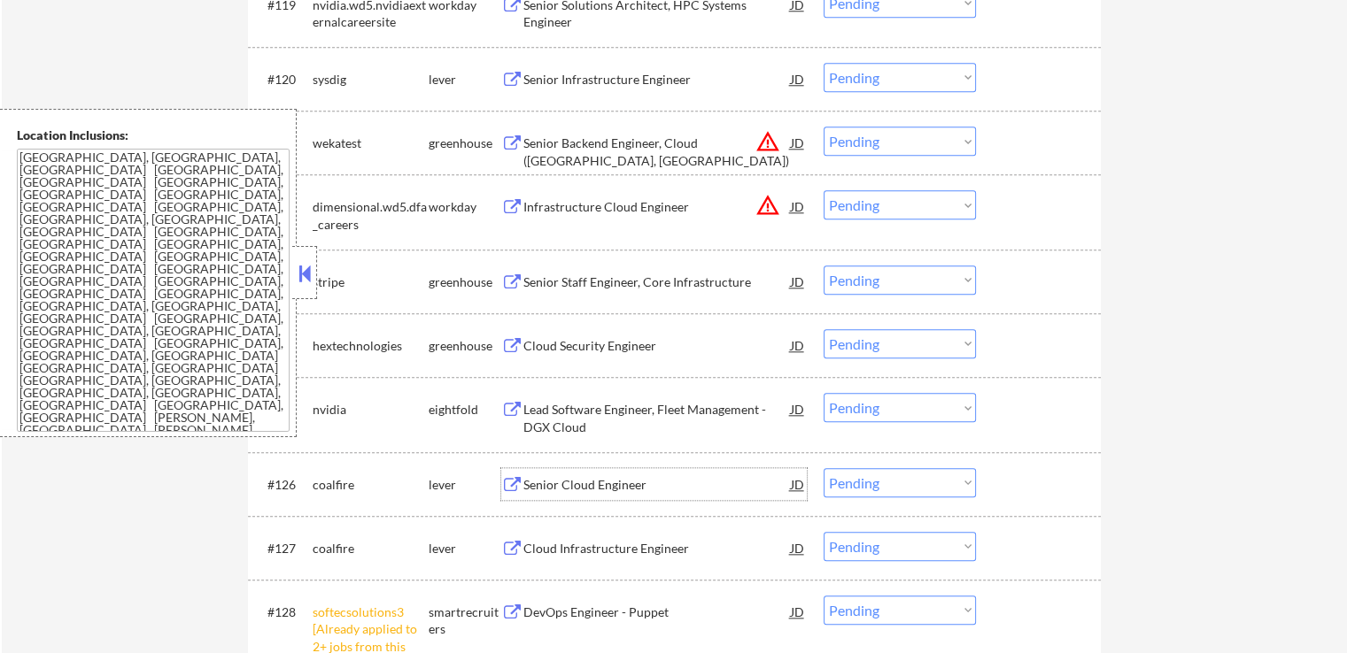
click at [552, 484] on div "Senior Cloud Engineer" at bounding box center [656, 485] width 267 height 18
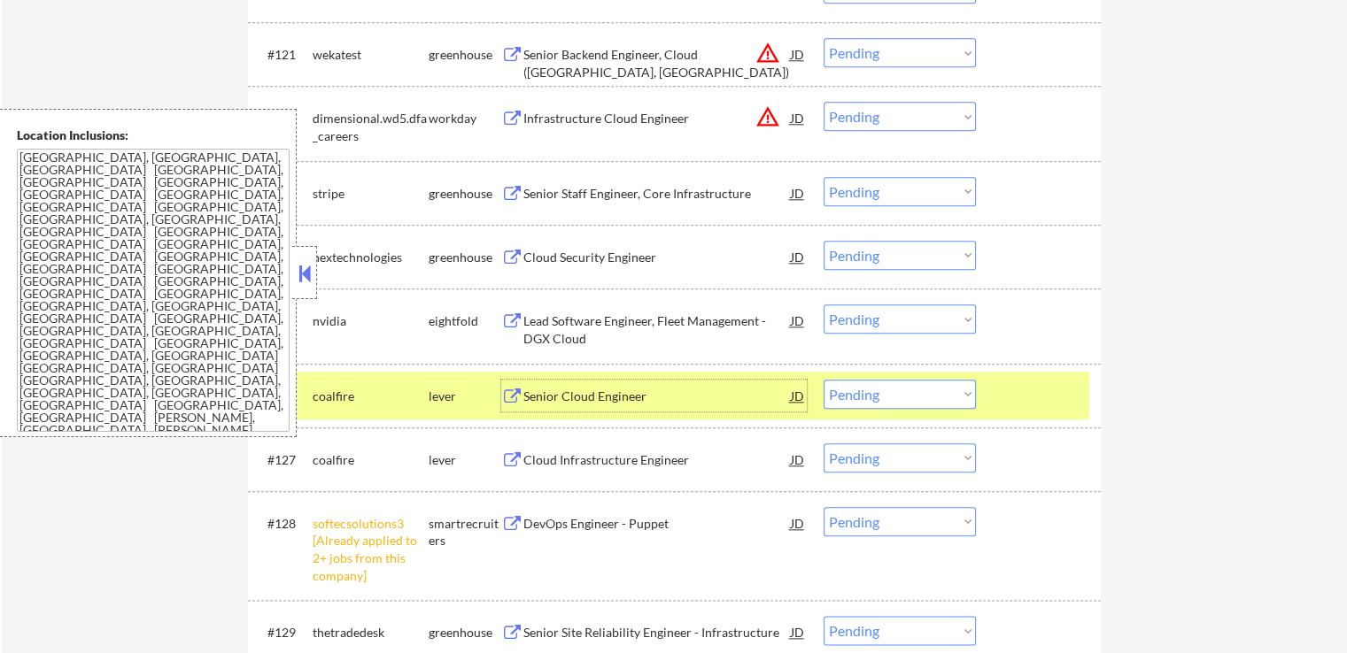
scroll to position [2037, 0]
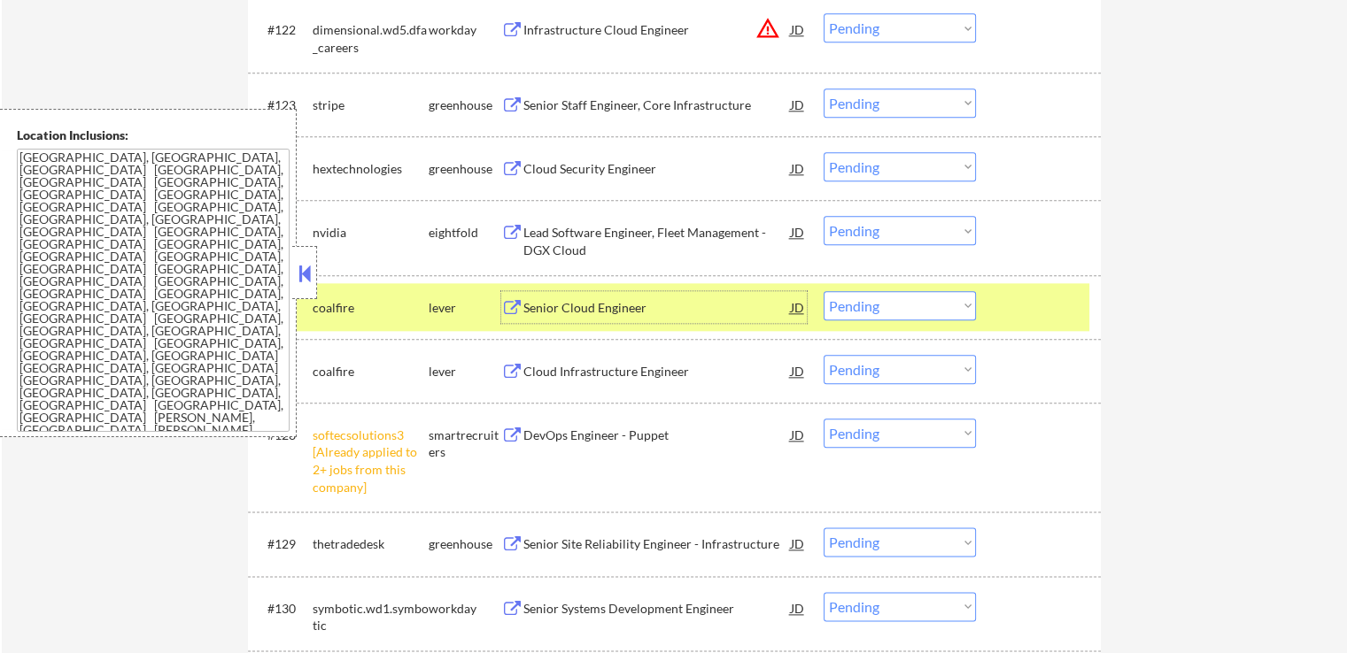
click at [917, 363] on select "Choose an option... Pending Applied Excluded (Questions) Excluded (Expired) Exc…" at bounding box center [900, 369] width 152 height 29
click at [824, 355] on select "Choose an option... Pending Applied Excluded (Questions) Excluded (Expired) Exc…" at bounding box center [900, 369] width 152 height 29
click at [899, 294] on select "Choose an option... Pending Applied Excluded (Questions) Excluded (Expired) Exc…" at bounding box center [900, 305] width 152 height 29
select select ""pending""
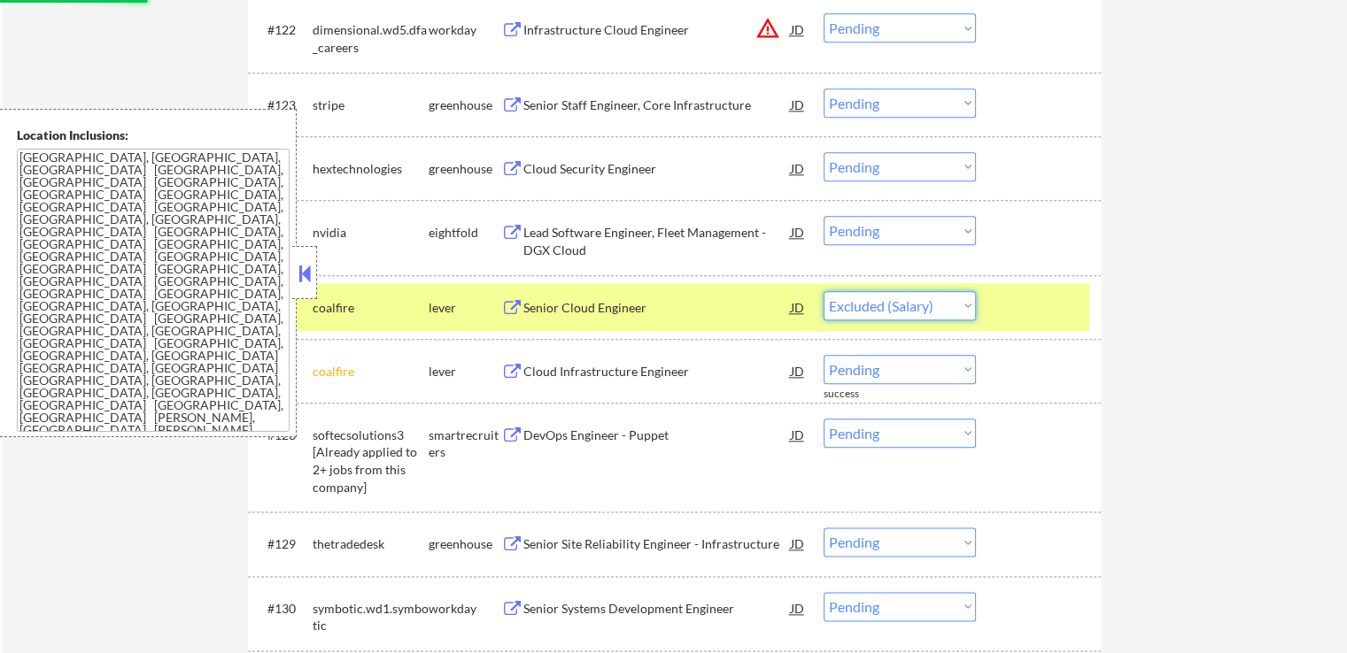
click at [824, 291] on select "Choose an option... Pending Applied Excluded (Questions) Excluded (Expired) Exc…" at bounding box center [900, 305] width 152 height 29
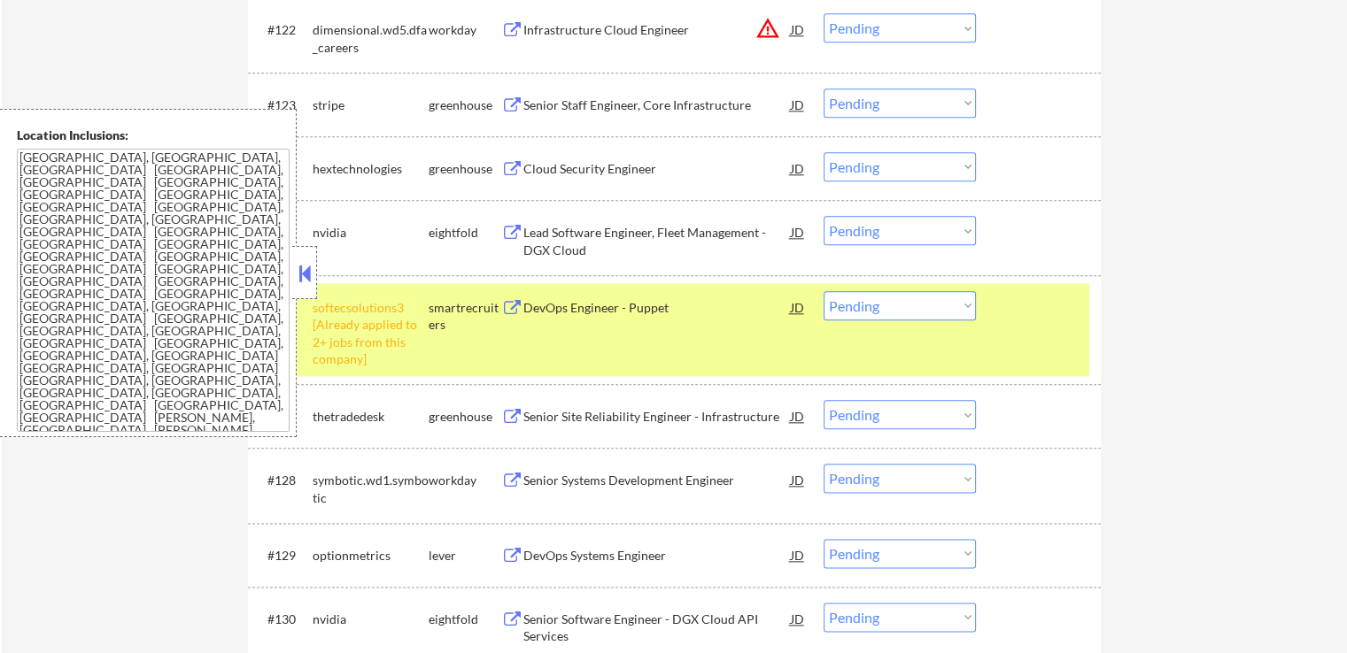
click at [942, 298] on select "Choose an option... Pending Applied Excluded (Questions) Excluded (Expired) Exc…" at bounding box center [900, 305] width 152 height 29
click at [824, 291] on select "Choose an option... Pending Applied Excluded (Questions) Excluded (Expired) Exc…" at bounding box center [900, 305] width 152 height 29
select select ""pending""
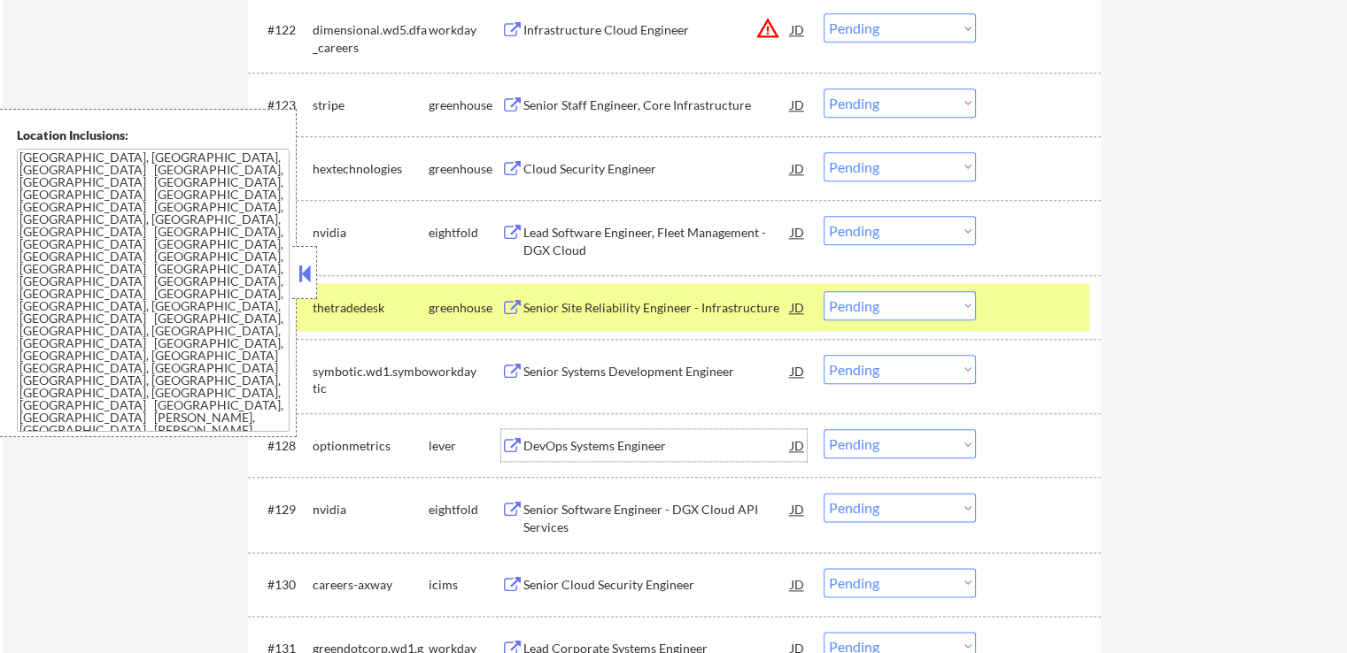
click at [575, 444] on div "DevOps Systems Engineer" at bounding box center [656, 446] width 267 height 18
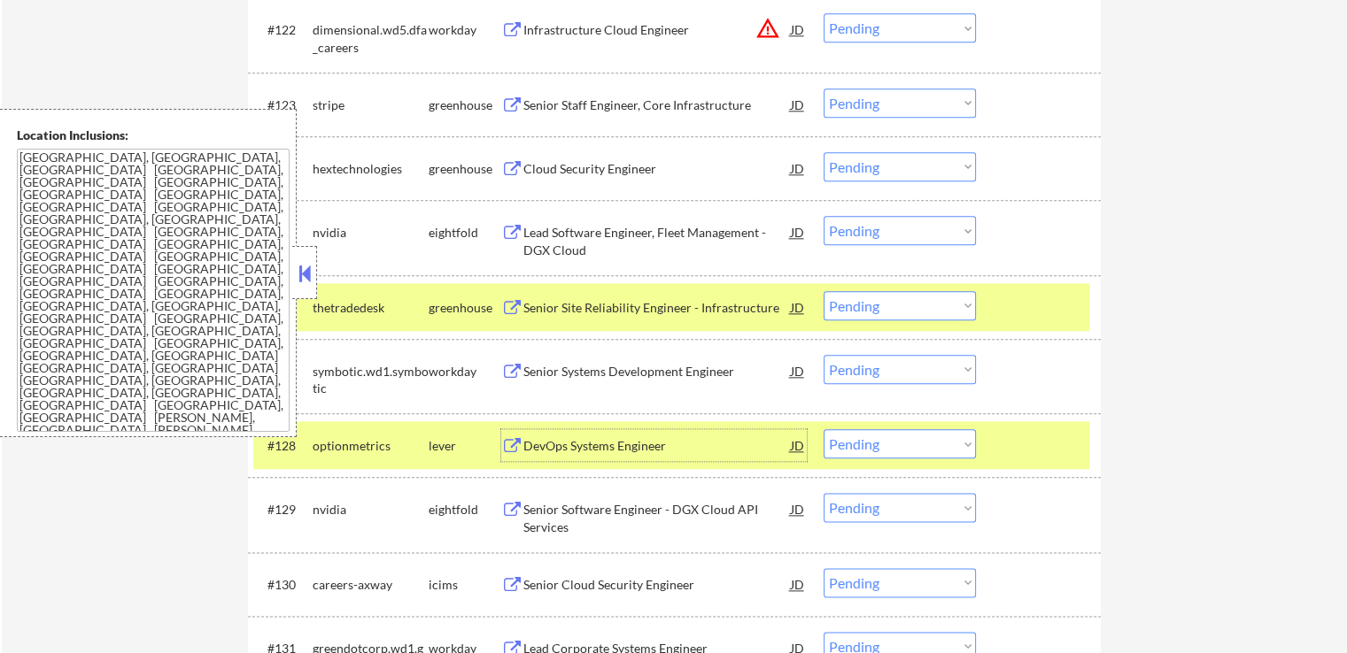
click at [575, 452] on div "DevOps Systems Engineer" at bounding box center [656, 446] width 267 height 18
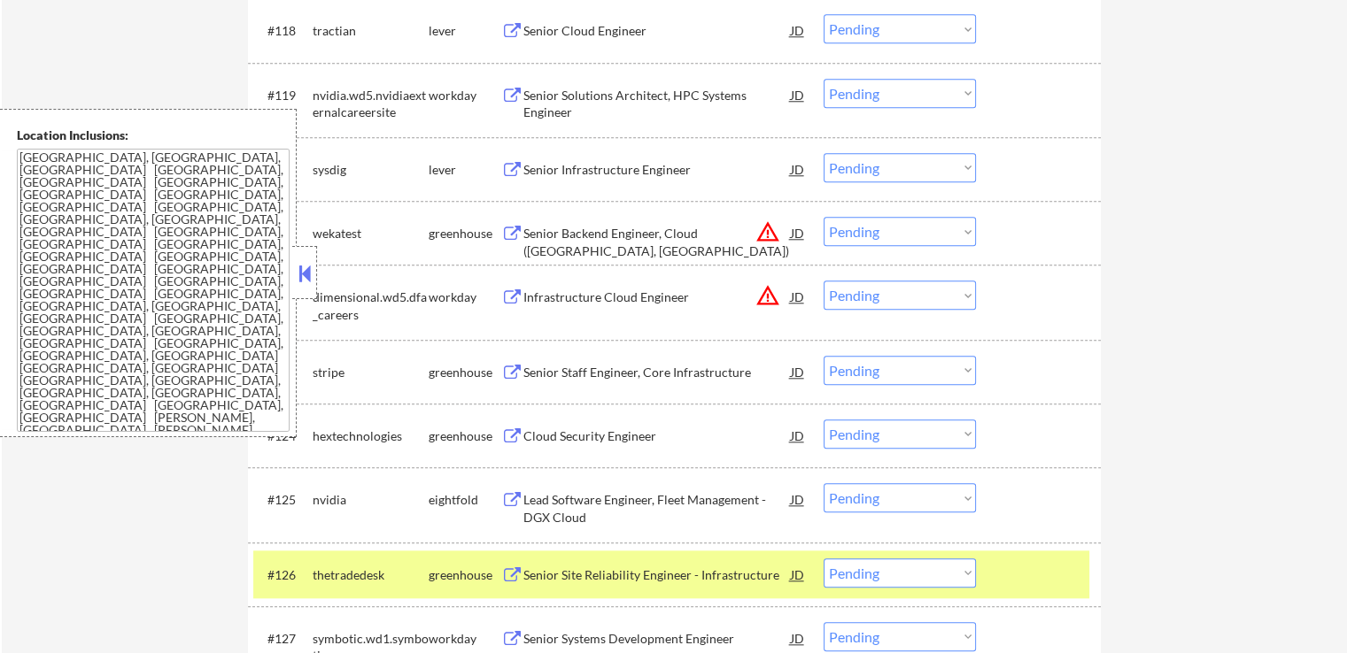
scroll to position [1771, 0]
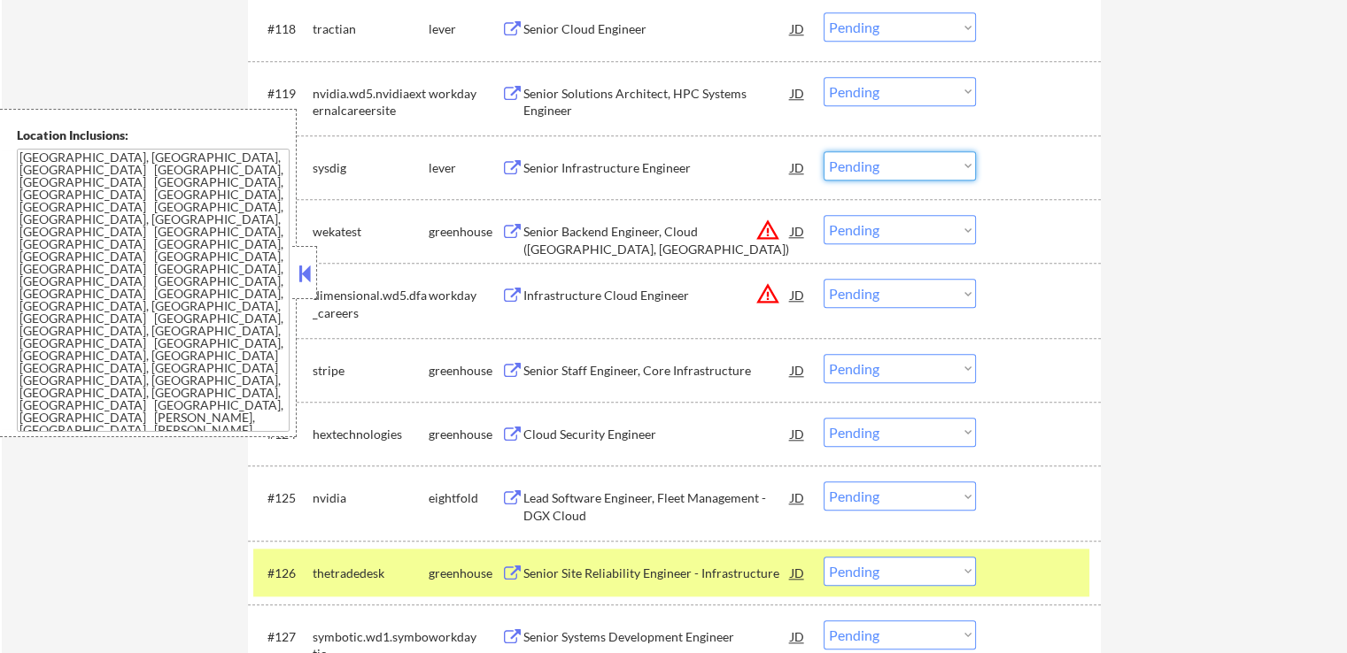
drag, startPoint x: 874, startPoint y: 167, endPoint x: 879, endPoint y: 179, distance: 12.7
click at [874, 167] on select "Choose an option... Pending Applied Excluded (Questions) Excluded (Expired) Exc…" at bounding box center [900, 165] width 152 height 29
click at [824, 151] on select "Choose an option... Pending Applied Excluded (Questions) Excluded (Expired) Exc…" at bounding box center [900, 165] width 152 height 29
select select ""pending""
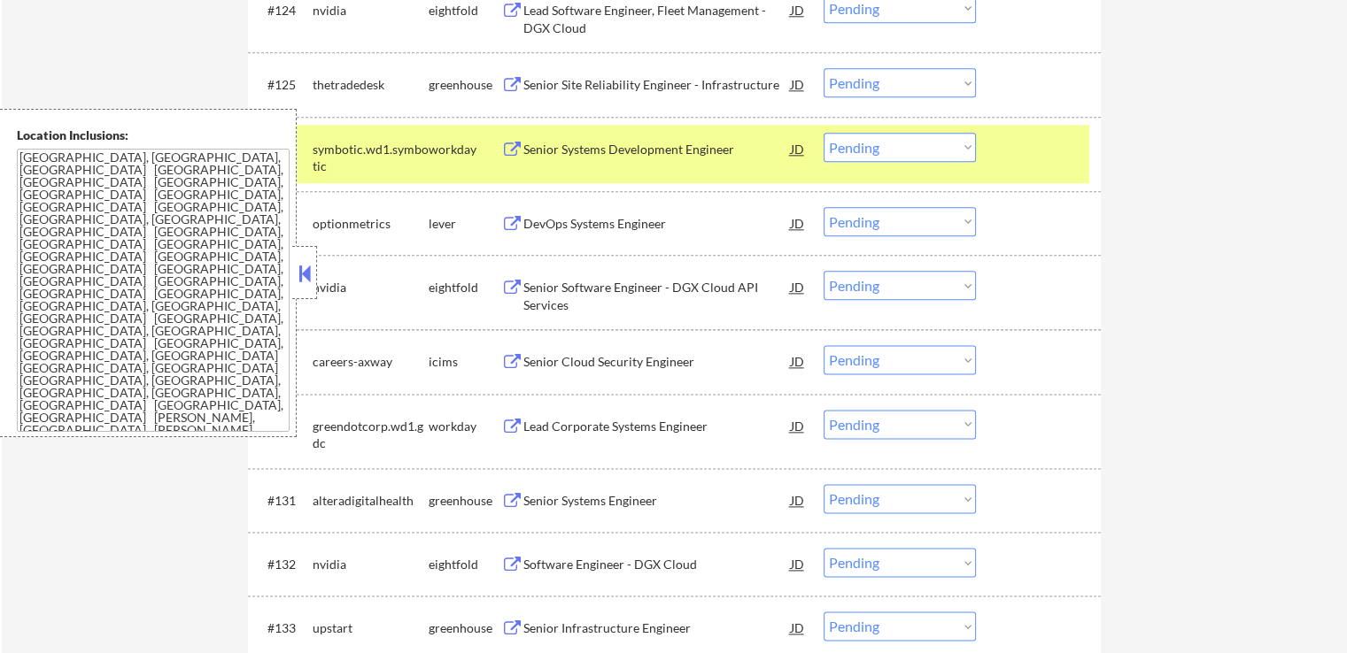
scroll to position [2214, 0]
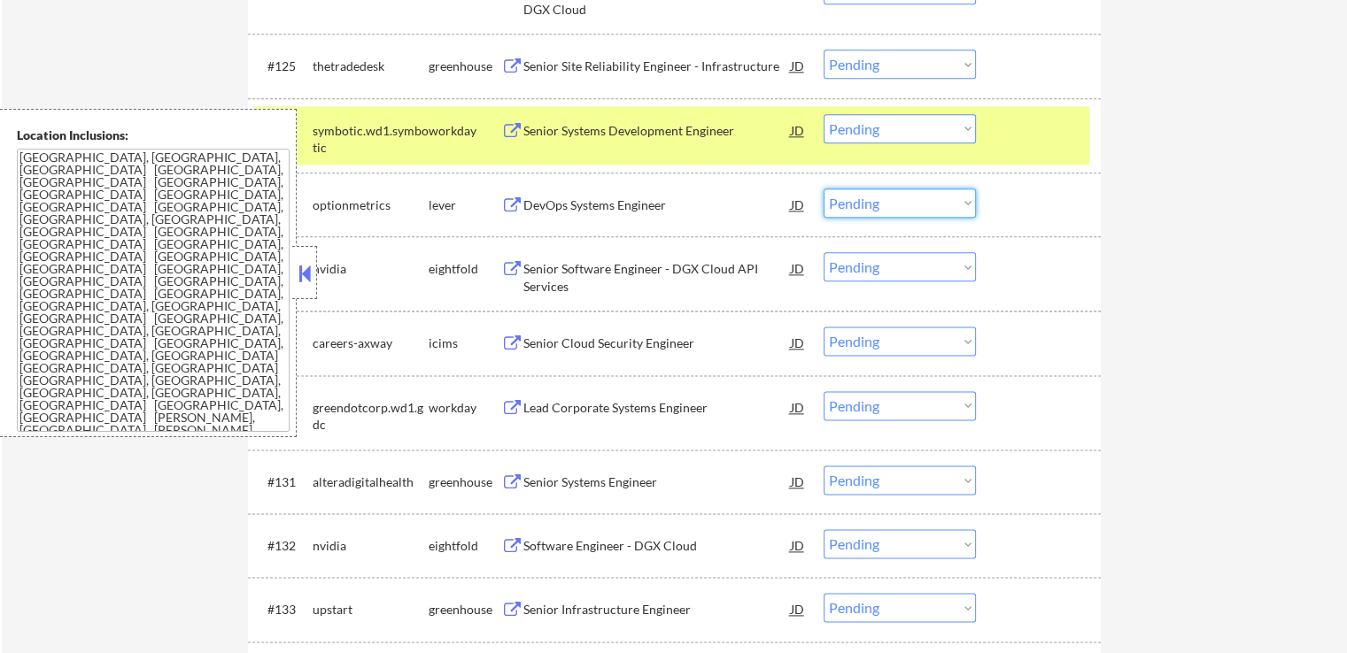
click at [851, 203] on select "Choose an option... Pending Applied Excluded (Questions) Excluded (Expired) Exc…" at bounding box center [900, 203] width 152 height 29
click at [824, 189] on select "Choose an option... Pending Applied Excluded (Questions) Excluded (Expired) Exc…" at bounding box center [900, 203] width 152 height 29
select select ""pending""
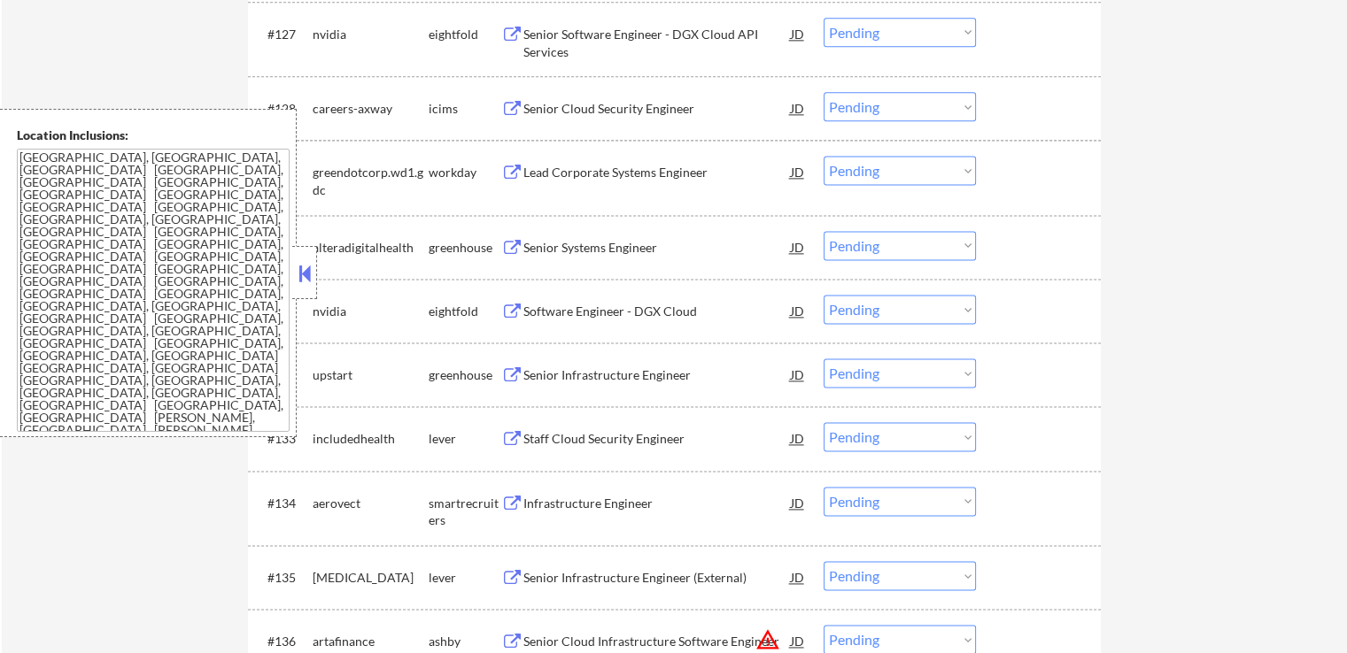
scroll to position [2391, 0]
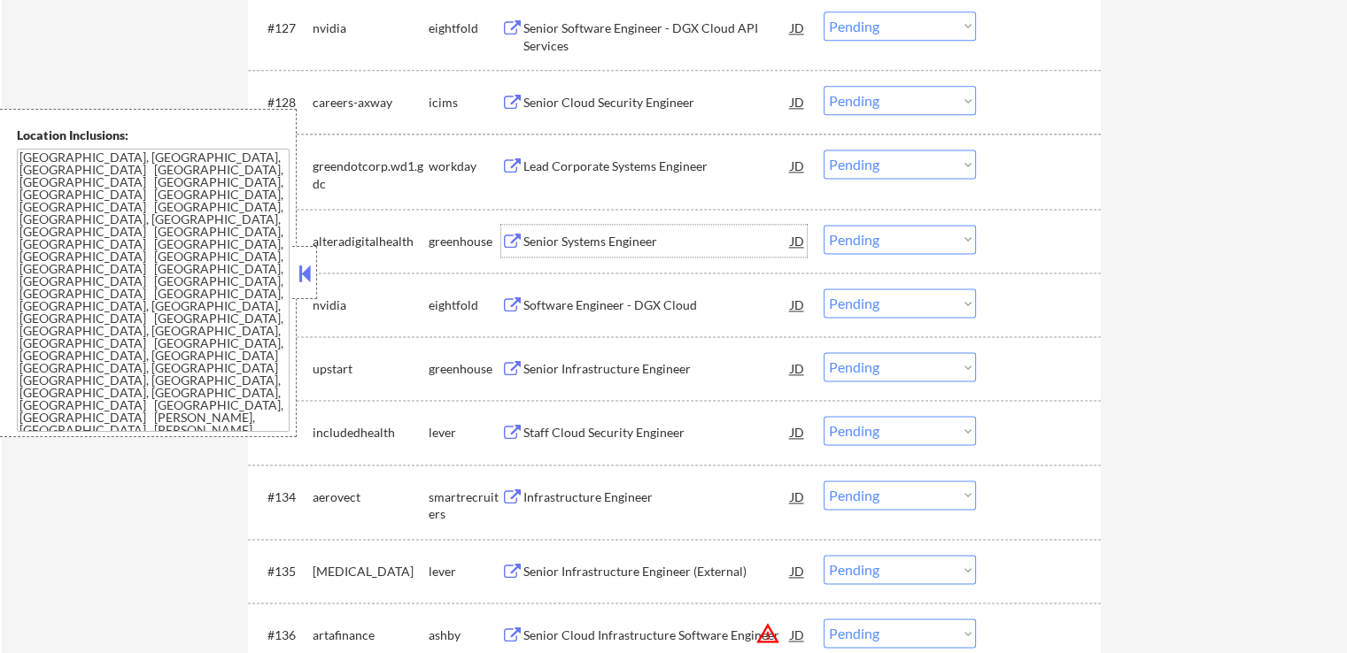
click at [565, 240] on div "Senior Systems Engineer" at bounding box center [656, 242] width 267 height 18
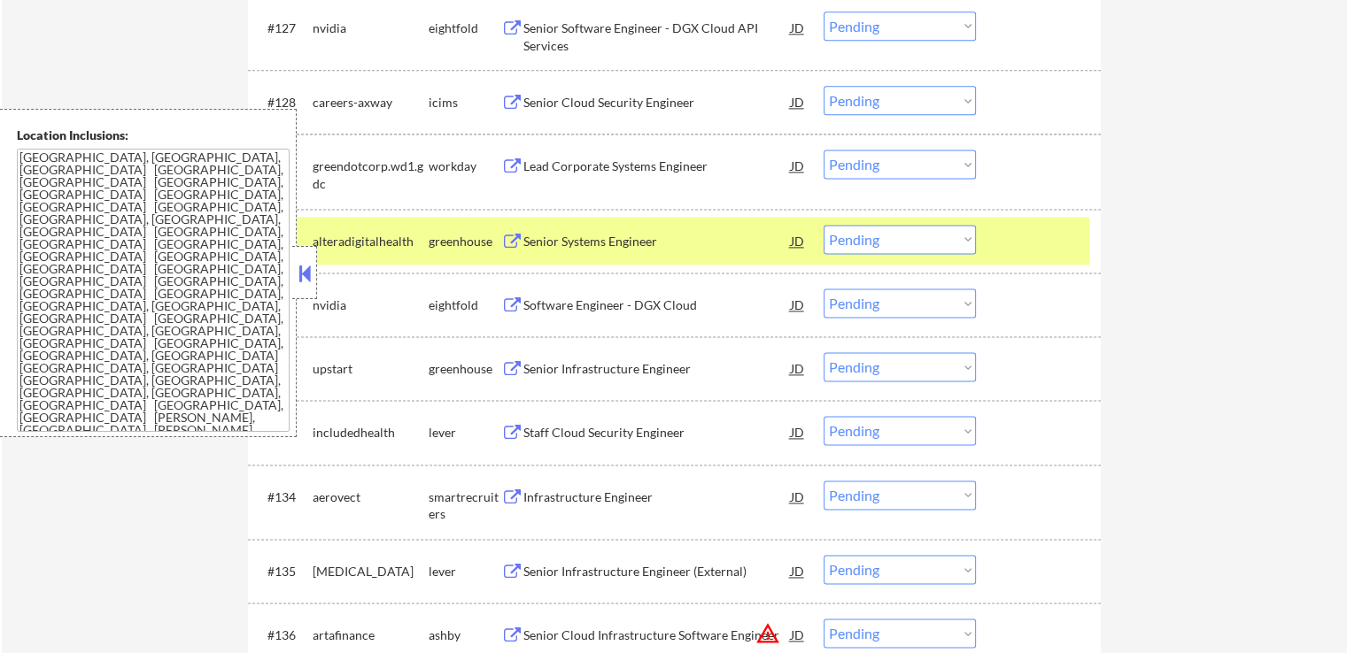
click at [530, 350] on div "#132 upstart greenhouse Senior Infrastructure Engineer JD warning_amber Choose …" at bounding box center [671, 368] width 836 height 48
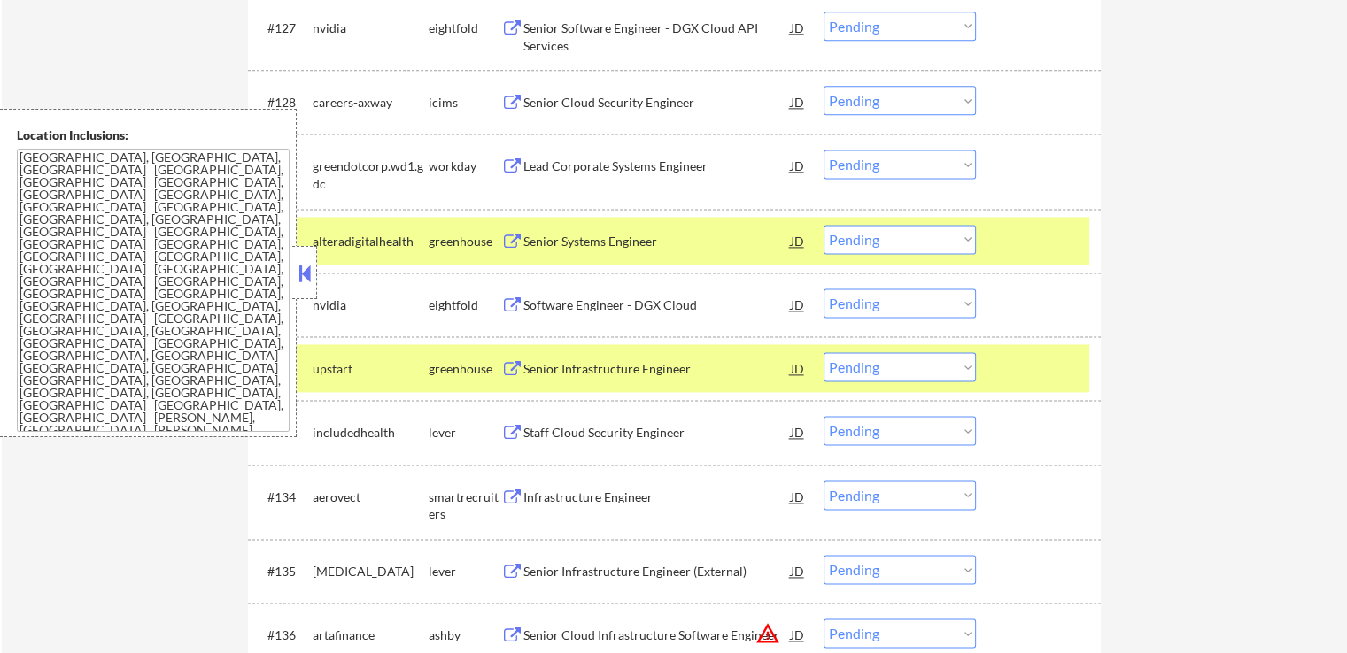
click at [536, 431] on div "Staff Cloud Security Engineer" at bounding box center [656, 433] width 267 height 18
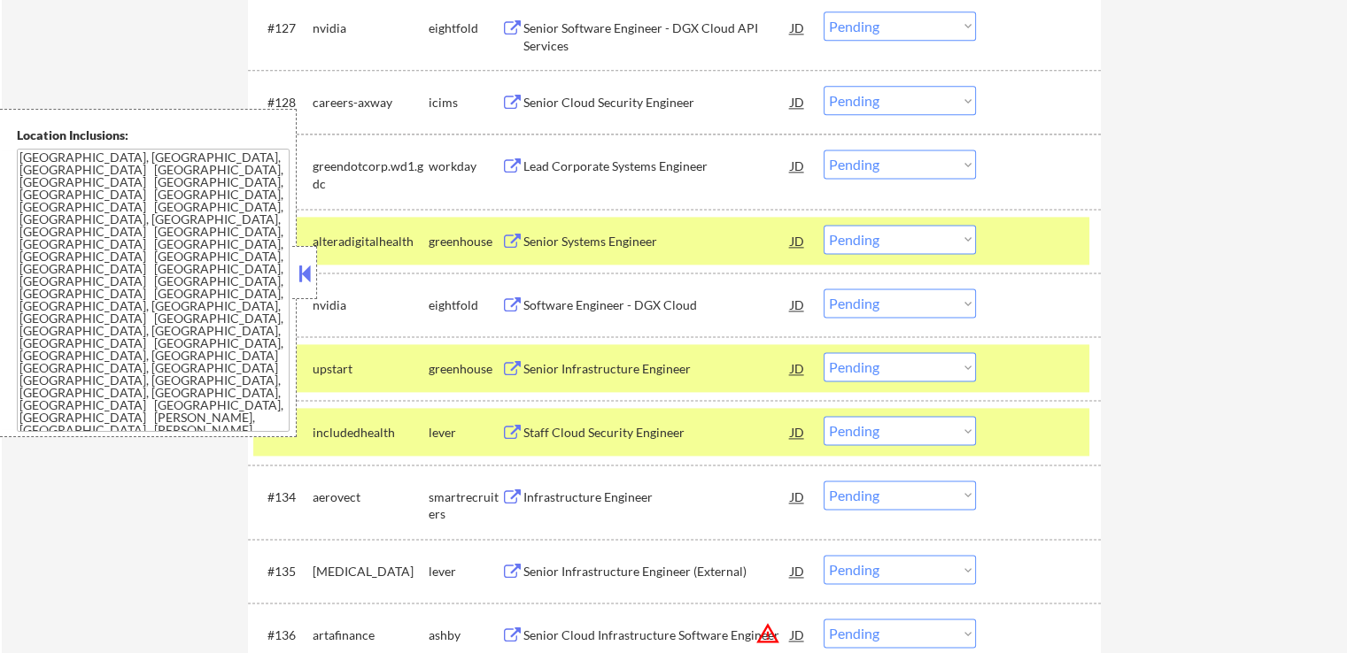
click at [537, 499] on div "Infrastructure Engineer" at bounding box center [656, 498] width 267 height 18
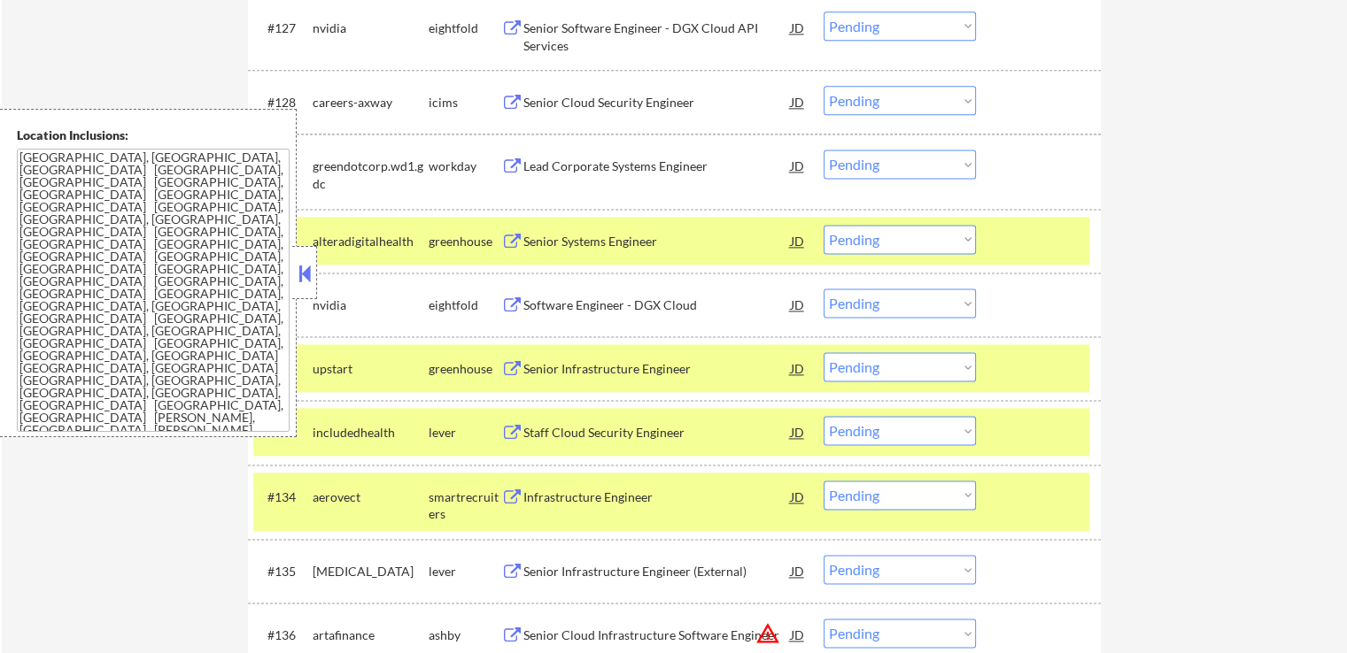
click at [542, 574] on div "Senior Infrastructure Engineer (External)" at bounding box center [656, 572] width 267 height 18
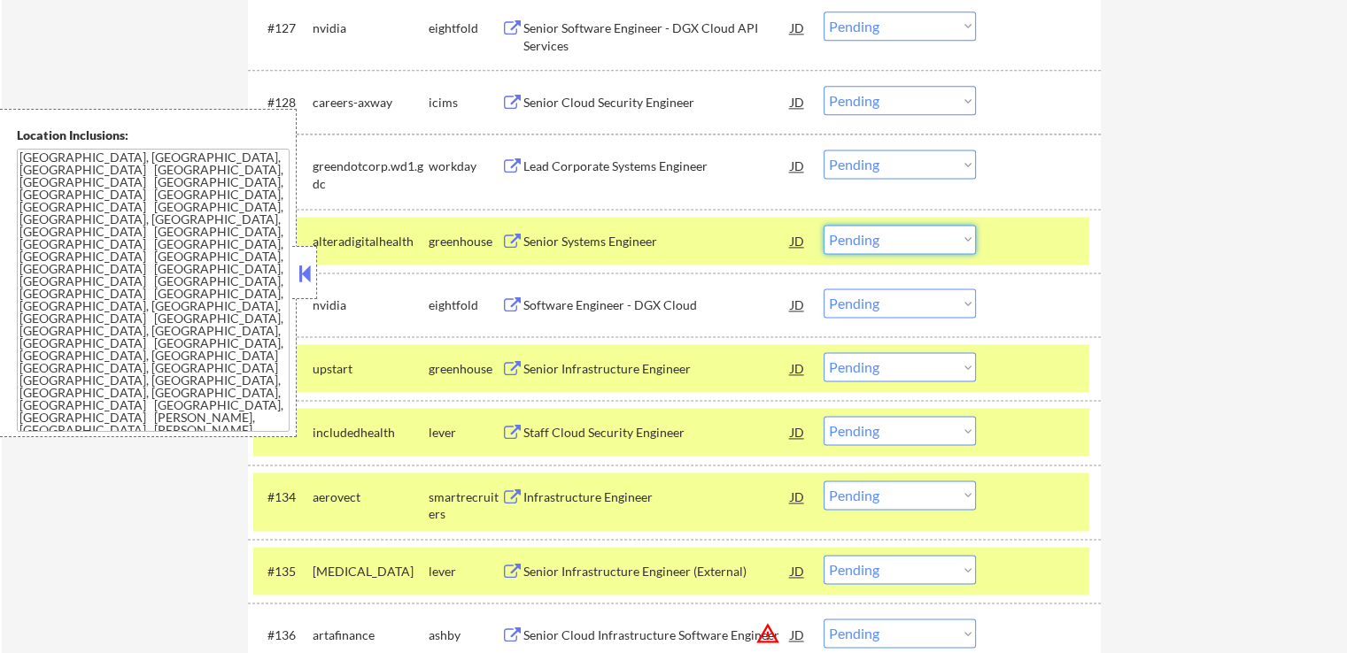
drag, startPoint x: 893, startPoint y: 239, endPoint x: 895, endPoint y: 250, distance: 11.0
click at [893, 239] on select "Choose an option... Pending Applied Excluded (Questions) Excluded (Expired) Exc…" at bounding box center [900, 239] width 152 height 29
click at [824, 225] on select "Choose an option... Pending Applied Excluded (Questions) Excluded (Expired) Exc…" at bounding box center [900, 239] width 152 height 29
select select ""pending""
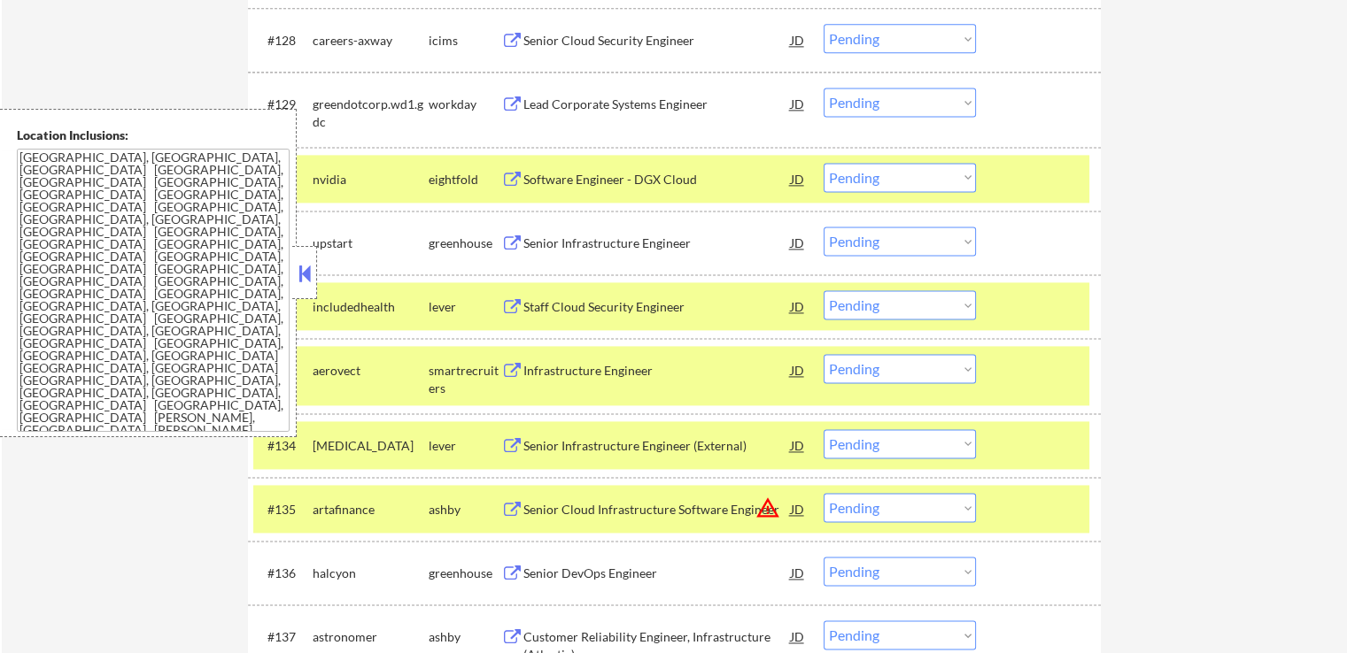
scroll to position [2568, 0]
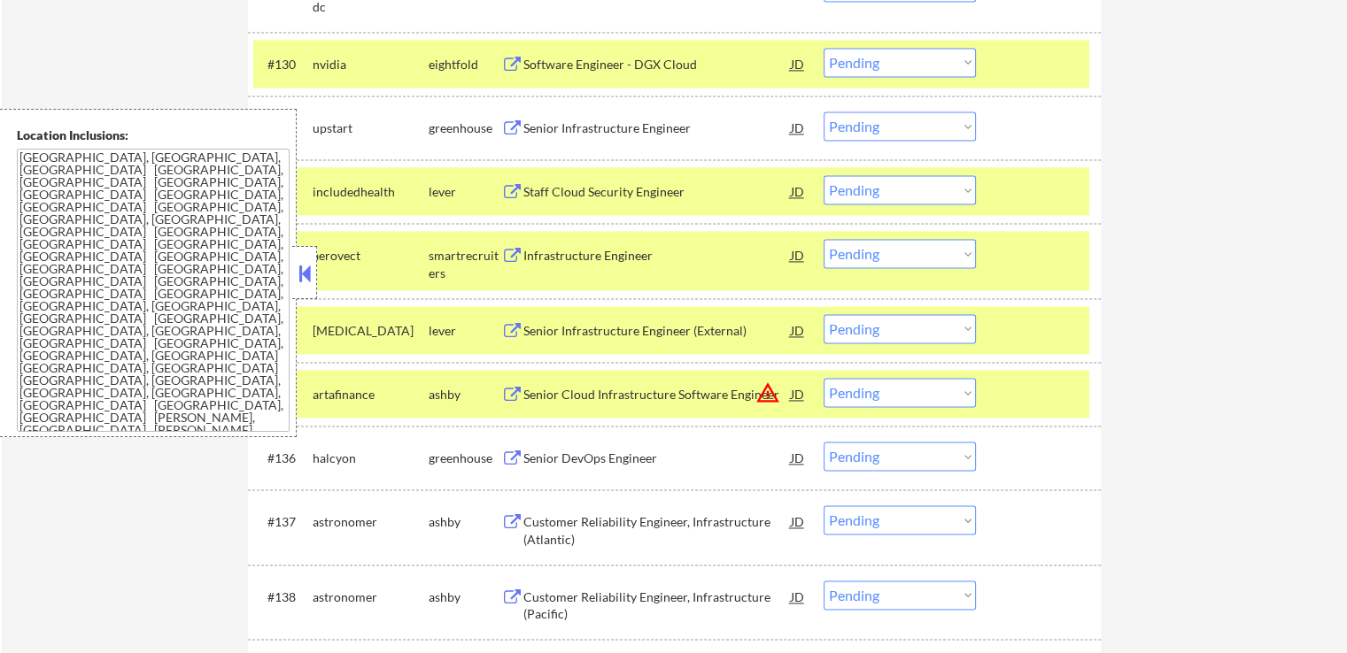
drag, startPoint x: 875, startPoint y: 183, endPoint x: 888, endPoint y: 203, distance: 23.6
click at [875, 183] on select "Choose an option... Pending Applied Excluded (Questions) Excluded (Expired) Exc…" at bounding box center [900, 189] width 152 height 29
click at [824, 175] on select "Choose an option... Pending Applied Excluded (Questions) Excluded (Expired) Exc…" at bounding box center [900, 189] width 152 height 29
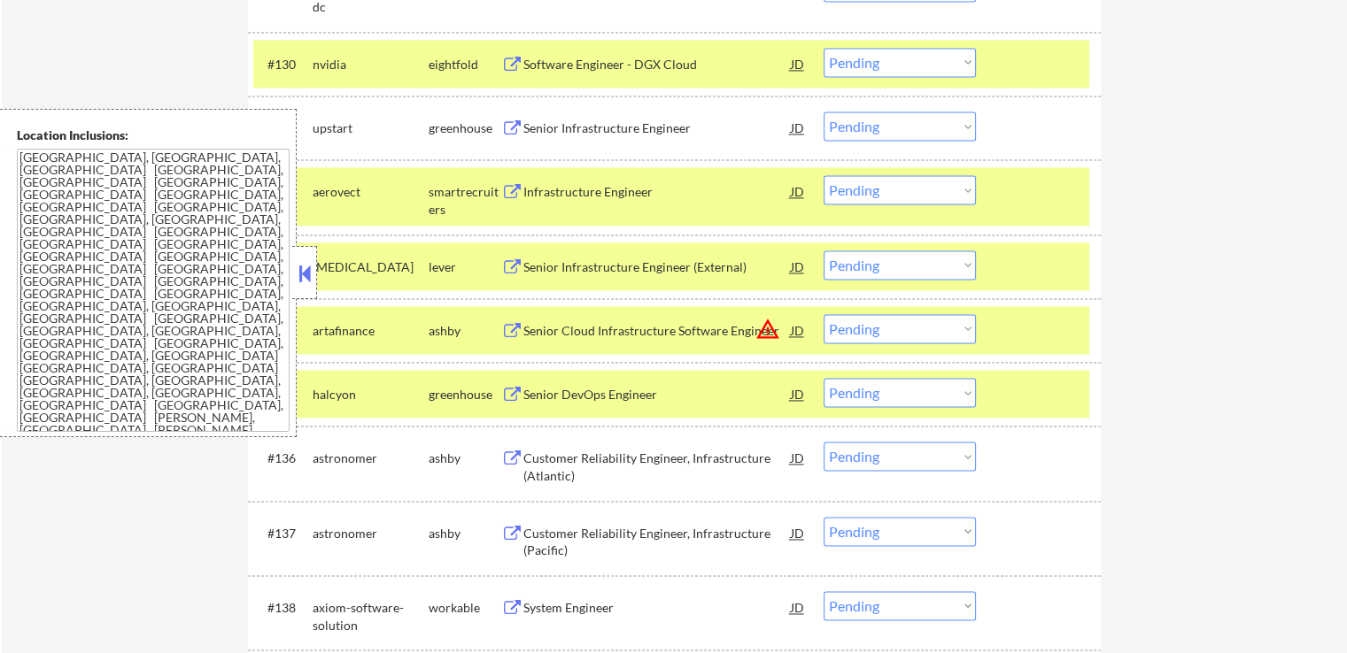
drag, startPoint x: 878, startPoint y: 192, endPoint x: 885, endPoint y: 203, distance: 12.3
click at [878, 192] on select "Choose an option... Pending Applied Excluded (Questions) Excluded (Expired) Exc…" at bounding box center [900, 189] width 152 height 29
click at [824, 175] on select "Choose an option... Pending Applied Excluded (Questions) Excluded (Expired) Exc…" at bounding box center [900, 189] width 152 height 29
click at [563, 127] on div "Senior Infrastructure Engineer" at bounding box center [656, 129] width 267 height 18
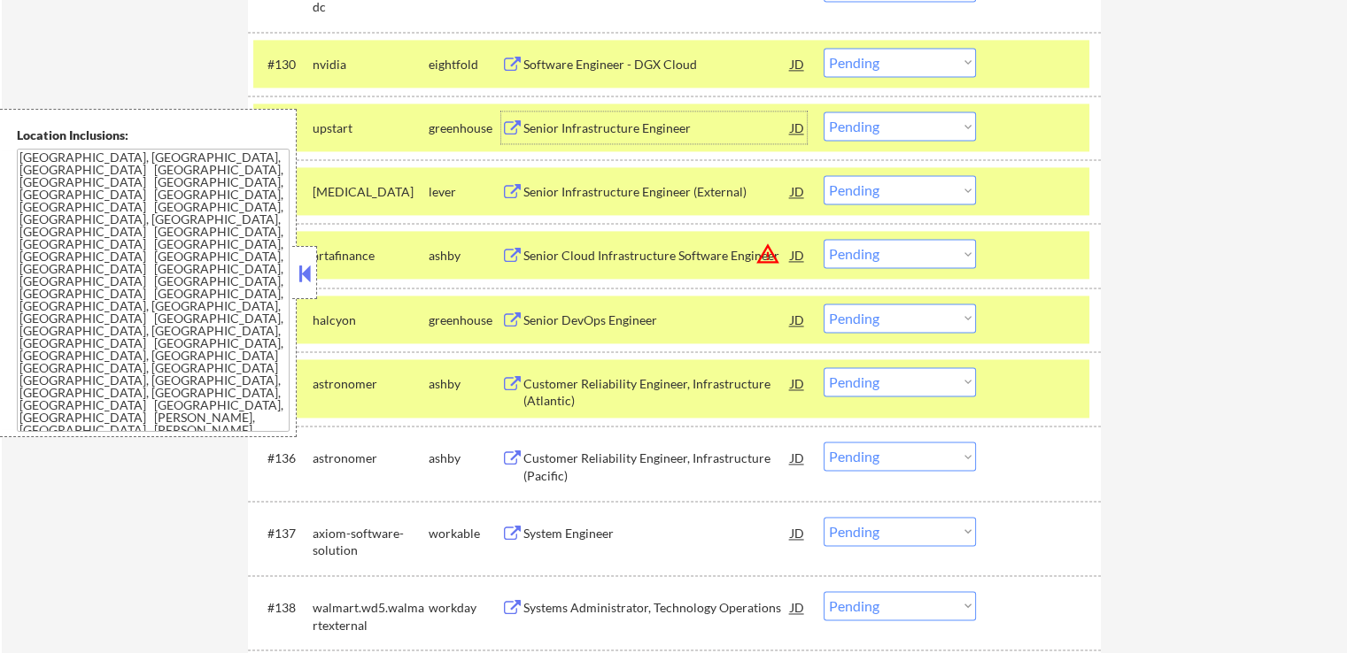
drag, startPoint x: 886, startPoint y: 187, endPoint x: 888, endPoint y: 203, distance: 16.0
click at [887, 189] on select "Choose an option... Pending Applied Excluded (Questions) Excluded (Expired) Exc…" at bounding box center [900, 189] width 152 height 29
click at [824, 175] on select "Choose an option... Pending Applied Excluded (Questions) Excluded (Expired) Exc…" at bounding box center [900, 189] width 152 height 29
select select ""pending""
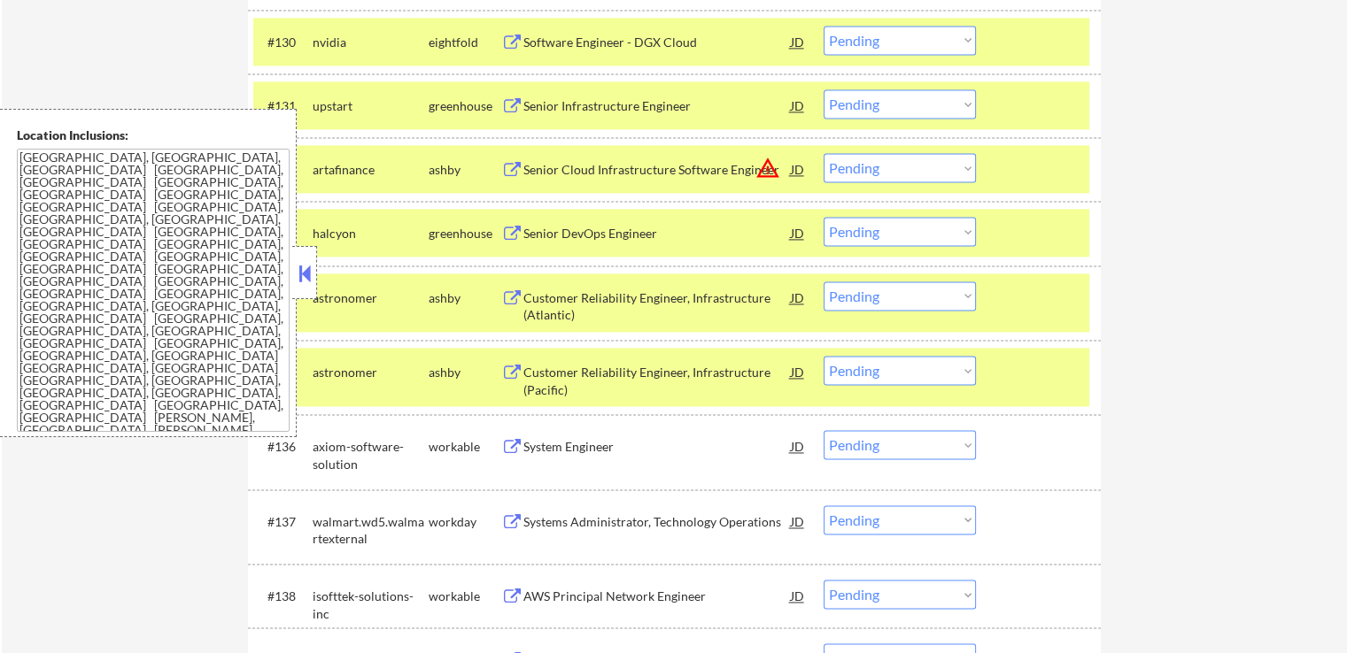
scroll to position [2656, 0]
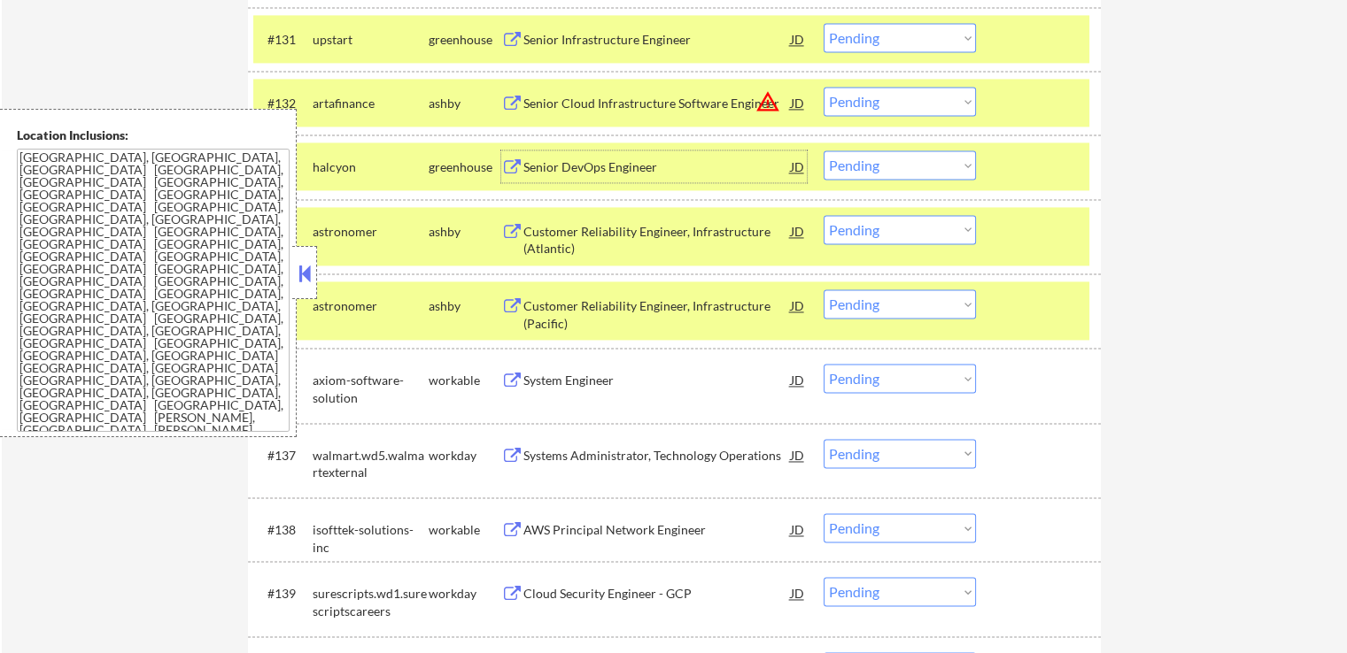
click at [537, 164] on div "Senior DevOps Engineer" at bounding box center [656, 168] width 267 height 18
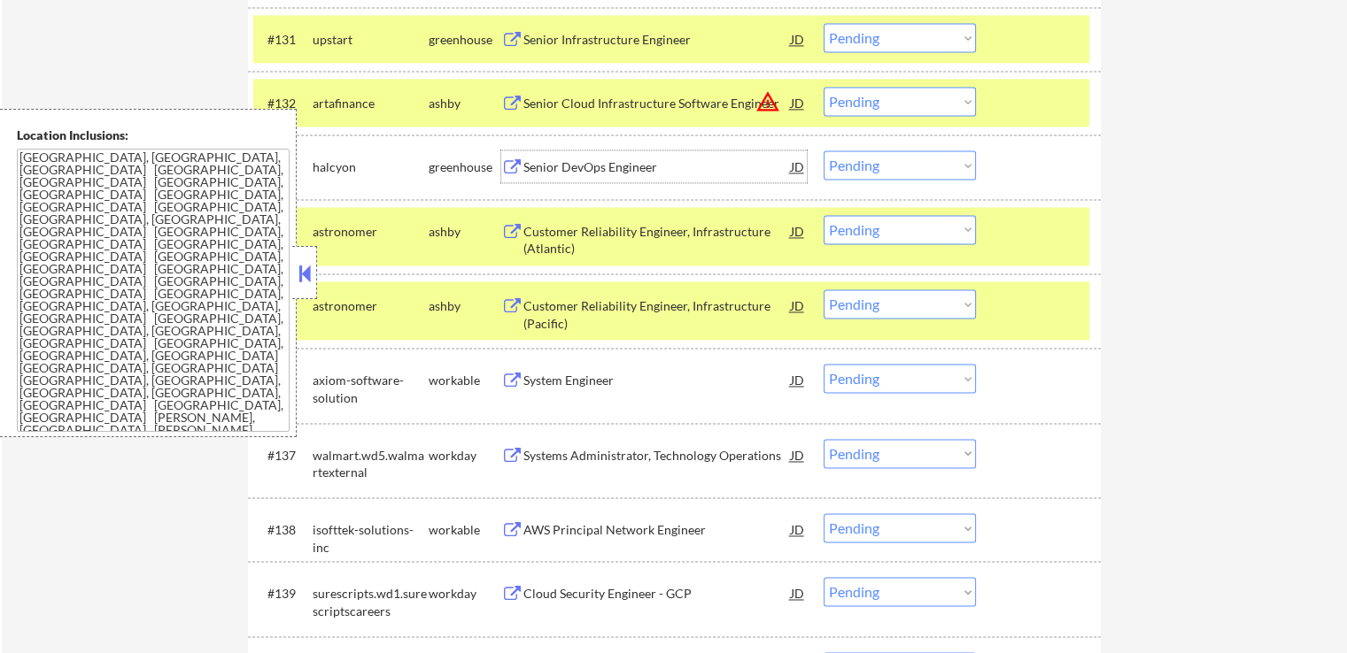
click at [576, 242] on div "Customer Reliability Engineer, Infrastructure (Atlantic)" at bounding box center [656, 240] width 267 height 35
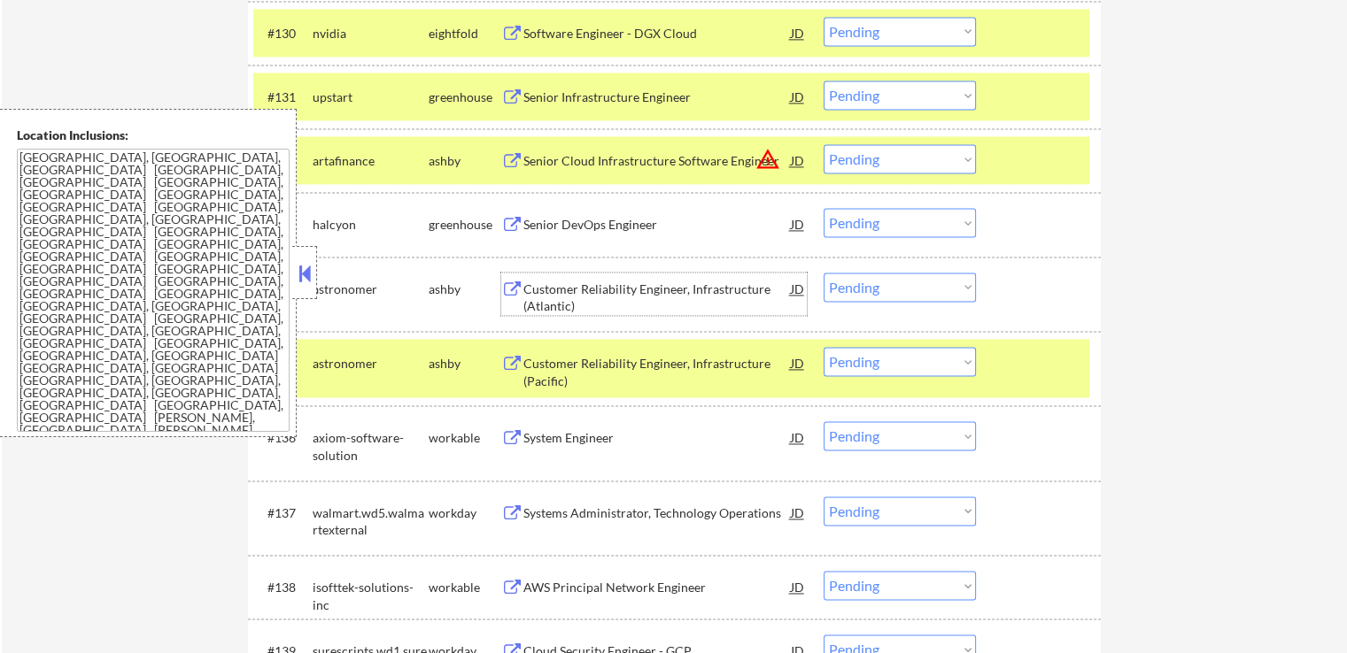
scroll to position [2568, 0]
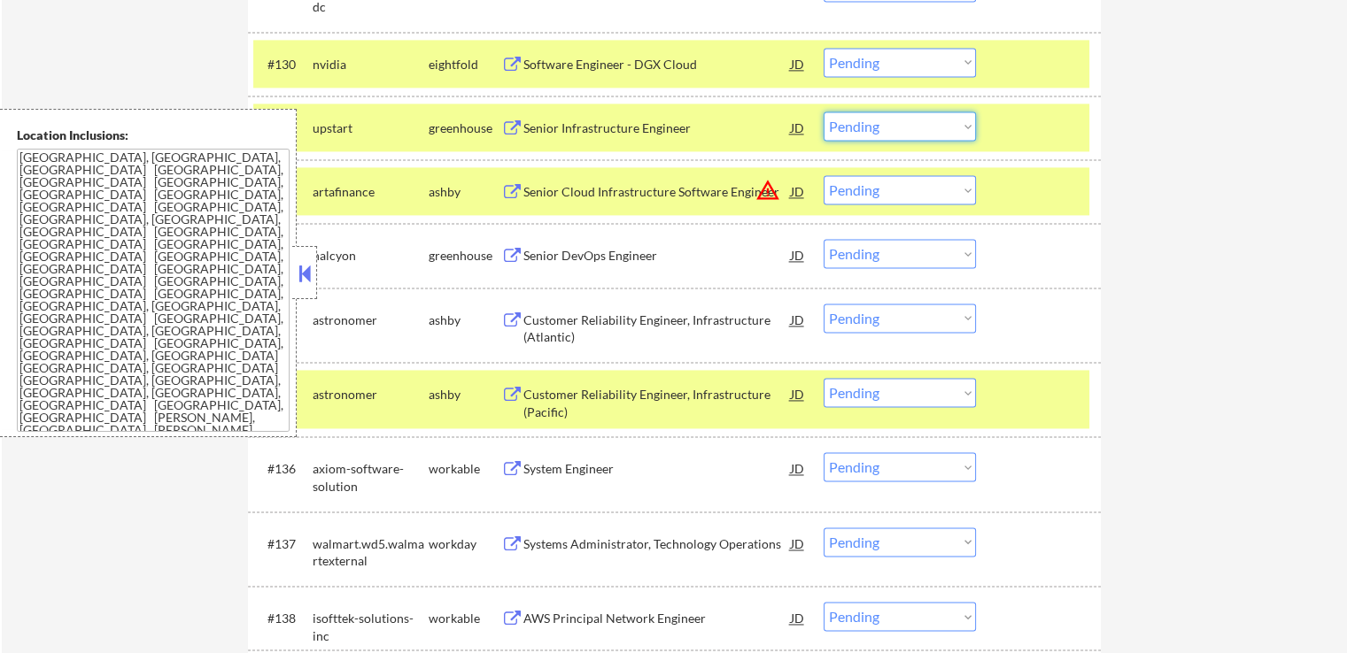
click at [889, 123] on select "Choose an option... Pending Applied Excluded (Questions) Excluded (Expired) Exc…" at bounding box center [900, 126] width 152 height 29
click at [824, 112] on select "Choose an option... Pending Applied Excluded (Questions) Excluded (Expired) Exc…" at bounding box center [900, 126] width 152 height 29
select select ""pending""
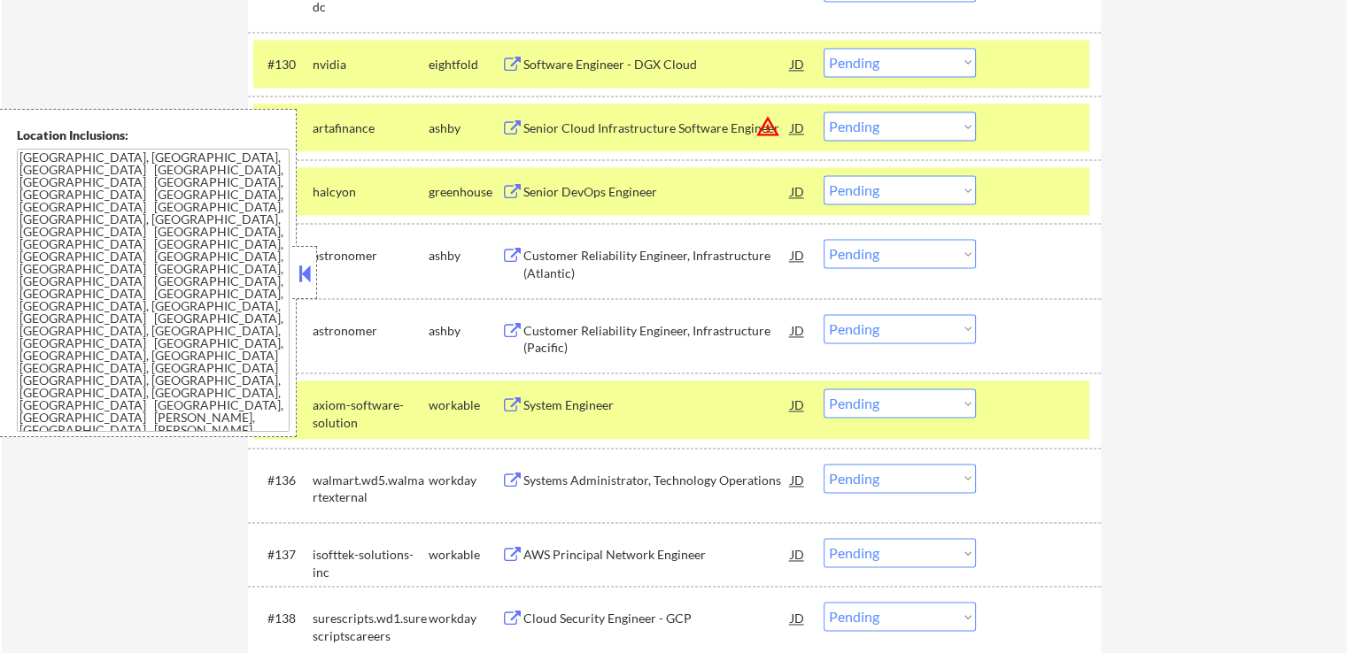
drag, startPoint x: 868, startPoint y: 242, endPoint x: 869, endPoint y: 253, distance: 11.5
click at [868, 242] on select "Choose an option... Pending Applied Excluded (Questions) Excluded (Expired) Exc…" at bounding box center [900, 253] width 152 height 29
click at [824, 239] on select "Choose an option... Pending Applied Excluded (Questions) Excluded (Expired) Exc…" at bounding box center [900, 253] width 152 height 29
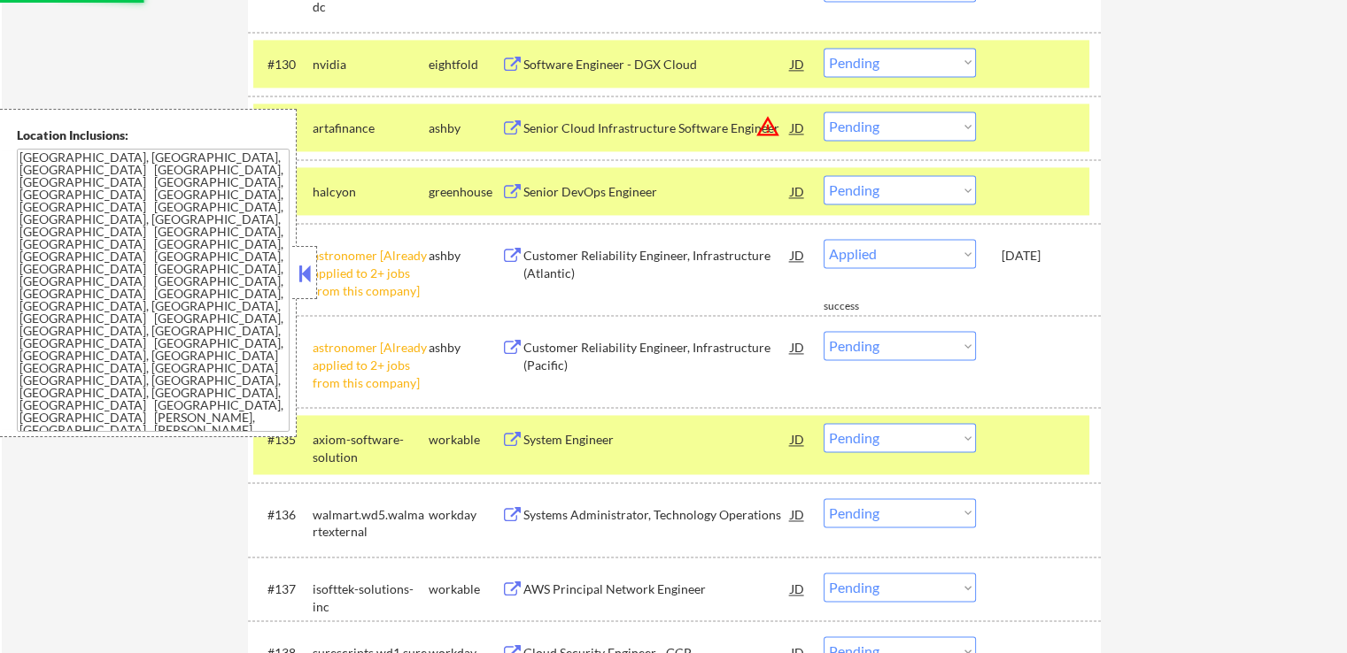
select select ""pending""
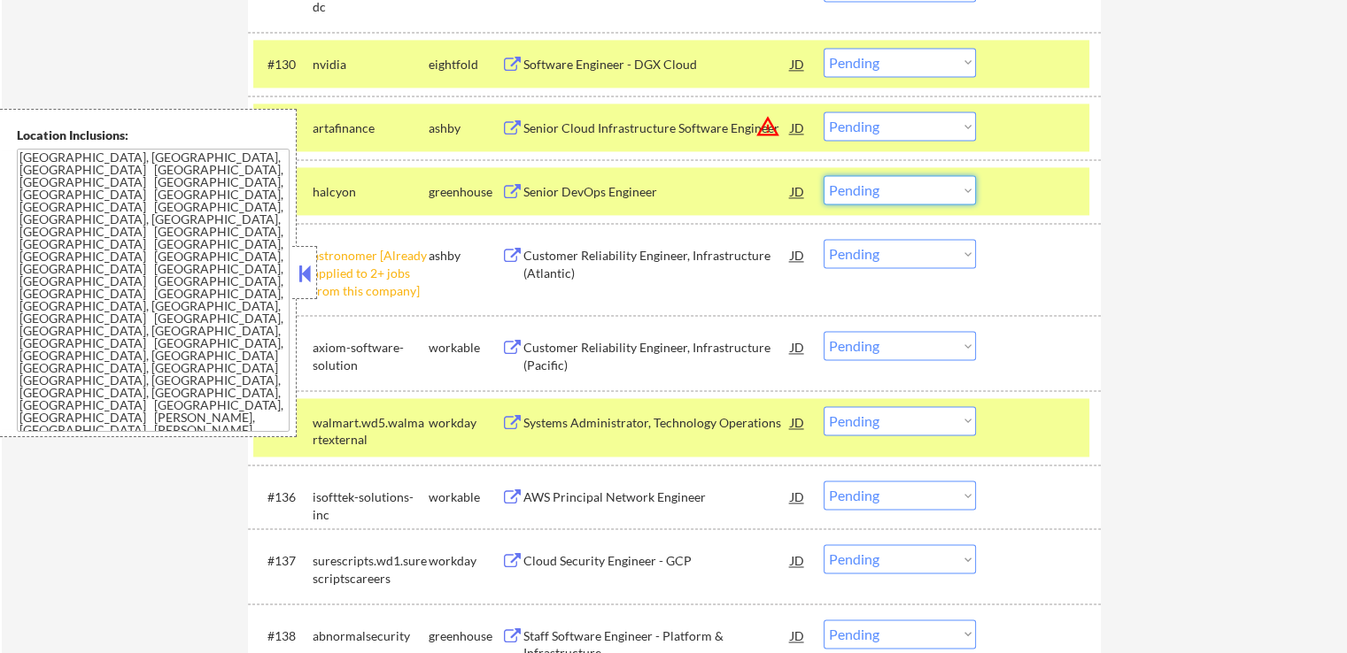
drag, startPoint x: 885, startPoint y: 179, endPoint x: 898, endPoint y: 199, distance: 23.8
click at [888, 180] on select "Choose an option... Pending Applied Excluded (Questions) Excluded (Expired) Exc…" at bounding box center [900, 189] width 152 height 29
select select ""excluded__expired_""
click at [824, 175] on select "Choose an option... Pending Applied Excluded (Questions) Excluded (Expired) Exc…" at bounding box center [900, 189] width 152 height 29
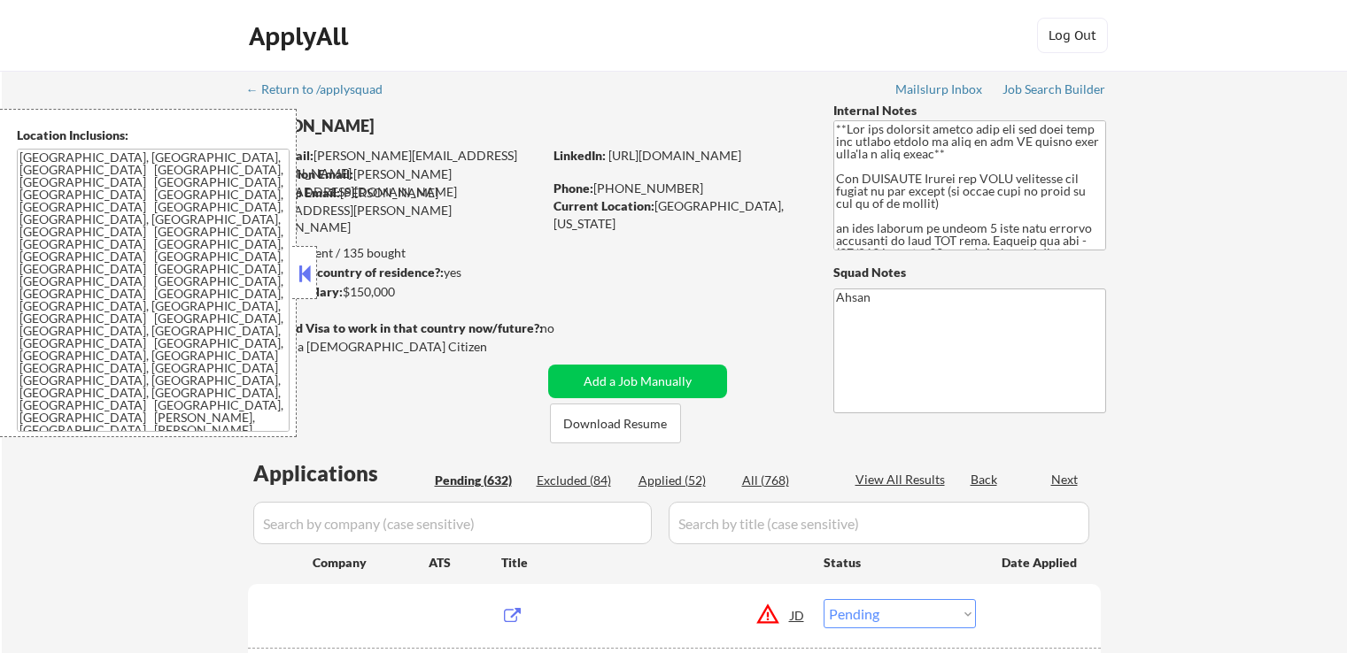
select select ""pending""
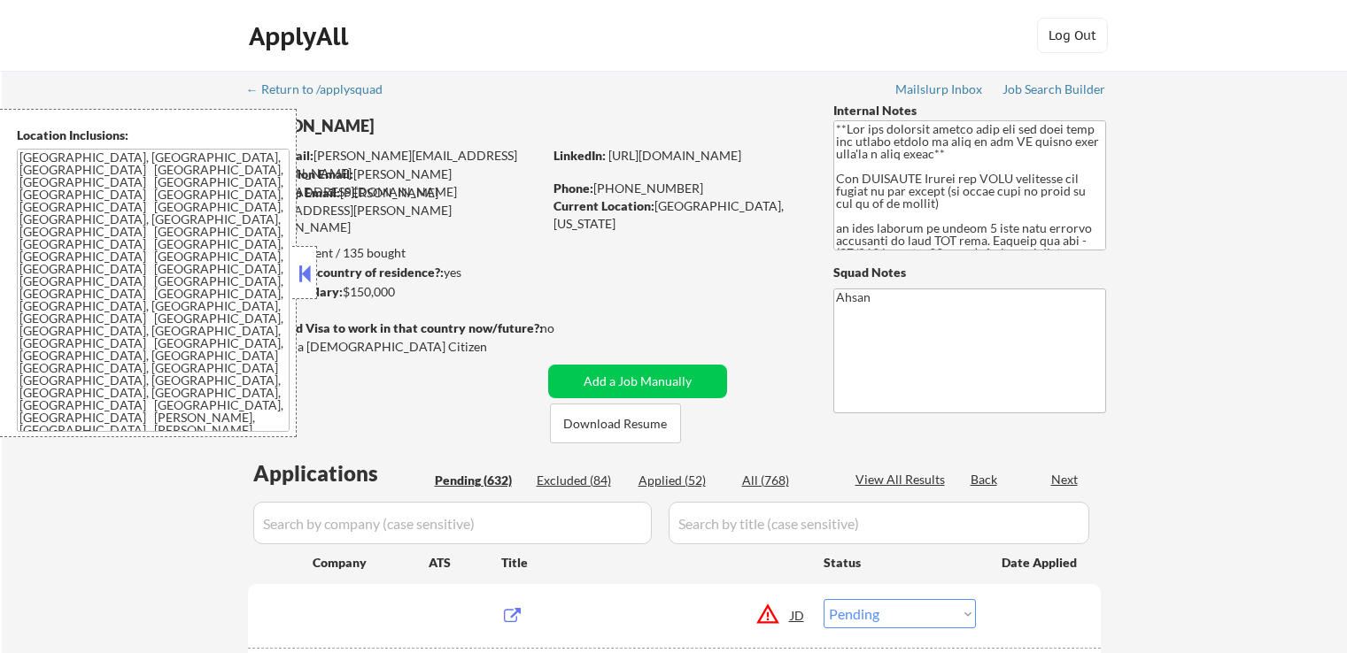
select select ""pending""
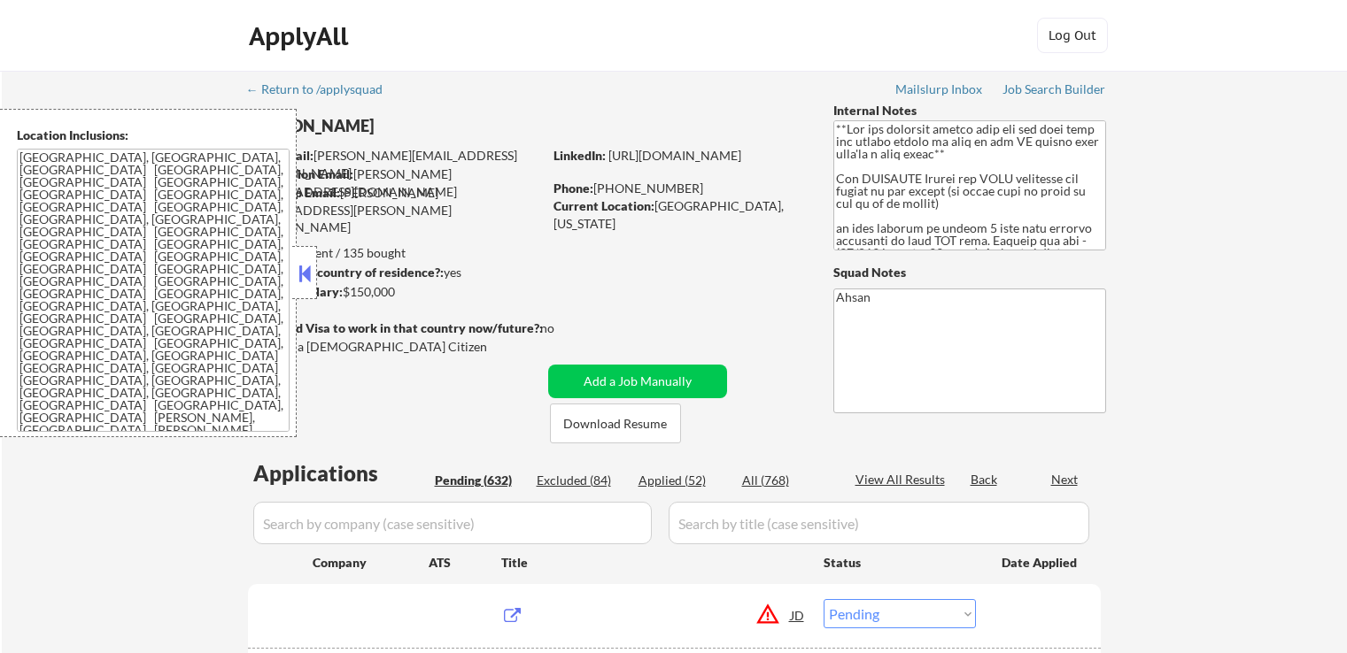
select select ""pending""
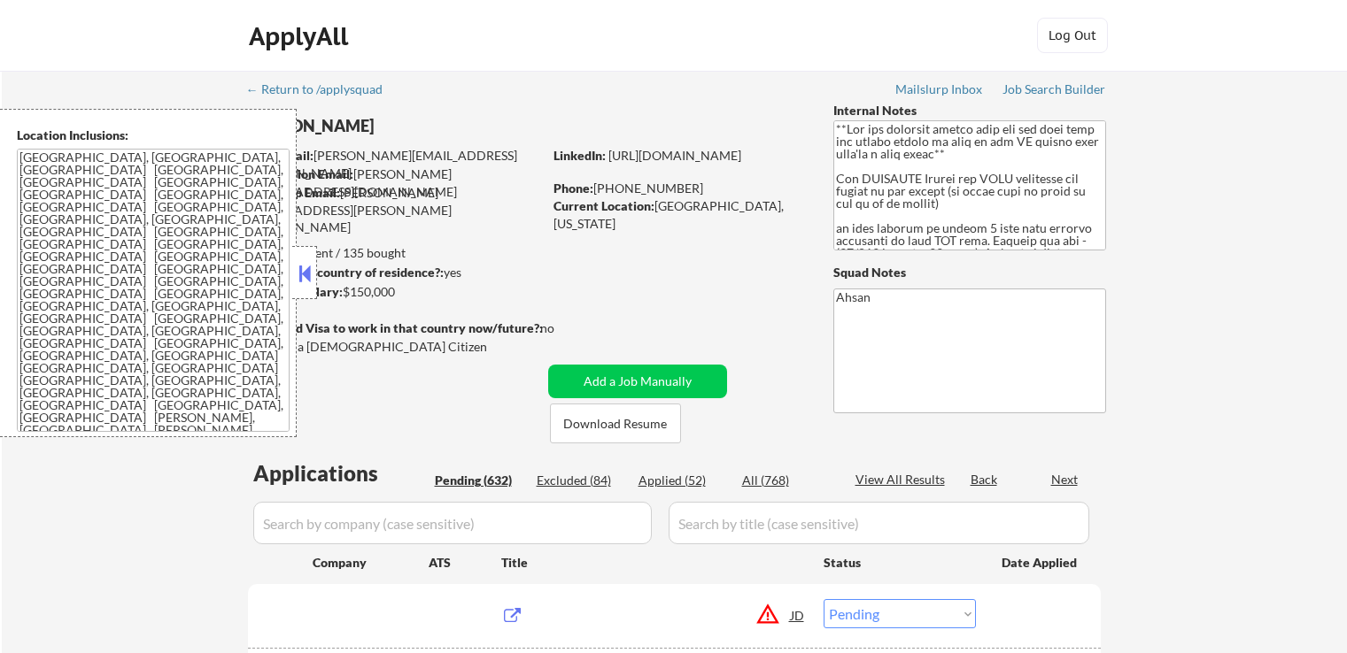
select select ""pending""
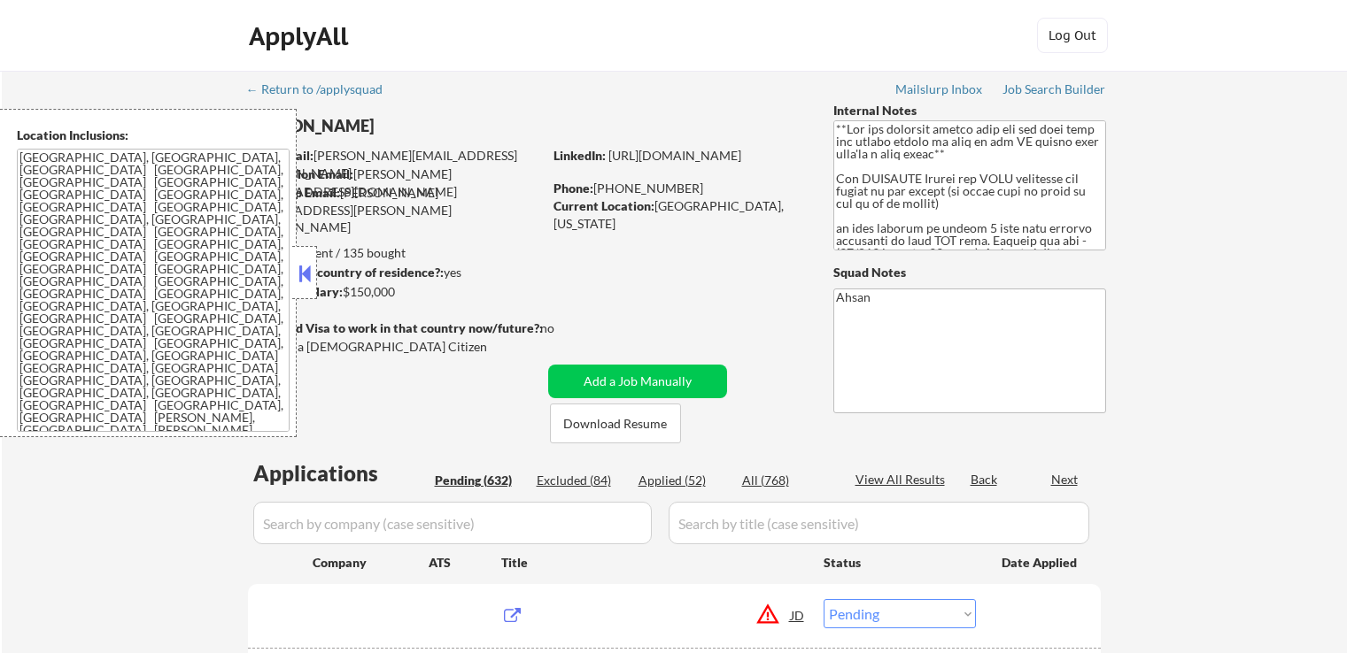
select select ""pending""
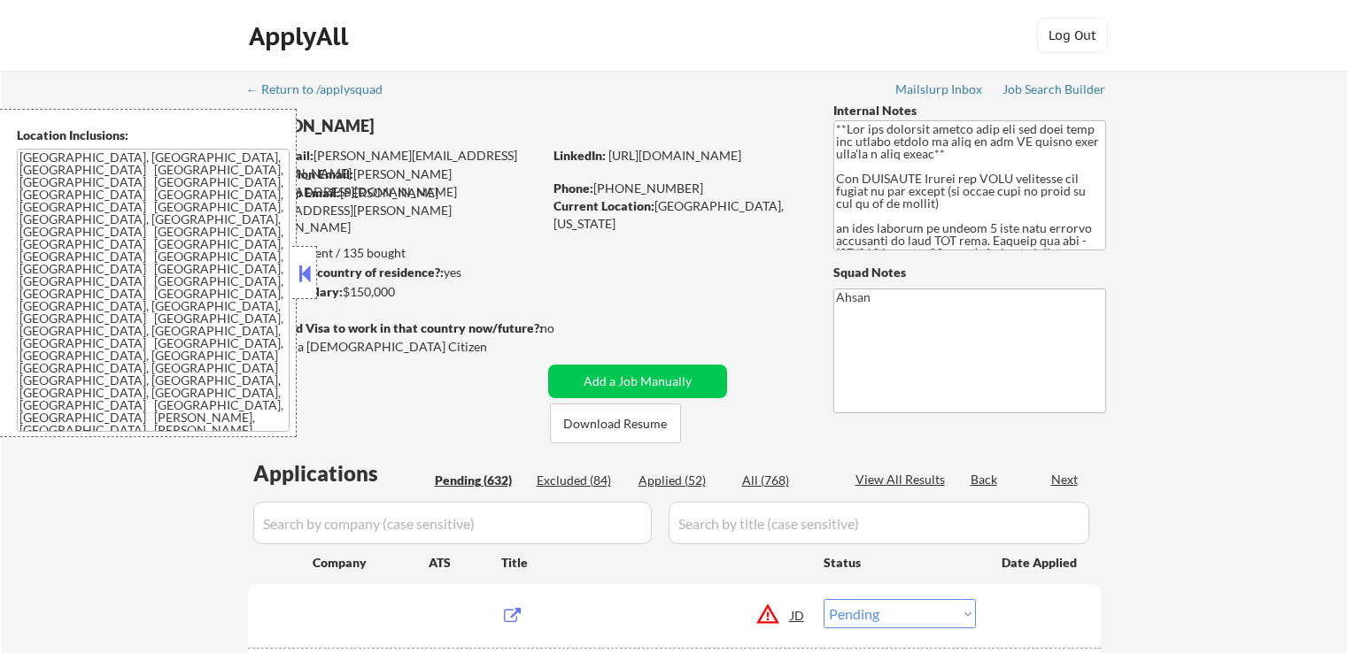
select select ""pending""
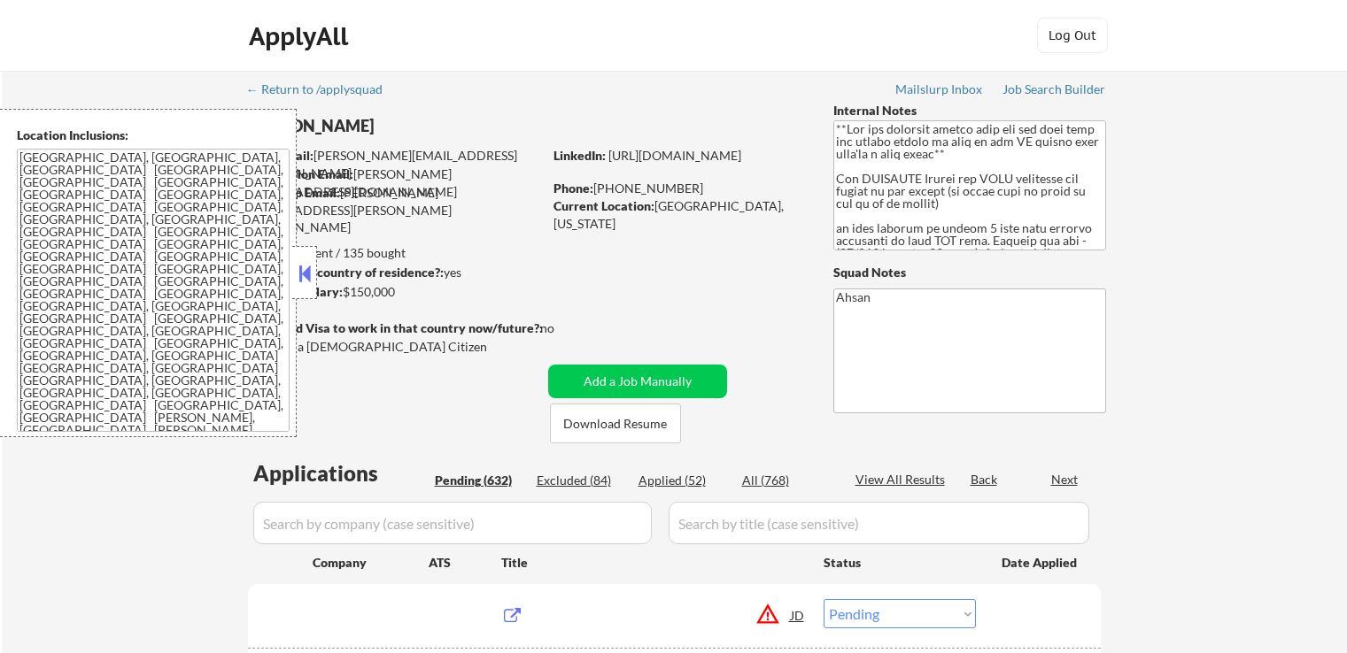
select select ""pending""
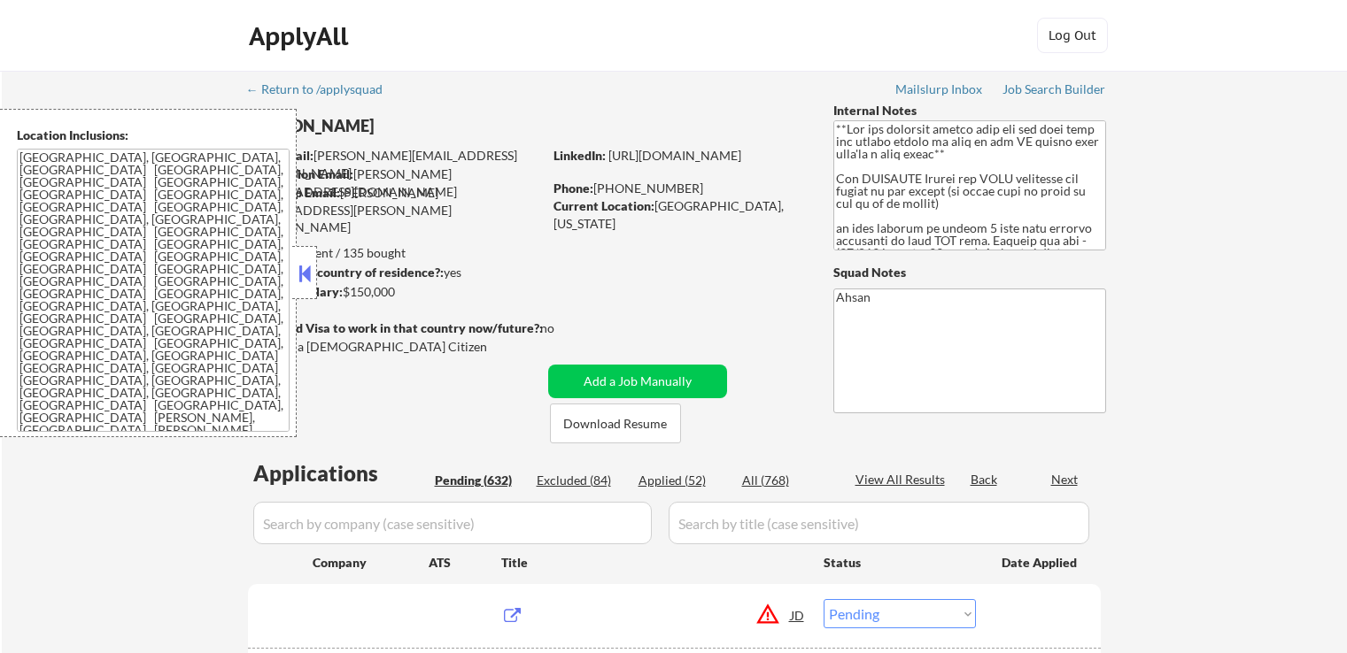
select select ""pending""
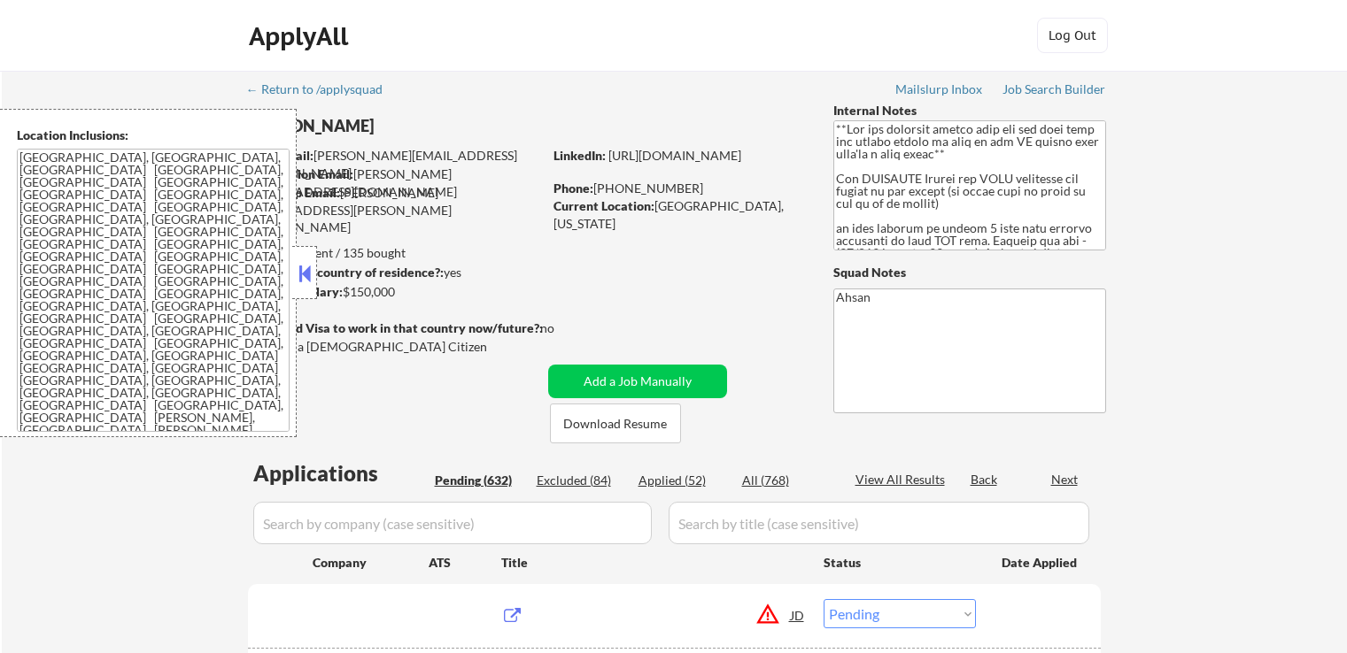
select select ""pending""
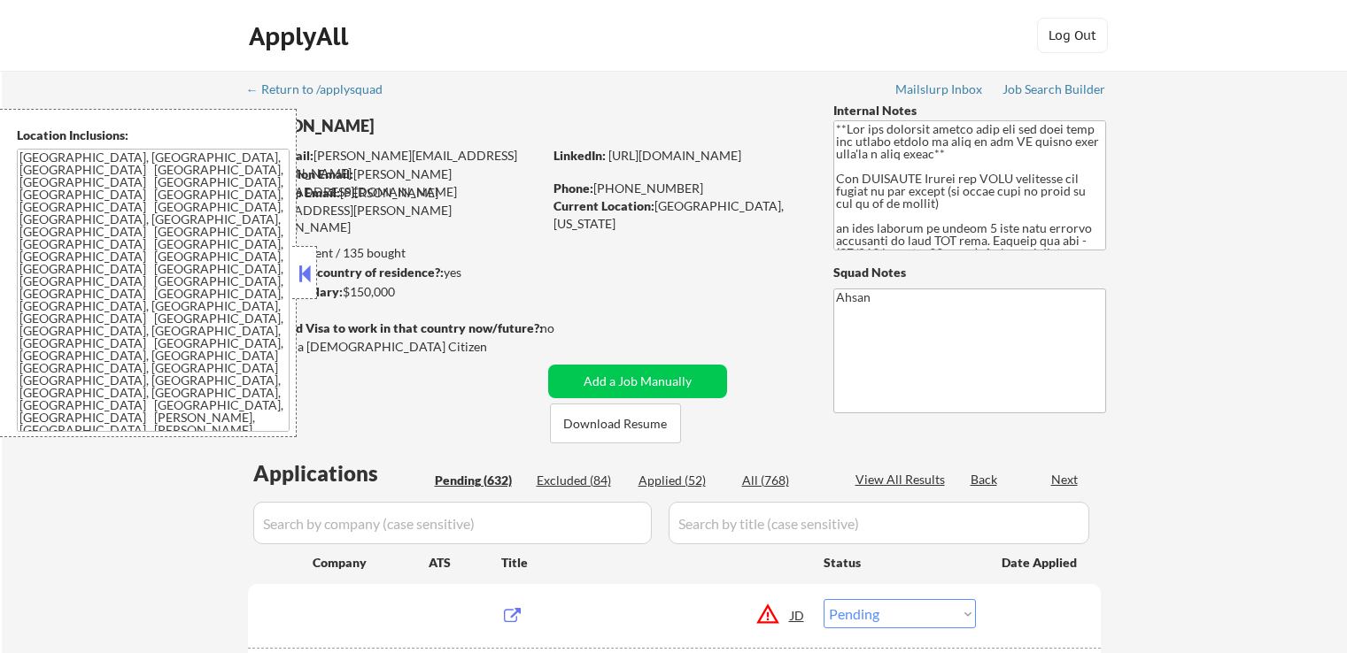
select select ""pending""
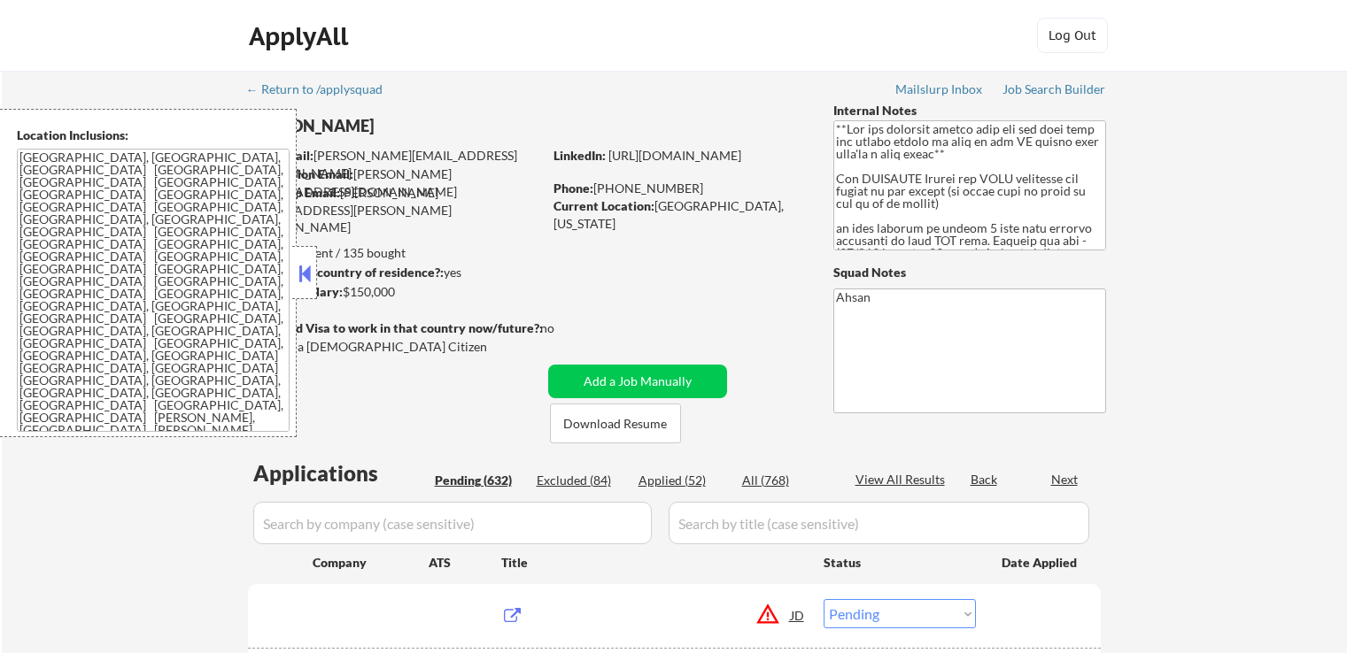
select select ""pending""
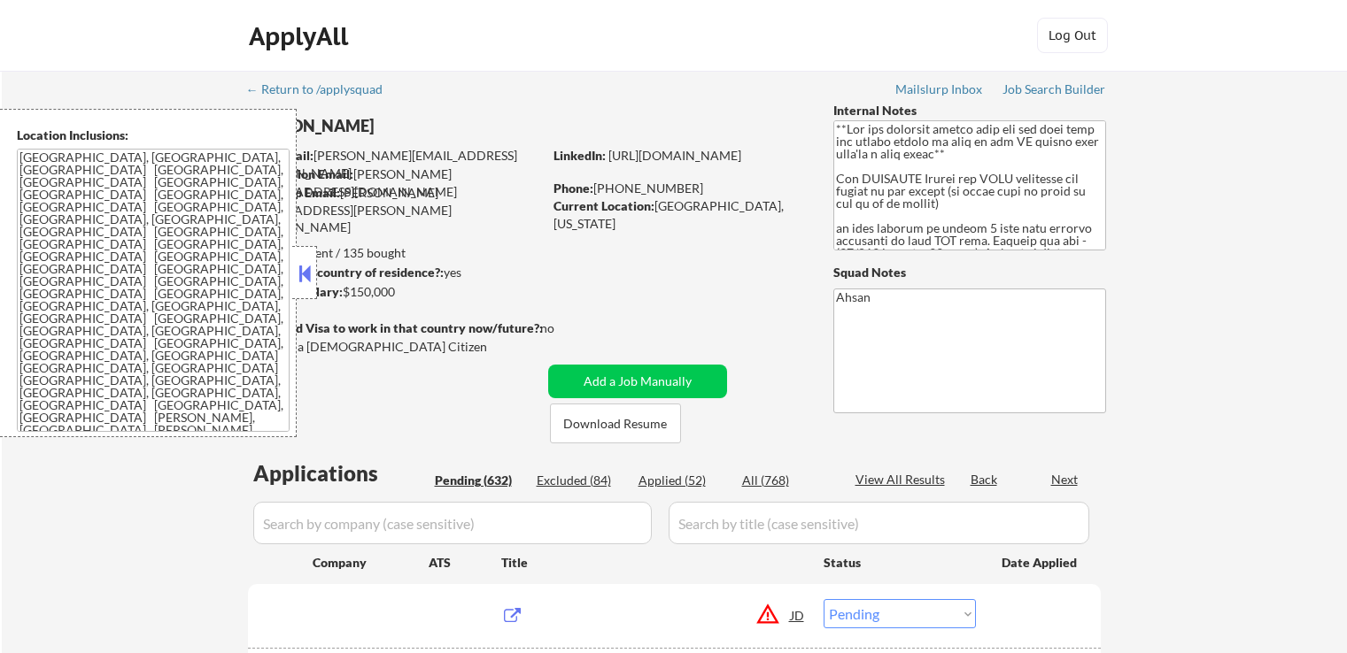
select select ""pending""
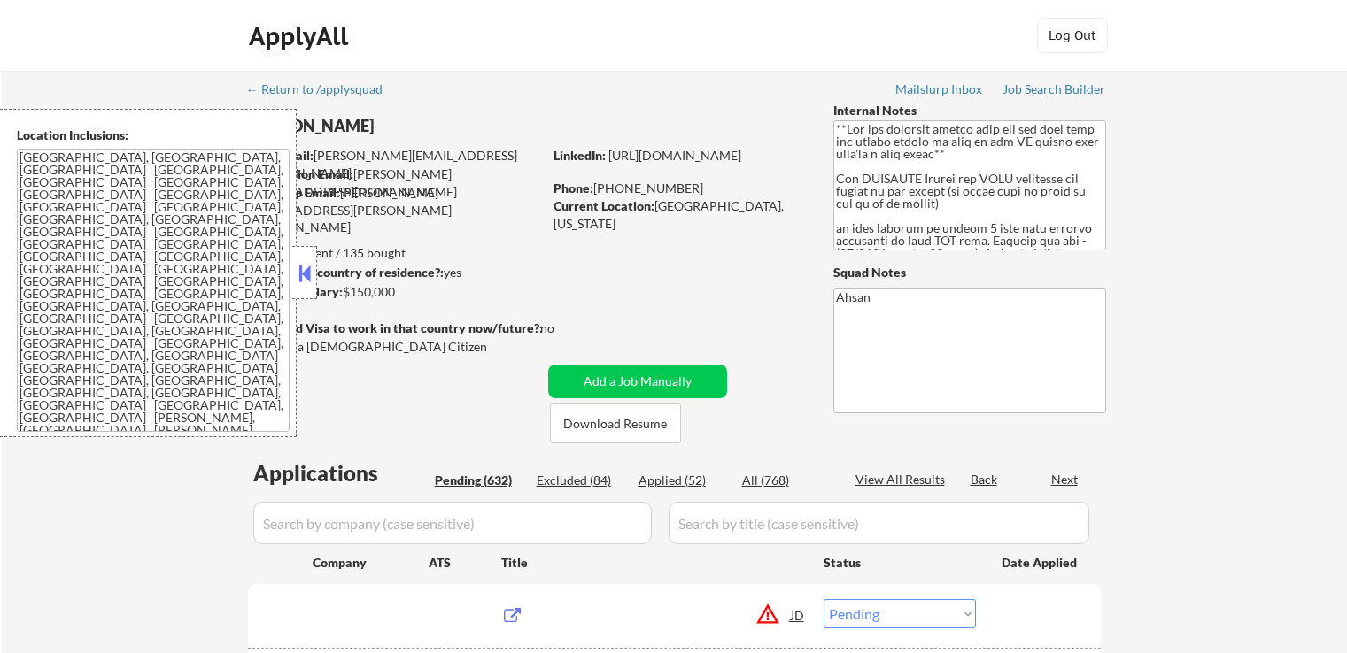
select select ""pending""
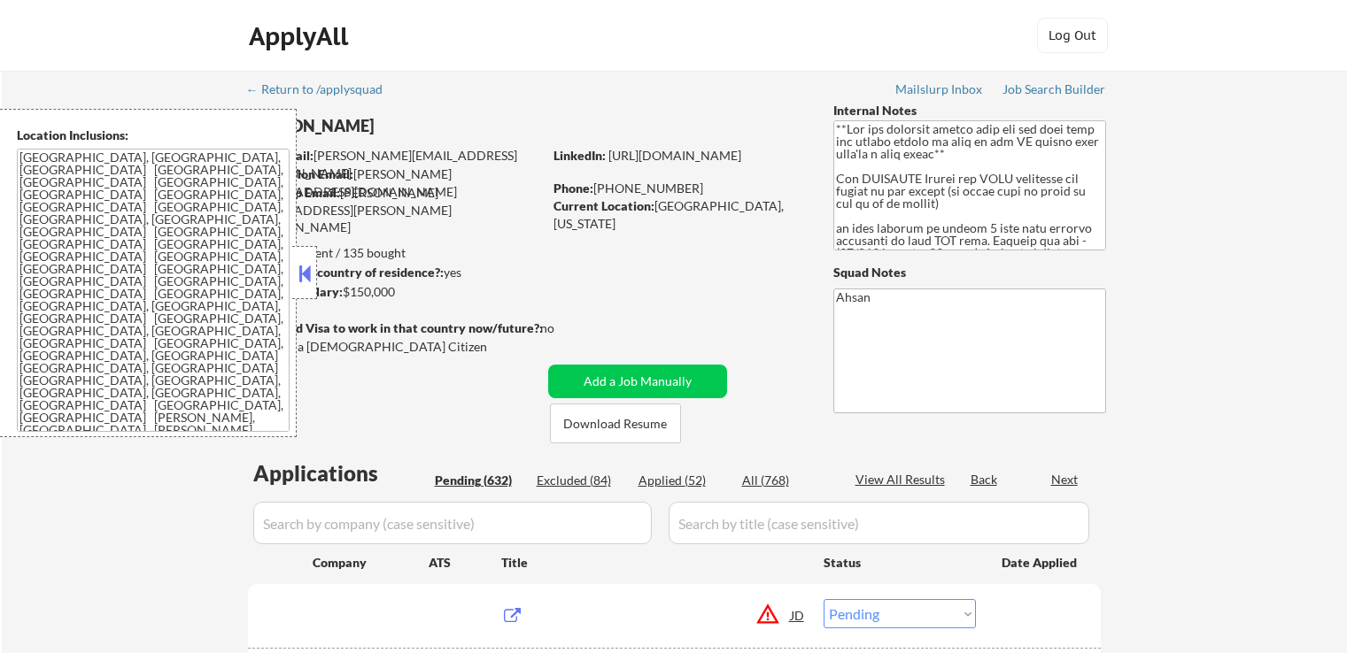
select select ""pending""
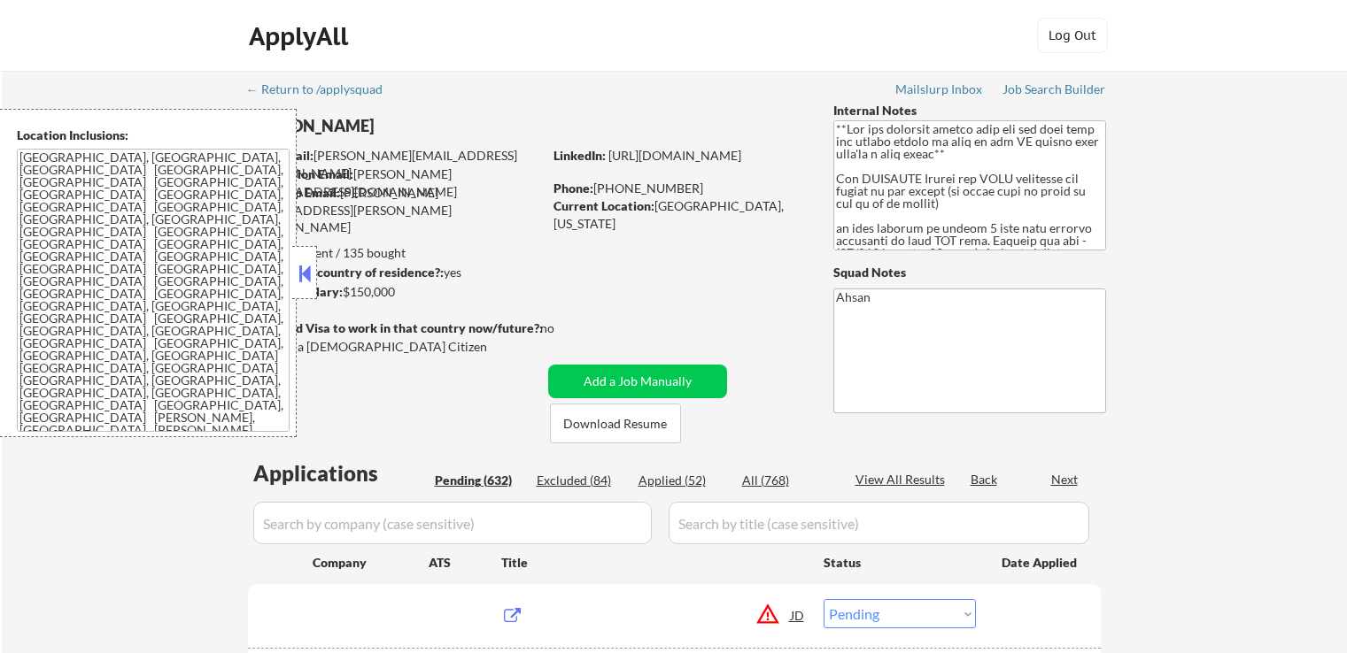
select select ""pending""
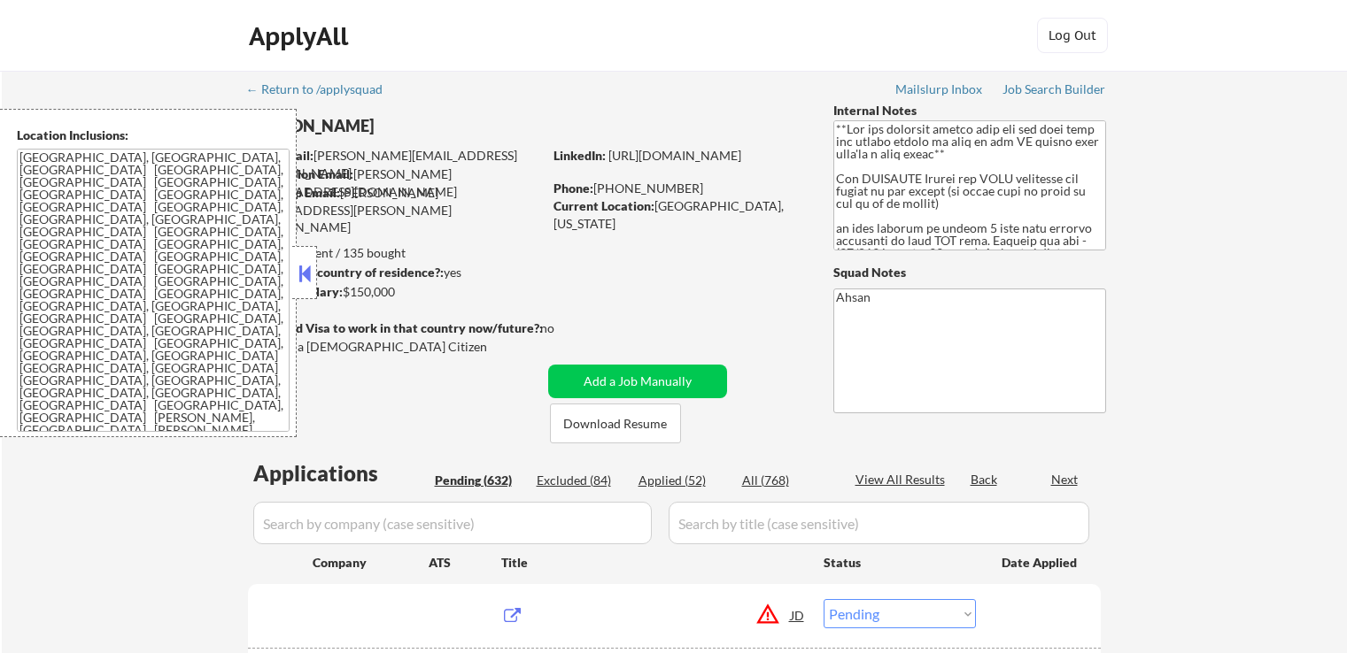
select select ""pending""
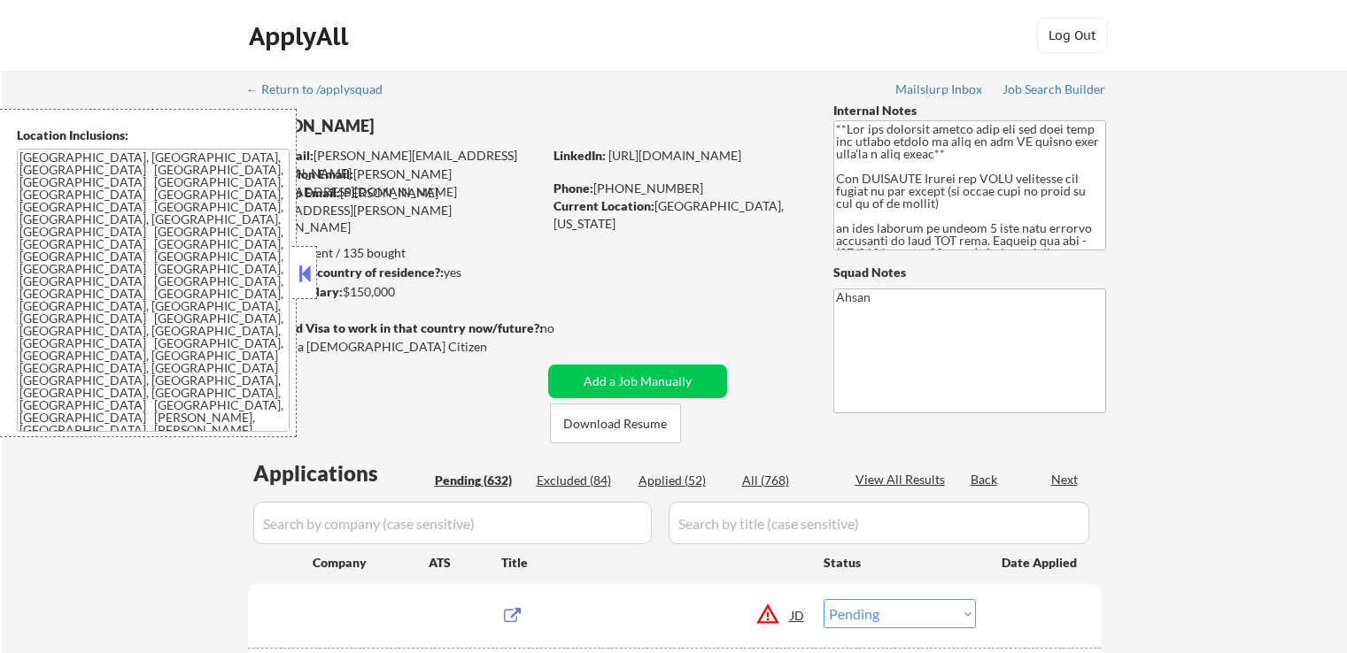
select select ""pending""
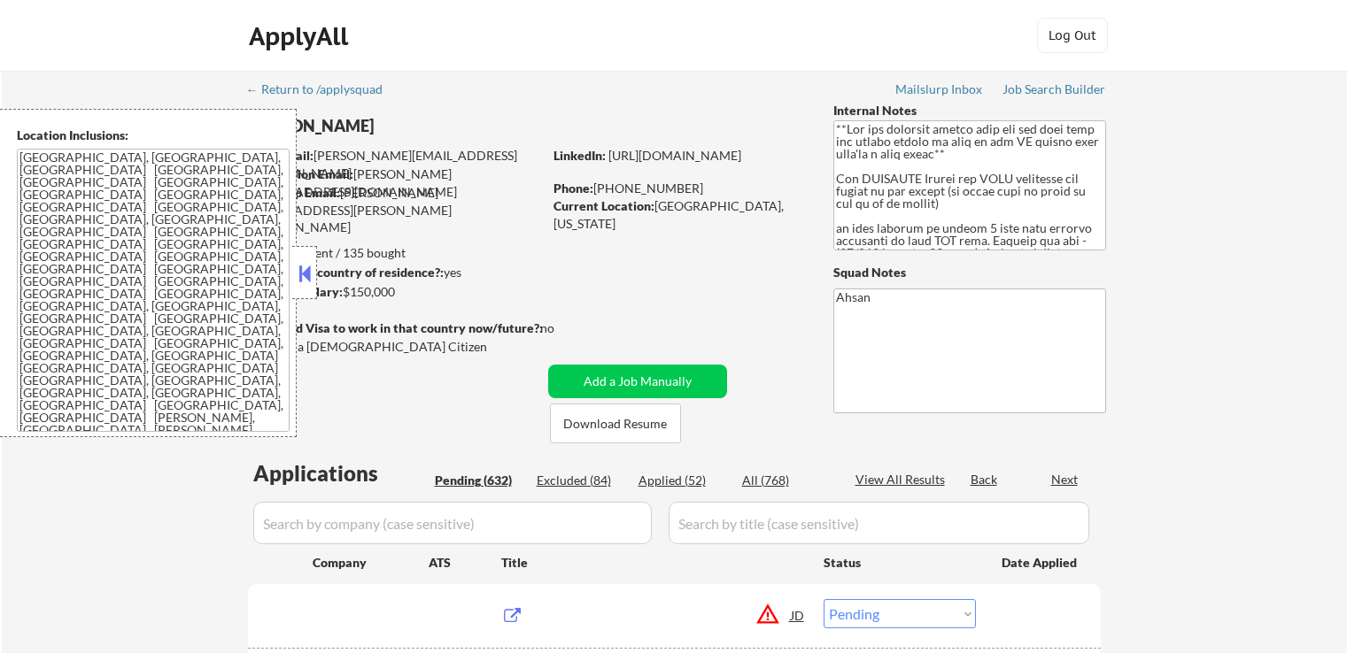
select select ""pending""
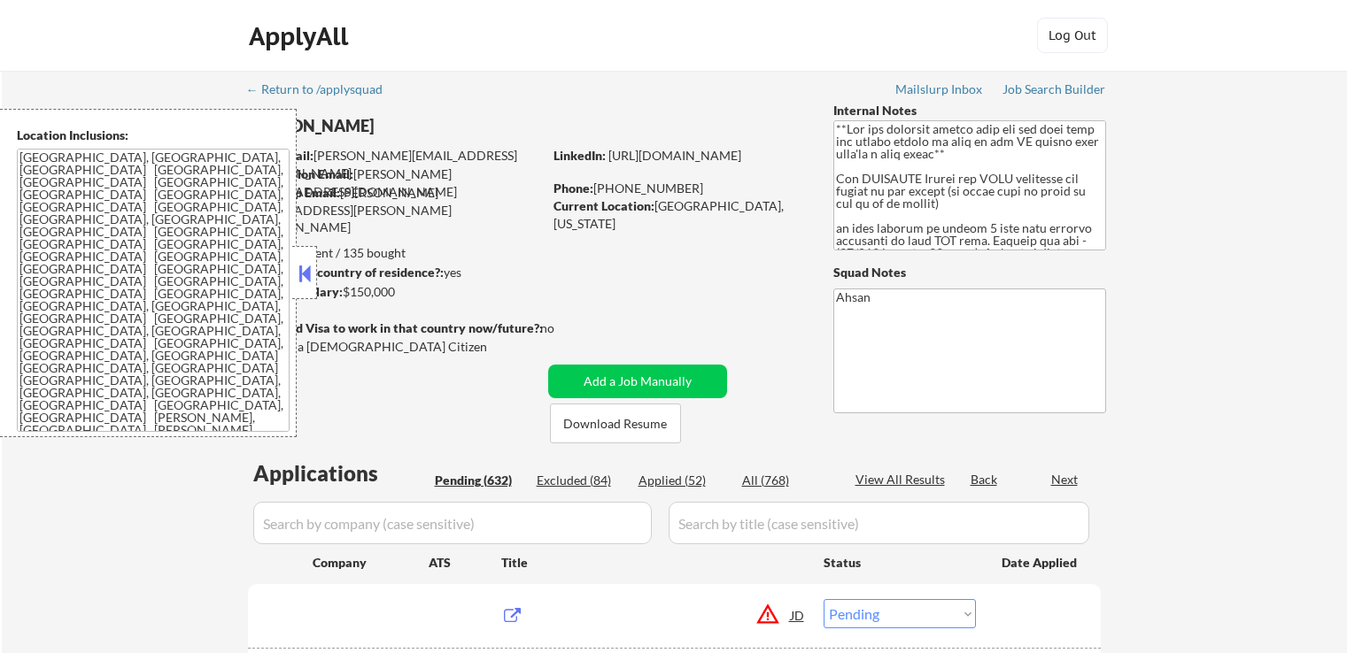
select select ""pending""
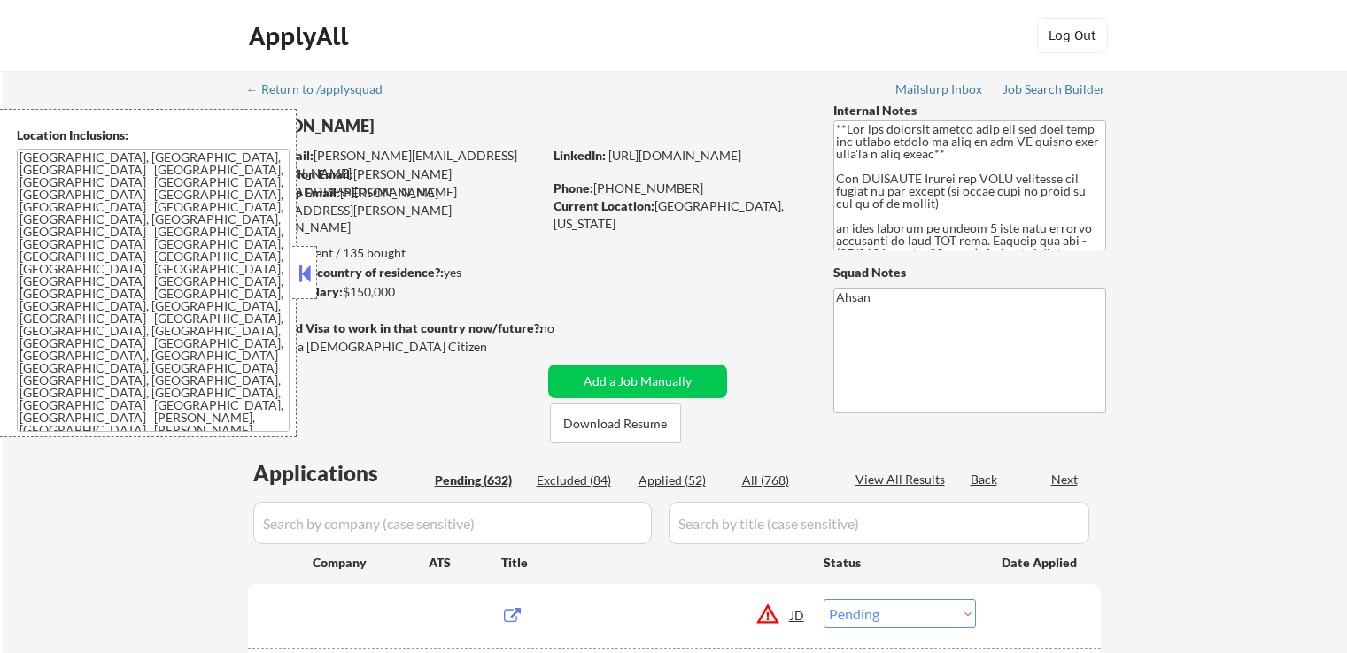
select select ""pending""
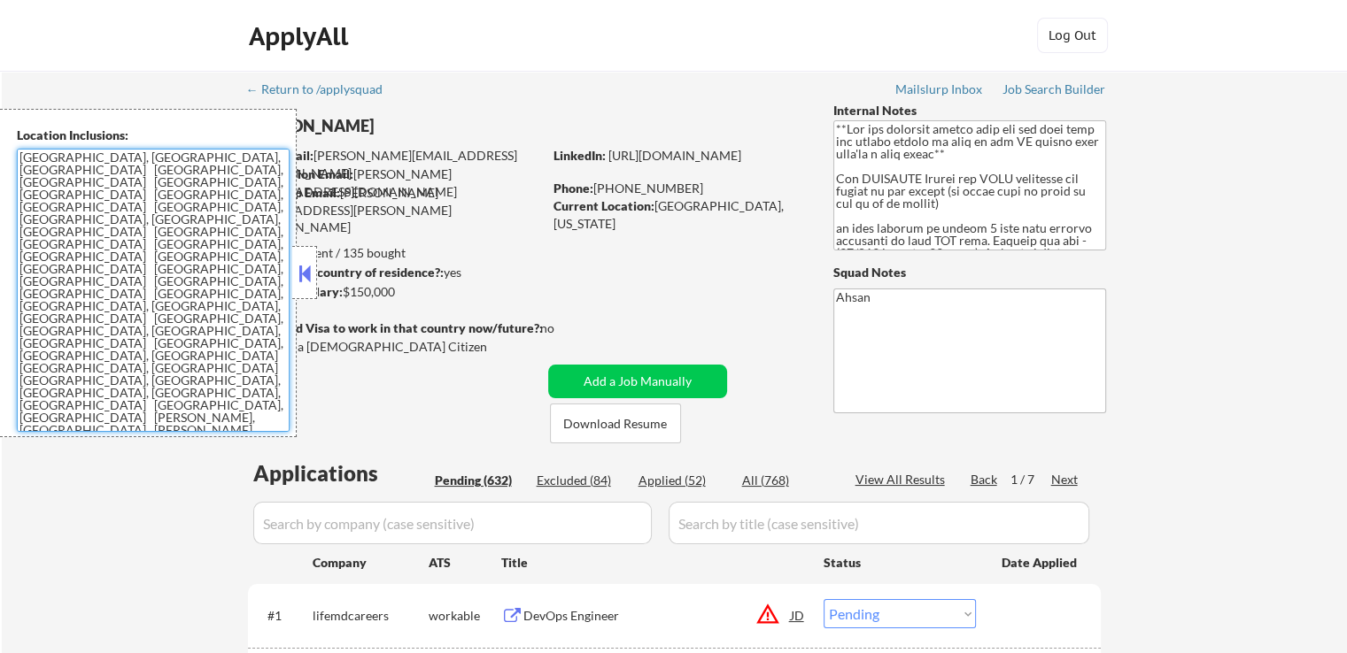
drag, startPoint x: 273, startPoint y: 317, endPoint x: 70, endPoint y: 324, distance: 202.9
click at [70, 324] on textarea "[GEOGRAPHIC_DATA], [GEOGRAPHIC_DATA], [GEOGRAPHIC_DATA] [GEOGRAPHIC_DATA], [GEO…" at bounding box center [153, 290] width 273 height 283
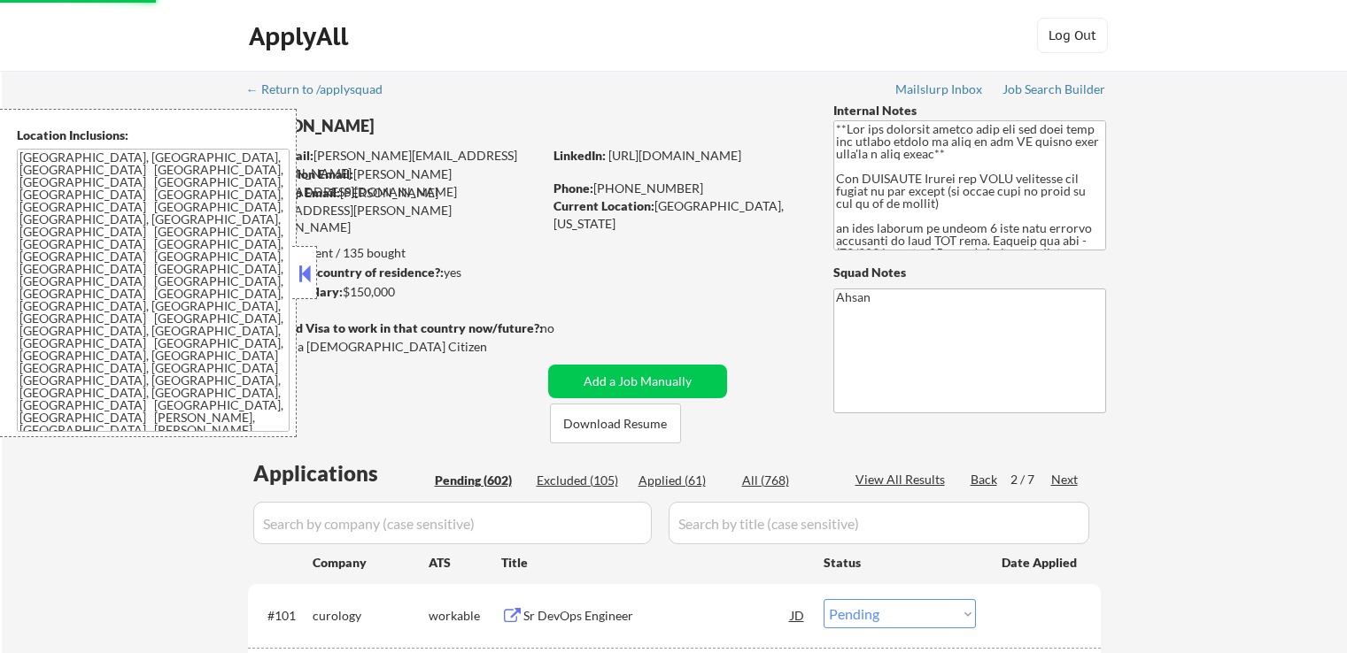
select select ""pending""
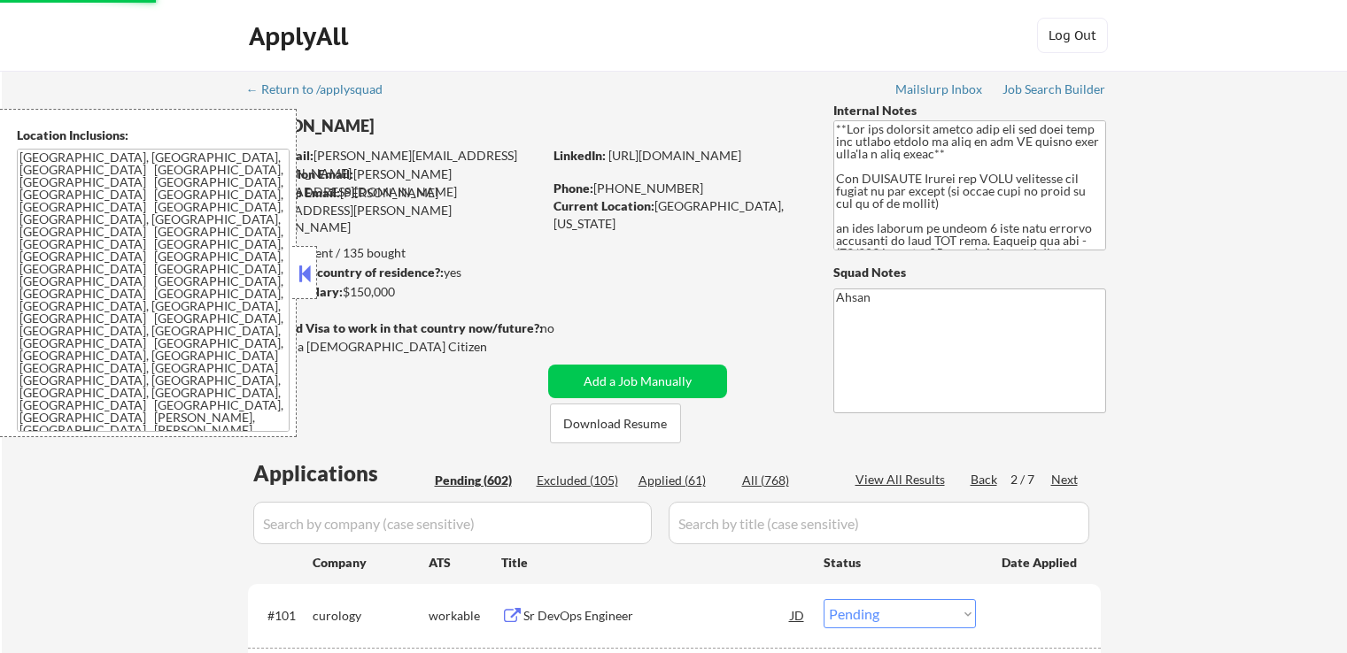
select select ""pending""
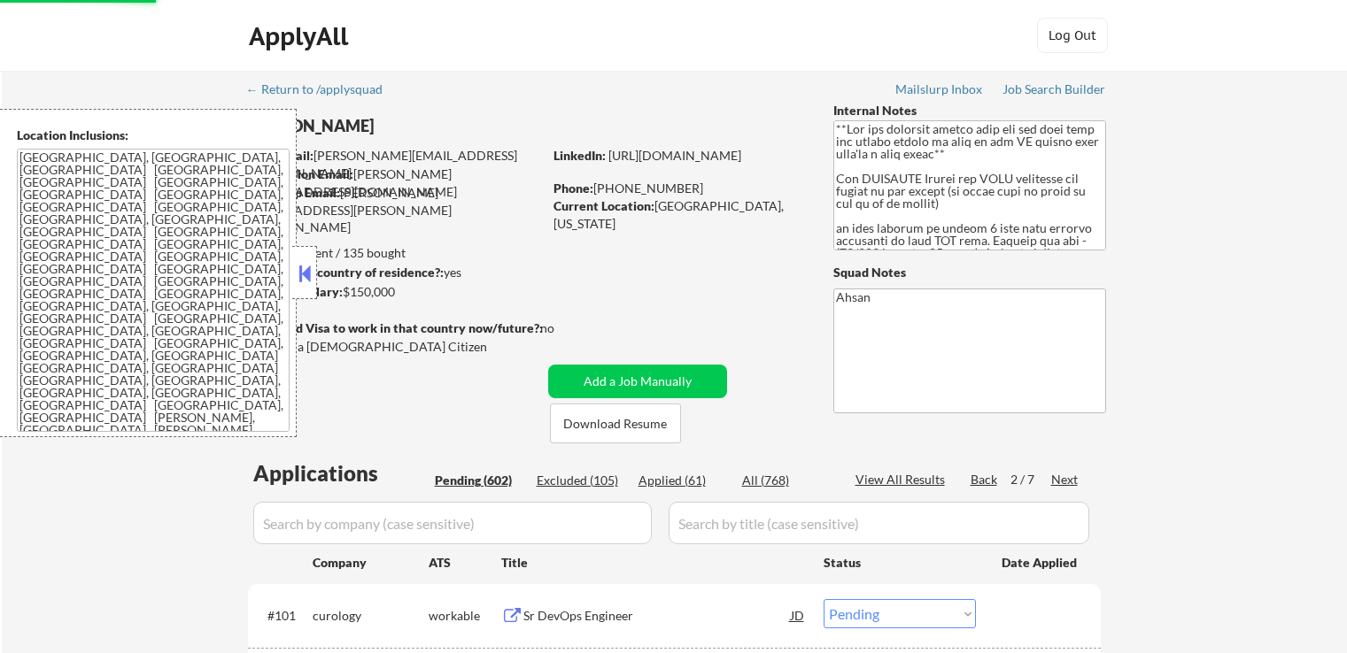
select select ""pending""
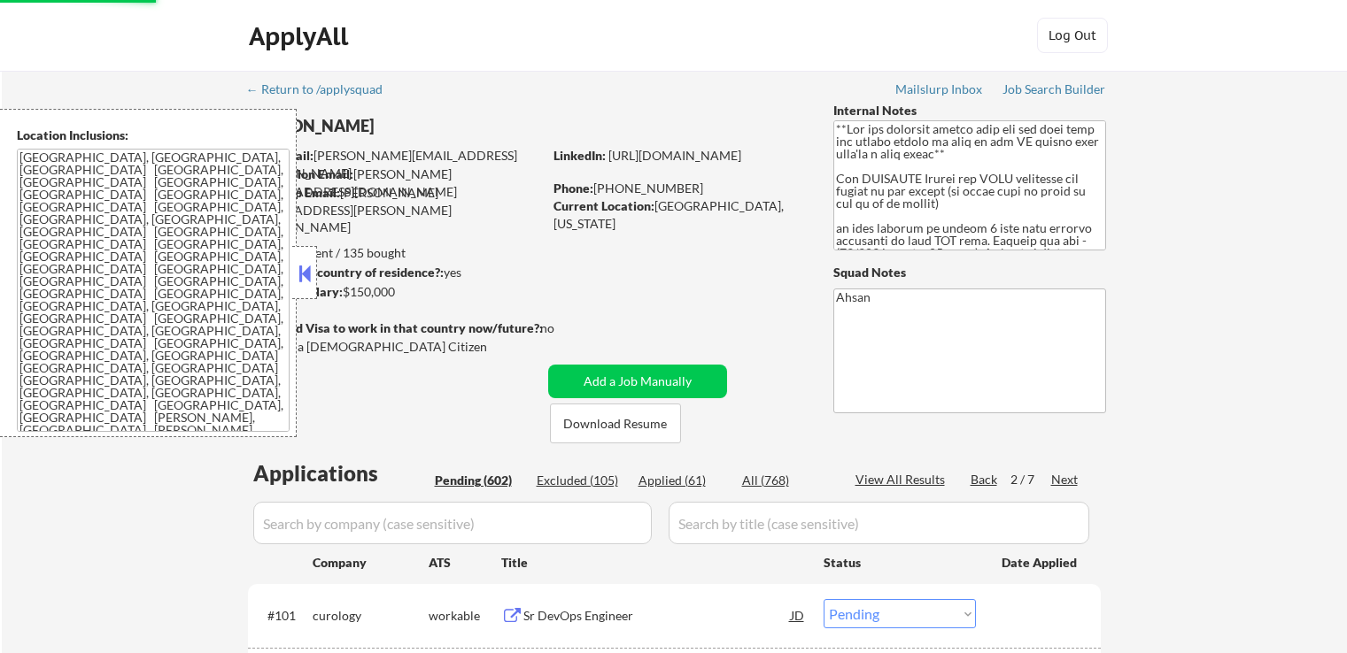
select select ""pending""
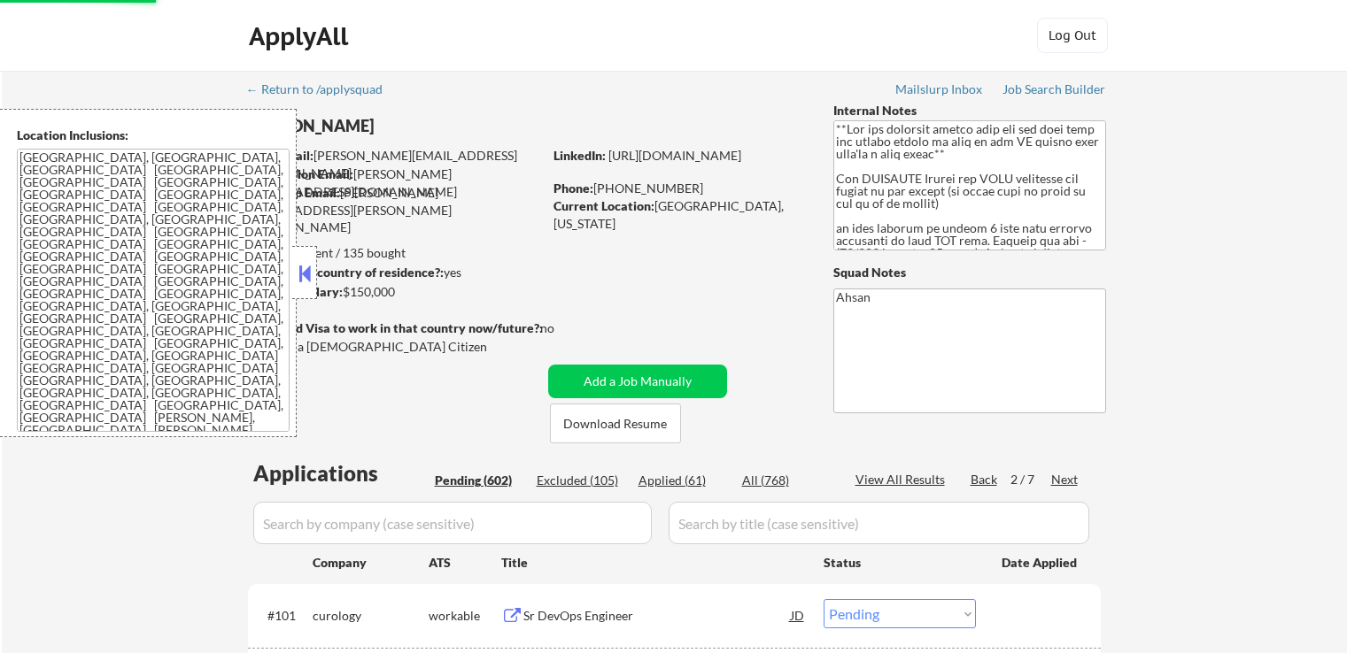
select select ""pending""
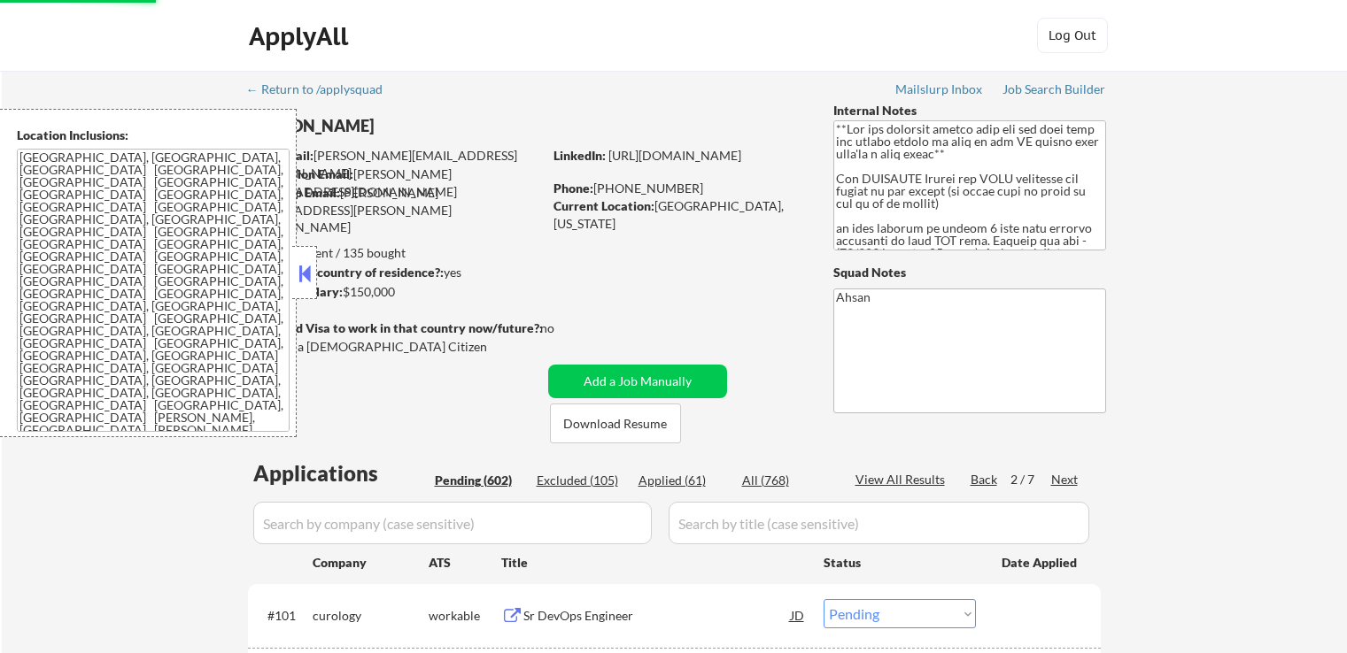
select select ""pending""
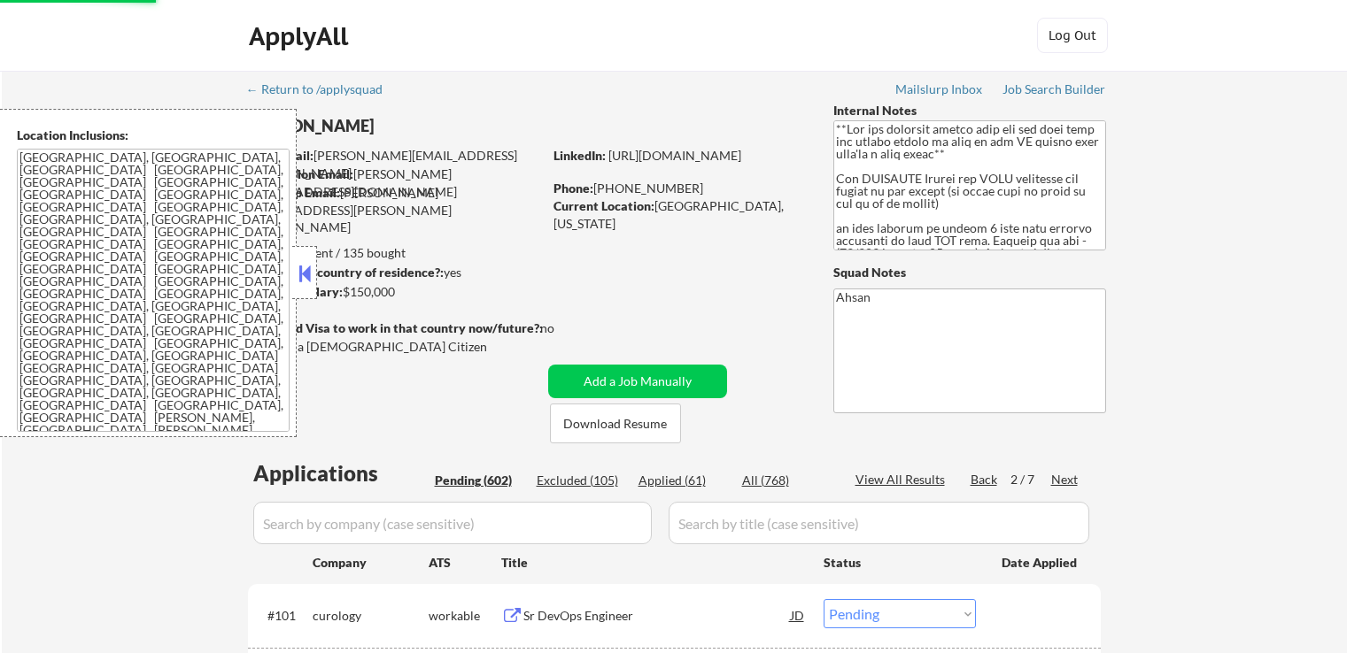
select select ""pending""
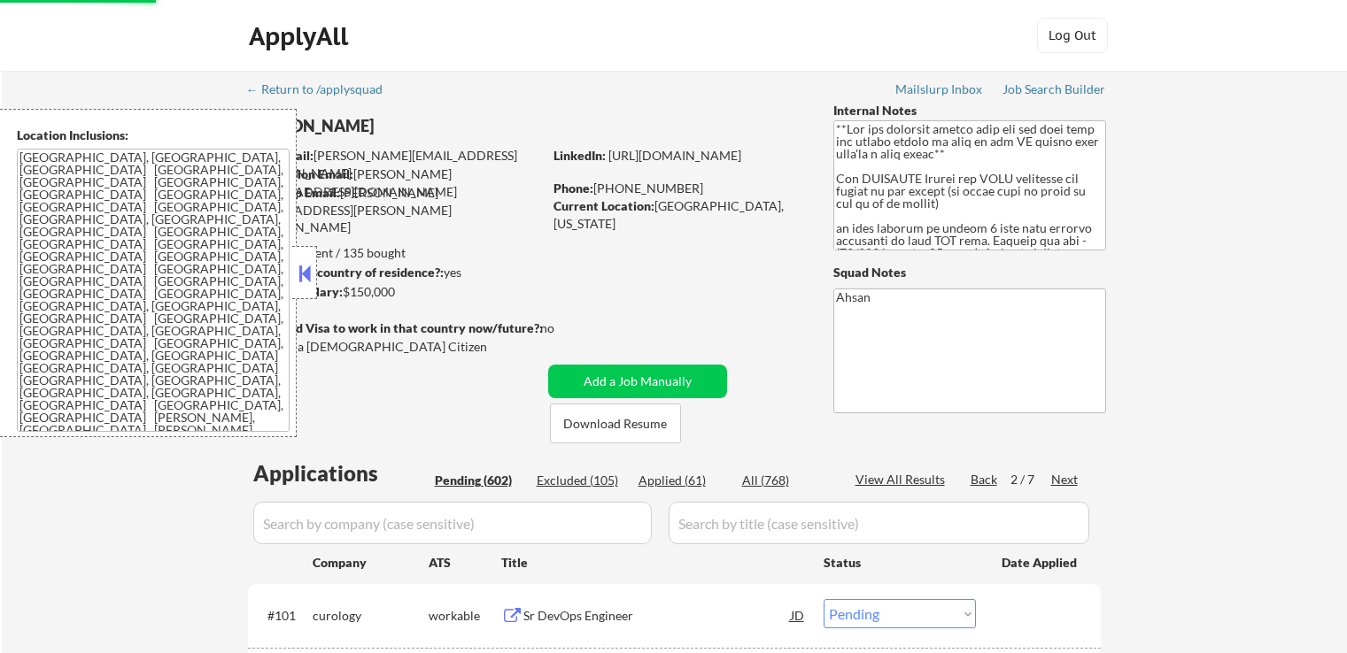
select select ""pending""
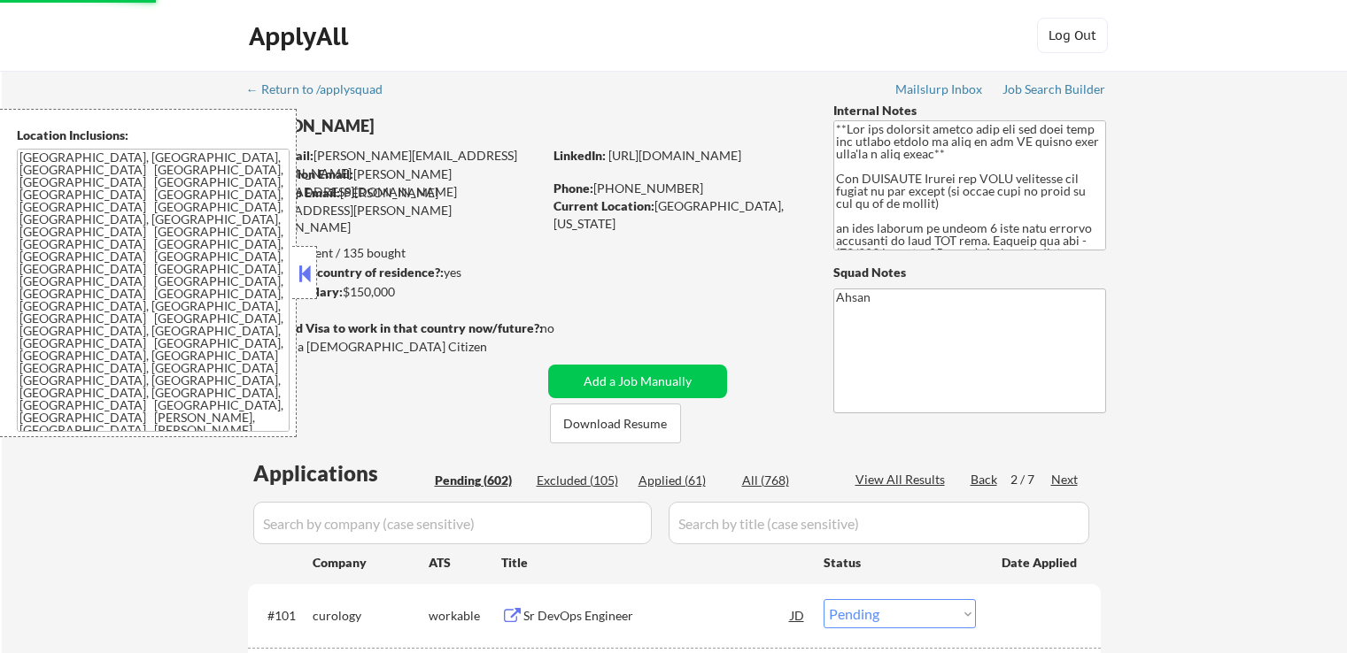
select select ""pending""
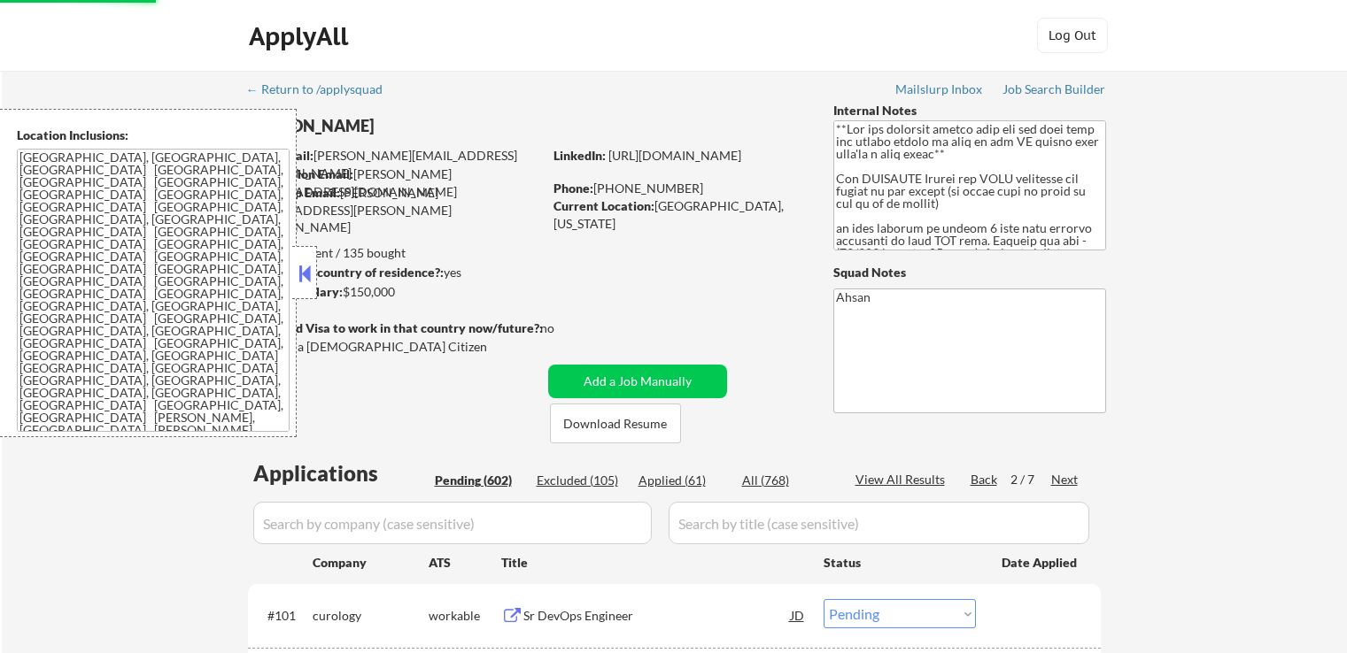
select select ""pending""
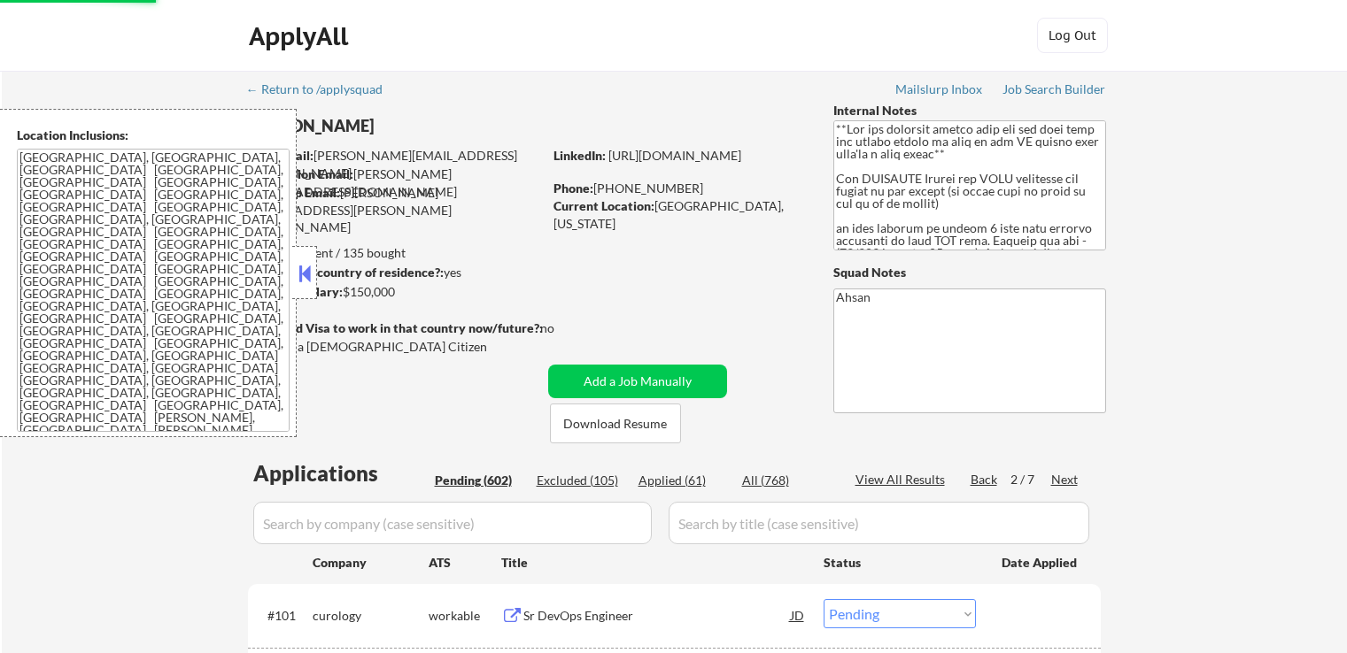
select select ""pending""
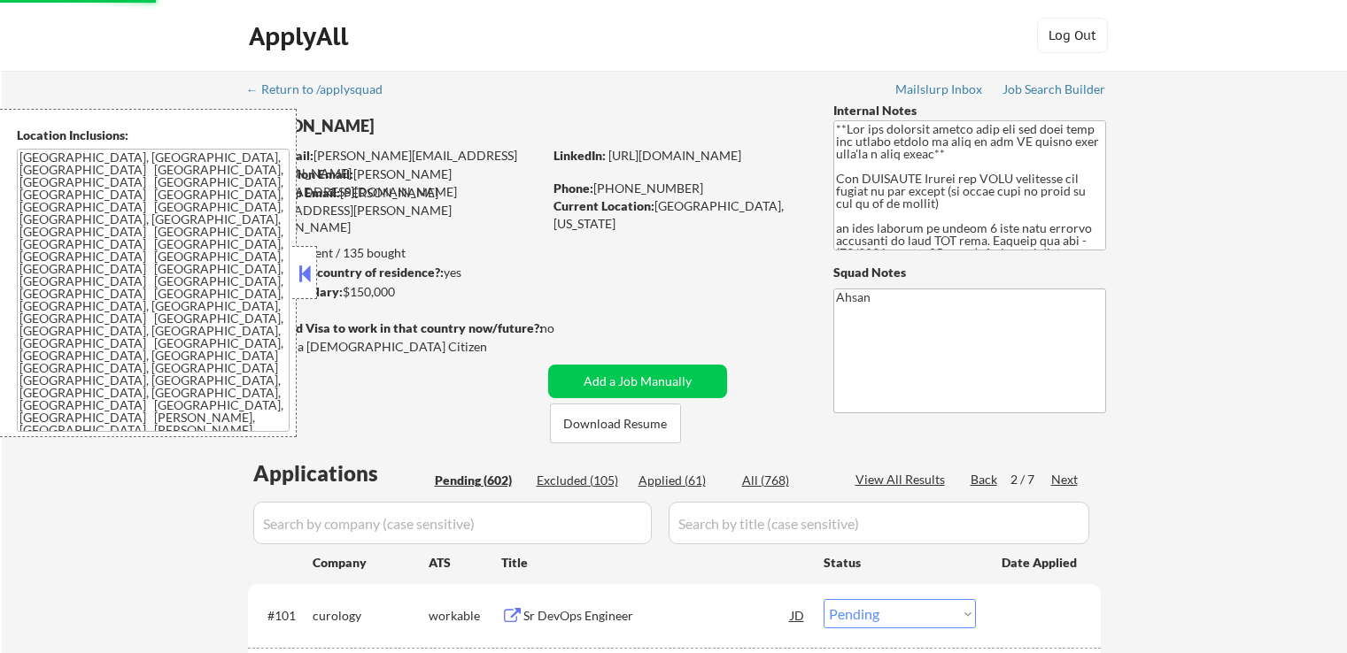
select select ""pending""
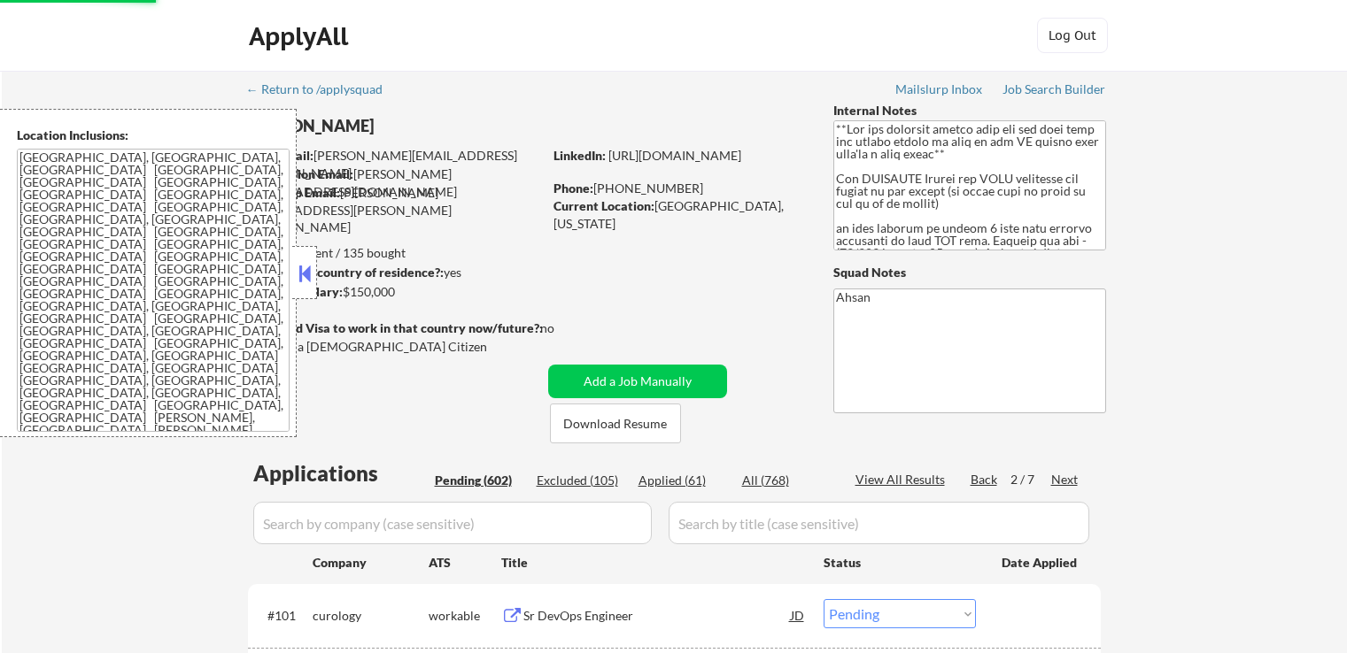
select select ""pending""
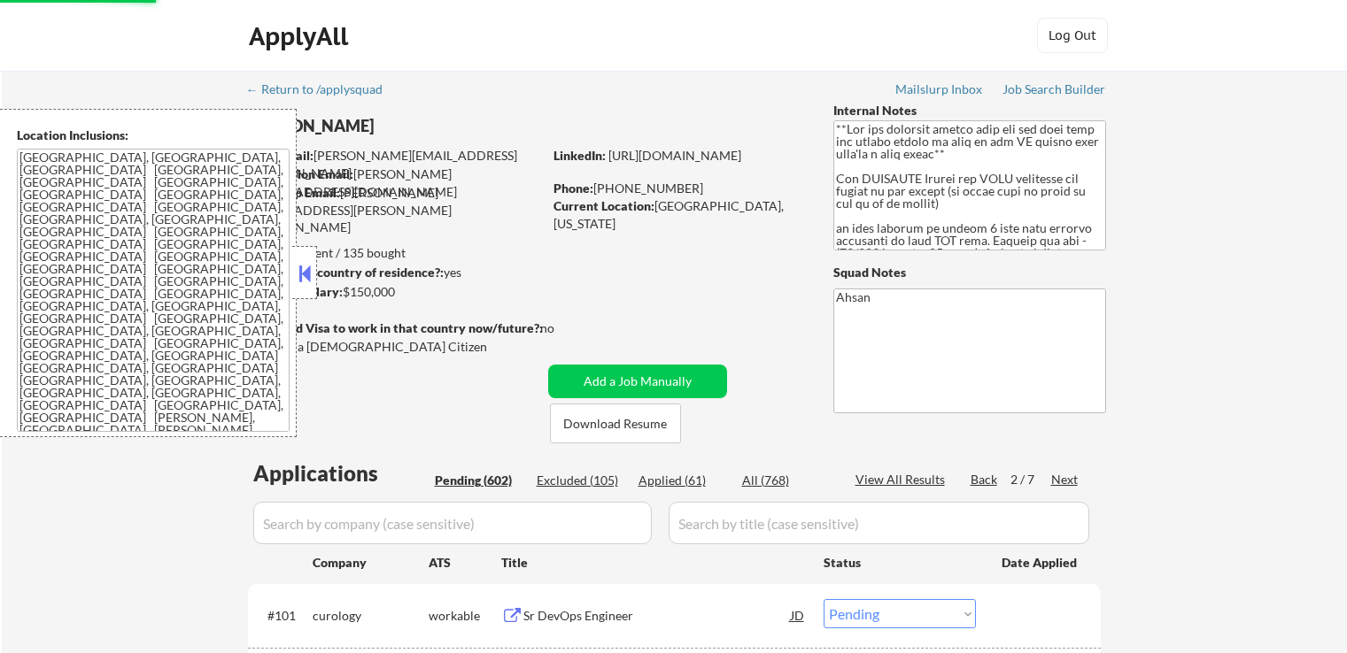
select select ""pending""
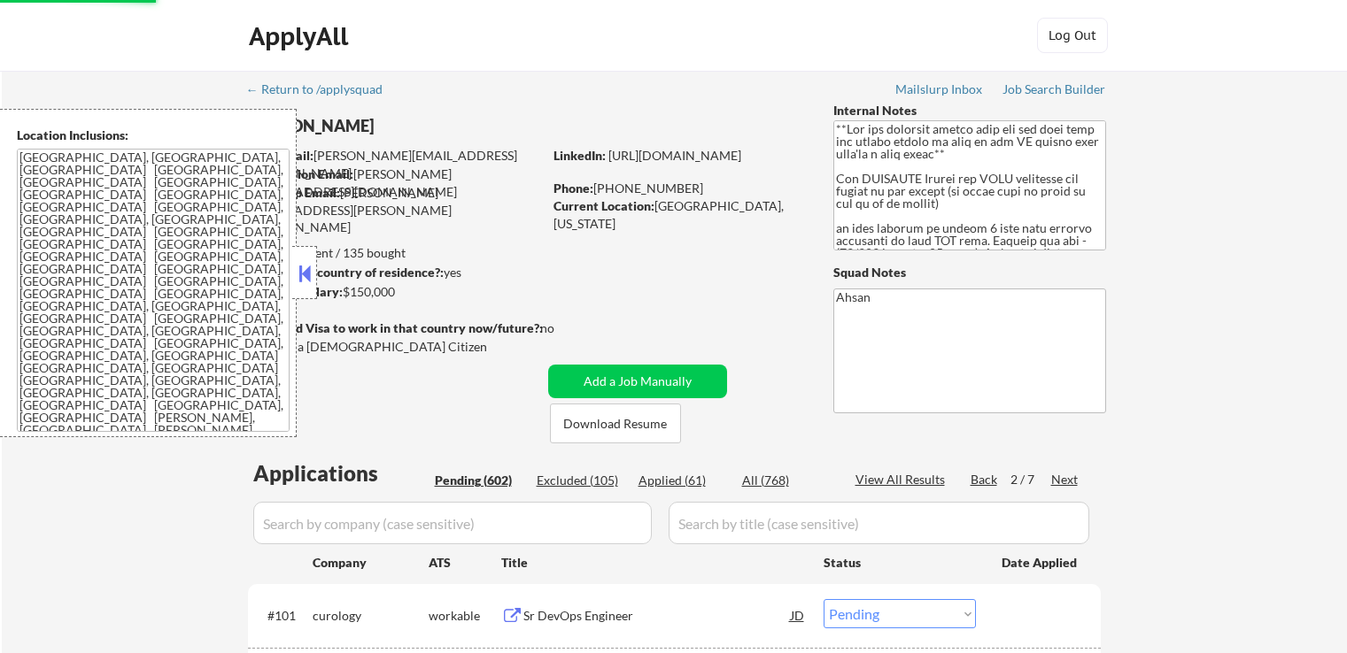
select select ""pending""
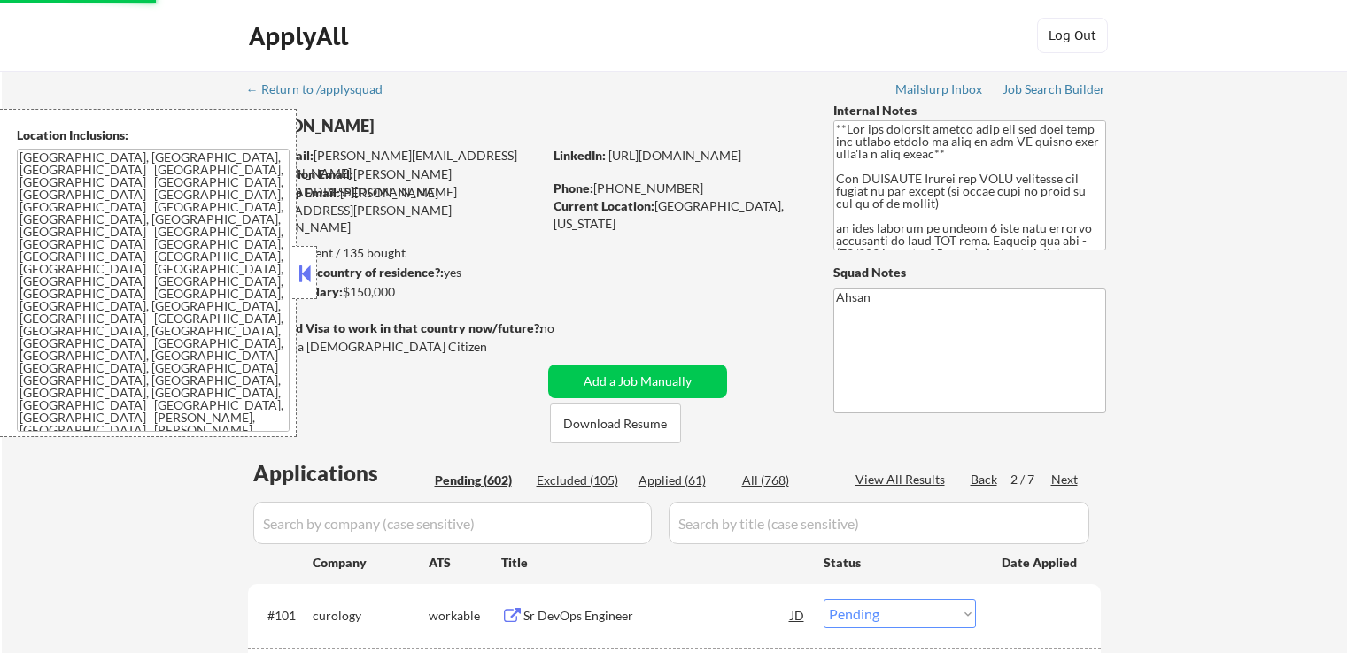
select select ""pending""
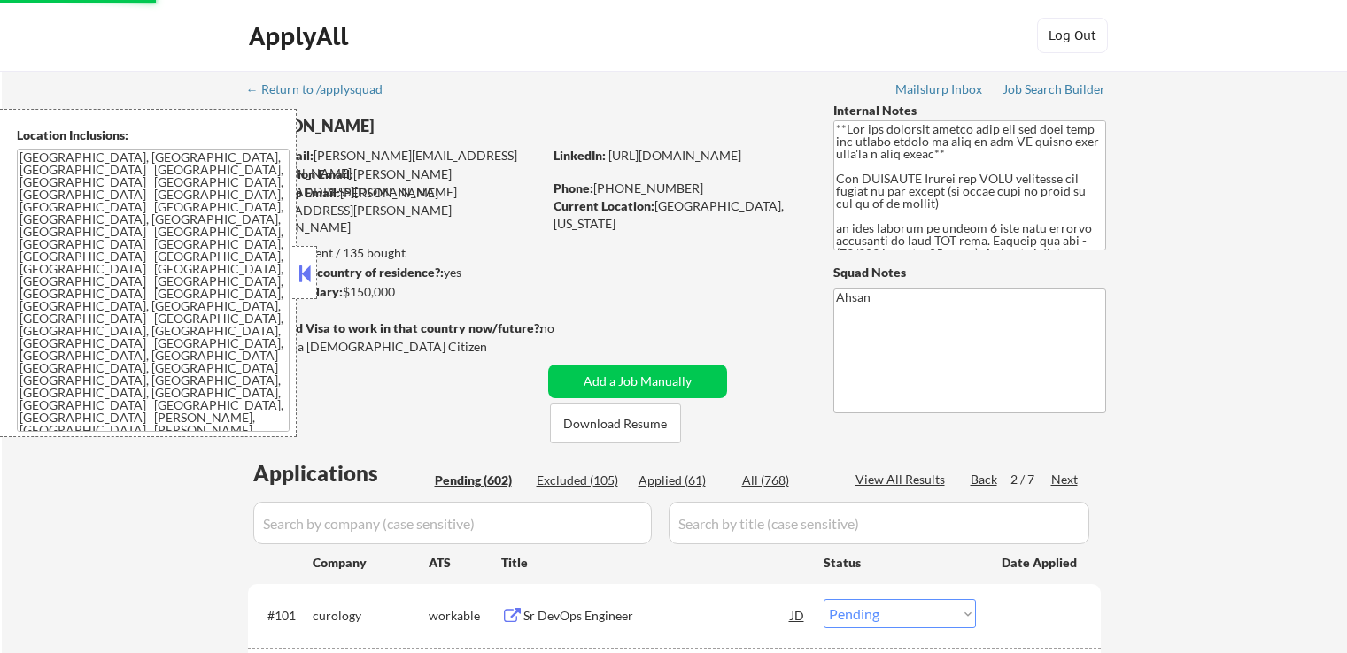
select select ""pending""
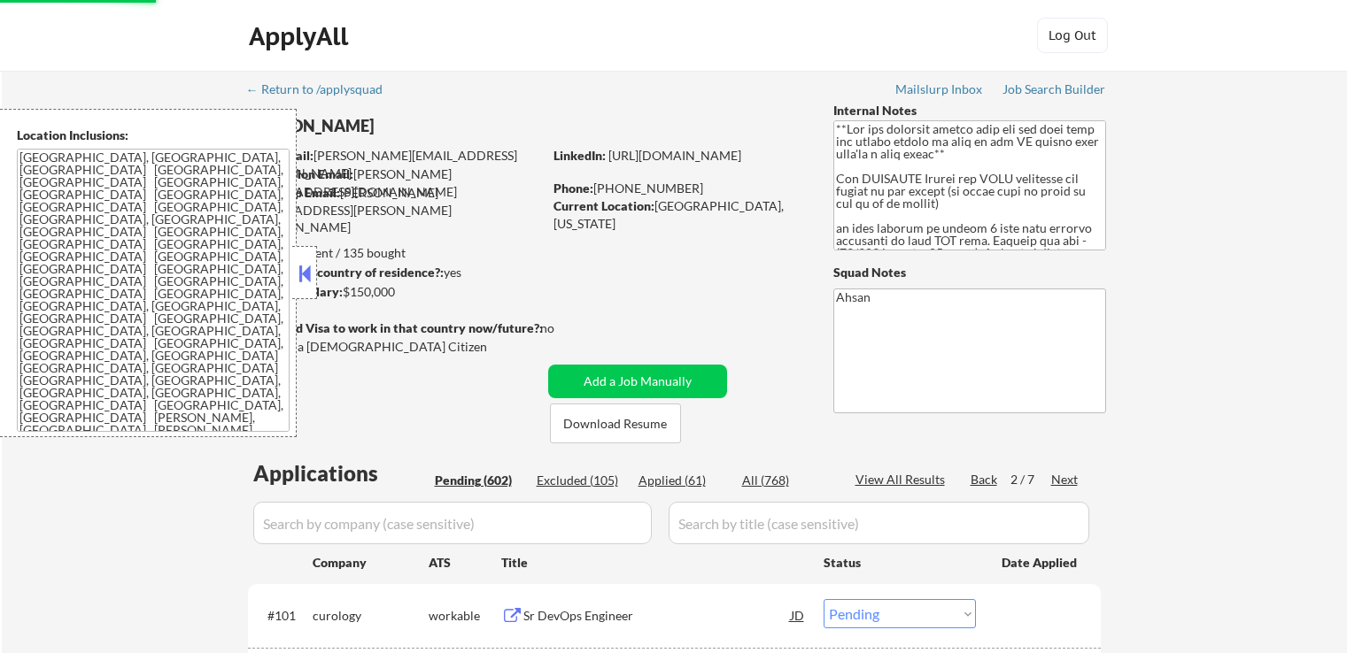
select select ""pending""
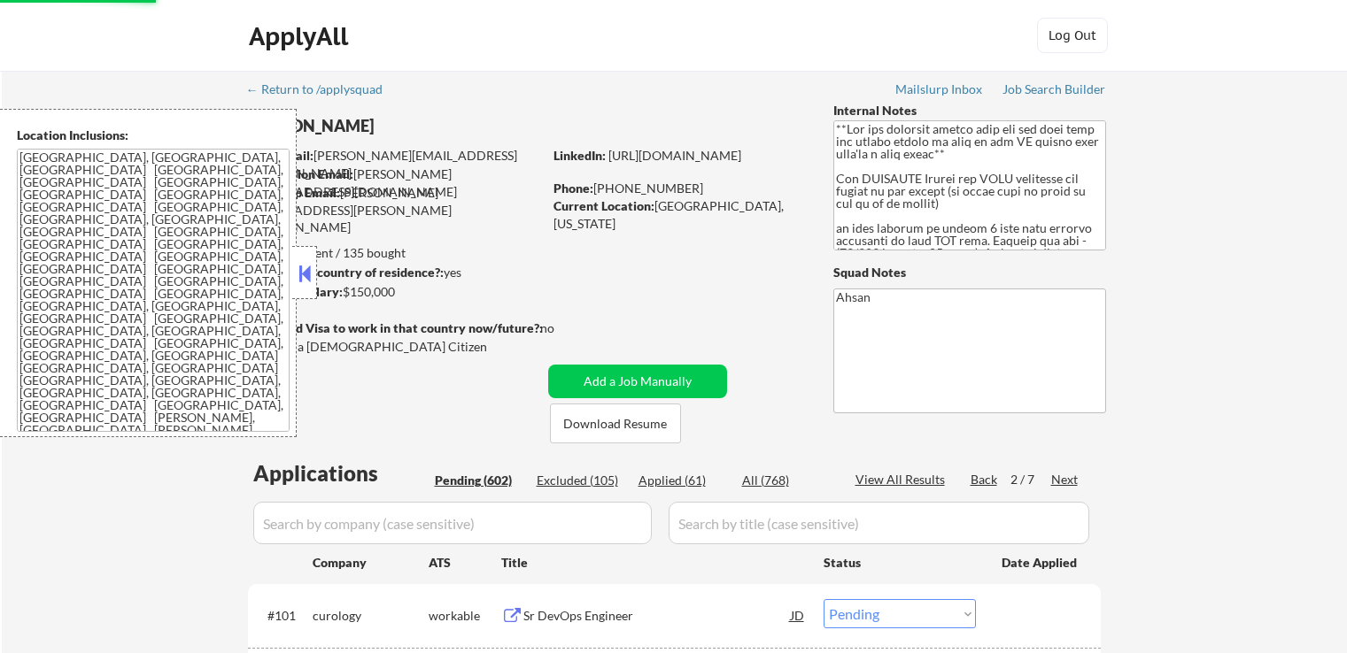
select select ""pending""
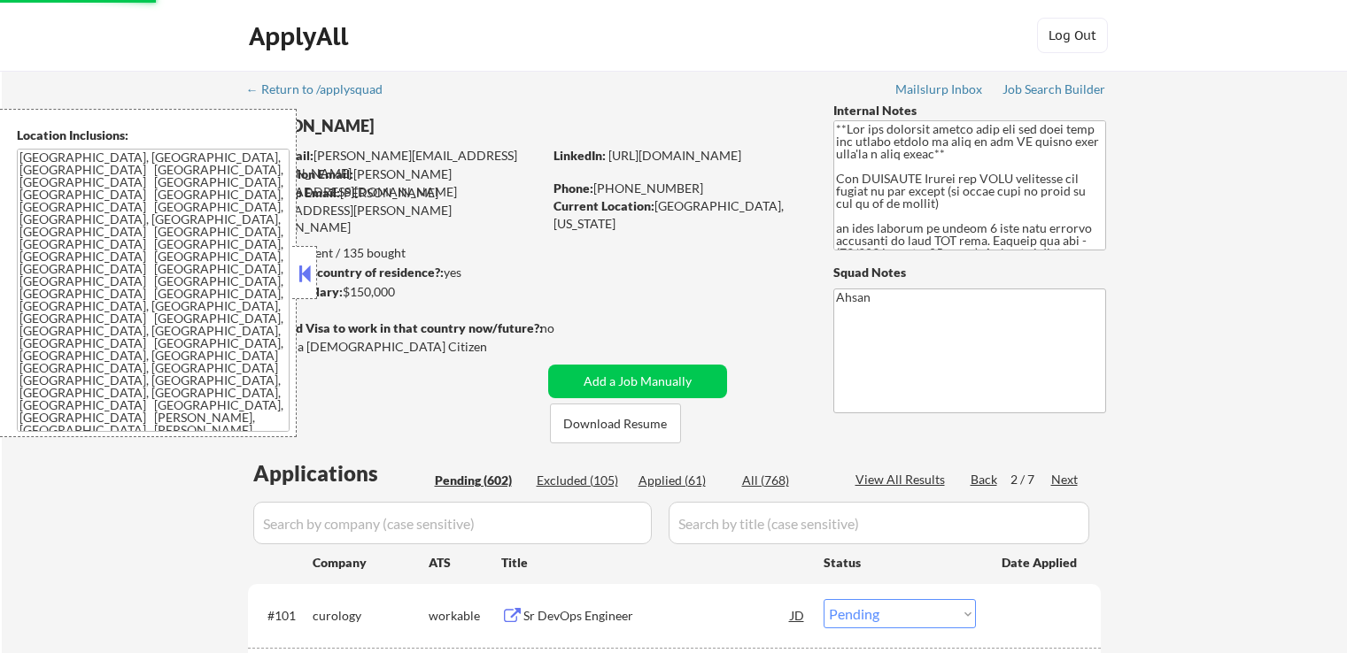
select select ""pending""
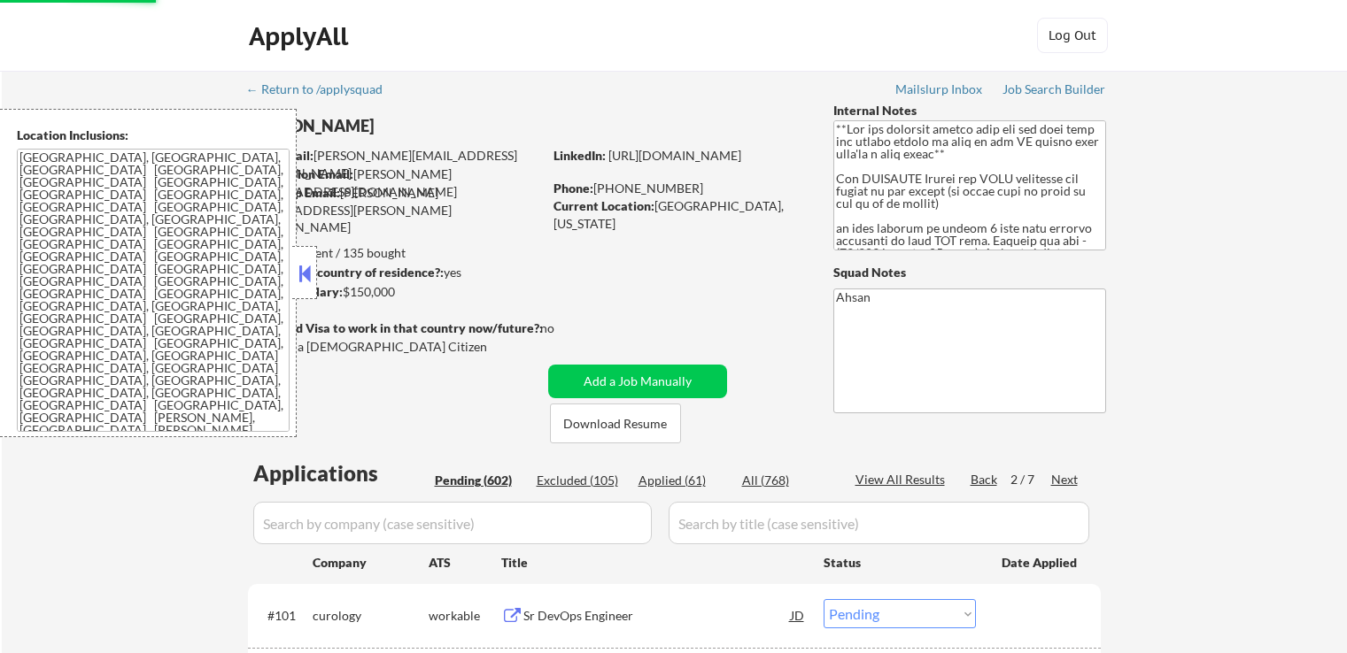
scroll to position [2568, 0]
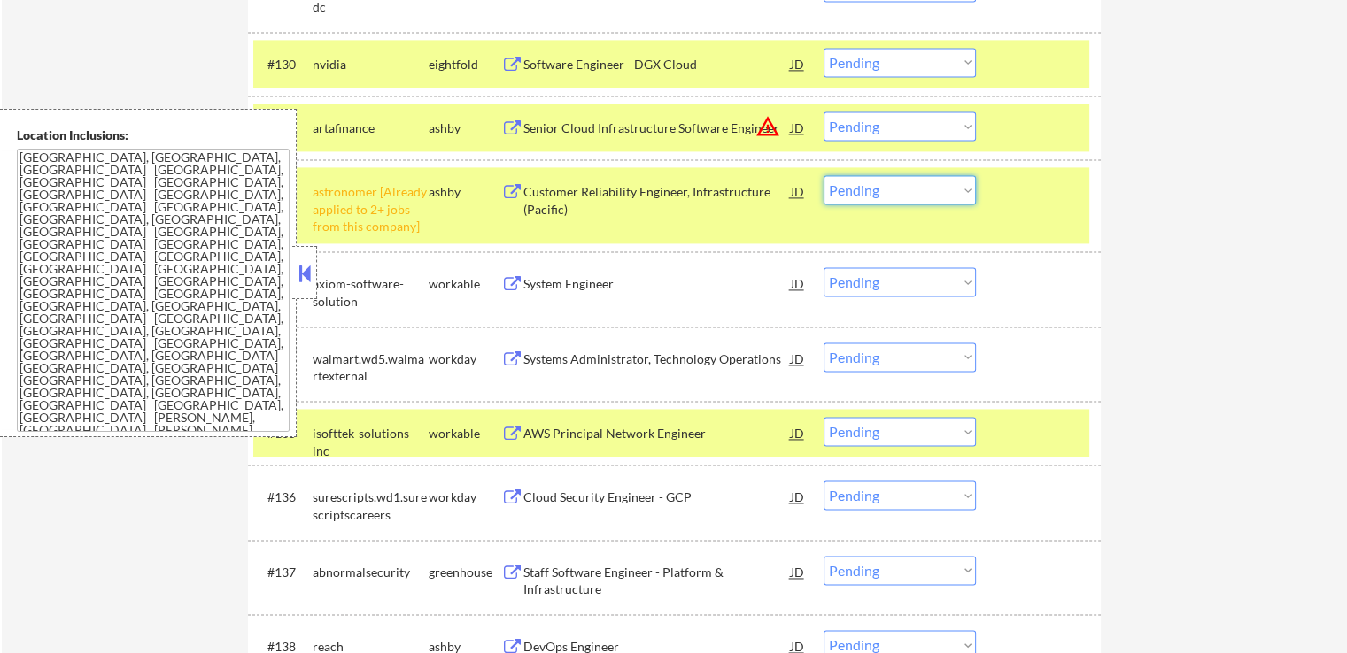
click at [858, 176] on select "Choose an option... Pending Applied Excluded (Questions) Excluded (Expired) Exc…" at bounding box center [900, 189] width 152 height 29
click at [824, 175] on select "Choose an option... Pending Applied Excluded (Questions) Excluded (Expired) Exc…" at bounding box center [900, 189] width 152 height 29
select select ""pending""
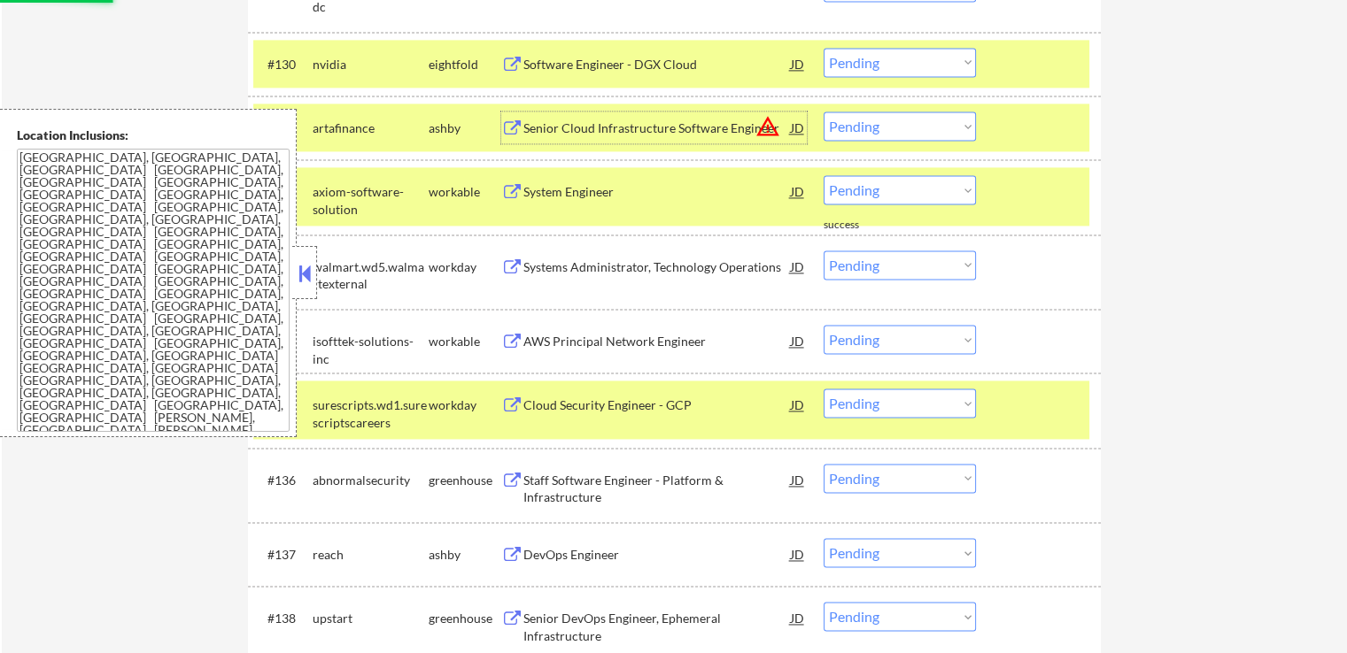
click at [563, 130] on div "Senior Cloud Infrastructure Software Engineer" at bounding box center [656, 129] width 267 height 18
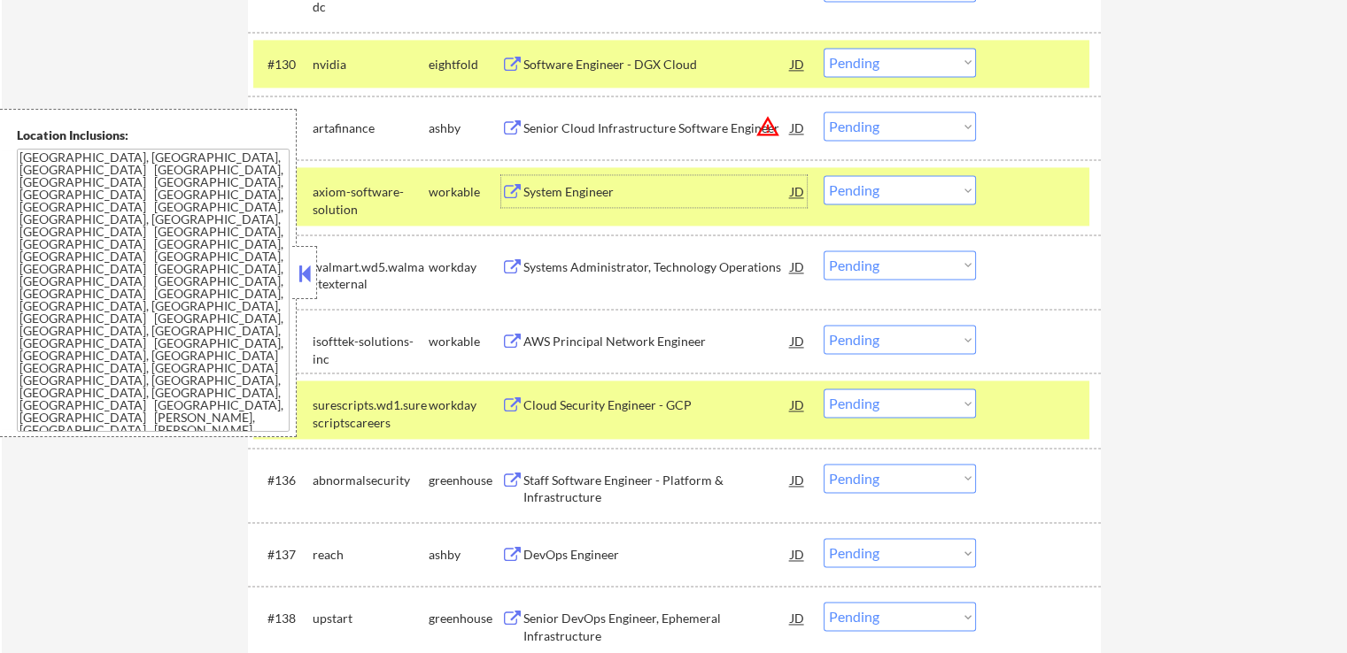
click at [541, 189] on div "System Engineer" at bounding box center [656, 192] width 267 height 18
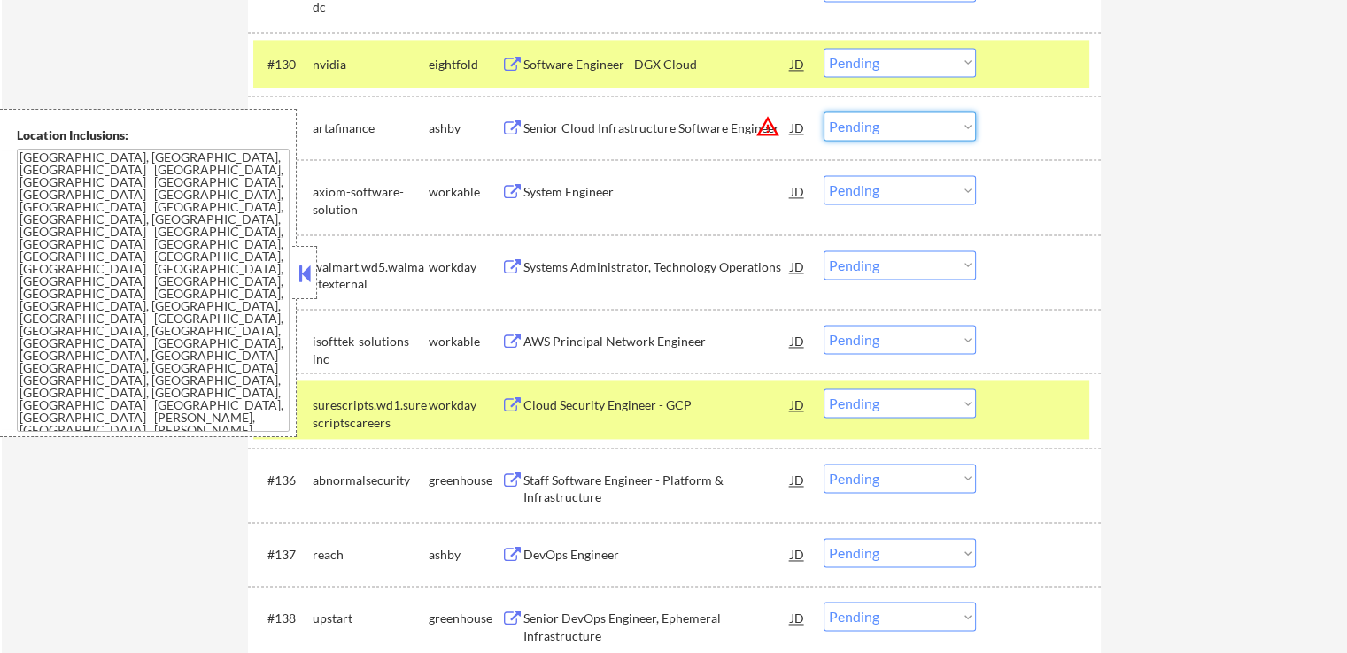
drag, startPoint x: 885, startPoint y: 123, endPoint x: 888, endPoint y: 136, distance: 13.5
click at [885, 123] on select "Choose an option... Pending Applied Excluded (Questions) Excluded (Expired) Exc…" at bounding box center [900, 126] width 152 height 29
click at [824, 112] on select "Choose an option... Pending Applied Excluded (Questions) Excluded (Expired) Exc…" at bounding box center [900, 126] width 152 height 29
select select ""pending""
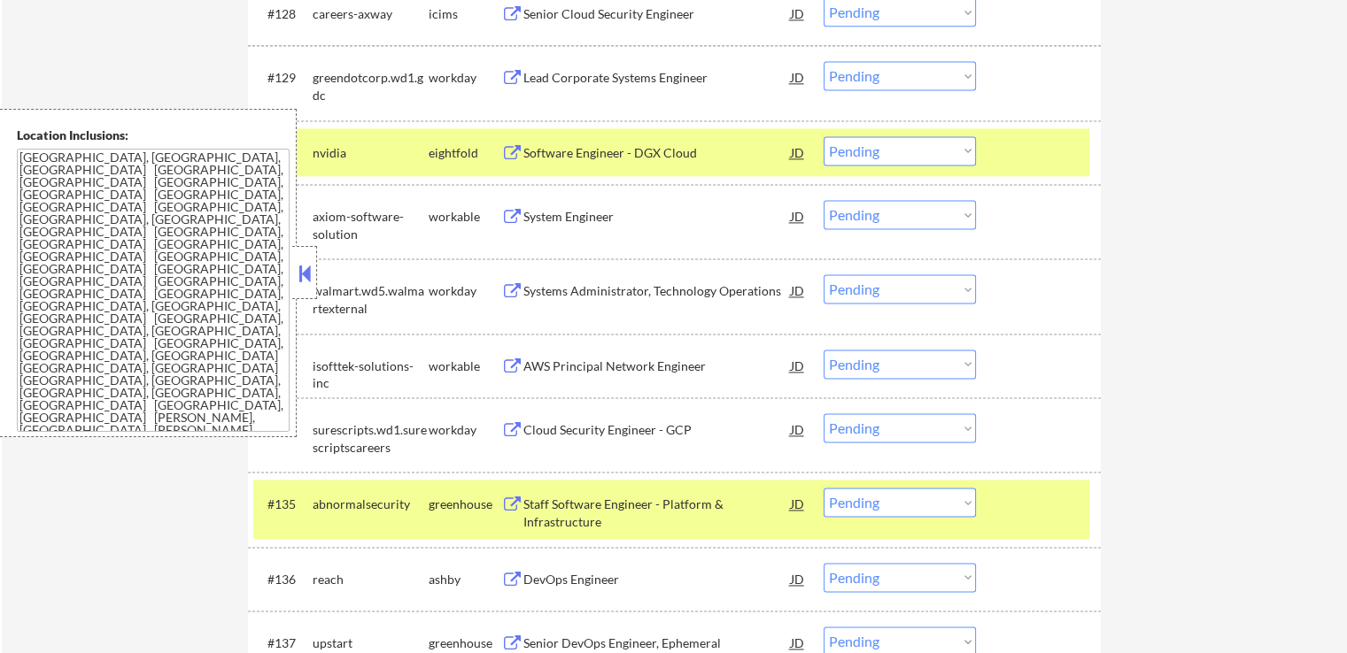
scroll to position [5632, 0]
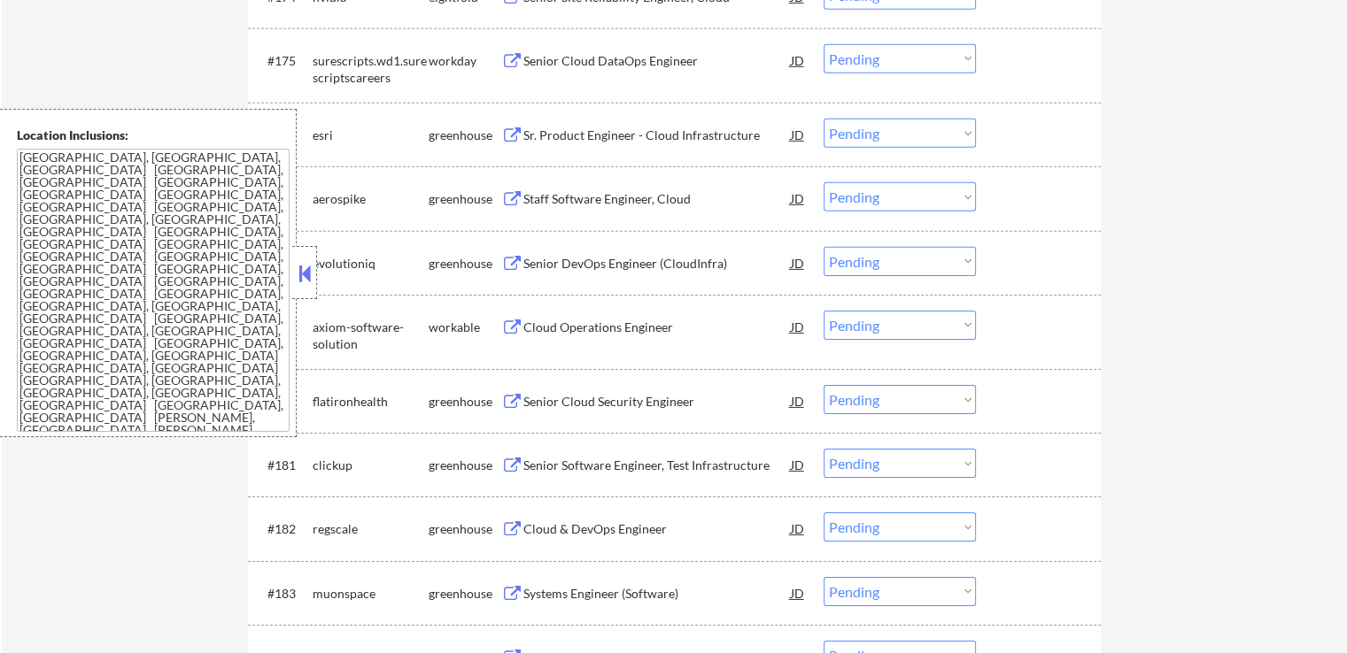
drag, startPoint x: 885, startPoint y: 327, endPoint x: 885, endPoint y: 338, distance: 11.5
click at [885, 327] on select "Choose an option... Pending Applied Excluded (Questions) Excluded (Expired) Exc…" at bounding box center [900, 325] width 152 height 29
click at [824, 311] on select "Choose an option... Pending Applied Excluded (Questions) Excluded (Expired) Exc…" at bounding box center [900, 325] width 152 height 29
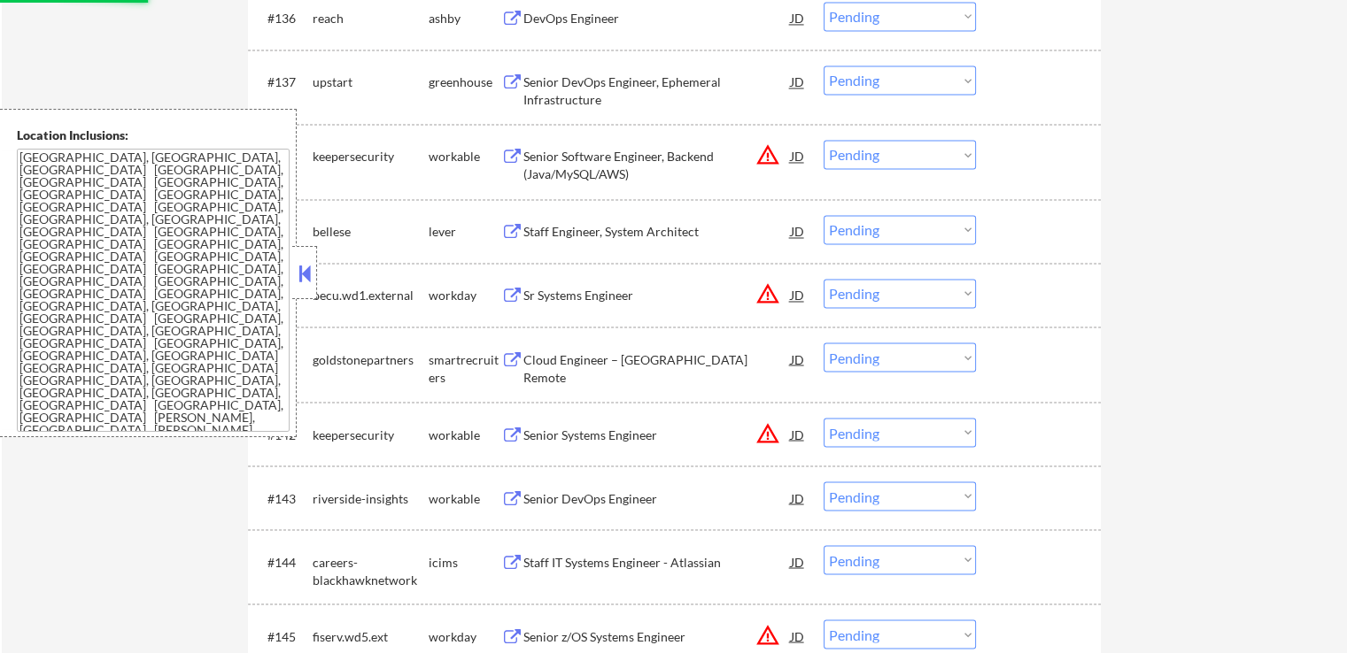
select select ""pending""
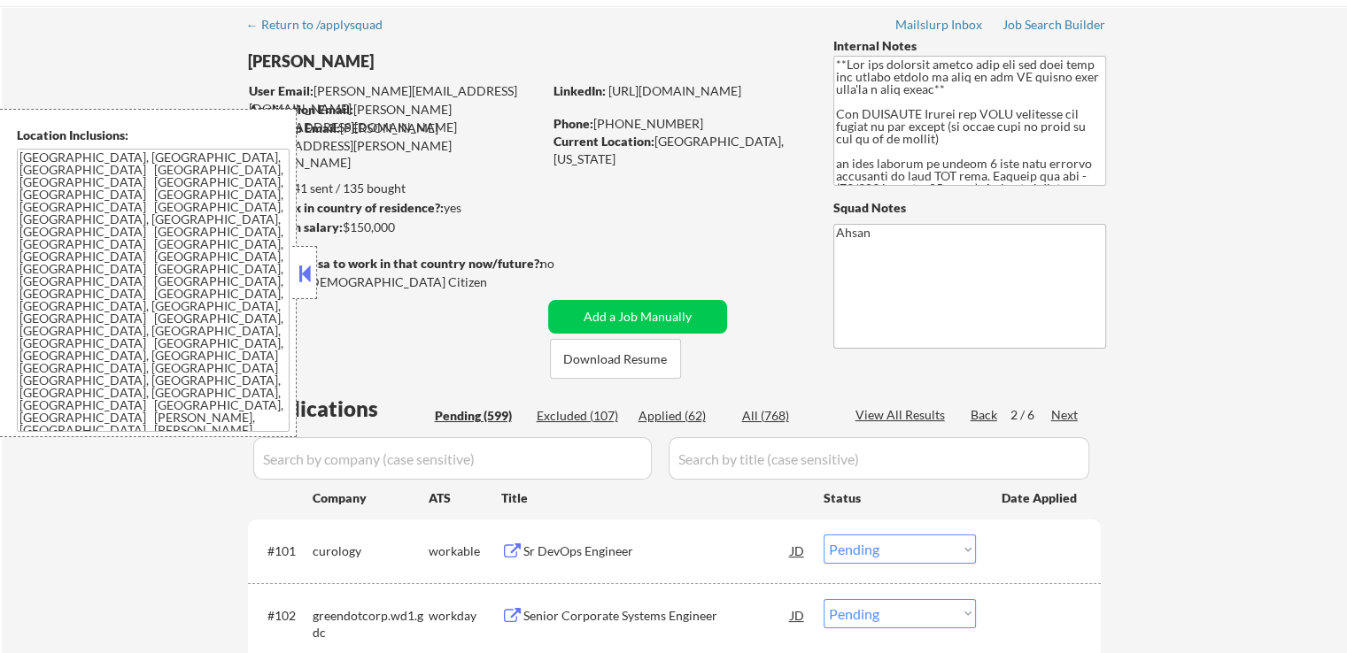
scroll to position [0, 0]
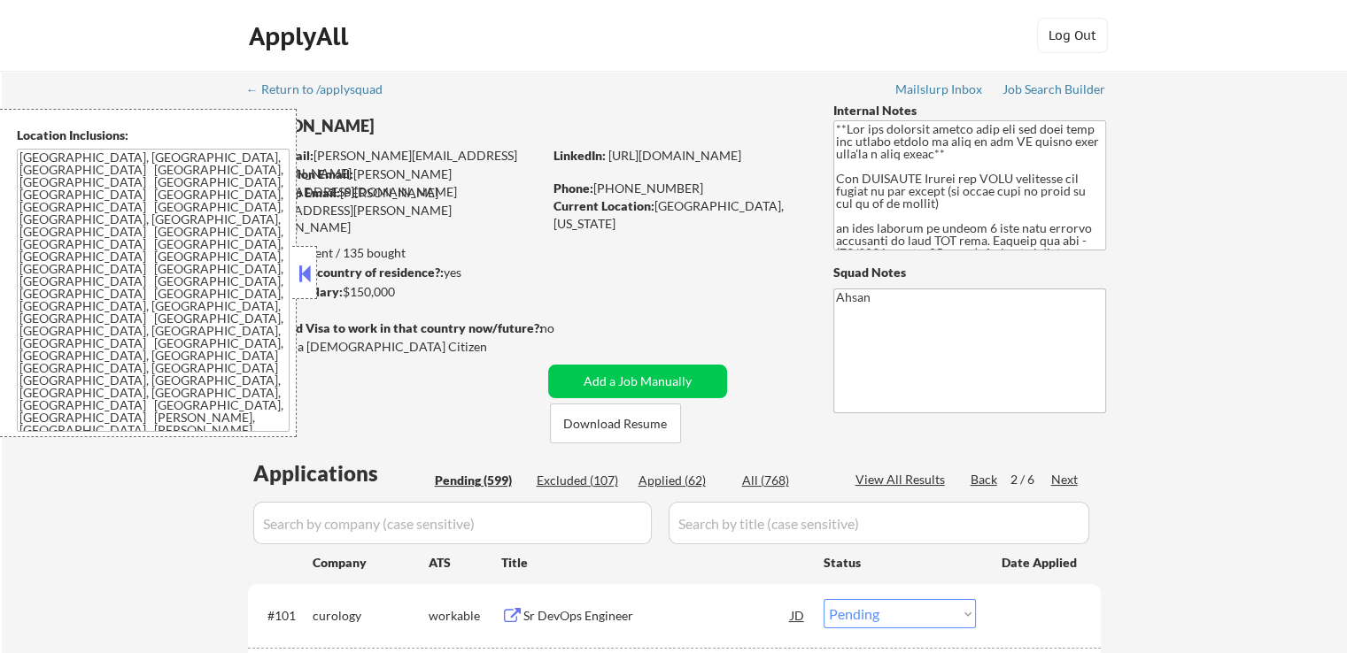
click at [310, 267] on button at bounding box center [304, 273] width 19 height 27
